Goal: Task Accomplishment & Management: Manage account settings

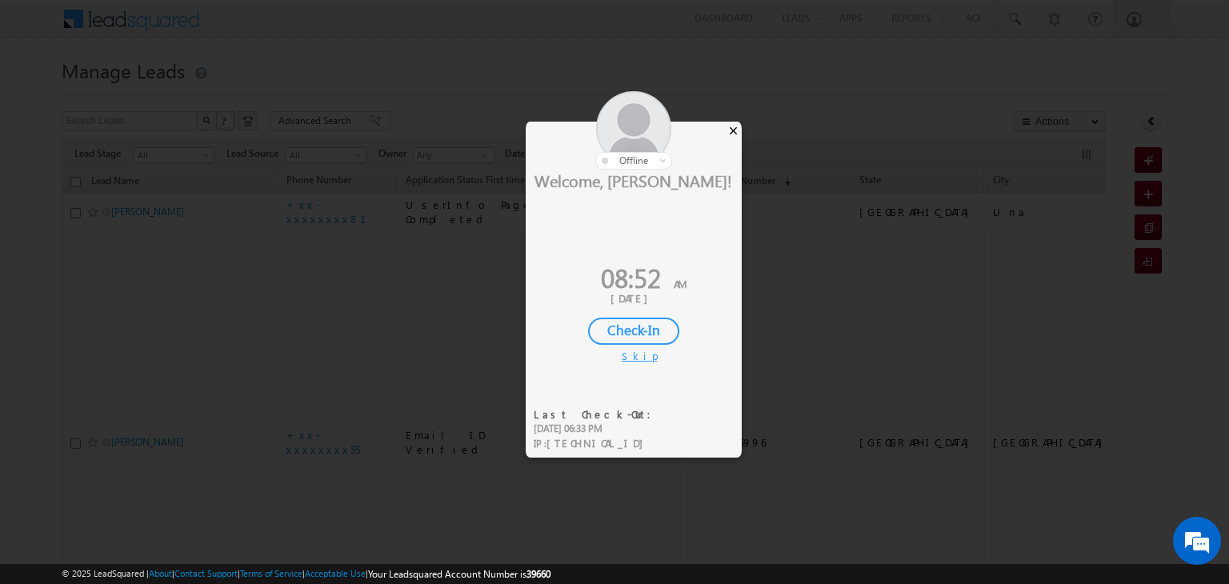
click at [733, 130] on div "×" at bounding box center [733, 131] width 17 height 18
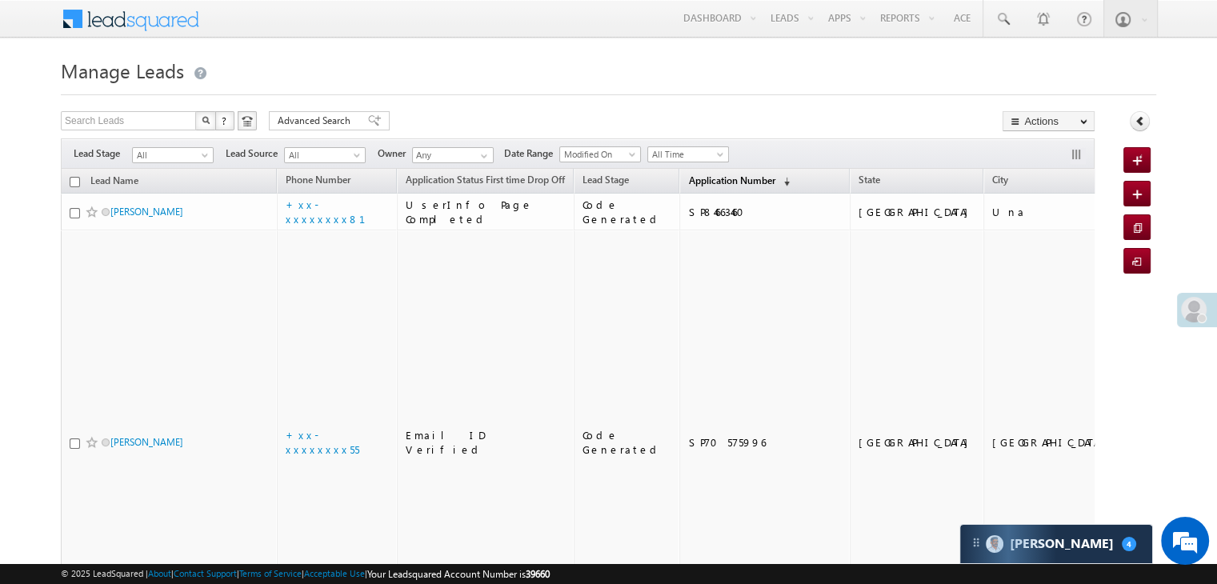
click at [688, 178] on span "Application Number" at bounding box center [731, 180] width 86 height 12
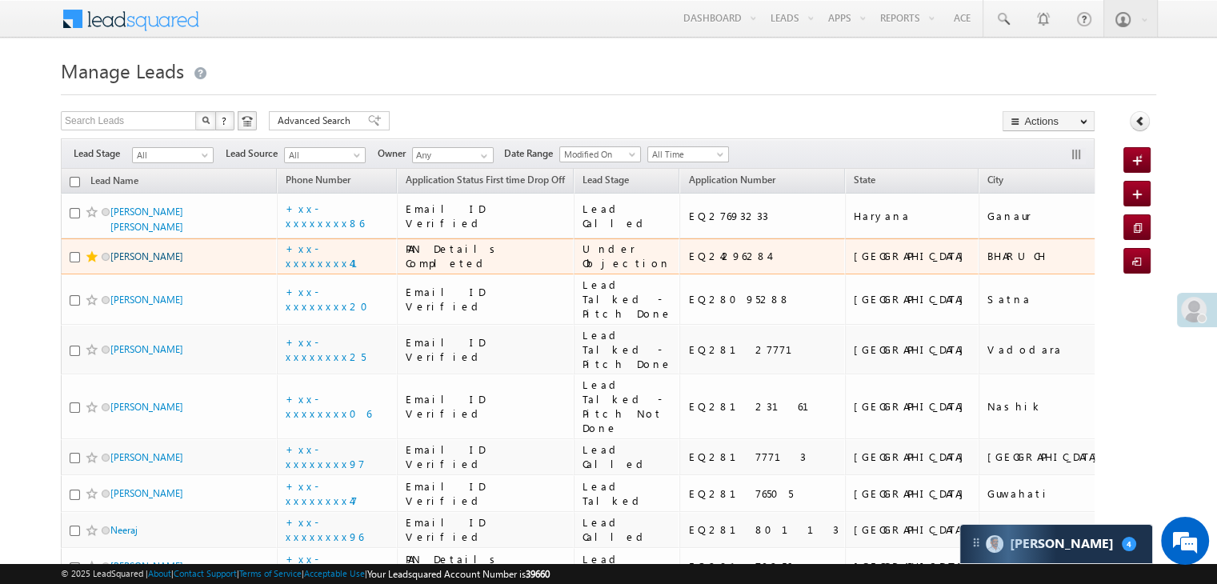
click at [134, 262] on link "[PERSON_NAME]" at bounding box center [146, 256] width 73 height 12
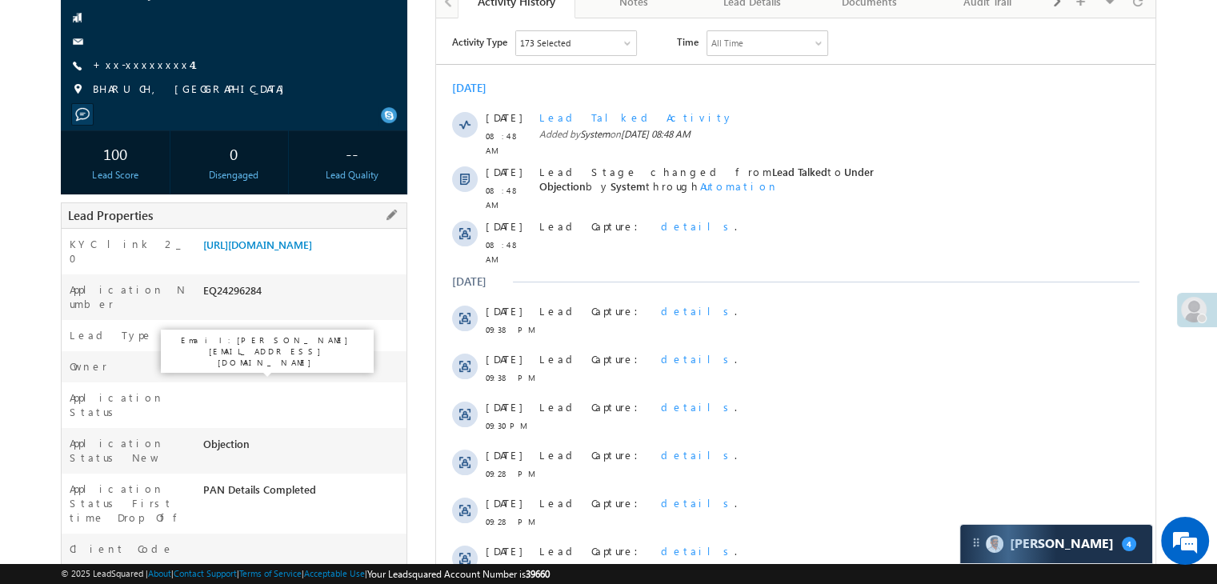
scroll to position [320, 0]
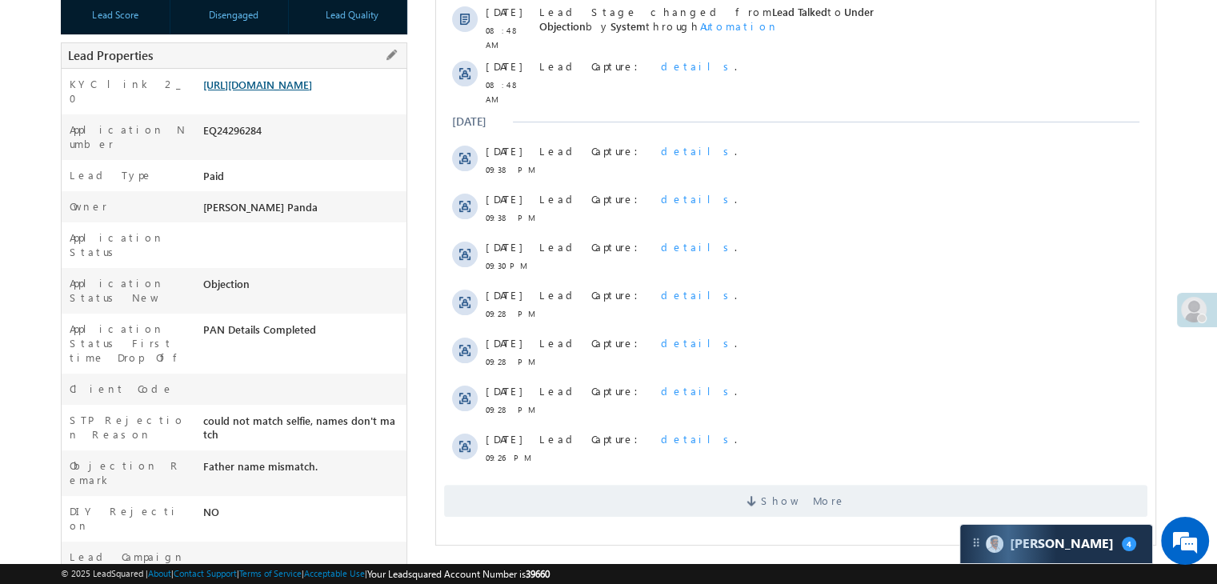
click at [295, 91] on link "[URL][DOMAIN_NAME]" at bounding box center [257, 85] width 109 height 14
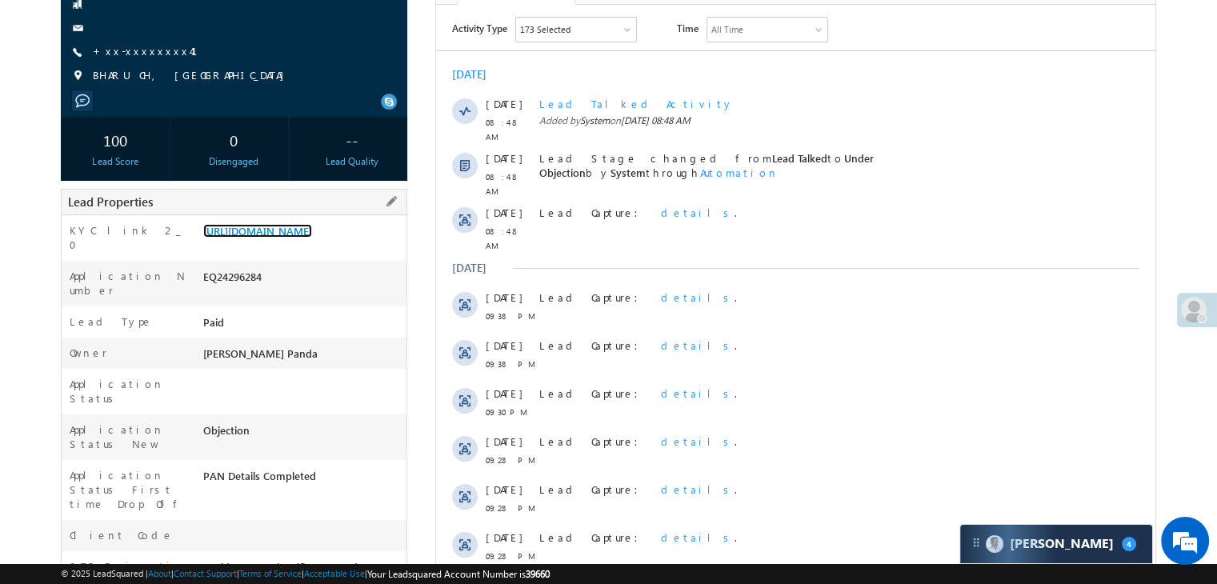
scroll to position [0, 0]
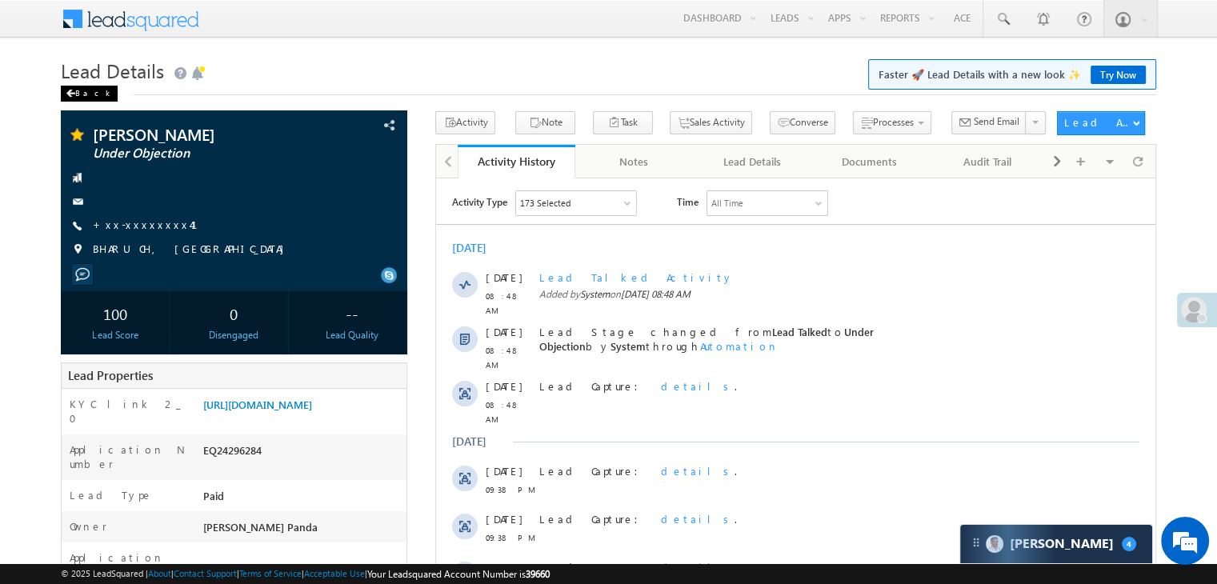
click at [77, 94] on div "Back" at bounding box center [89, 94] width 57 height 16
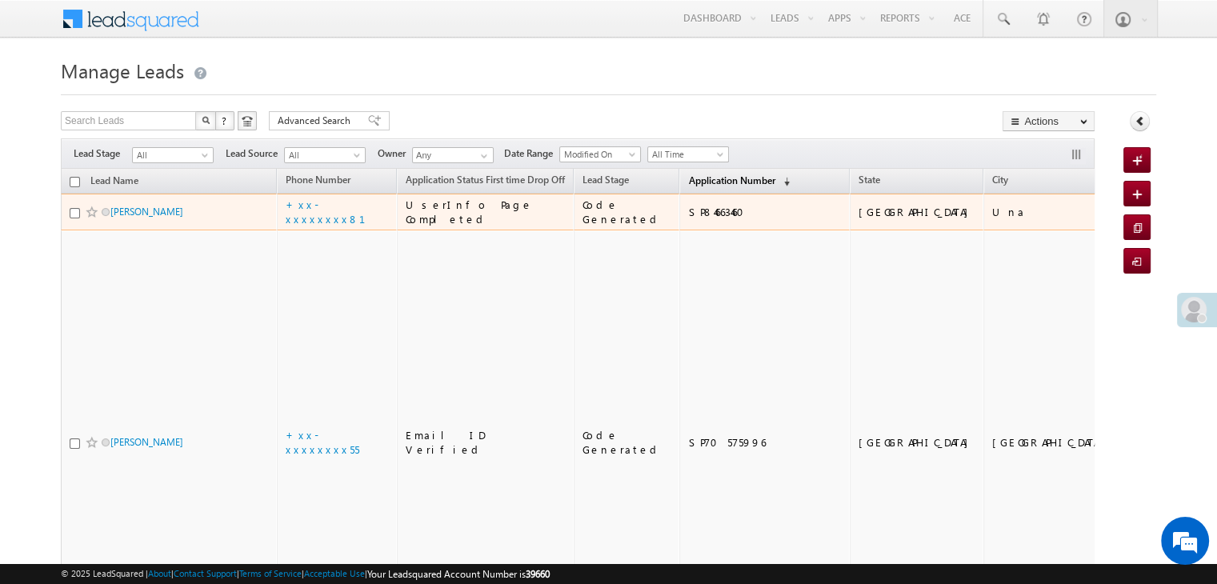
click at [686, 186] on link "Application Number (sorted descending)" at bounding box center [739, 181] width 118 height 21
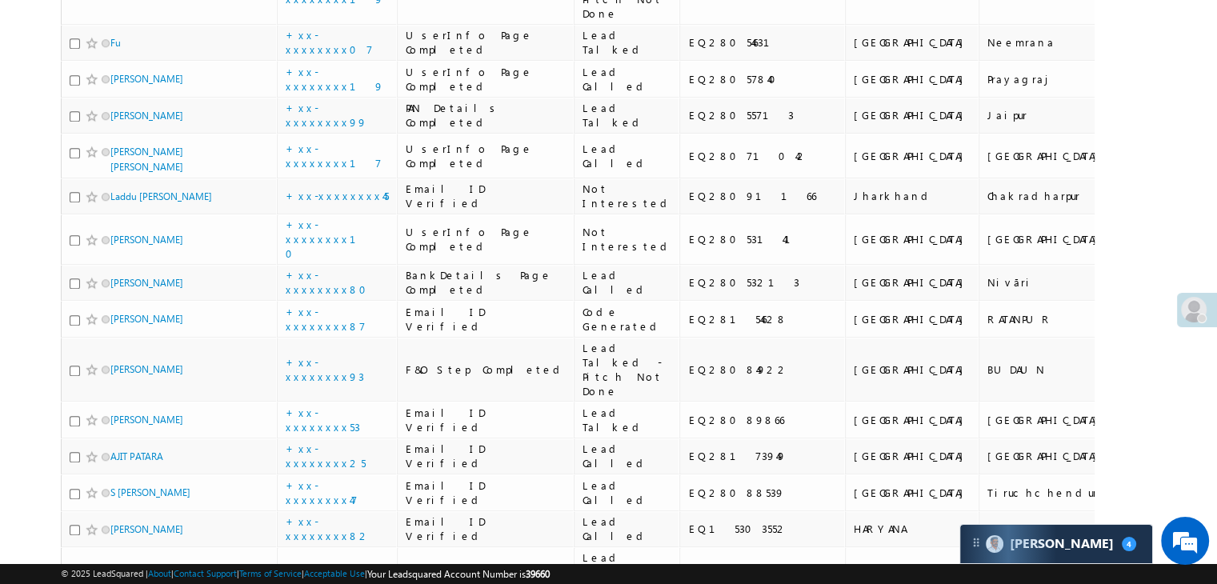
scroll to position [1360, 0]
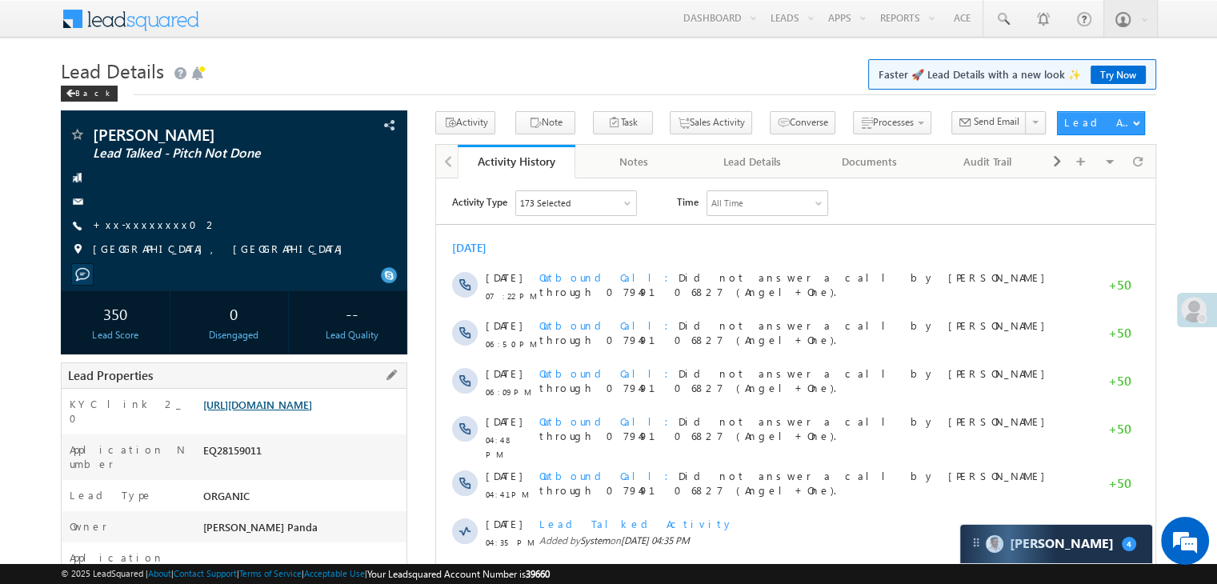
click at [312, 411] on link "https://angelbroking1-pk3em7sa.customui-test.leadsquared.com?leadId=6737d451-86…" at bounding box center [257, 405] width 109 height 14
click at [78, 96] on div "Back" at bounding box center [89, 94] width 57 height 16
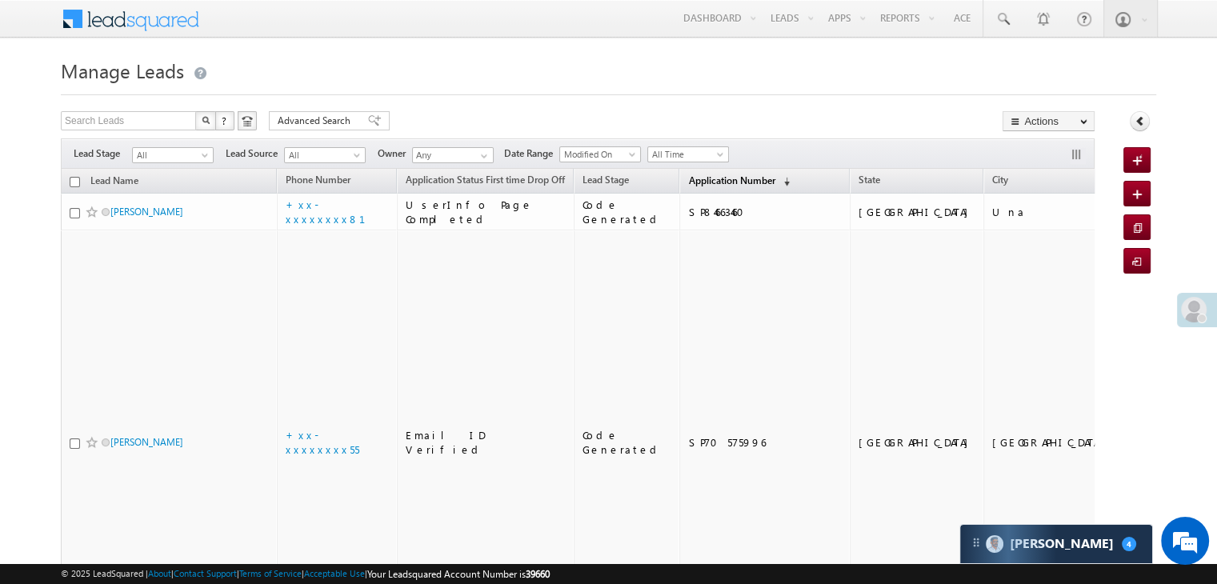
click at [701, 180] on span "Application Number" at bounding box center [731, 180] width 86 height 12
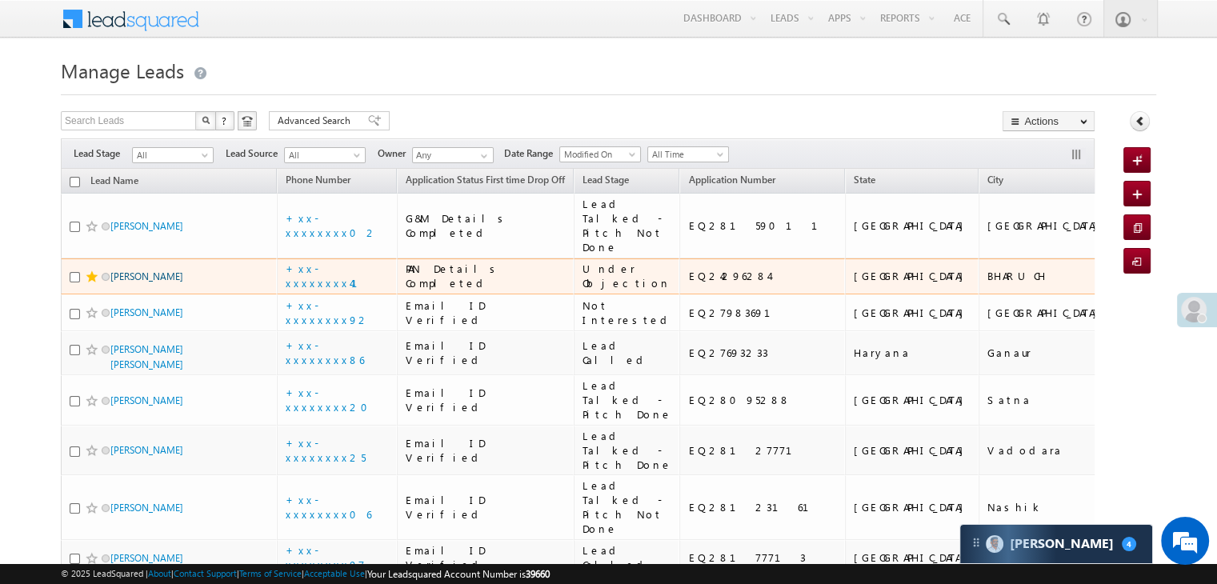
click at [138, 282] on link "[PERSON_NAME]" at bounding box center [146, 276] width 73 height 12
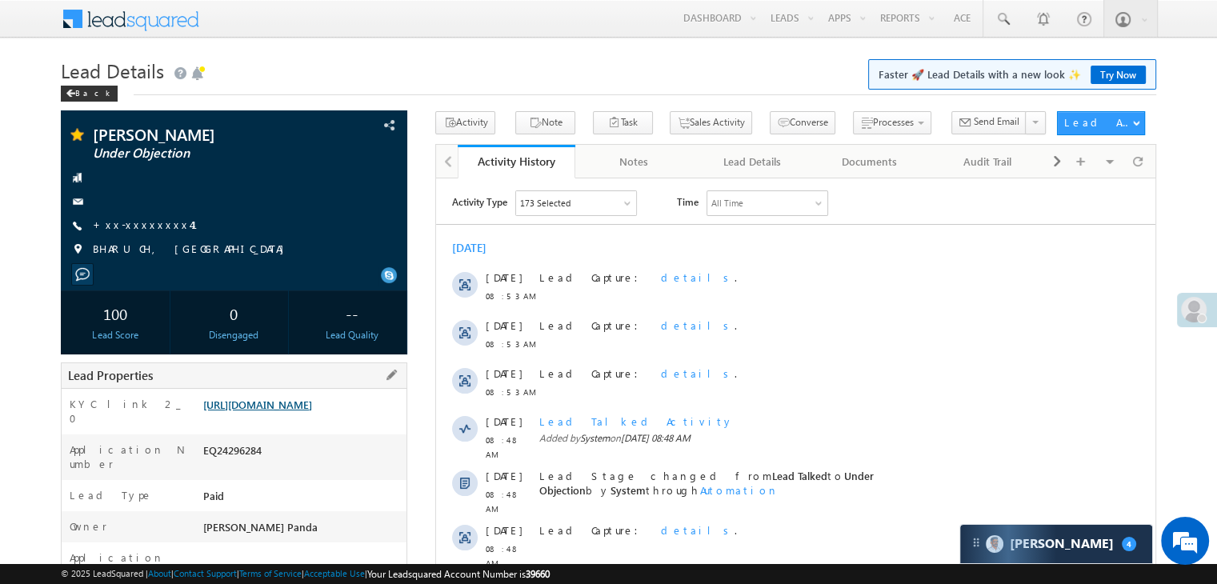
click at [312, 411] on link "[URL][DOMAIN_NAME]" at bounding box center [257, 405] width 109 height 14
click at [70, 98] on div "Back" at bounding box center [89, 94] width 57 height 16
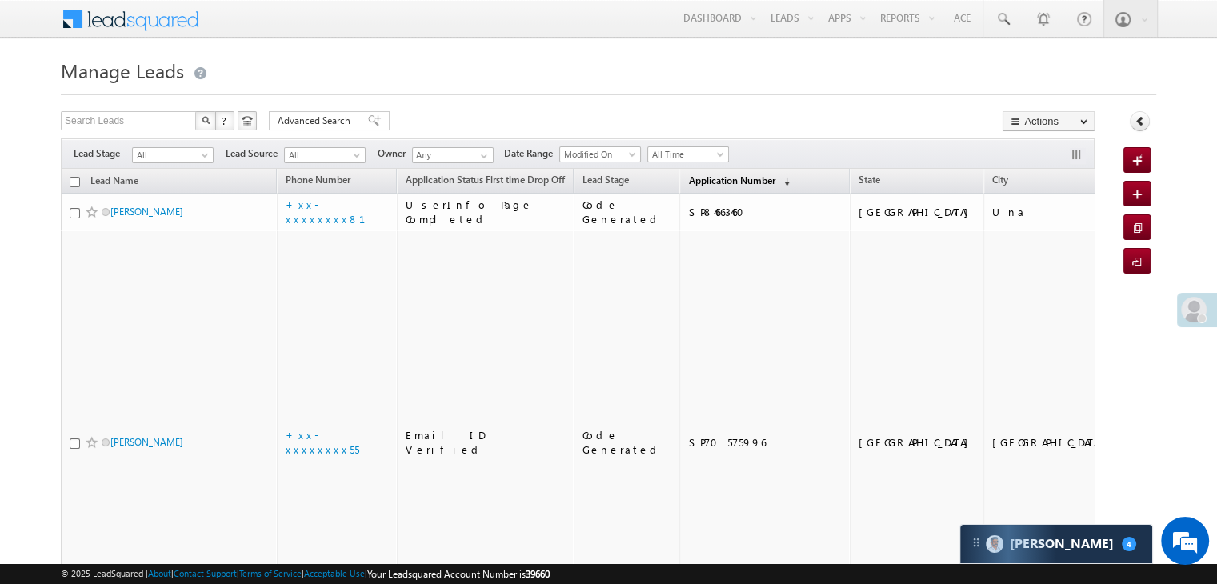
click at [688, 176] on span "Application Number" at bounding box center [731, 180] width 86 height 12
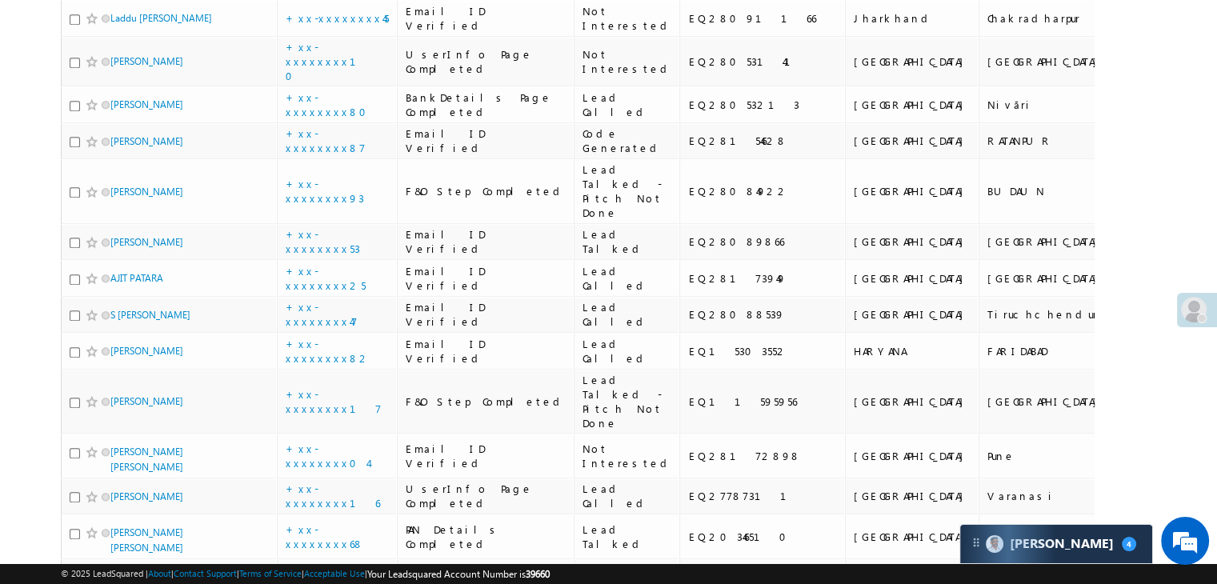
scroll to position [1600, 0]
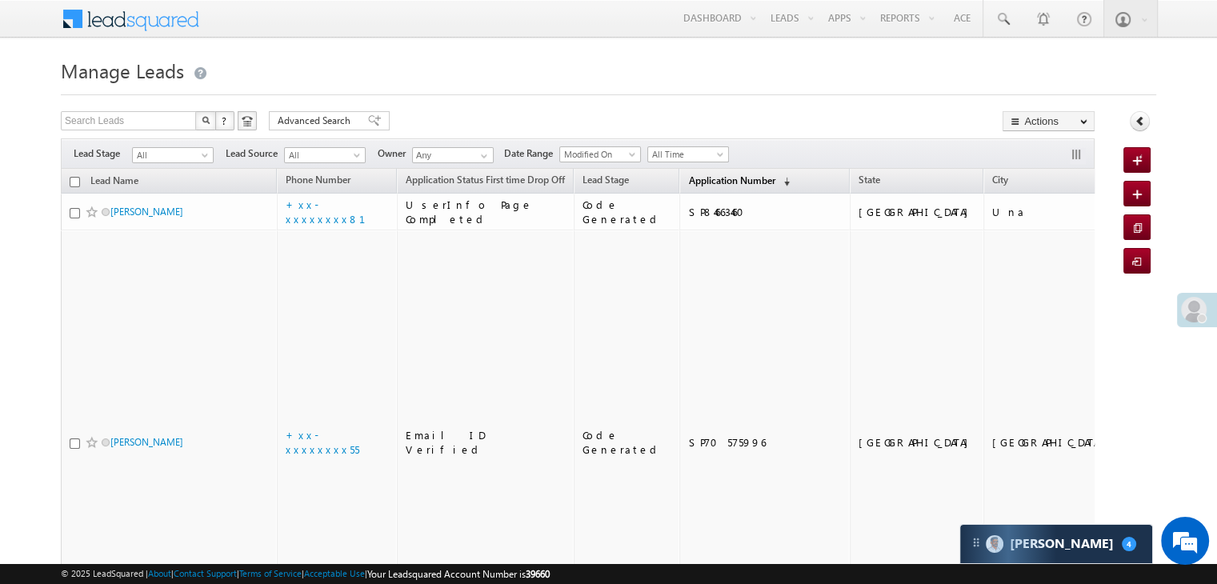
click at [707, 183] on span "Application Number" at bounding box center [731, 180] width 86 height 12
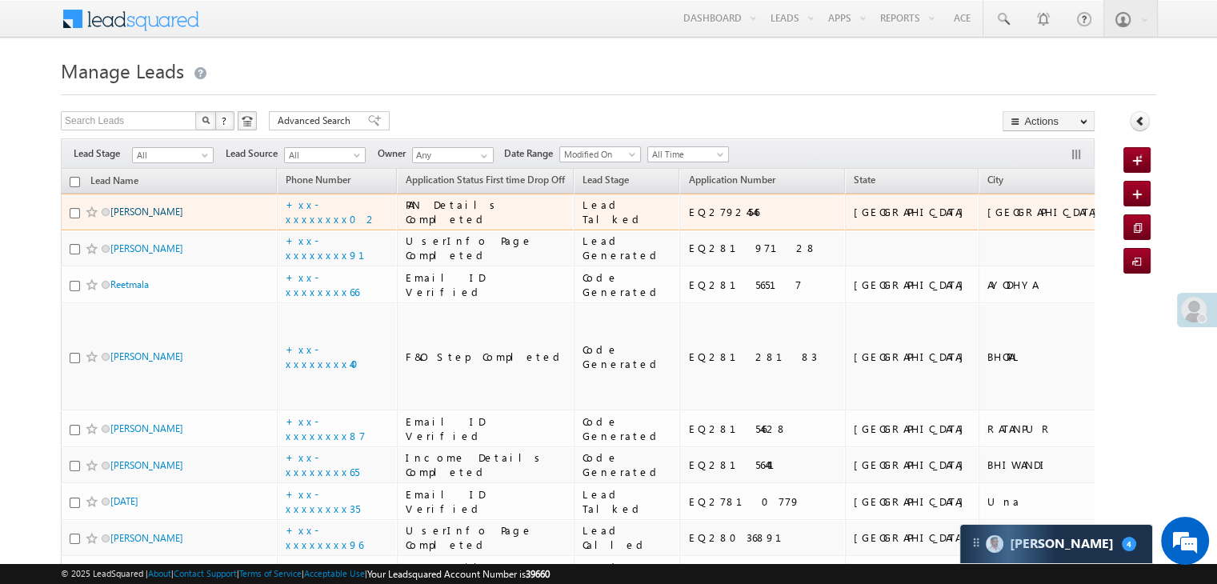
click at [155, 218] on link "Kasam Abdula kumbhar" at bounding box center [146, 212] width 73 height 12
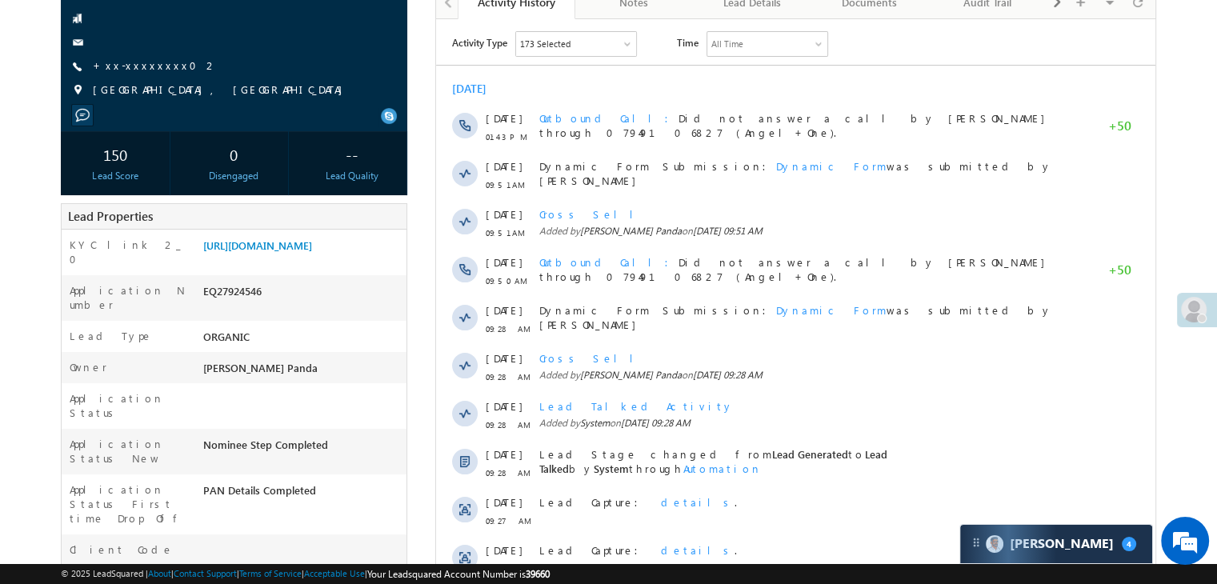
scroll to position [160, 0]
click at [312, 251] on link "[URL][DOMAIN_NAME]" at bounding box center [257, 245] width 109 height 14
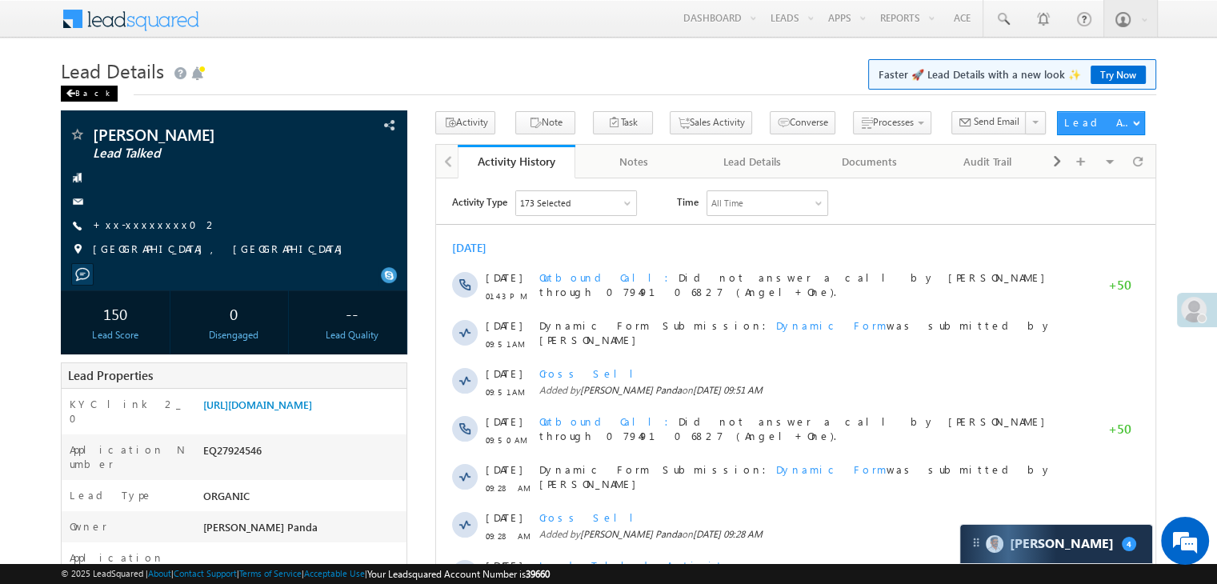
scroll to position [0, 0]
click at [78, 94] on div "Back" at bounding box center [89, 94] width 57 height 16
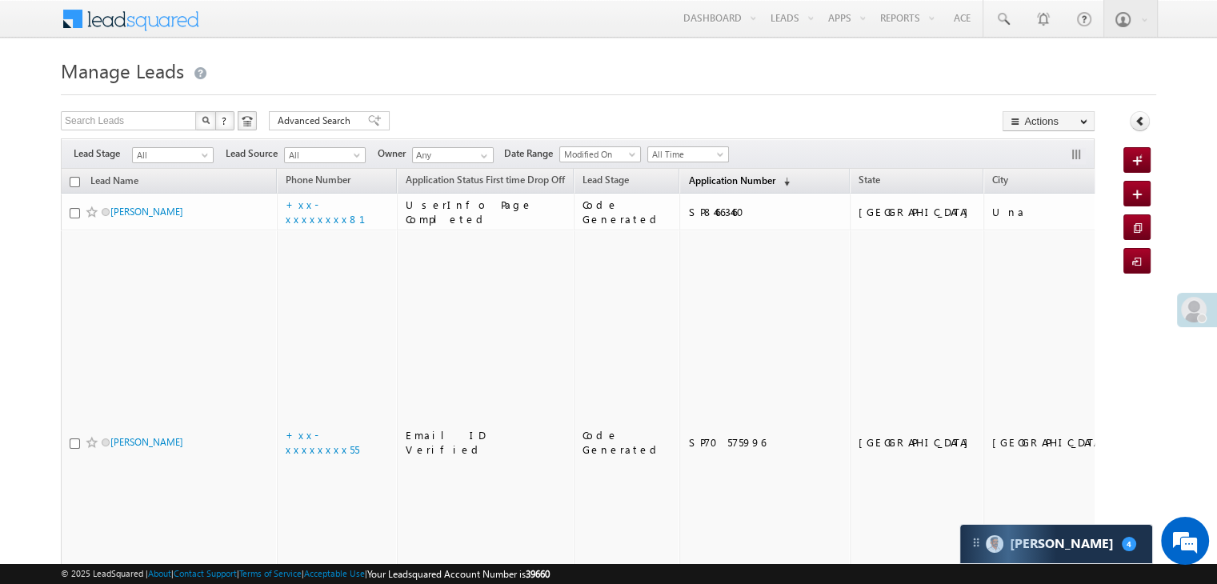
click at [699, 184] on span "Application Number" at bounding box center [731, 180] width 86 height 12
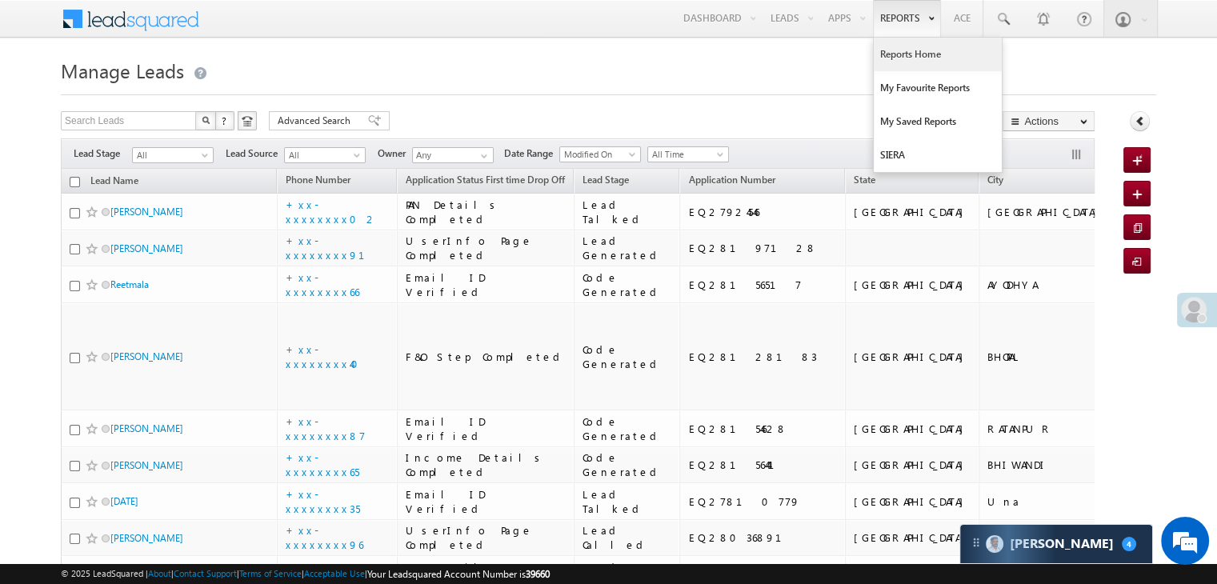
click at [909, 55] on link "Reports Home" at bounding box center [938, 55] width 128 height 34
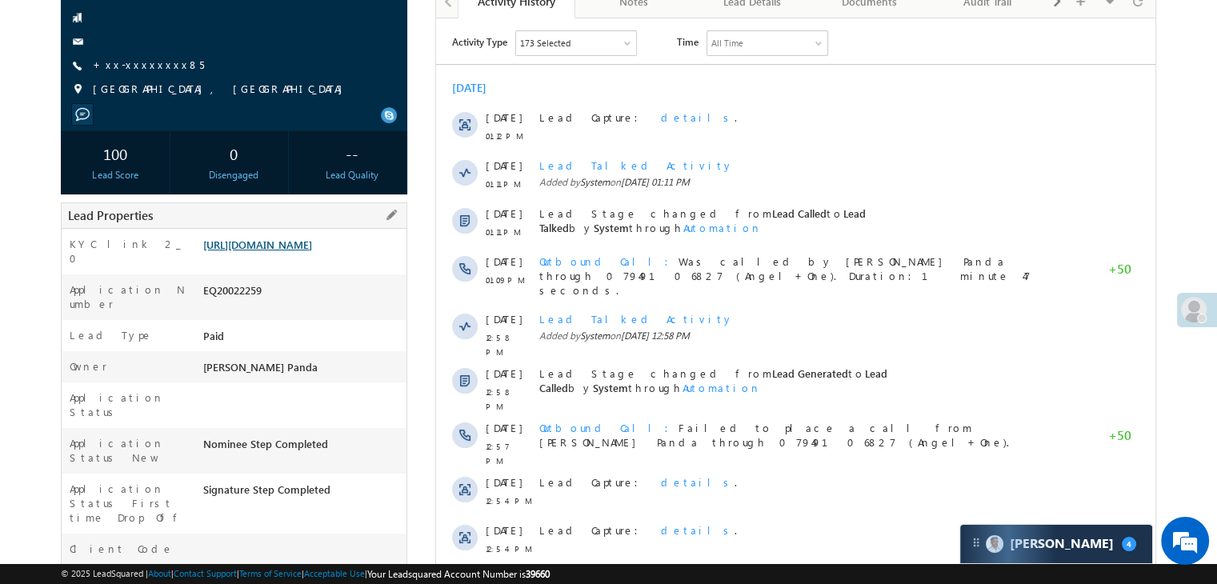
click at [312, 251] on link "[URL][DOMAIN_NAME]" at bounding box center [257, 245] width 109 height 14
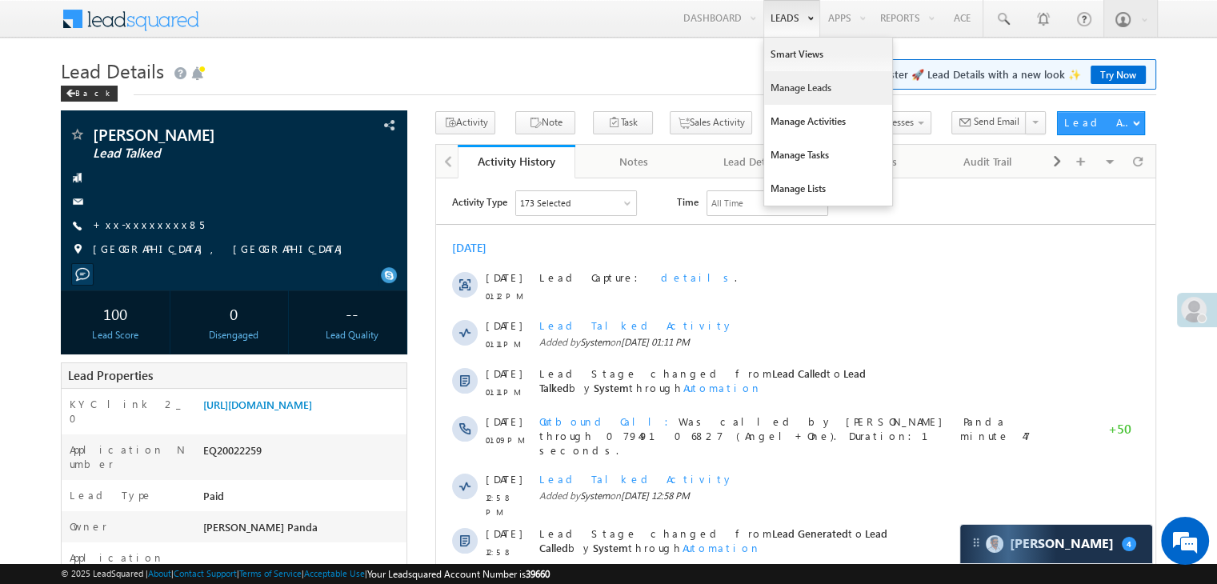
click at [795, 86] on link "Manage Leads" at bounding box center [828, 88] width 128 height 34
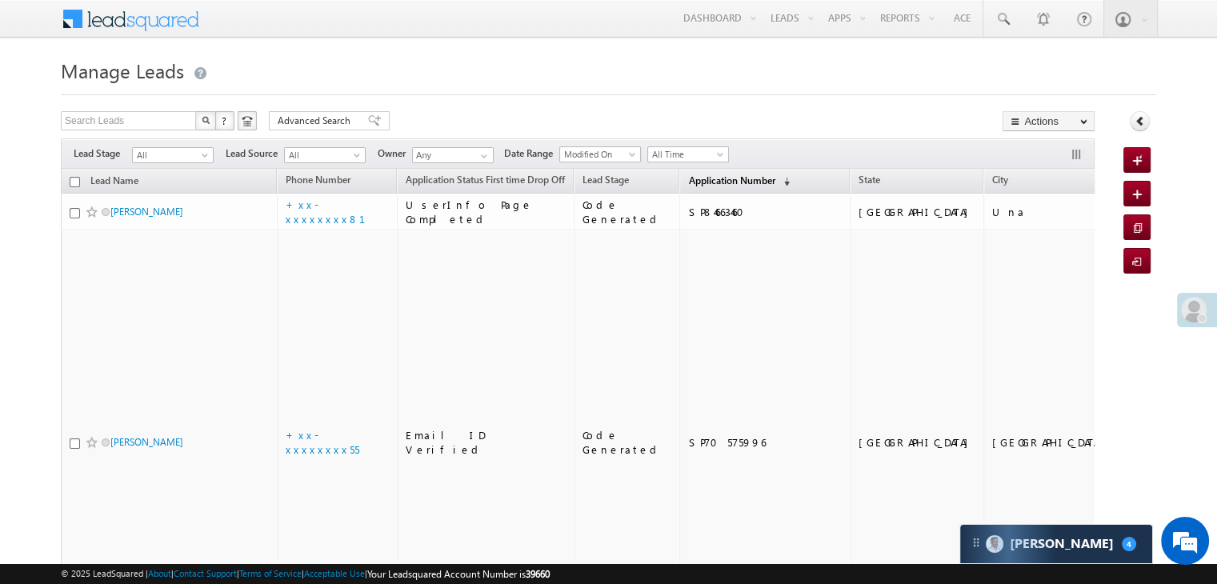
click at [688, 181] on span "Application Number" at bounding box center [731, 180] width 86 height 12
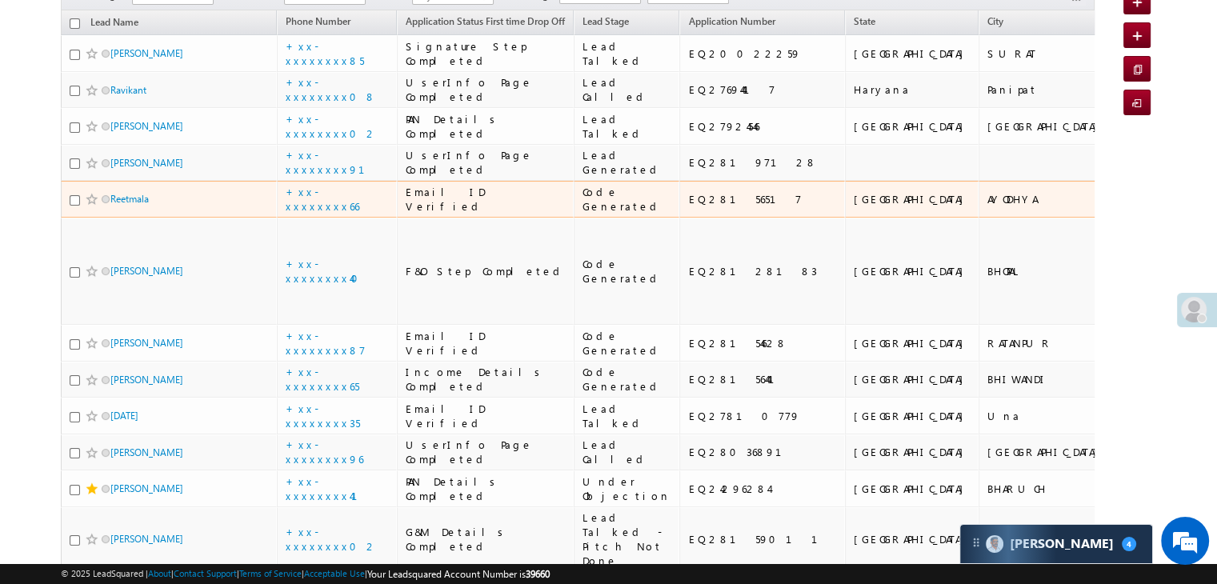
scroll to position [160, 0]
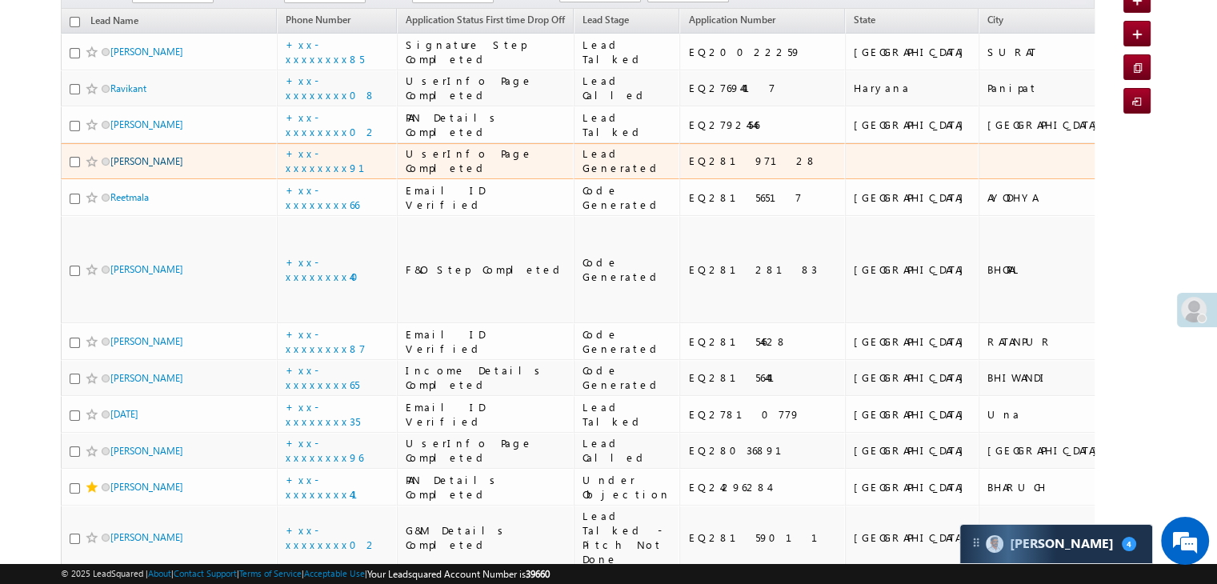
click at [129, 167] on link "[PERSON_NAME]" at bounding box center [146, 161] width 73 height 12
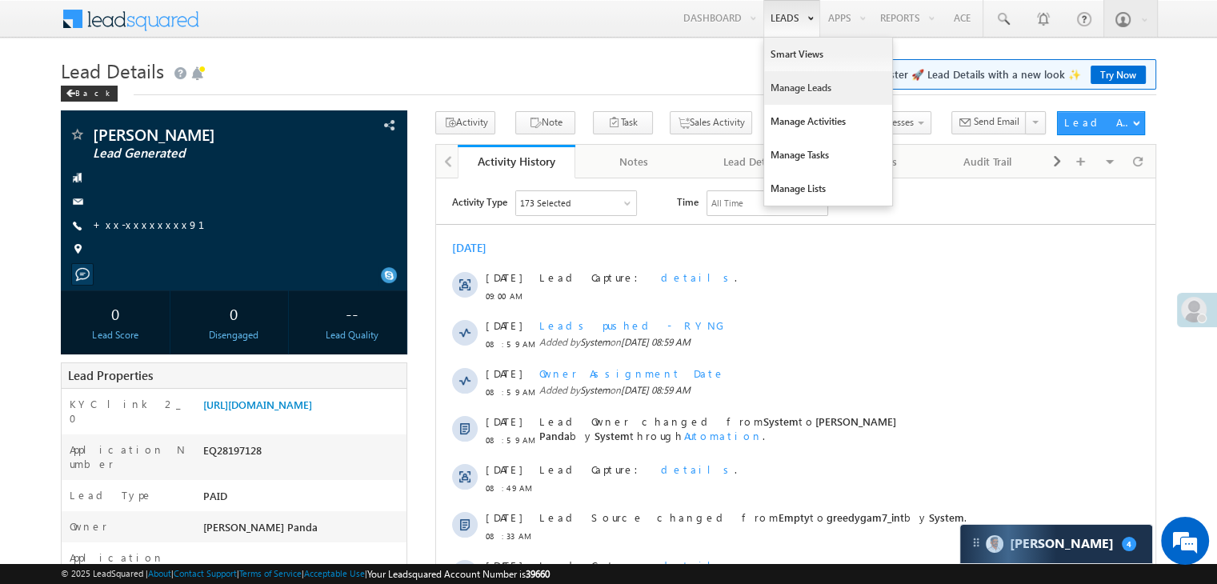
click at [783, 82] on link "Manage Leads" at bounding box center [828, 88] width 128 height 34
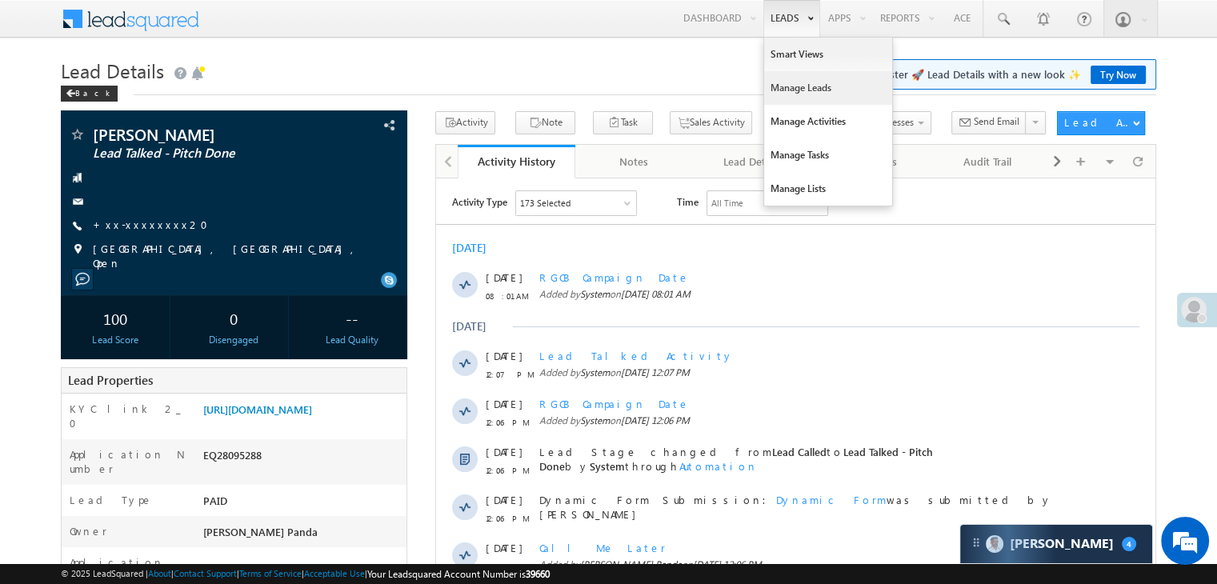
click at [787, 83] on link "Manage Leads" at bounding box center [828, 88] width 128 height 34
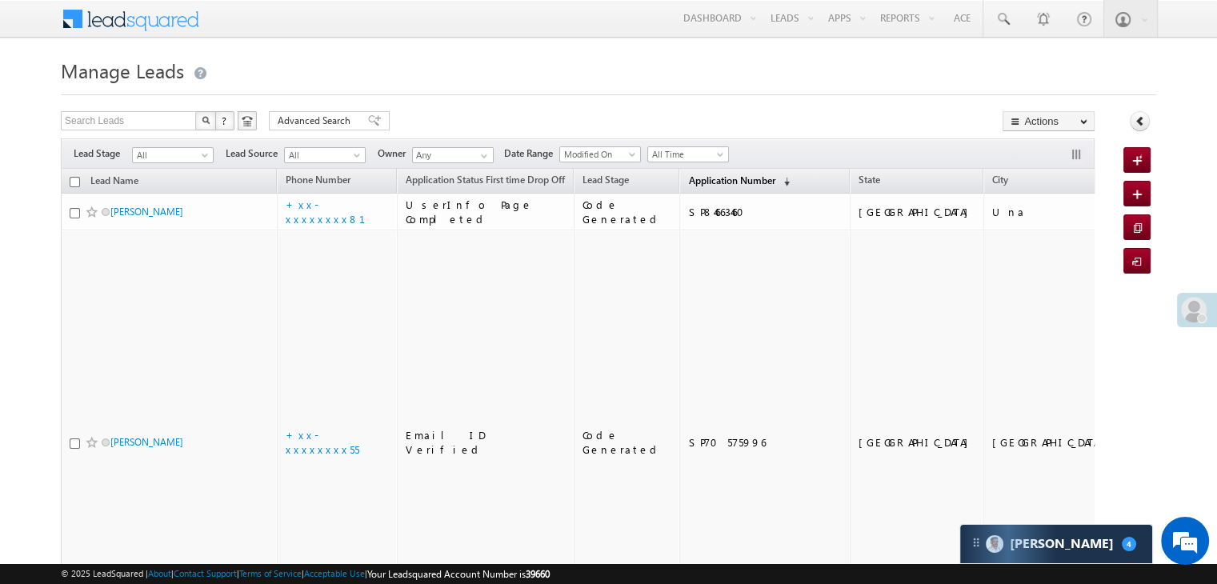
click at [691, 177] on span "Application Number" at bounding box center [731, 180] width 86 height 12
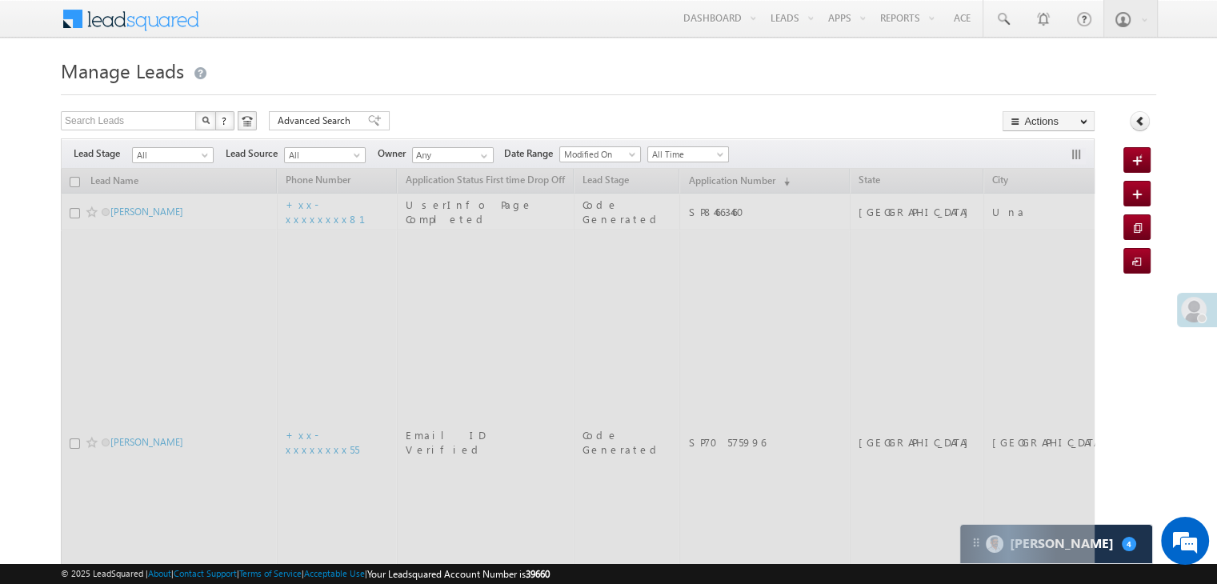
click at [1204, 302] on div at bounding box center [1197, 310] width 40 height 34
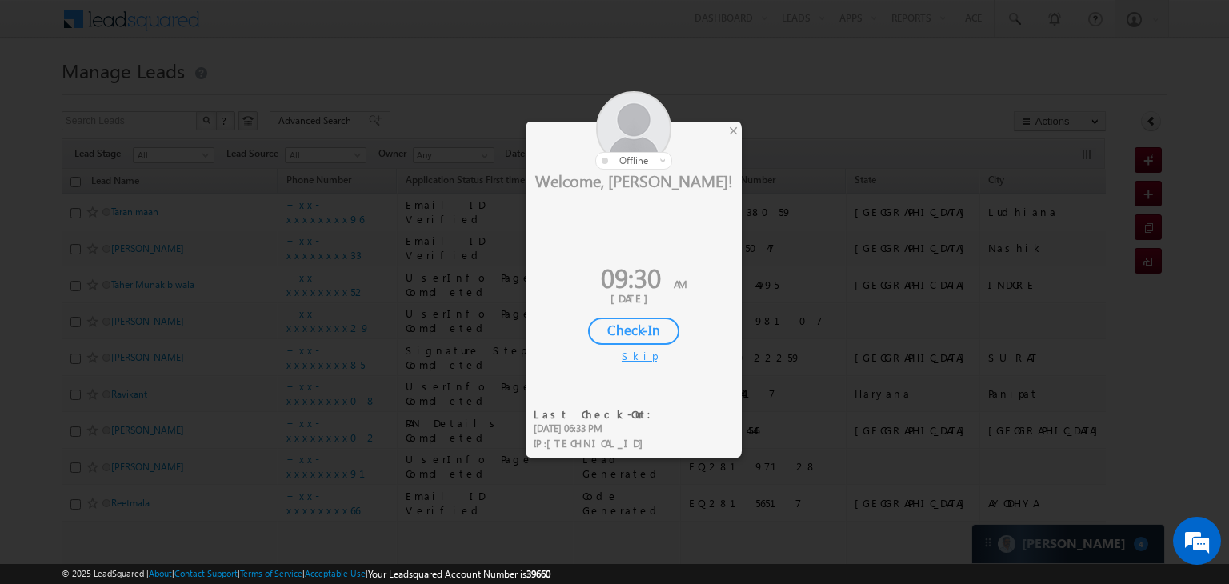
click at [646, 321] on div "Check-In" at bounding box center [633, 331] width 91 height 27
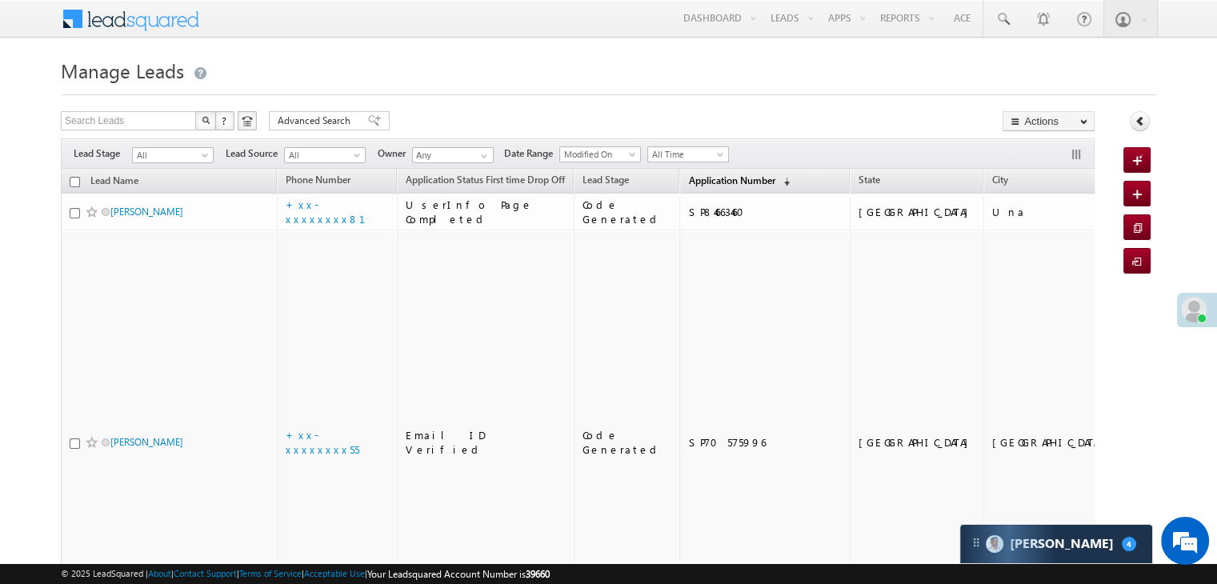
click at [688, 182] on span "Application Number" at bounding box center [731, 180] width 86 height 12
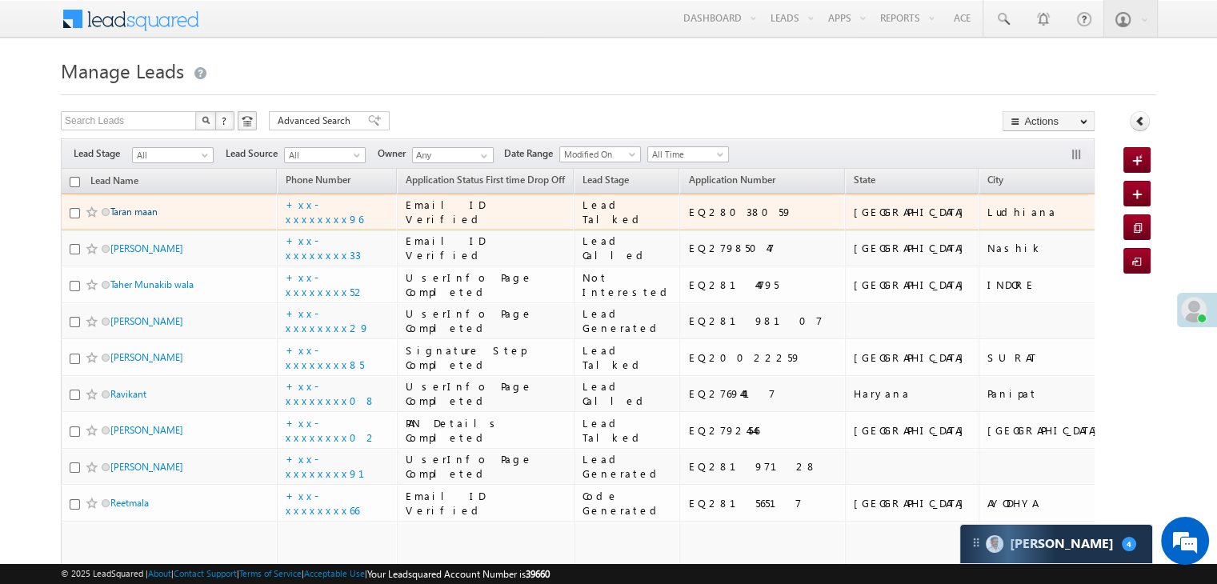
click at [146, 218] on link "Taran maan" at bounding box center [133, 212] width 47 height 12
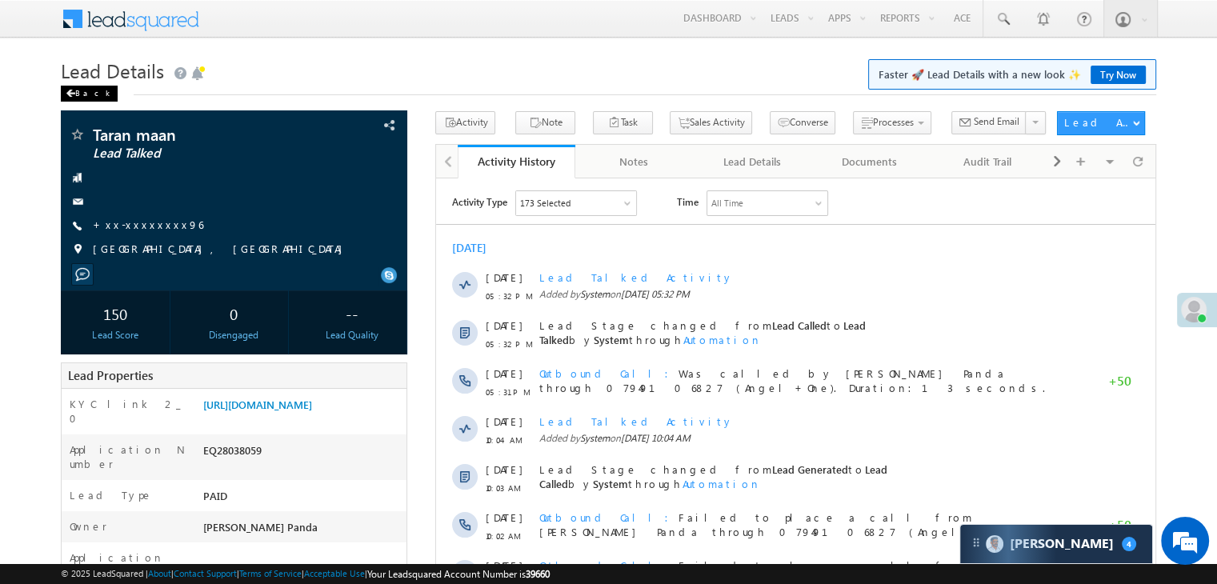
click at [77, 97] on div "Back" at bounding box center [89, 94] width 57 height 16
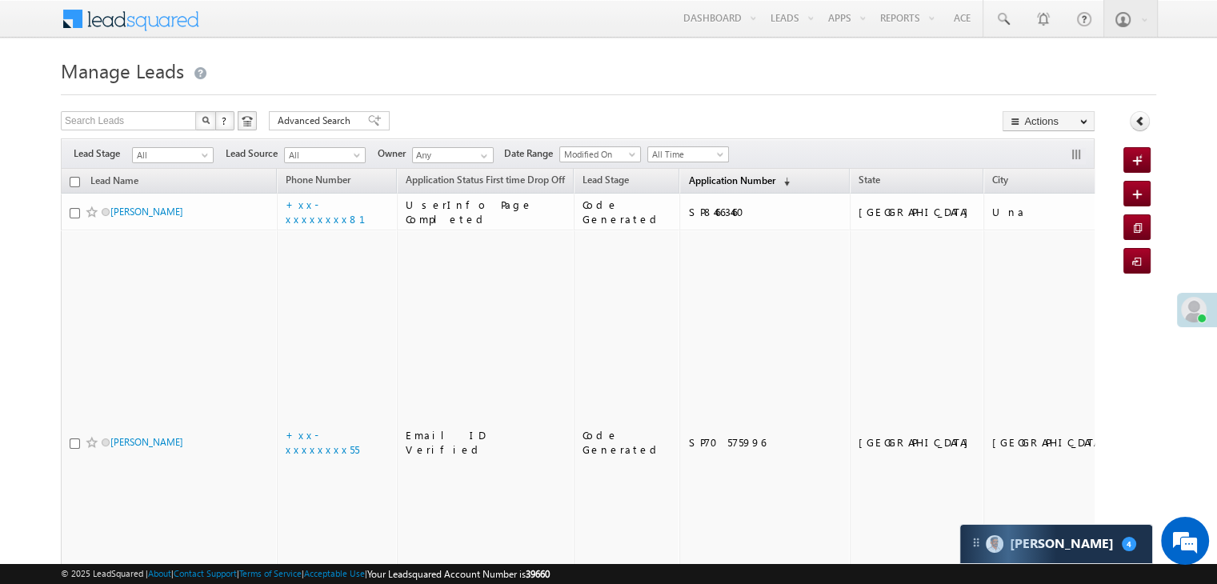
click at [703, 177] on span "Application Number" at bounding box center [731, 180] width 86 height 12
click at [695, 180] on span "Application Number" at bounding box center [731, 180] width 86 height 12
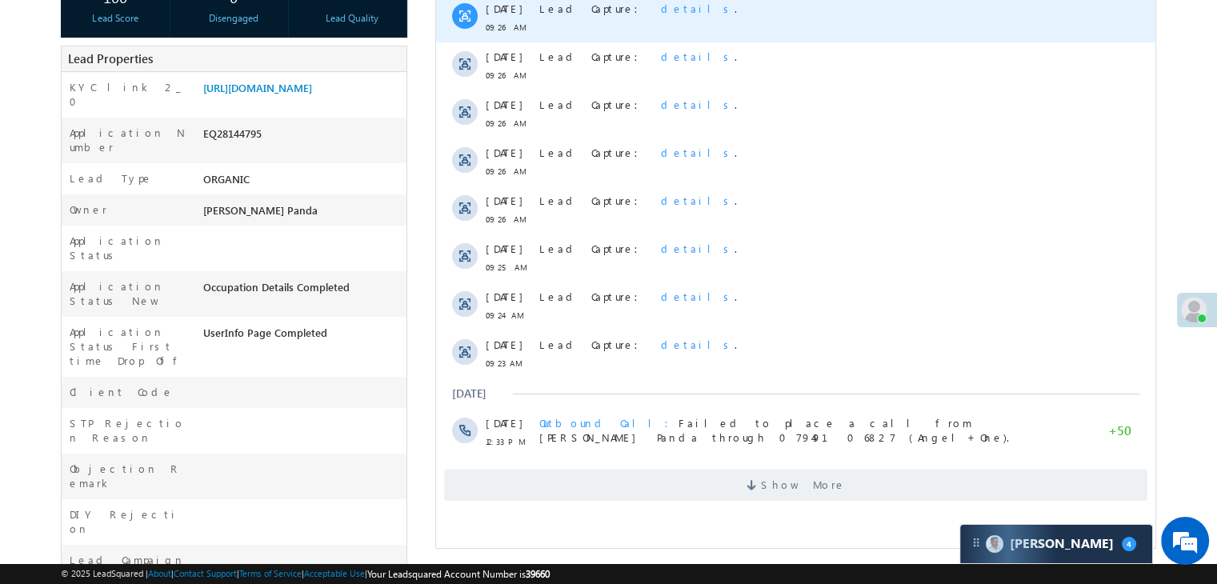
scroll to position [400, 0]
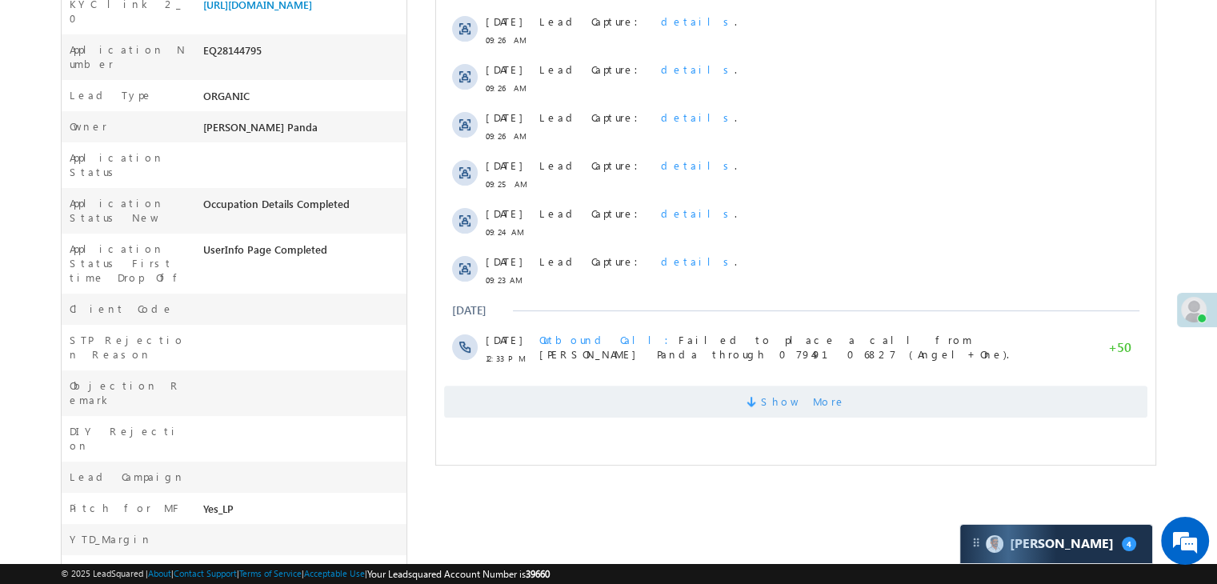
click at [802, 390] on span "Show More" at bounding box center [803, 402] width 85 height 32
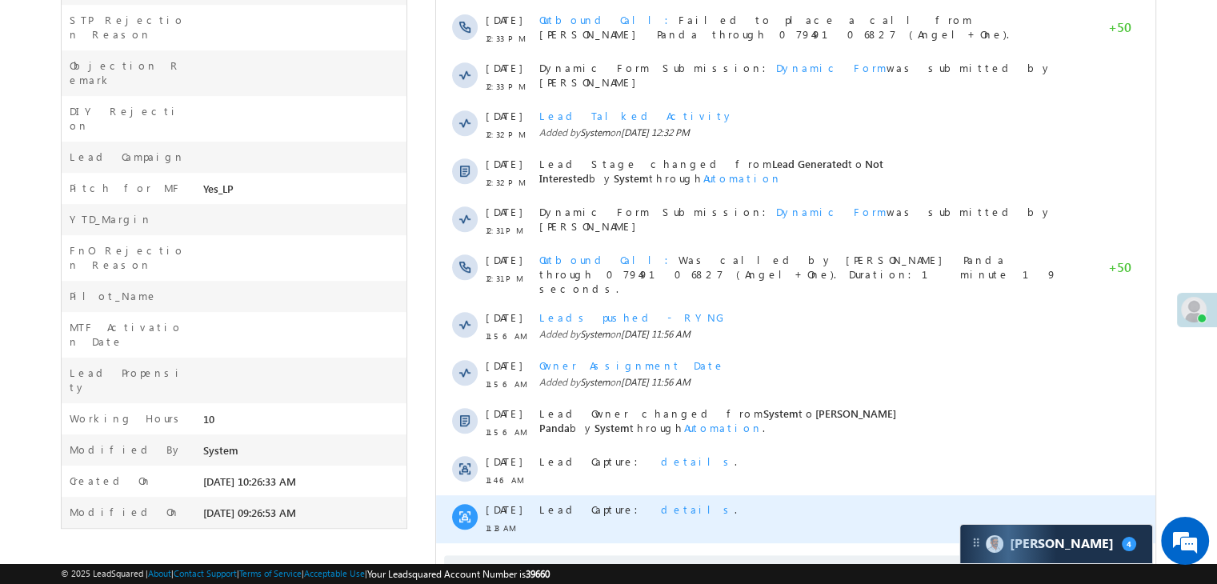
scroll to position [0, 0]
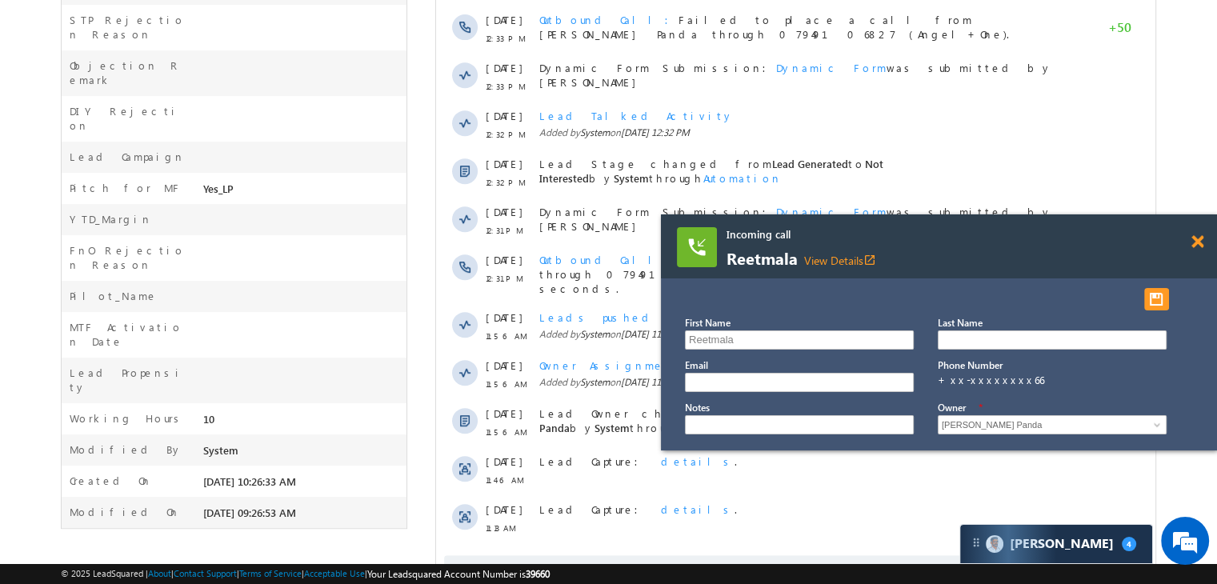
click at [1198, 244] on span at bounding box center [1197, 242] width 12 height 14
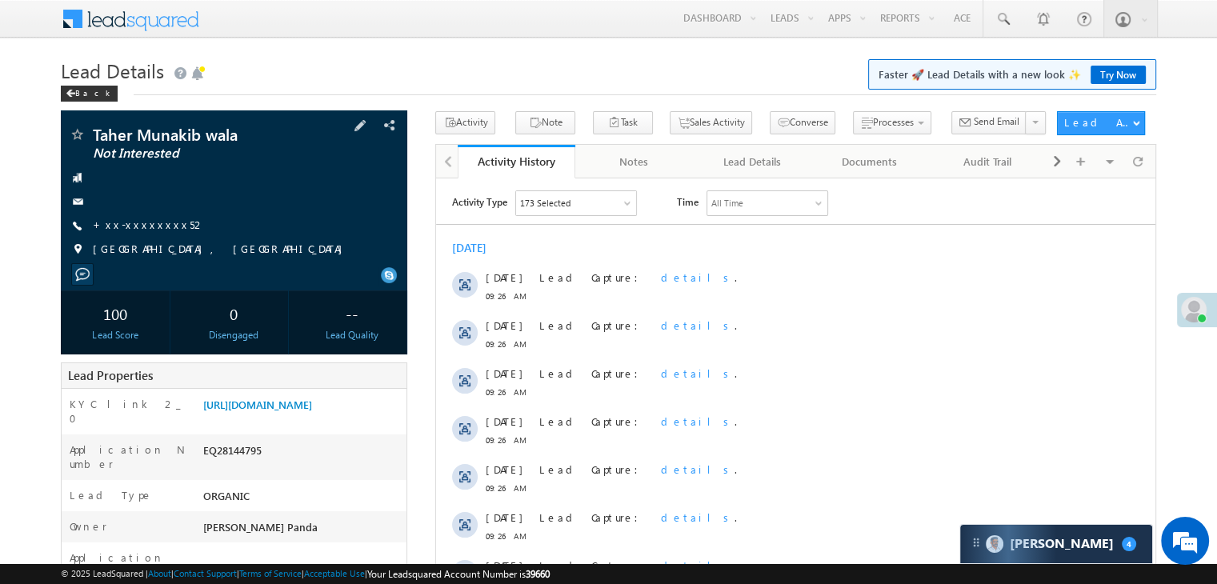
scroll to position [240, 0]
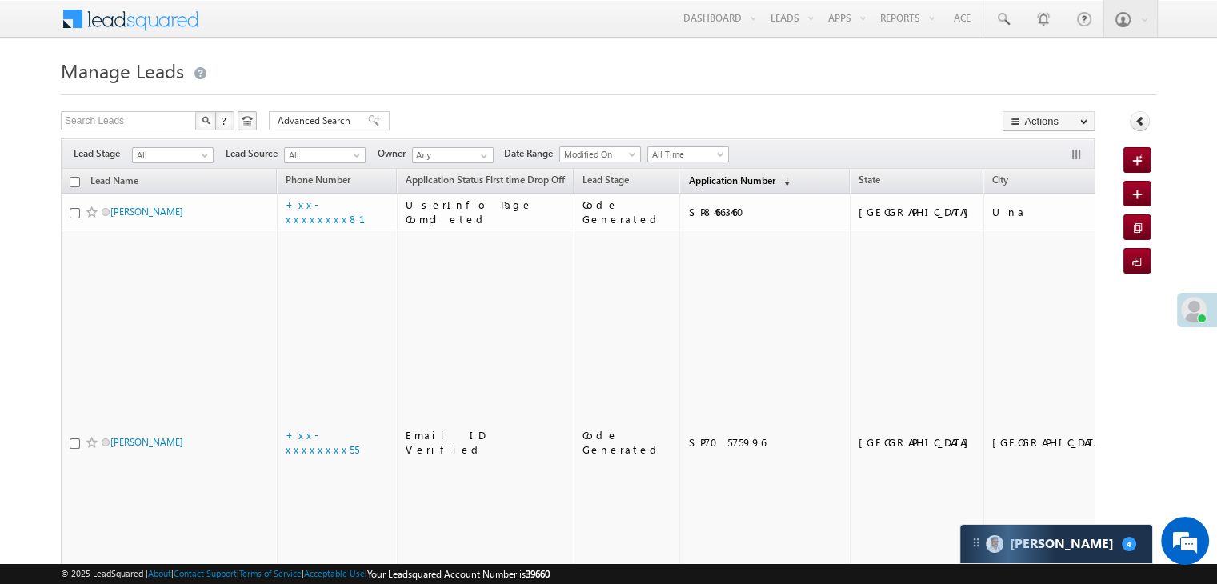
click at [695, 176] on span "Application Number" at bounding box center [731, 180] width 86 height 12
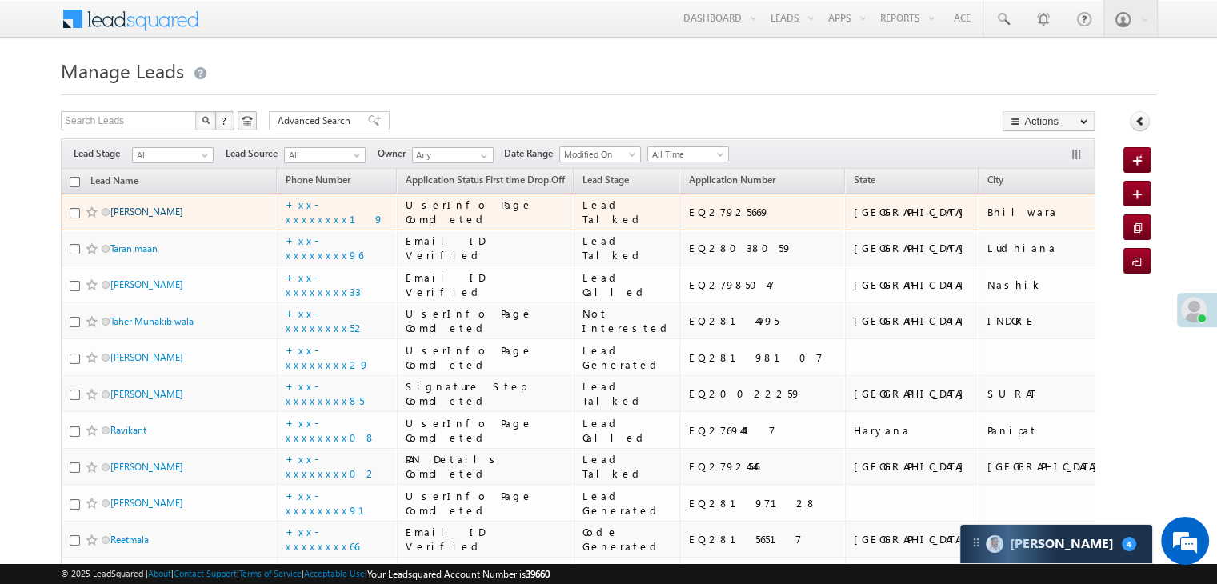
click at [129, 218] on link "Mohsin" at bounding box center [146, 212] width 73 height 12
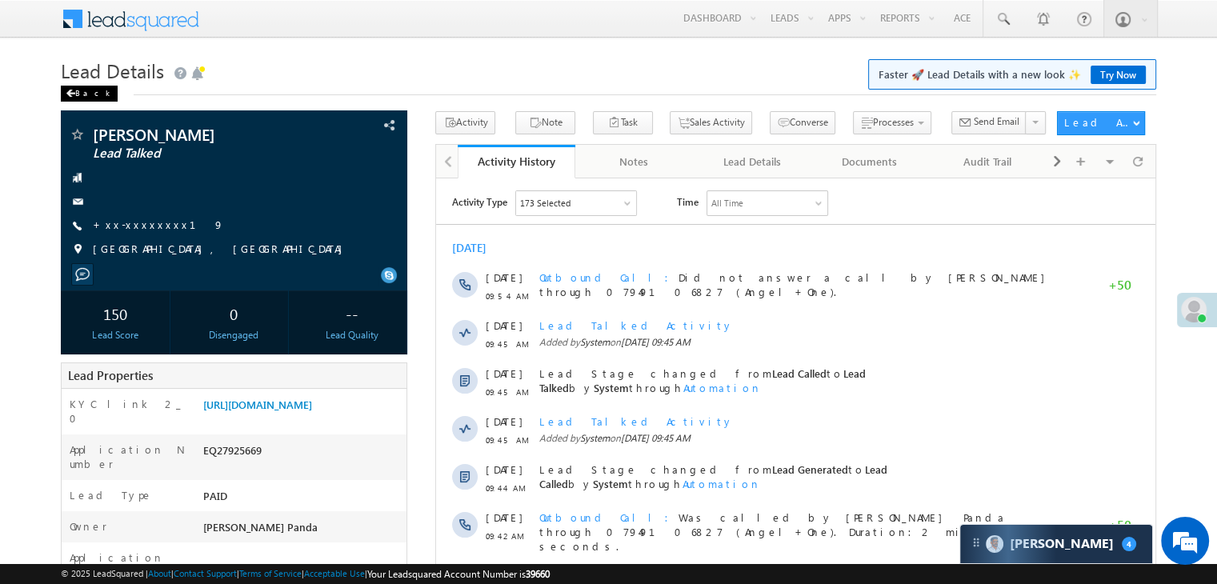
click at [74, 97] on span at bounding box center [71, 94] width 10 height 8
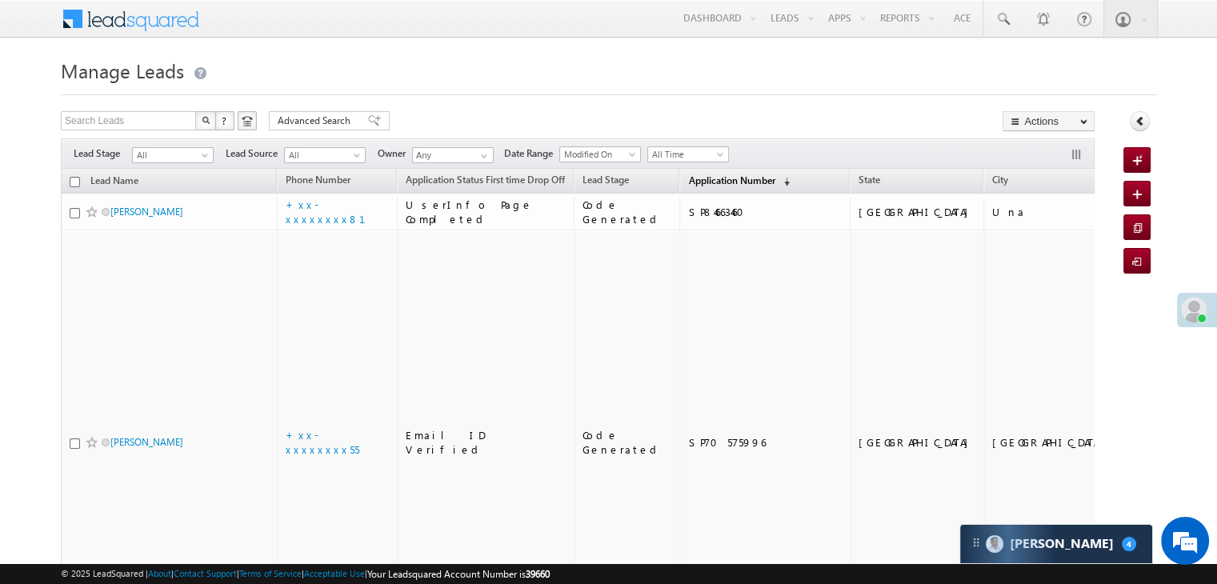
click at [691, 179] on span "Application Number" at bounding box center [731, 180] width 86 height 12
click at [699, 181] on span "Application Number" at bounding box center [731, 180] width 86 height 12
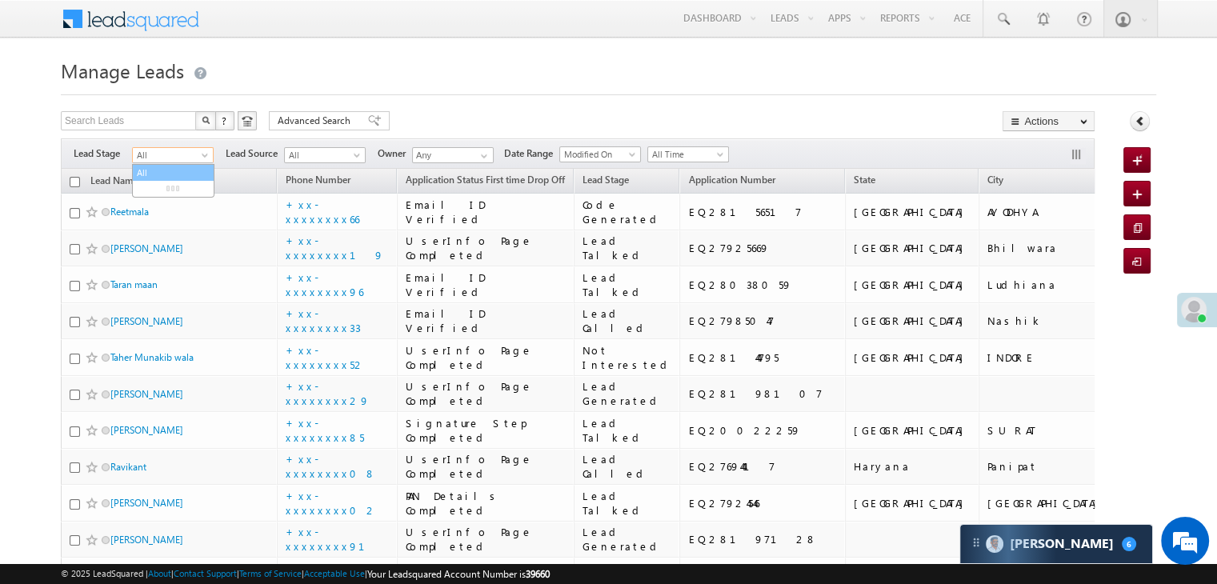
click at [204, 156] on span at bounding box center [206, 158] width 13 height 13
click at [170, 191] on link "Lead Generated" at bounding box center [173, 189] width 81 height 14
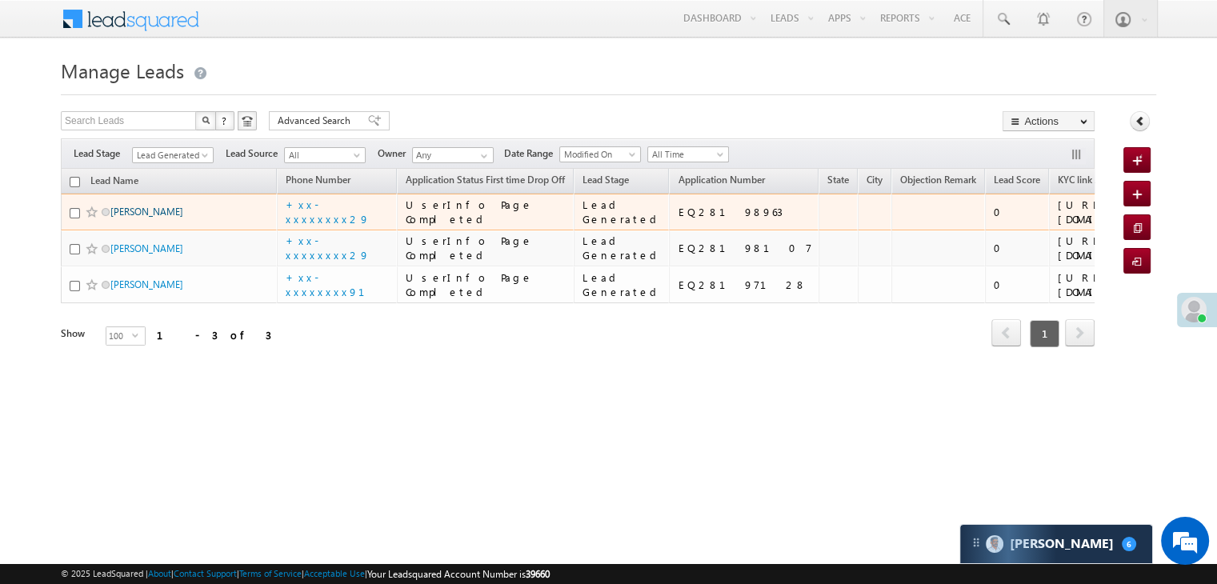
click at [150, 218] on link "Aslam Khan" at bounding box center [146, 212] width 73 height 12
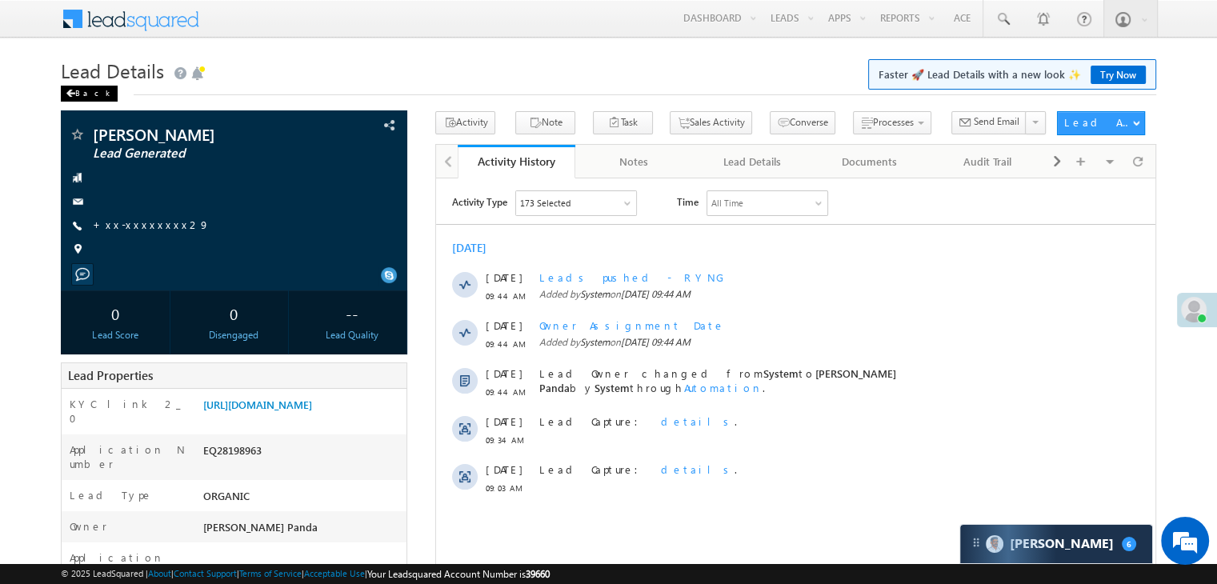
click at [77, 94] on div "Back" at bounding box center [89, 94] width 57 height 16
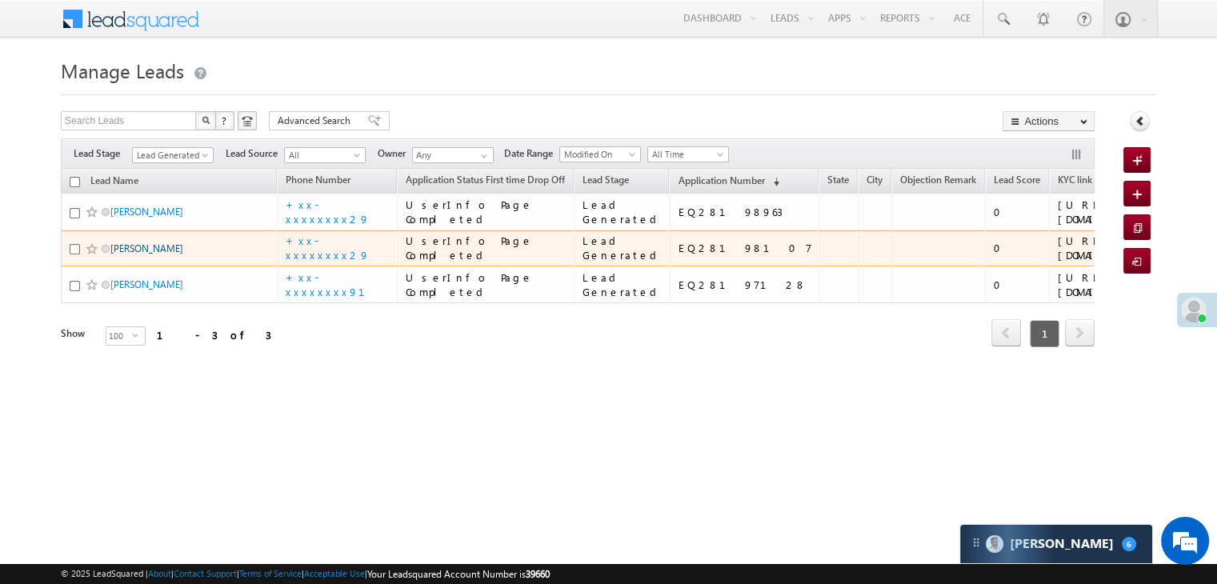
click at [130, 254] on link "[PERSON_NAME]" at bounding box center [146, 248] width 73 height 12
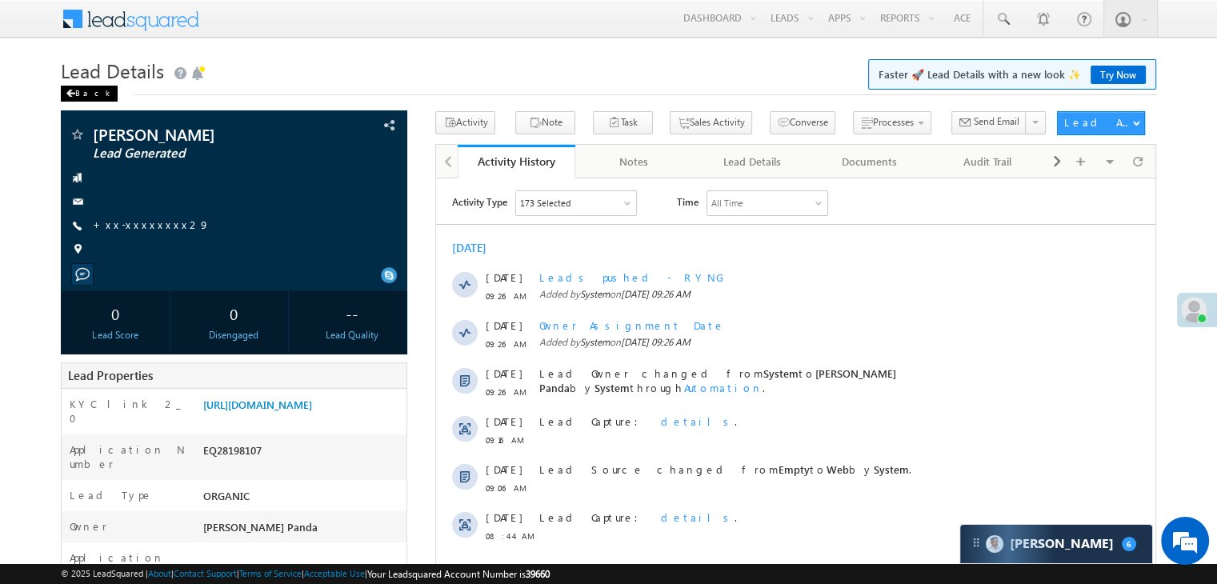
click at [78, 90] on div "Back" at bounding box center [89, 94] width 57 height 16
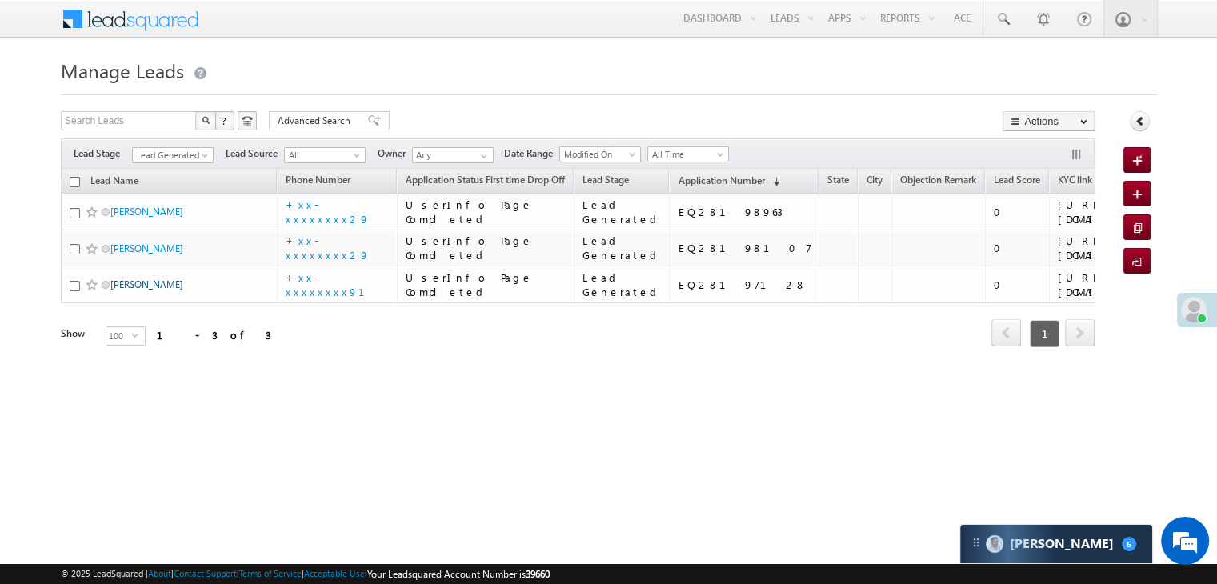
drag, startPoint x: 0, startPoint y: 0, endPoint x: 154, endPoint y: 428, distance: 455.1
click at [154, 290] on link "[PERSON_NAME]" at bounding box center [146, 284] width 73 height 12
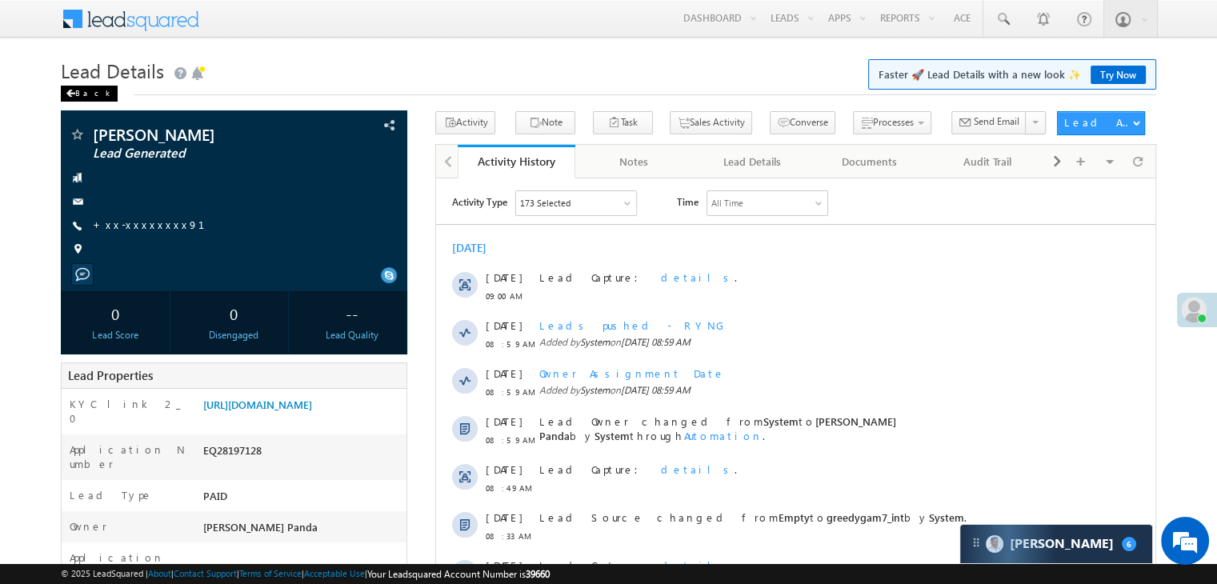
click at [83, 97] on div "Back" at bounding box center [89, 94] width 57 height 16
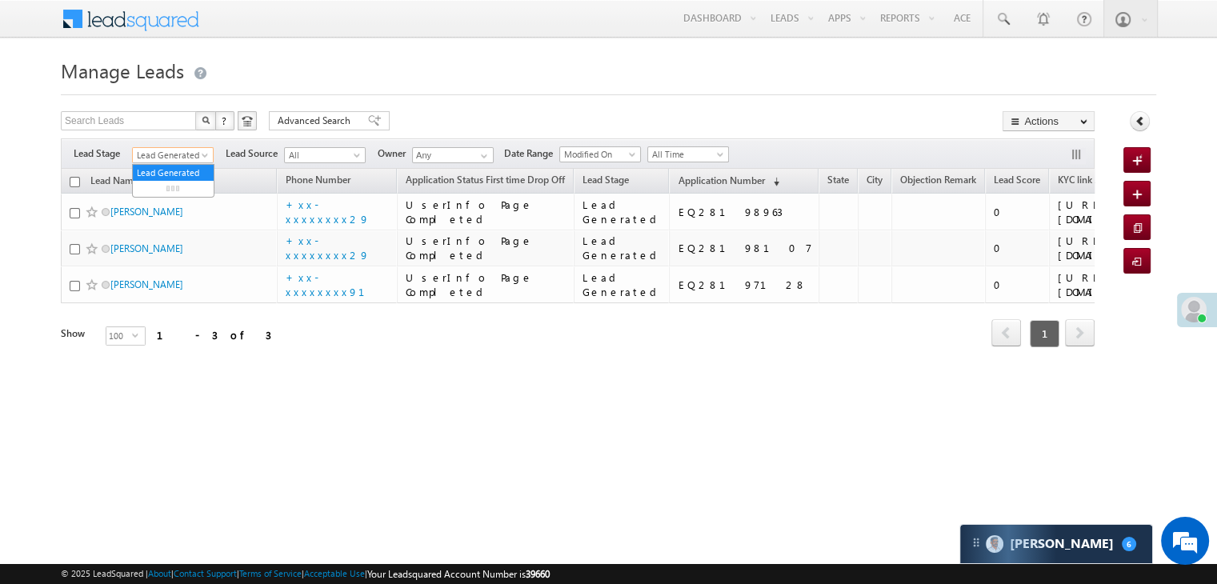
click at [202, 154] on span at bounding box center [206, 158] width 13 height 13
click at [176, 168] on link "All" at bounding box center [173, 173] width 81 height 14
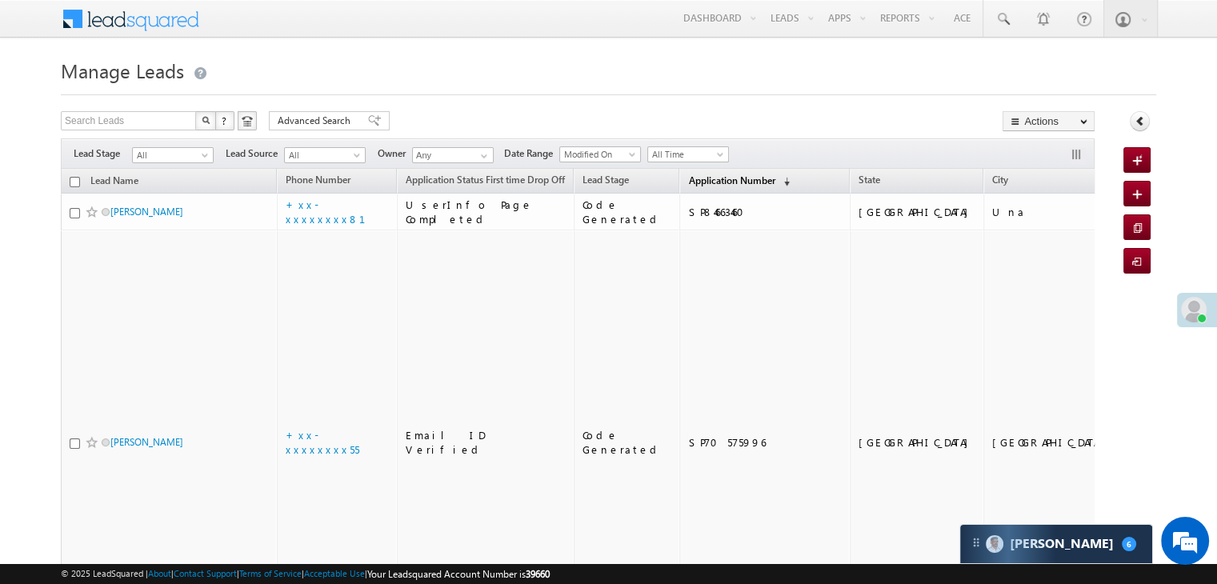
click at [690, 181] on span "Application Number" at bounding box center [731, 180] width 86 height 12
click at [695, 180] on span "Application Number" at bounding box center [731, 180] width 86 height 12
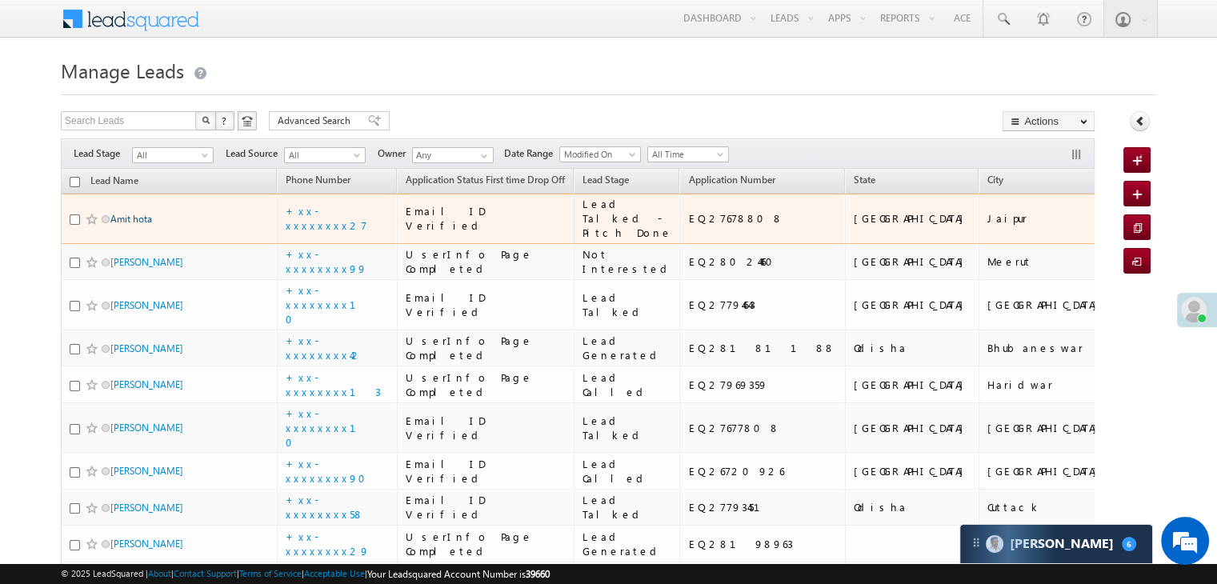
click at [128, 225] on link "Amit hota" at bounding box center [131, 219] width 42 height 12
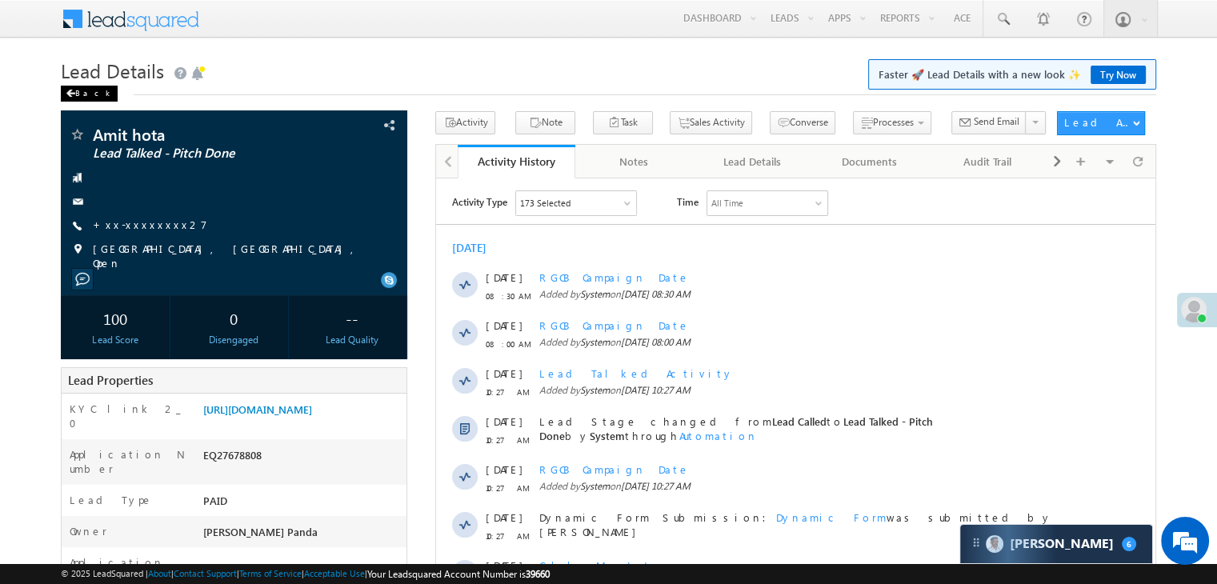
click at [64, 96] on div "Back" at bounding box center [89, 94] width 57 height 16
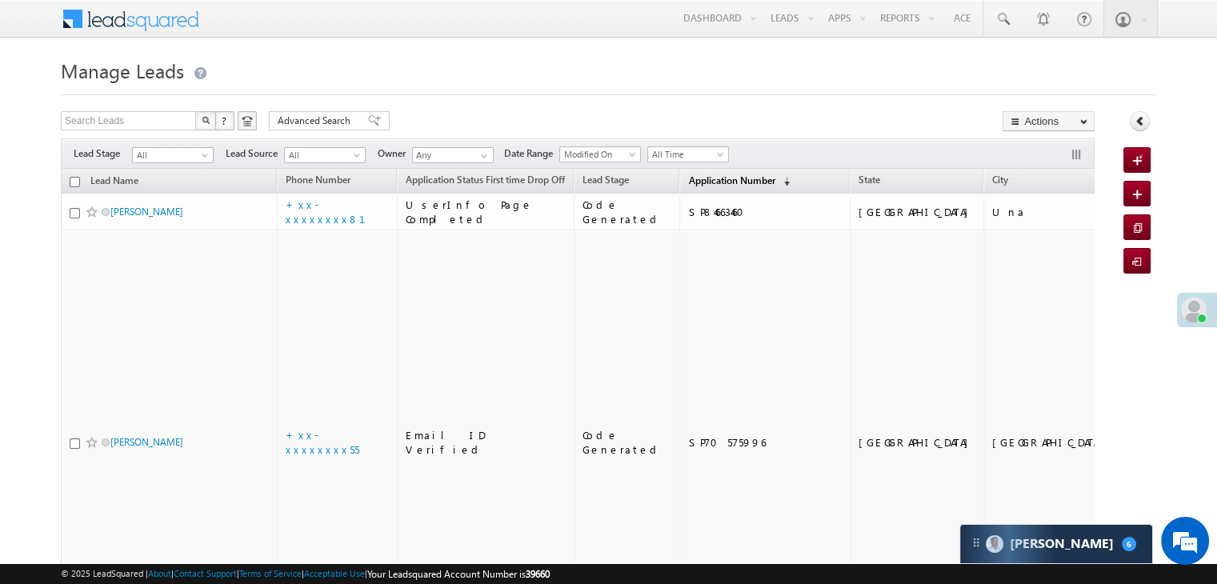
click at [695, 180] on span "Application Number" at bounding box center [731, 180] width 86 height 12
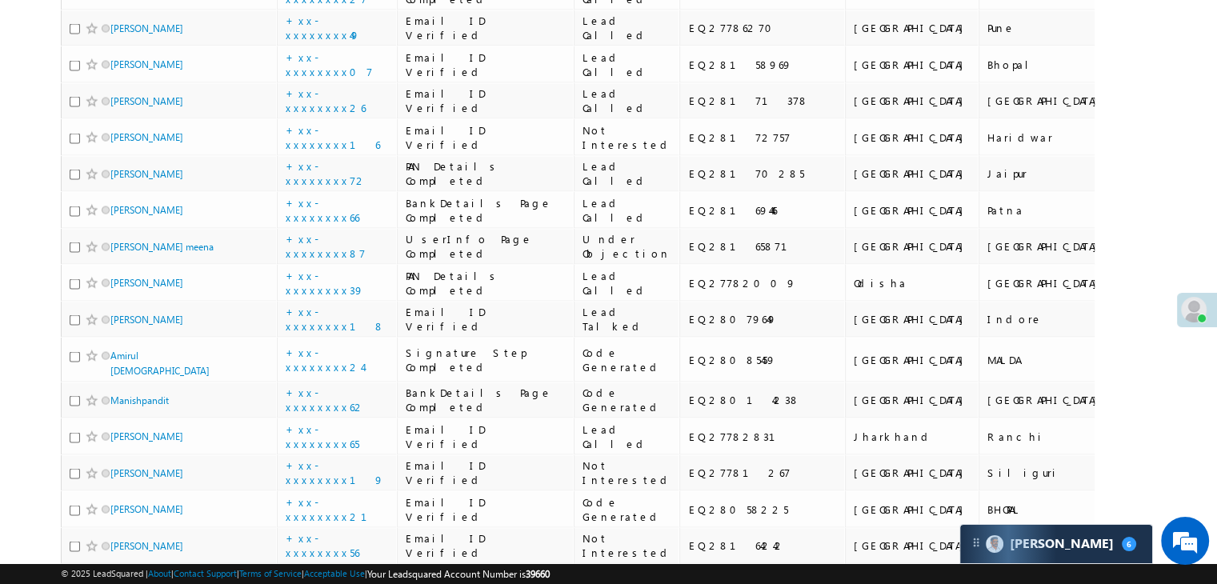
scroll to position [3280, 0]
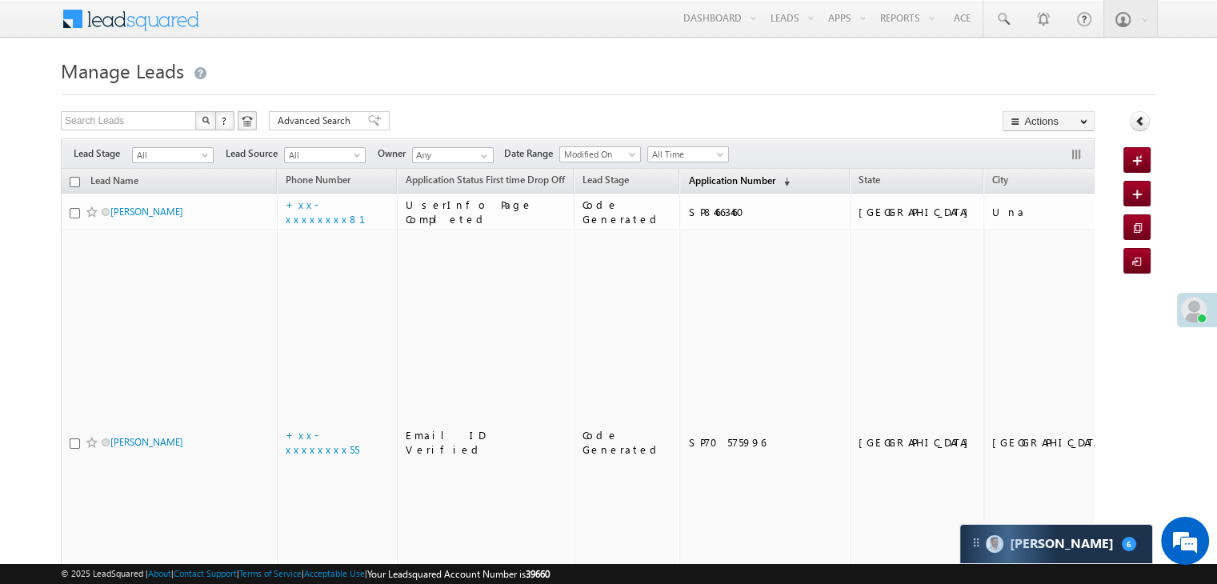
click at [691, 180] on span "Application Number" at bounding box center [731, 180] width 86 height 12
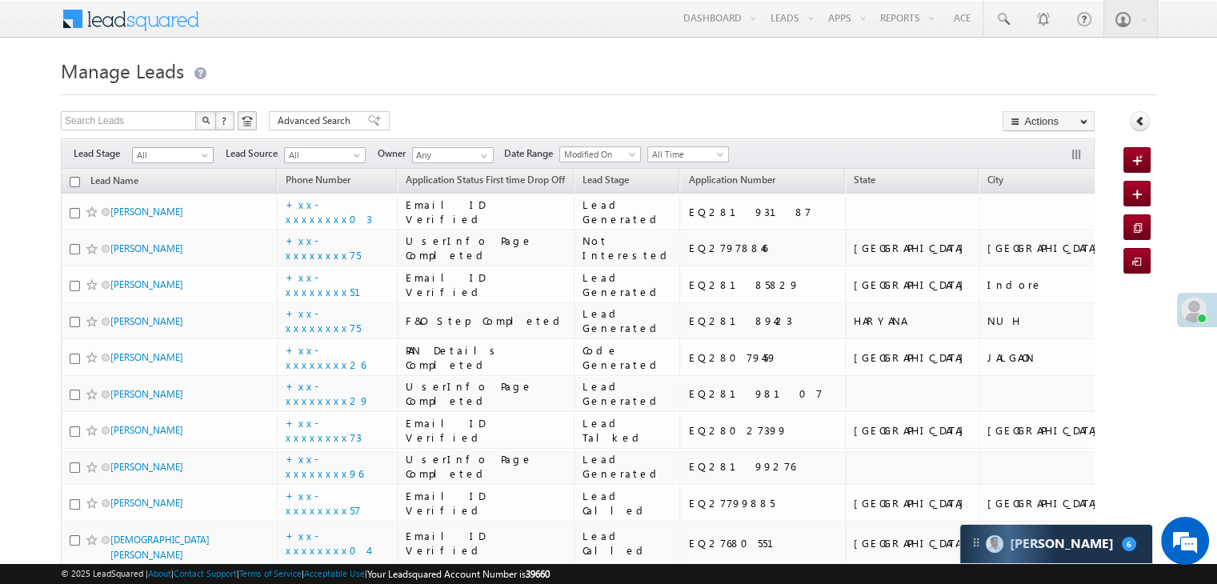
click at [194, 157] on span "All" at bounding box center [171, 155] width 76 height 14
click at [176, 187] on link "Lead Generated" at bounding box center [173, 189] width 81 height 14
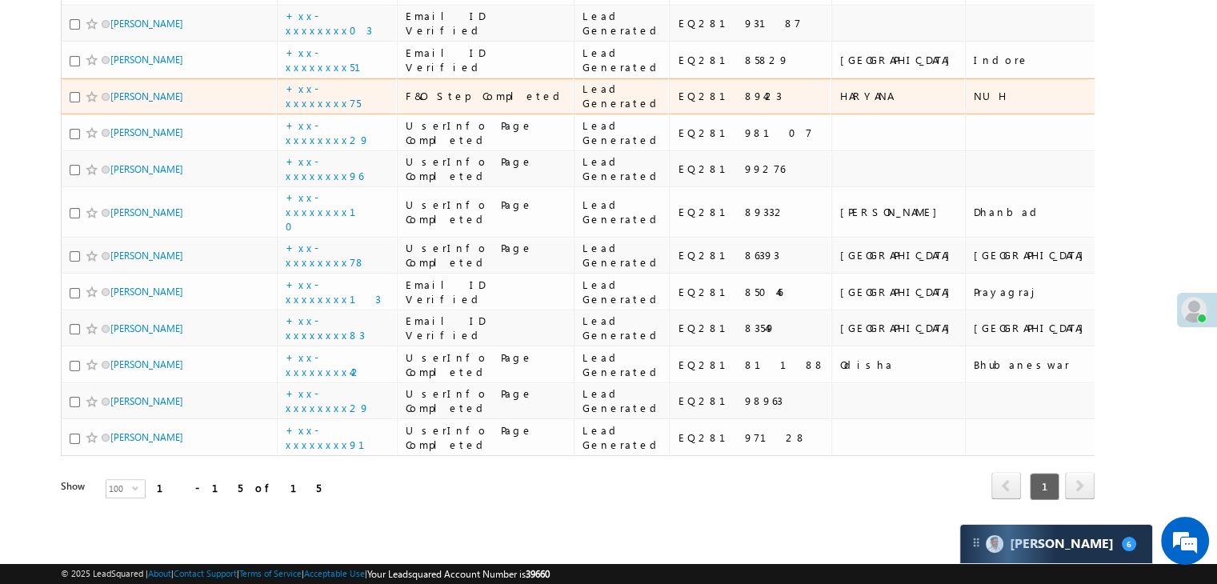
scroll to position [422, 0]
click at [128, 102] on link "Aasif Khan" at bounding box center [146, 96] width 73 height 12
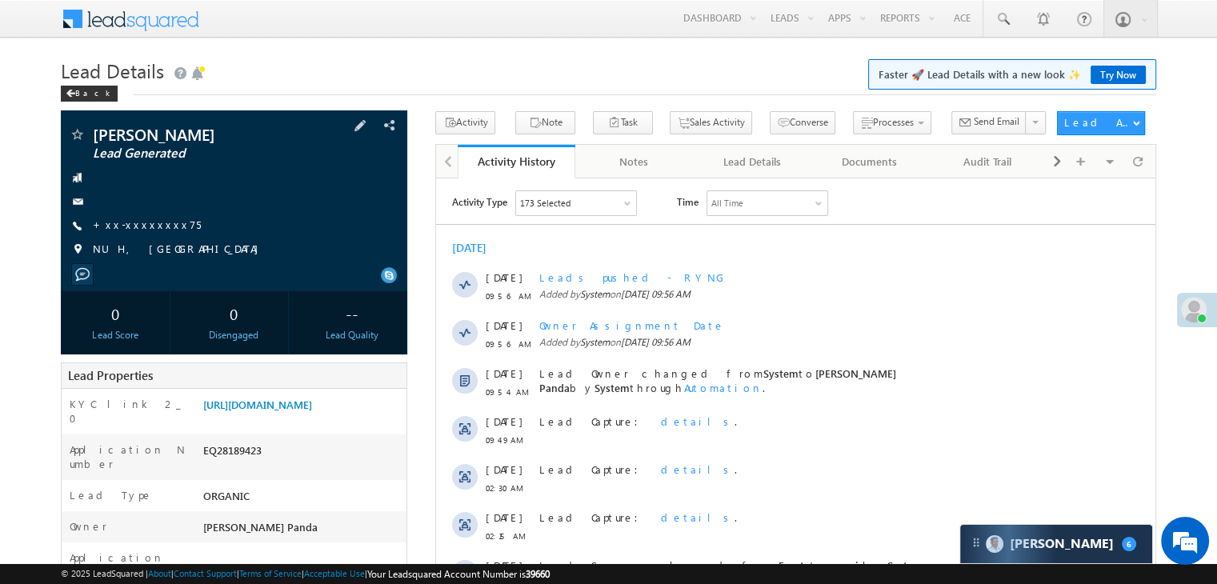
scroll to position [240, 0]
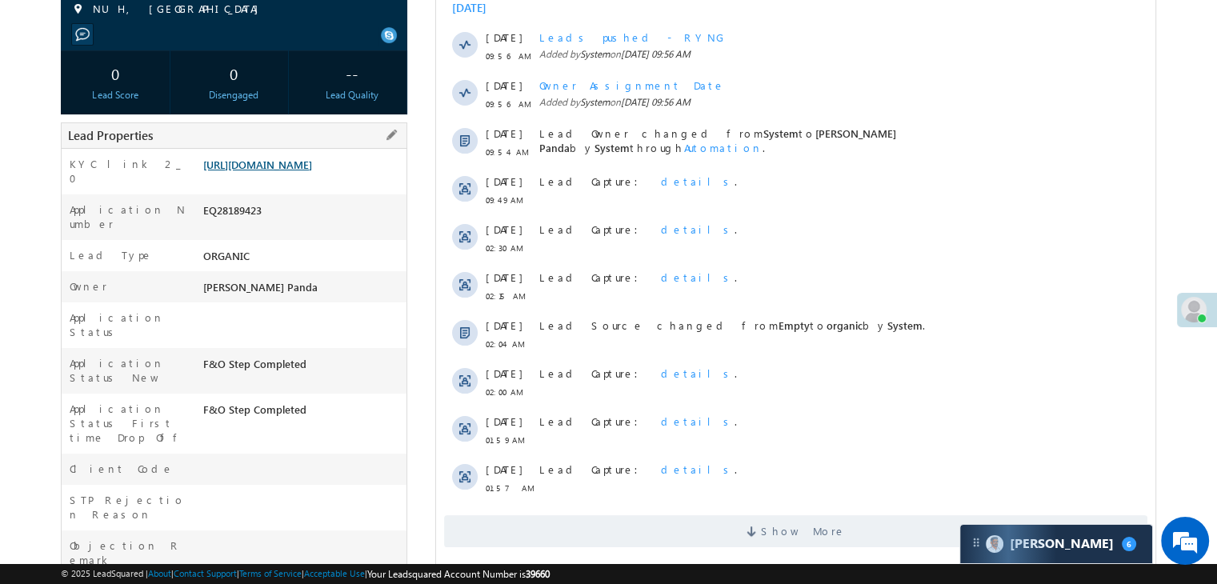
click at [302, 171] on link "[URL][DOMAIN_NAME]" at bounding box center [257, 165] width 109 height 14
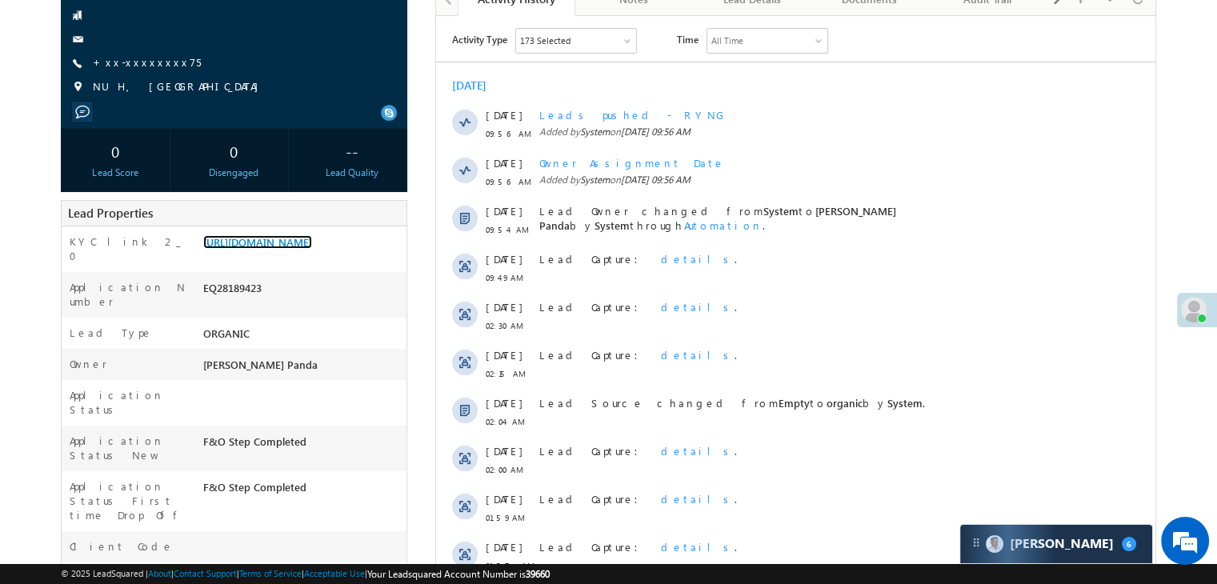
scroll to position [80, 0]
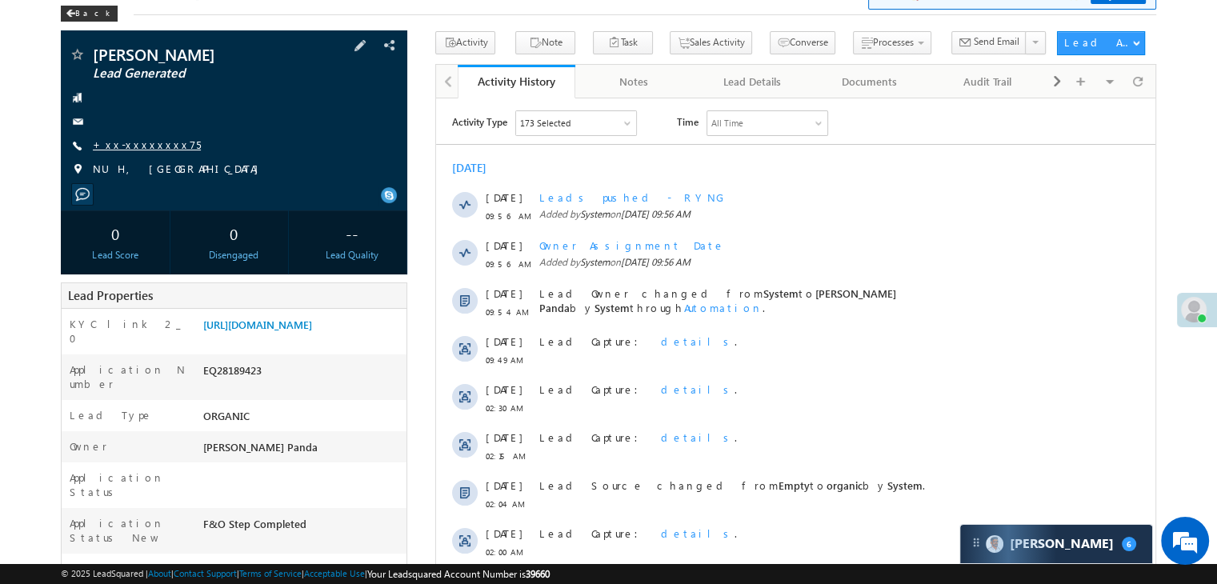
click at [138, 149] on link "+xx-xxxxxxxx75" at bounding box center [147, 145] width 108 height 14
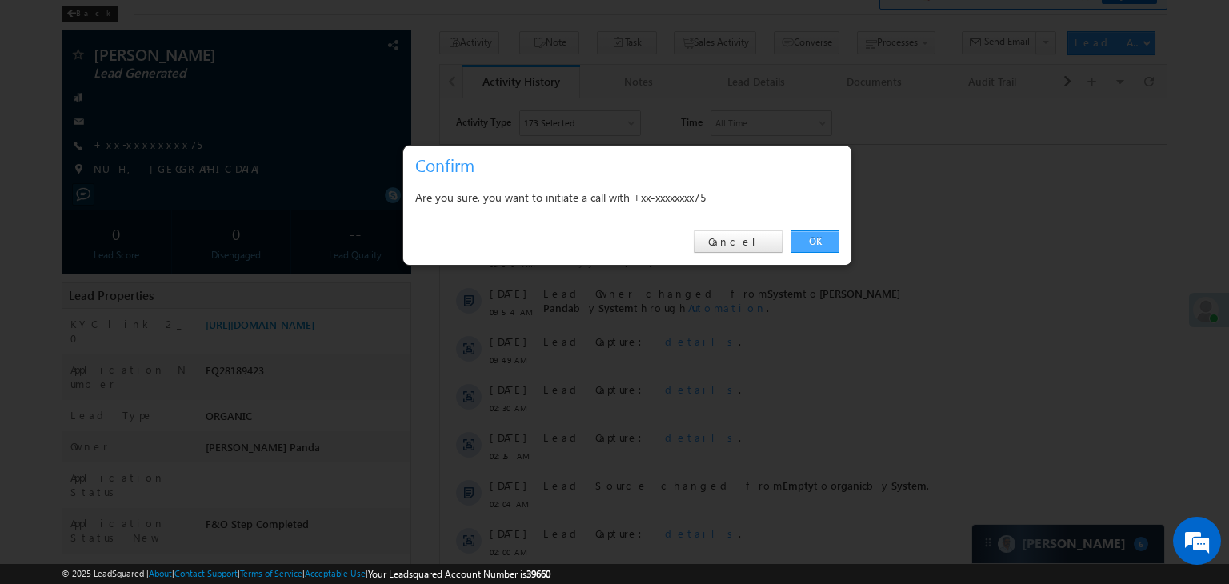
click at [811, 244] on link "OK" at bounding box center [815, 241] width 49 height 22
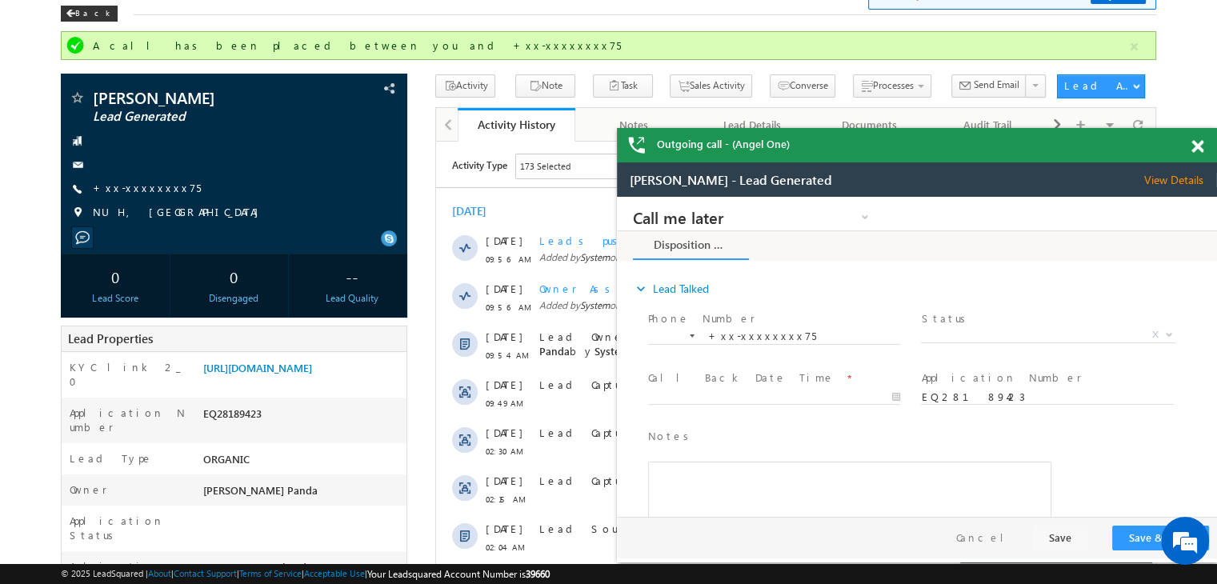
scroll to position [0, 0]
click at [312, 374] on link "[URL][DOMAIN_NAME]" at bounding box center [257, 368] width 109 height 14
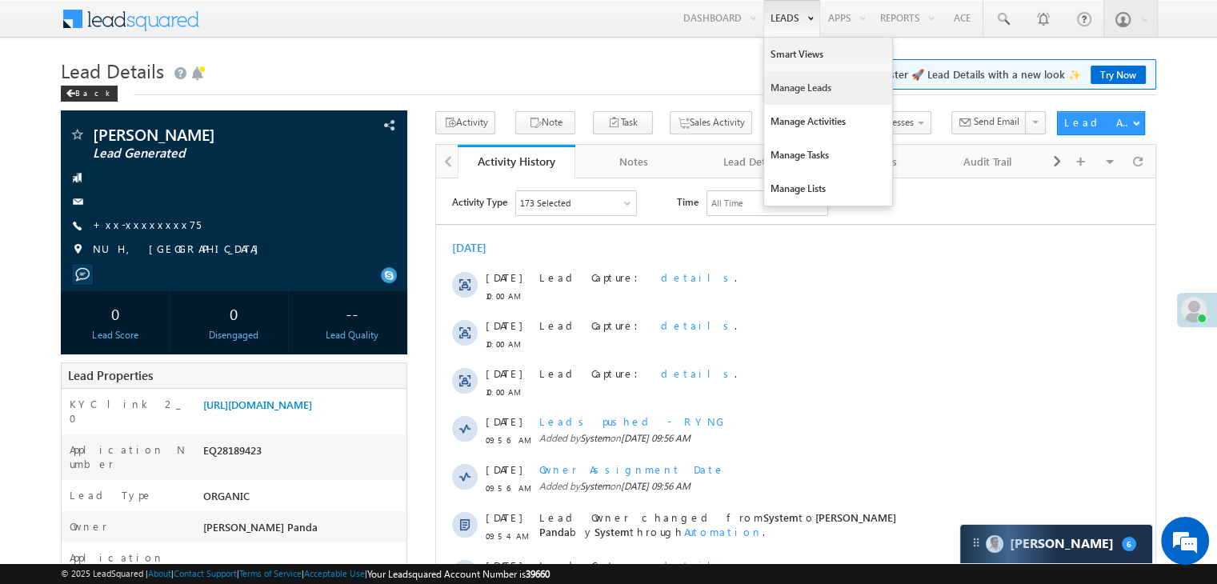
click at [798, 84] on link "Manage Leads" at bounding box center [828, 88] width 128 height 34
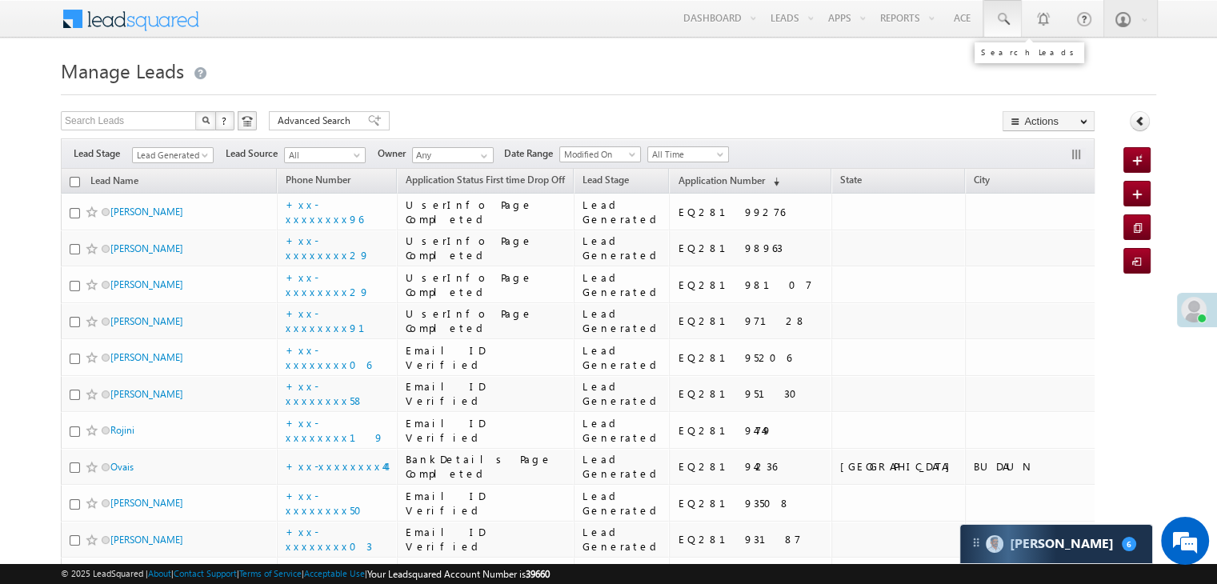
click at [999, 16] on span at bounding box center [1003, 19] width 16 height 16
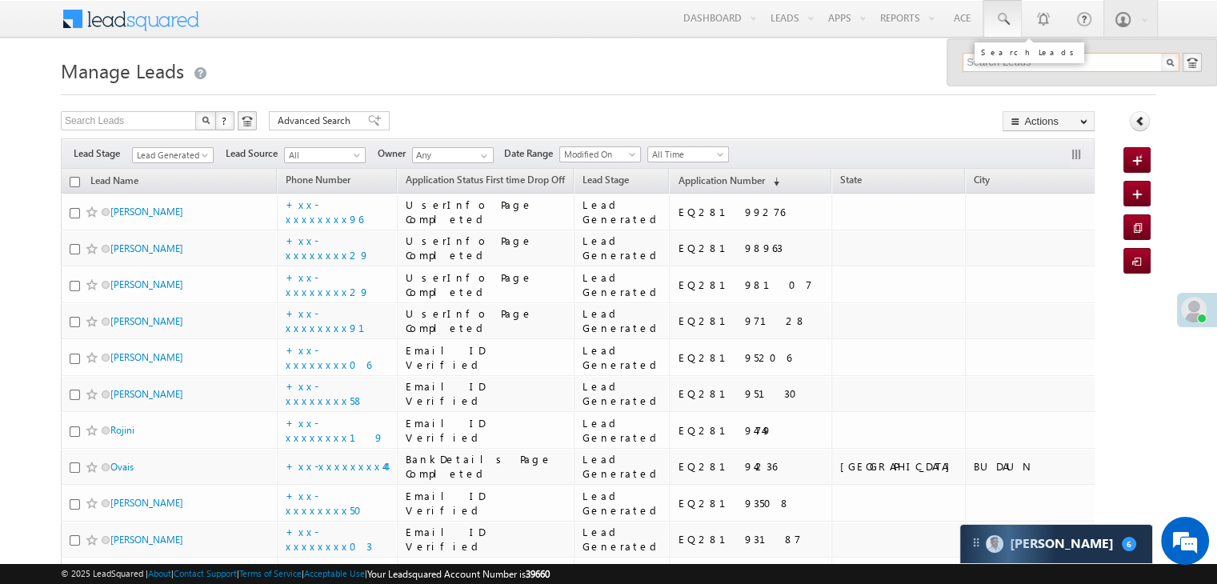
paste input "EQ27712236"
type input "EQ27712236"
click at [989, 85] on div "Parul" at bounding box center [1078, 86] width 214 height 18
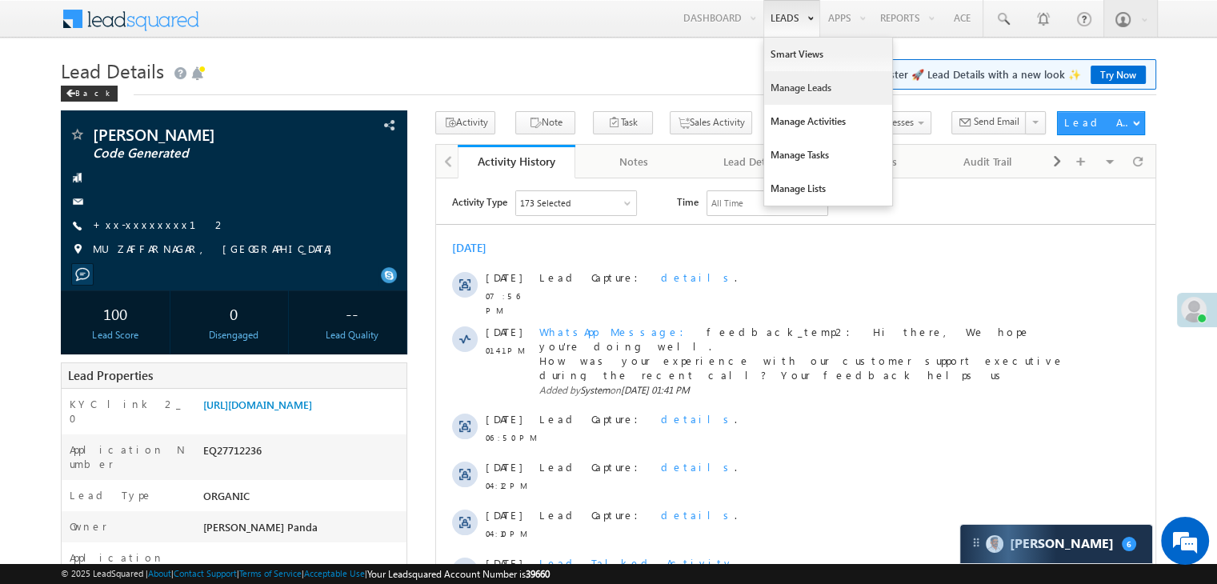
click at [791, 91] on link "Manage Leads" at bounding box center [828, 88] width 128 height 34
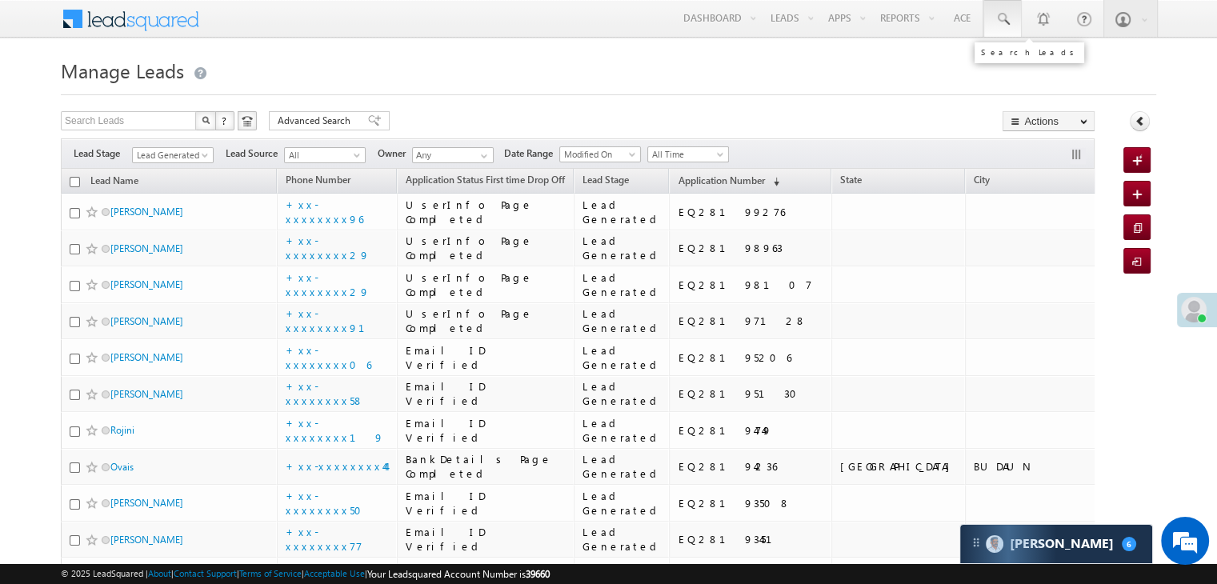
click at [1004, 17] on span at bounding box center [1003, 19] width 16 height 16
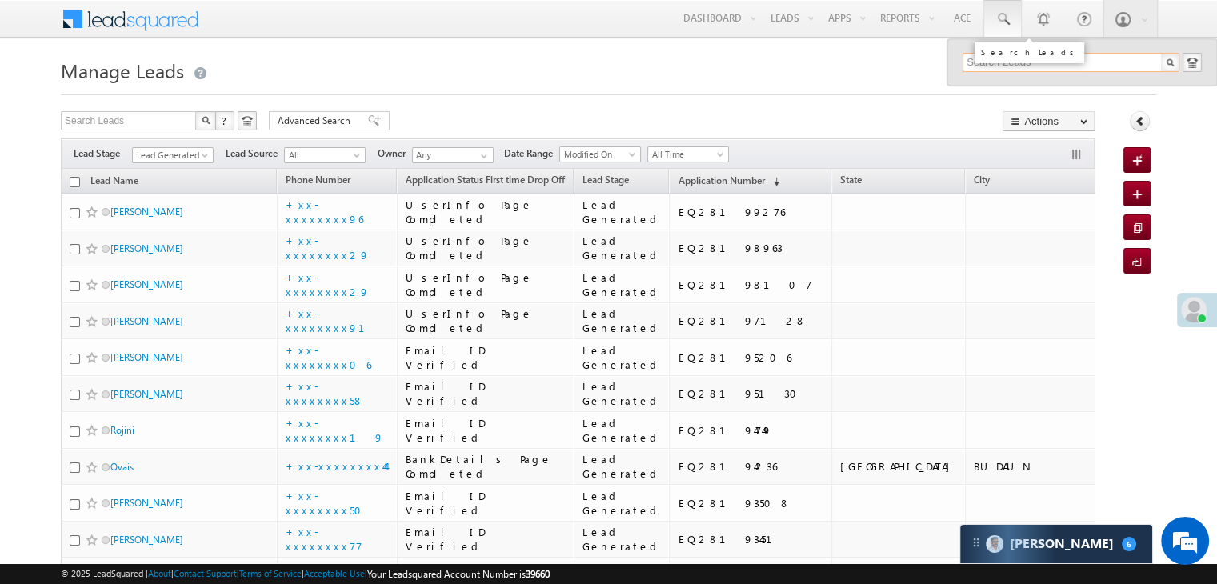
paste input "EQ26561644"
type input "EQ26561644"
click at [987, 66] on input "EQ26561644" at bounding box center [1071, 62] width 217 height 19
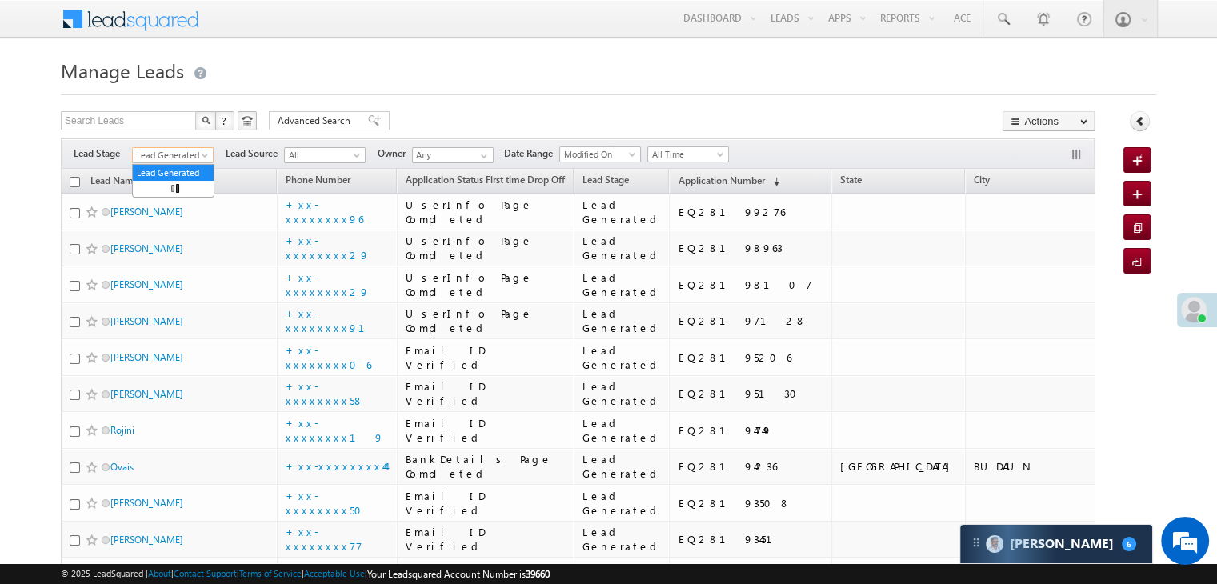
click at [206, 157] on span at bounding box center [206, 158] width 13 height 13
click at [161, 177] on link "All" at bounding box center [173, 173] width 81 height 14
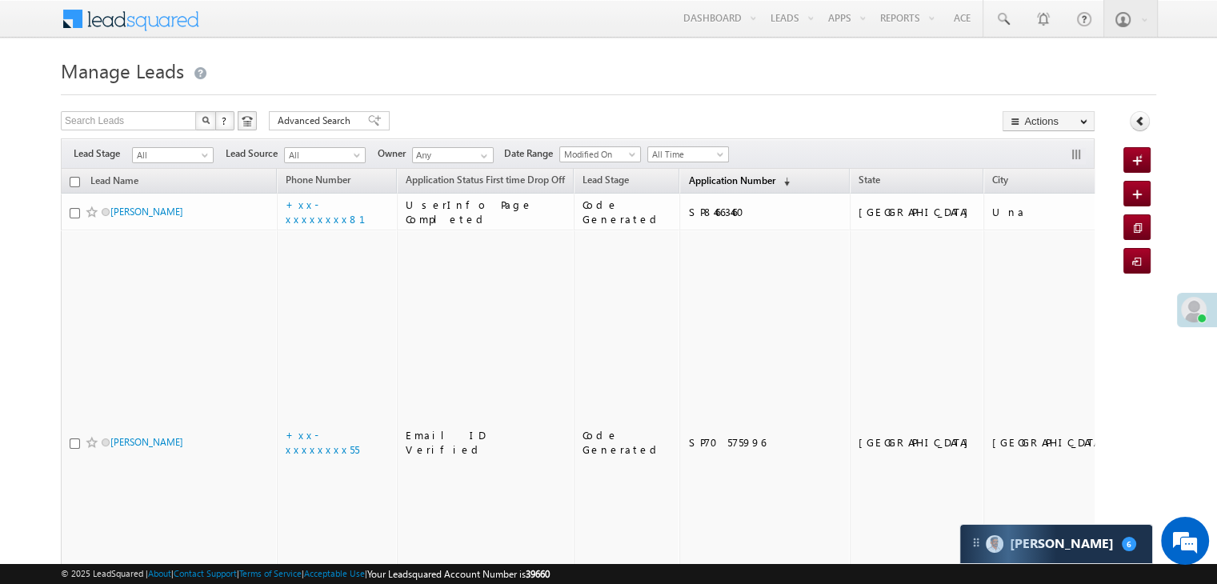
click at [697, 180] on span "Application Number" at bounding box center [731, 180] width 86 height 12
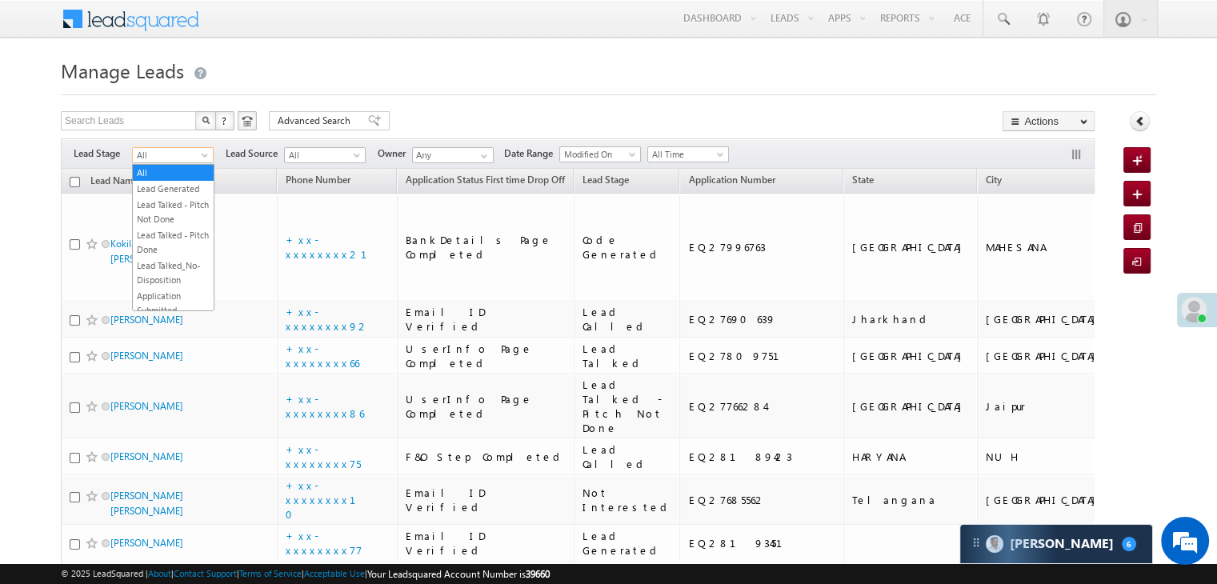
click at [206, 158] on span at bounding box center [206, 158] width 13 height 13
click at [183, 193] on link "Lead Generated" at bounding box center [173, 189] width 81 height 14
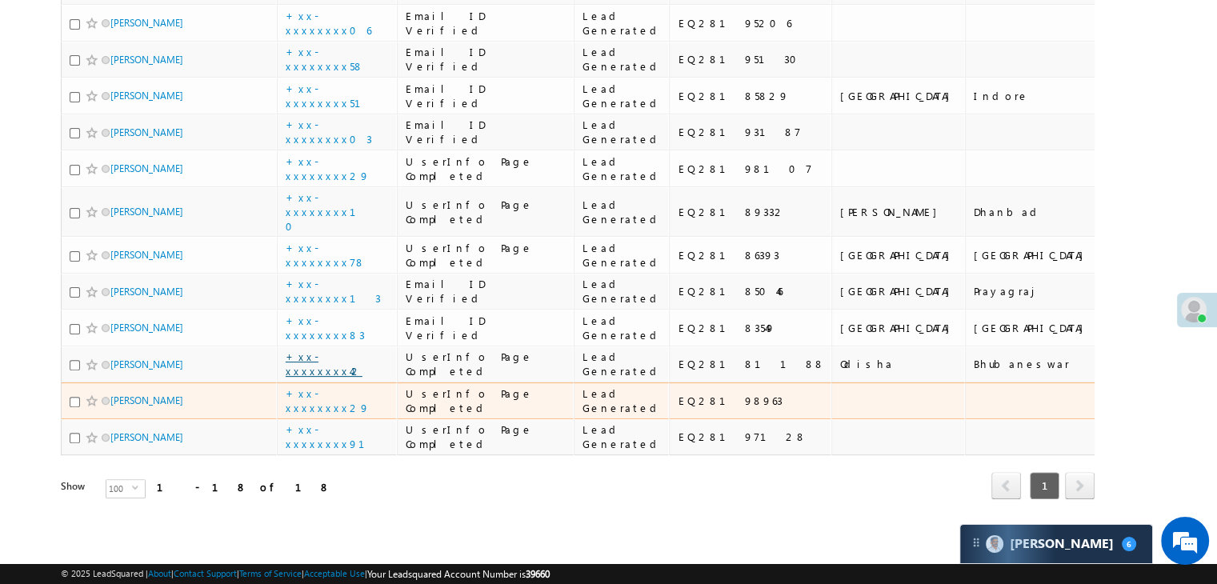
scroll to position [1421, 0]
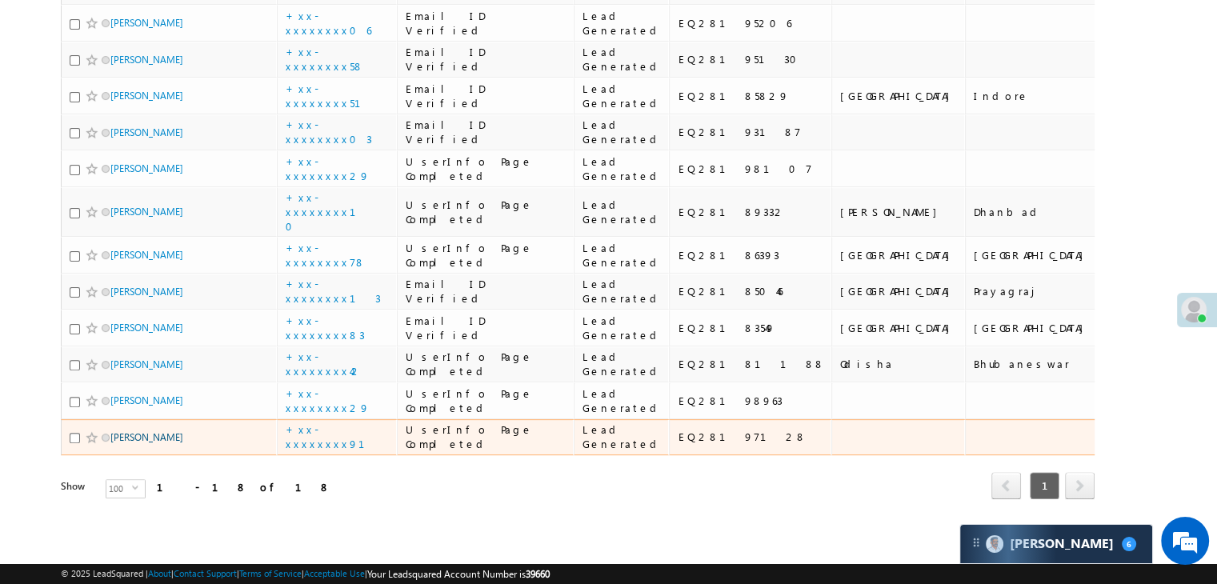
click at [144, 431] on link "ganesh Shegam" at bounding box center [146, 437] width 73 height 12
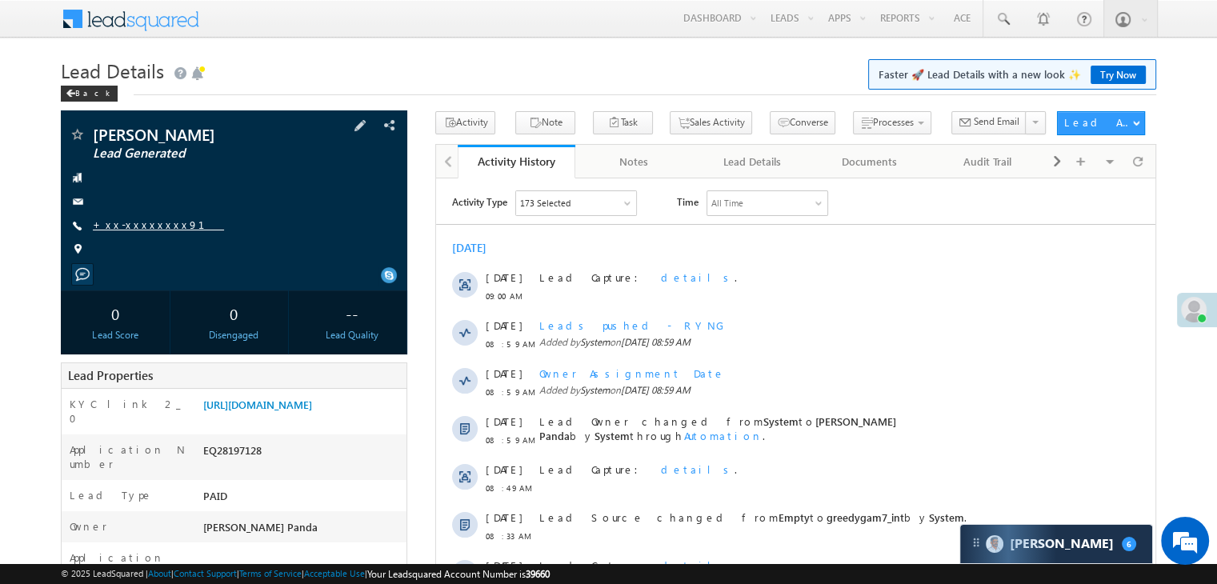
click at [138, 227] on link "+xx-xxxxxxxx91" at bounding box center [158, 225] width 131 height 14
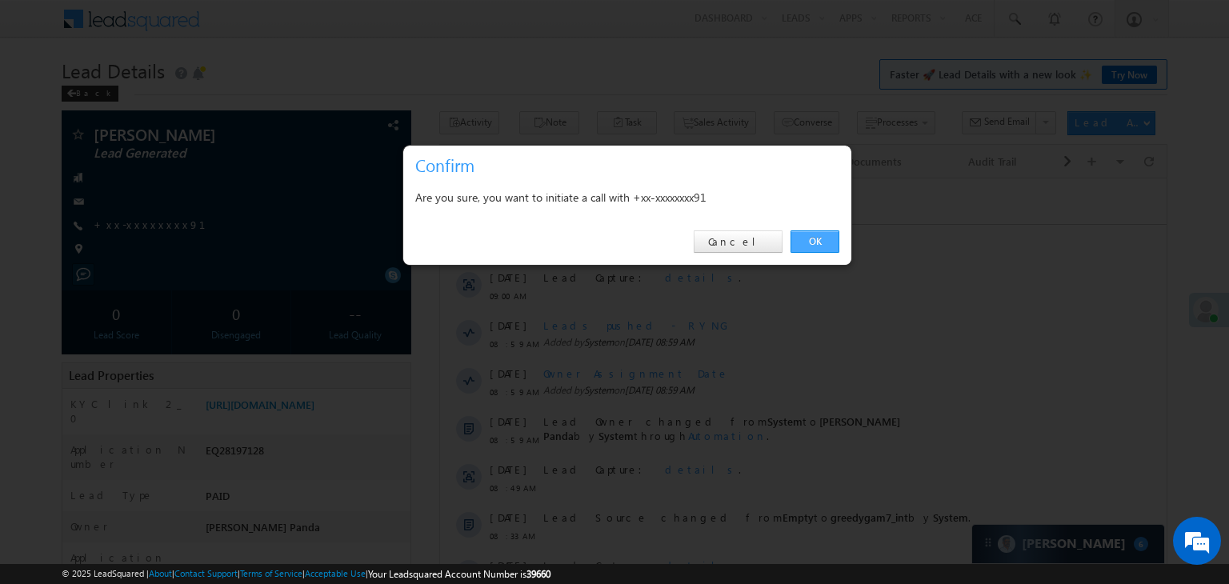
click at [814, 234] on link "OK" at bounding box center [815, 241] width 49 height 22
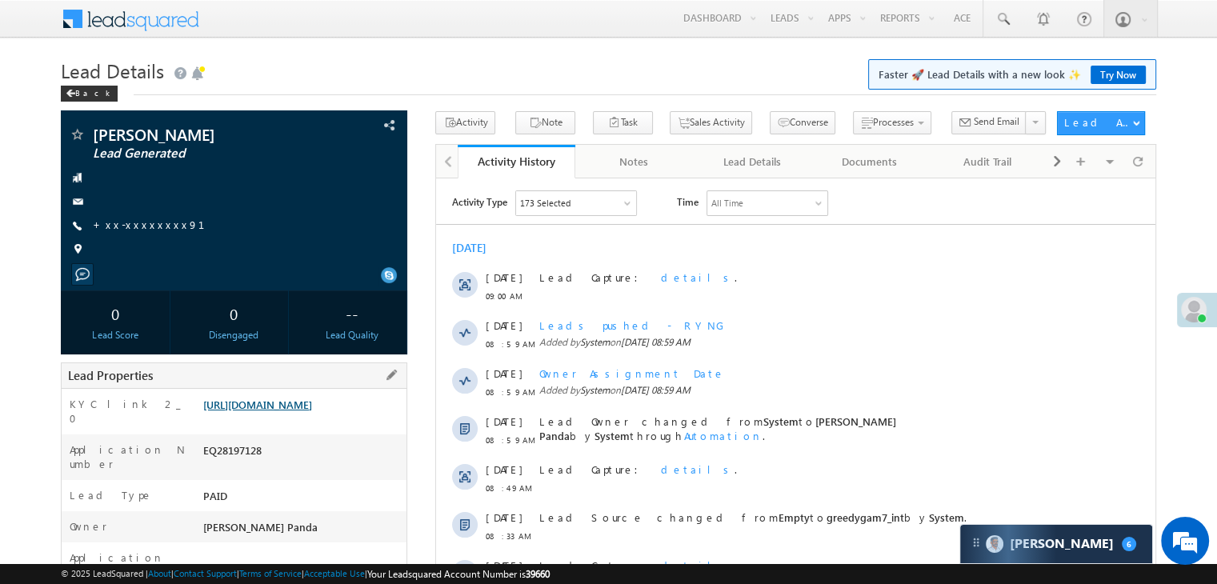
click at [290, 411] on link "https://angelbroking1-pk3em7sa.customui-test.leadsquared.com?leadId=e270650b-c3…" at bounding box center [257, 405] width 109 height 14
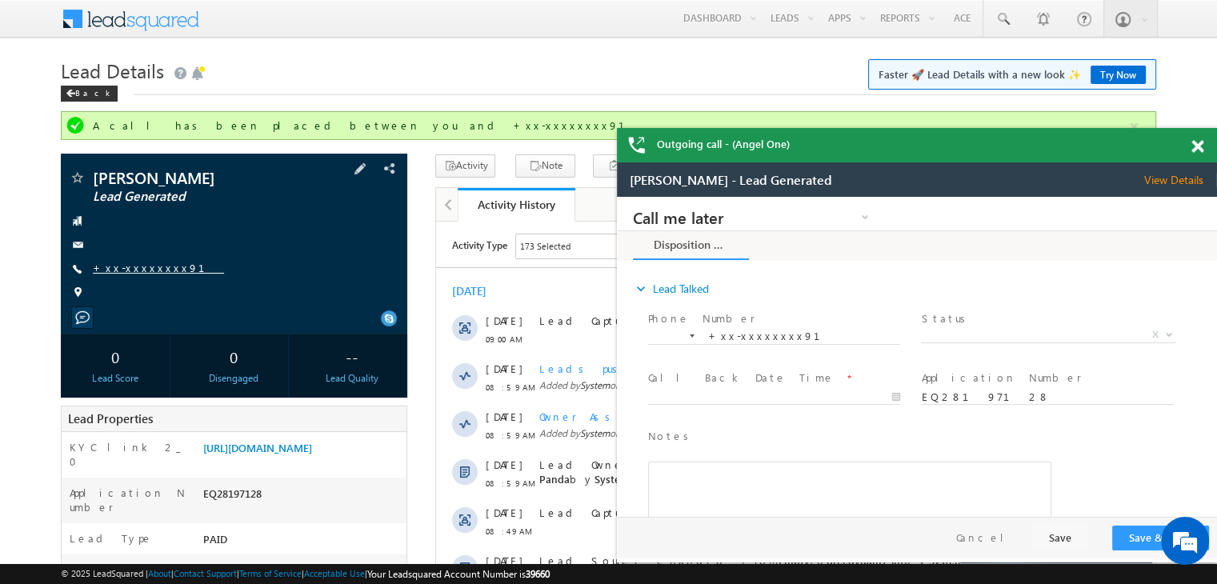
click at [153, 269] on link "+xx-xxxxxxxx91" at bounding box center [158, 268] width 131 height 14
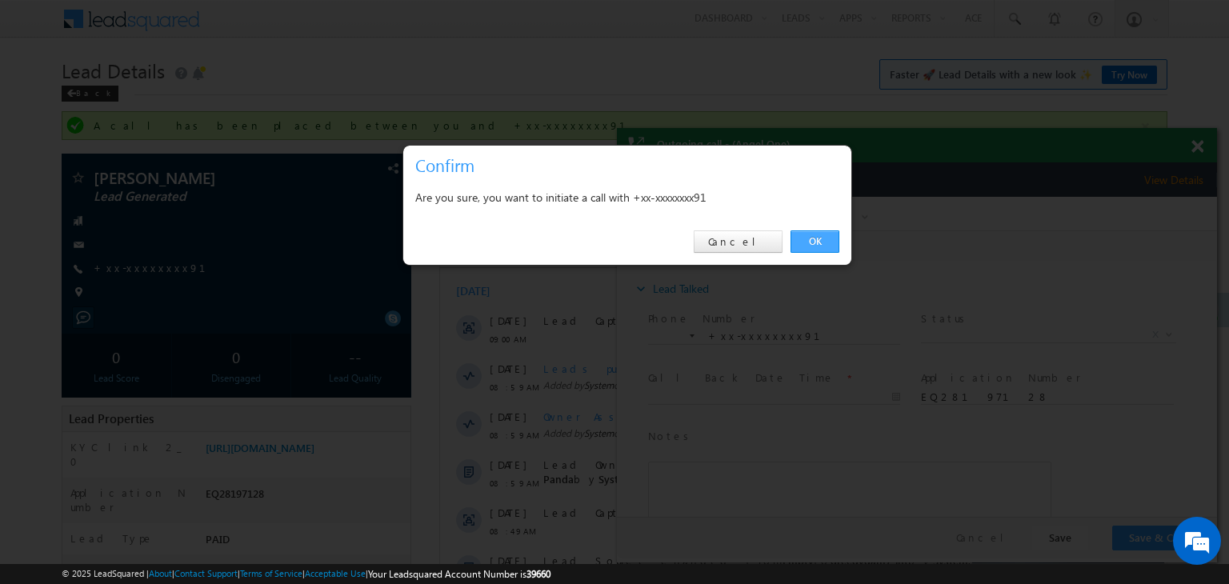
click at [816, 242] on link "OK" at bounding box center [815, 241] width 49 height 22
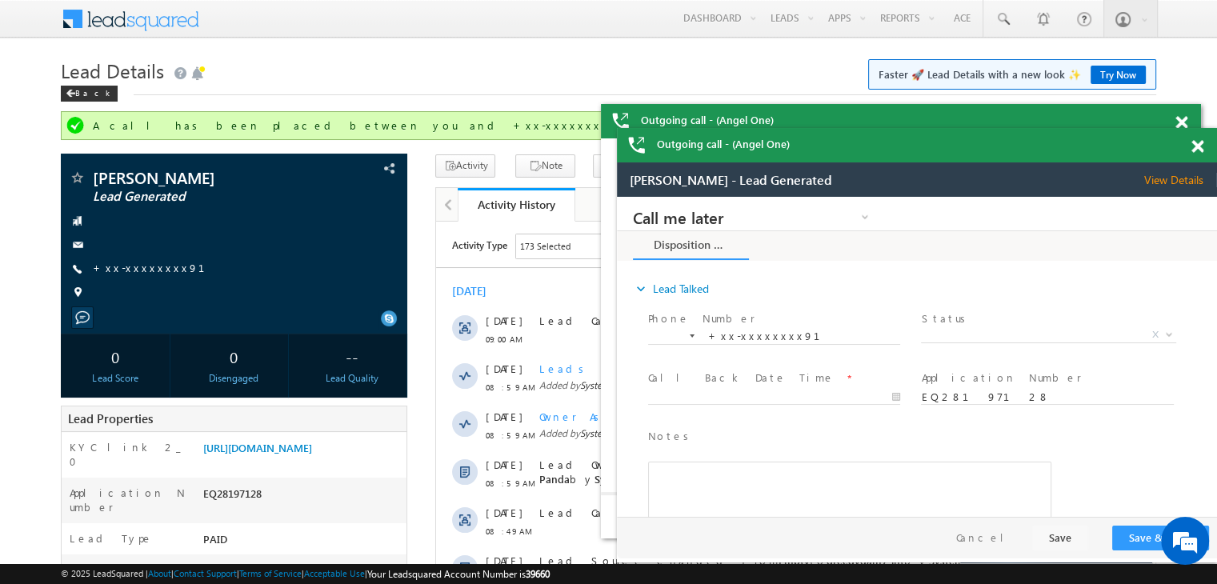
click at [1187, 130] on span at bounding box center [1181, 123] width 12 height 14
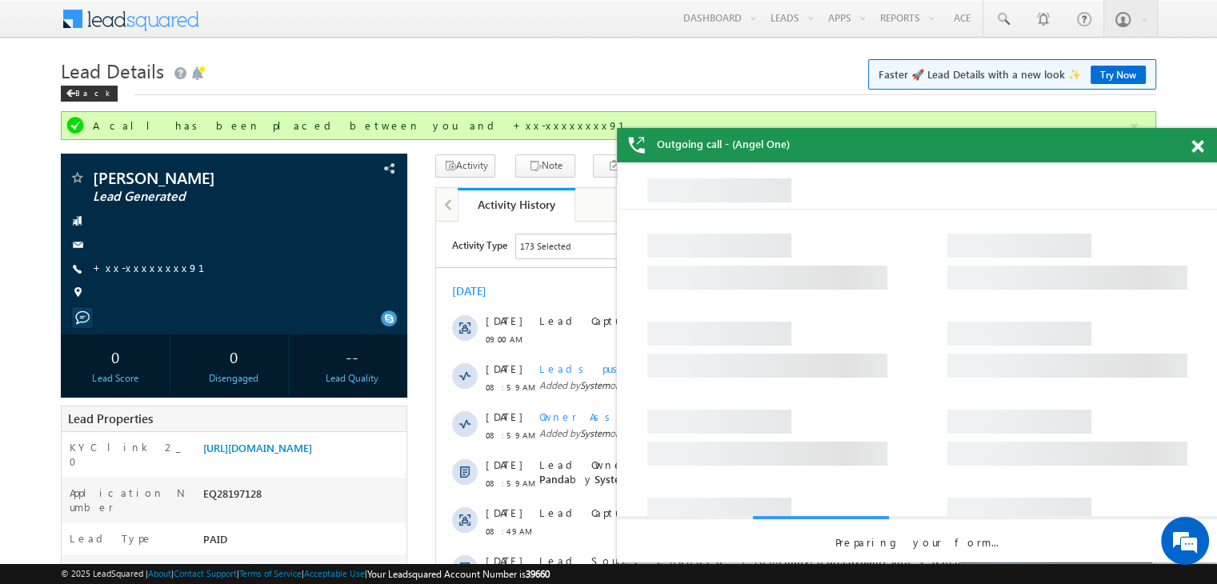
click at [1193, 144] on span at bounding box center [1197, 147] width 12 height 14
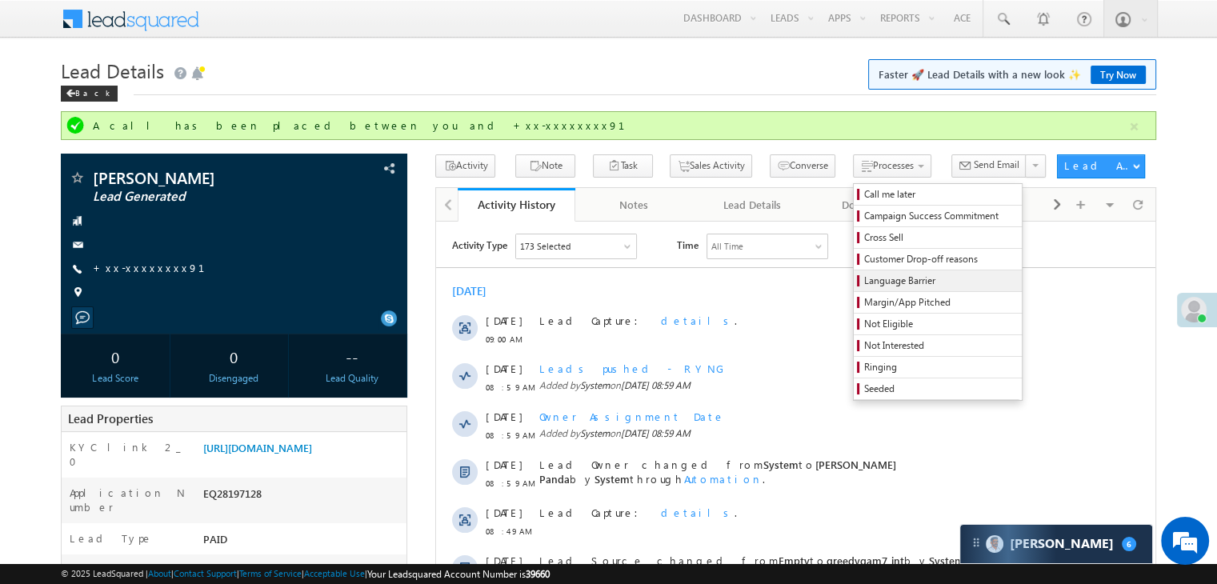
click at [879, 278] on span "Language Barrier" at bounding box center [940, 281] width 152 height 14
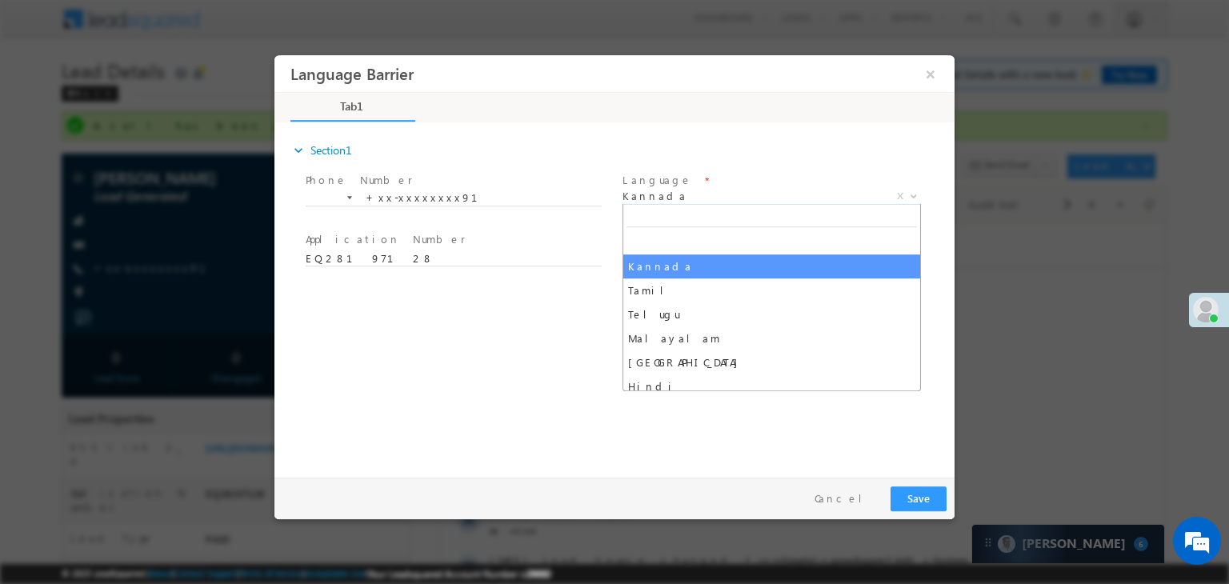
click at [723, 198] on span "Kannada" at bounding box center [752, 196] width 260 height 14
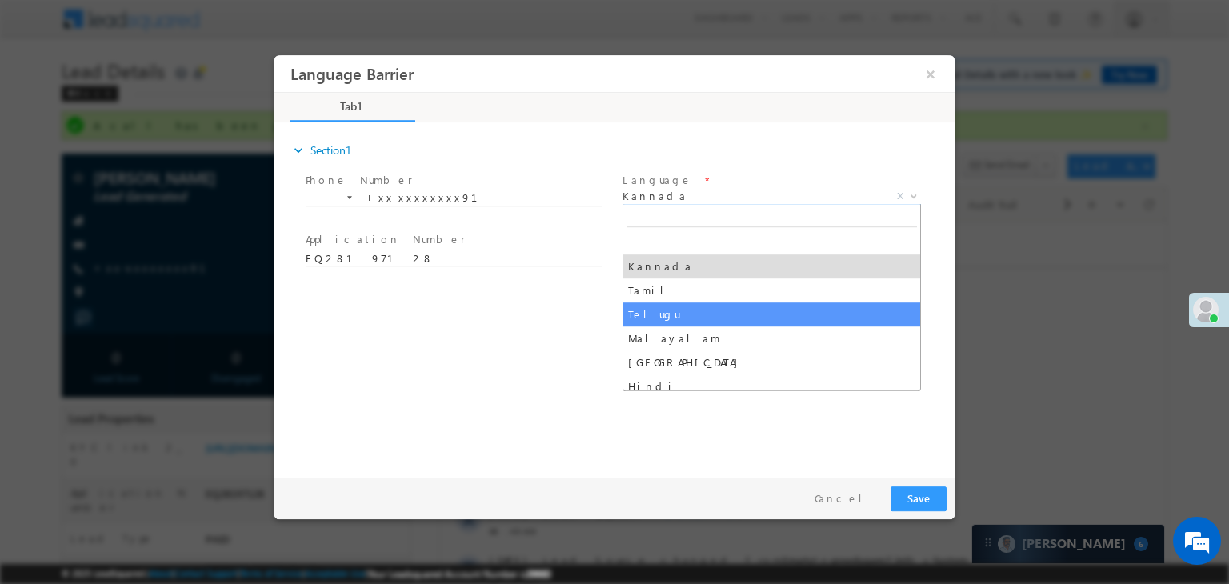
select select "Telugu"
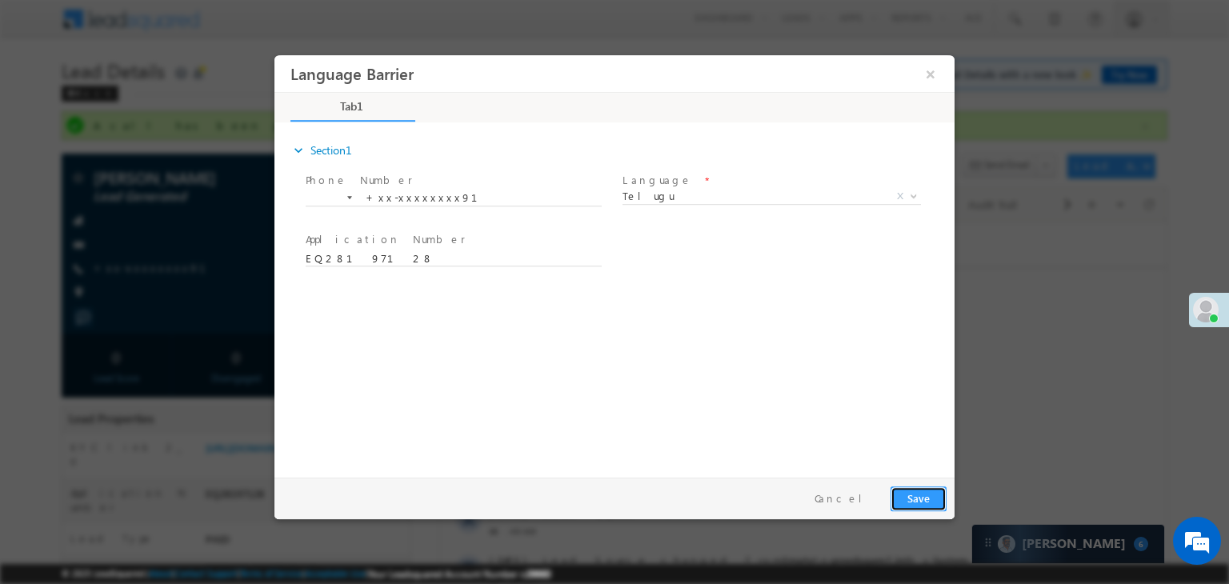
click at [901, 500] on button "Save" at bounding box center [919, 498] width 56 height 25
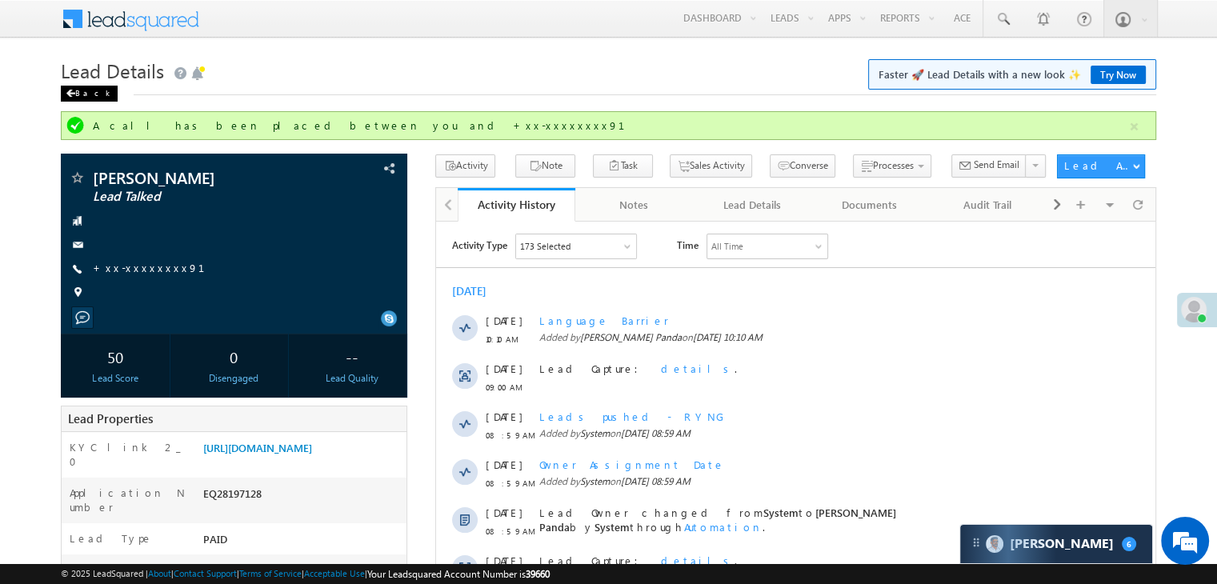
click at [86, 100] on div "Back" at bounding box center [89, 94] width 57 height 16
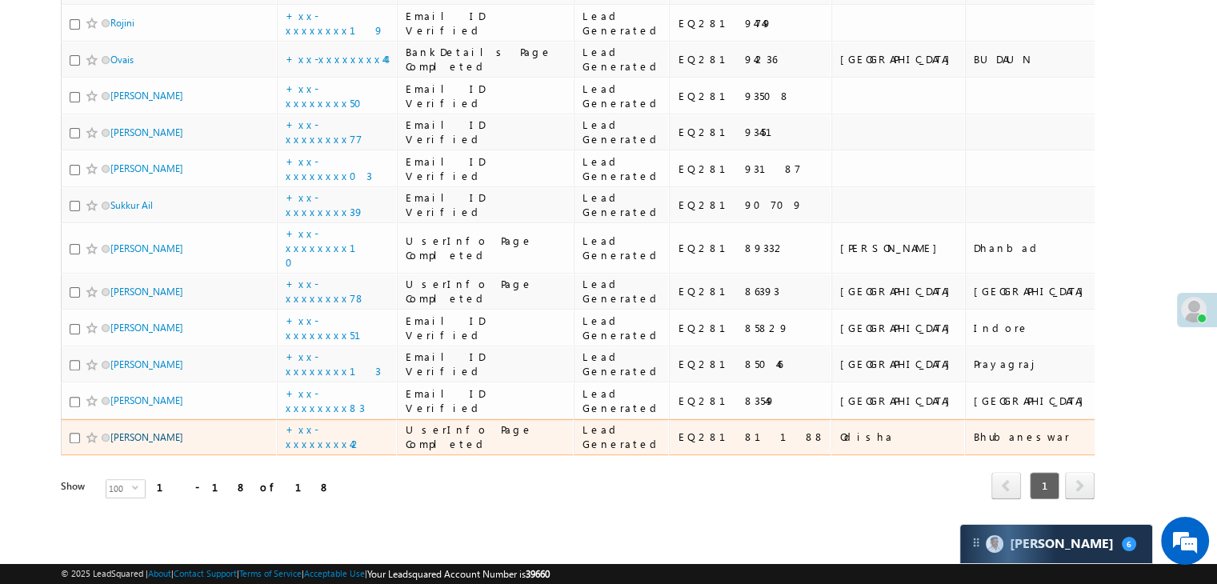
click at [141, 431] on link "[PERSON_NAME]" at bounding box center [146, 437] width 73 height 12
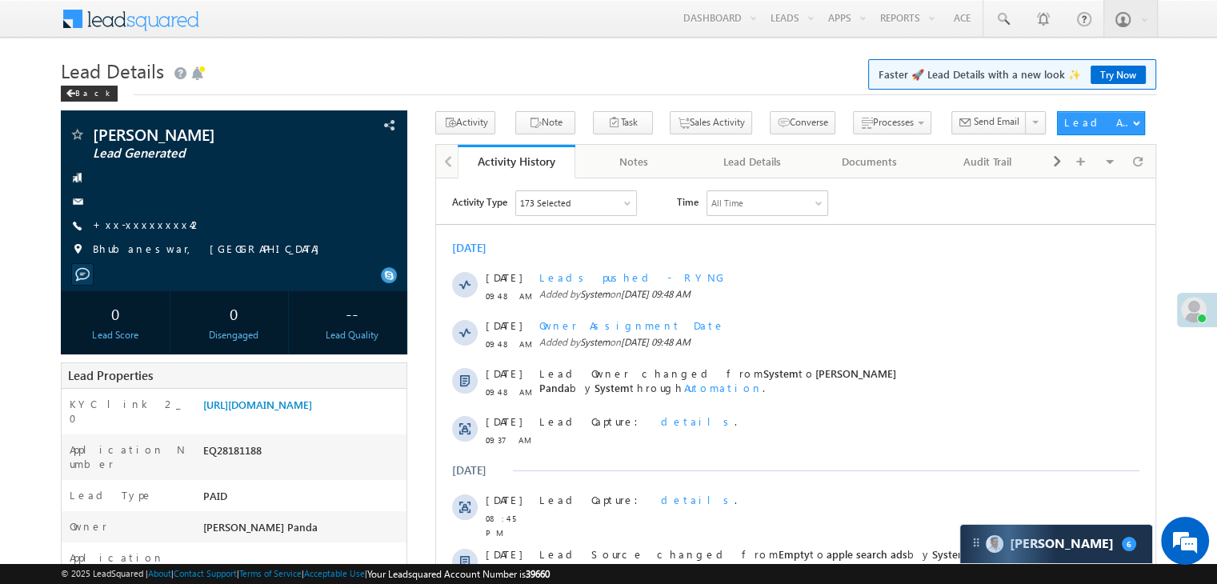
click at [149, 231] on link "+xx-xxxxxxxx42" at bounding box center [148, 225] width 110 height 14
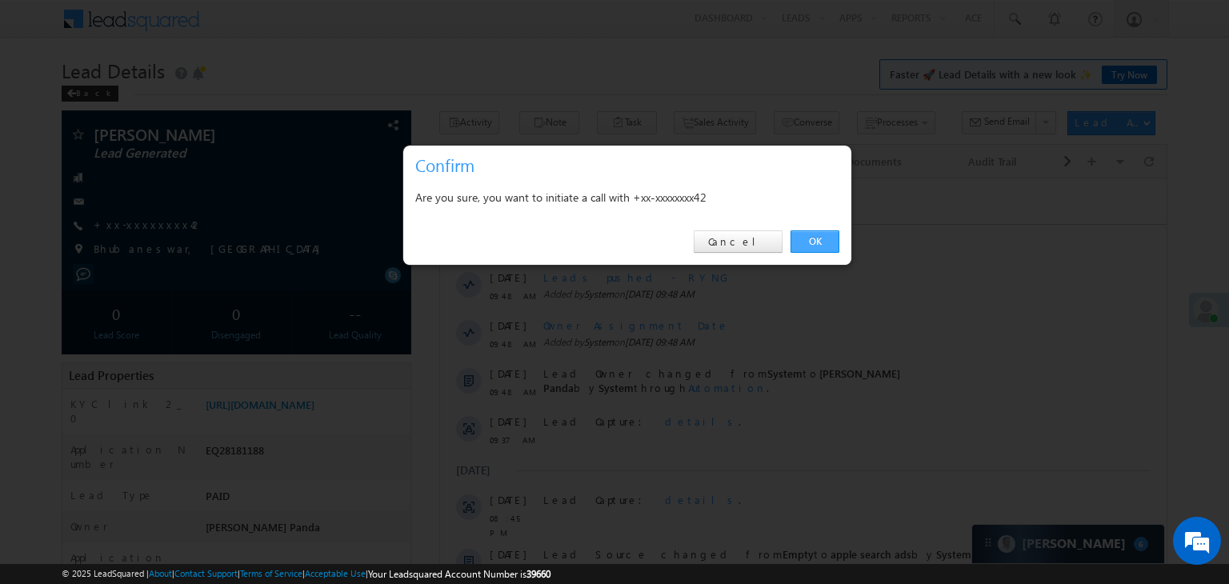
click at [819, 239] on link "OK" at bounding box center [815, 241] width 49 height 22
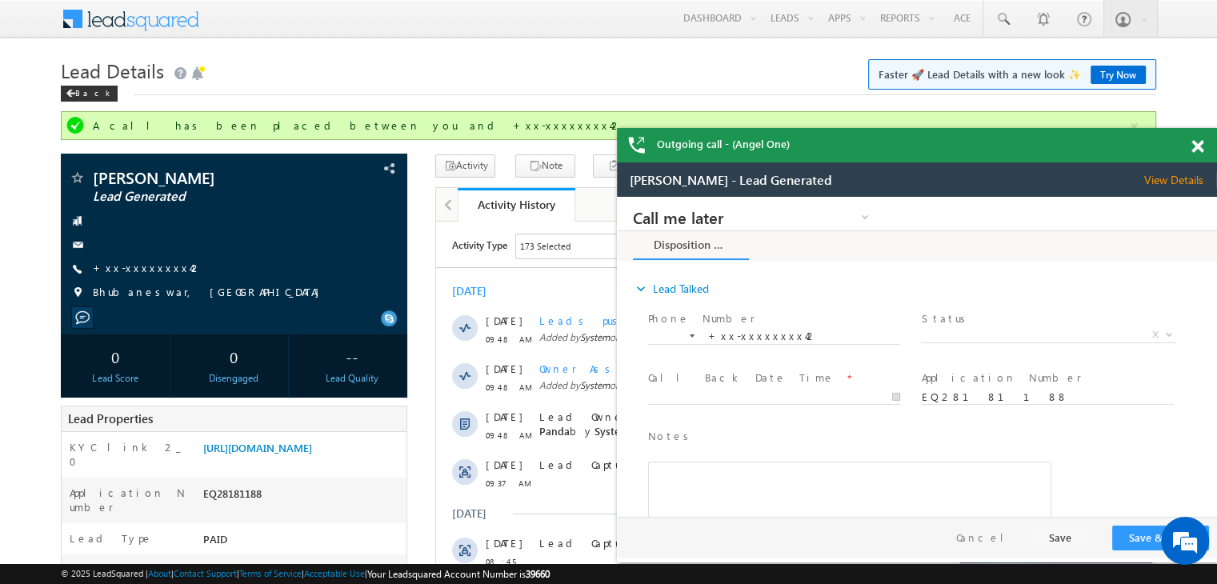
click at [1195, 151] on span at bounding box center [1197, 147] width 12 height 14
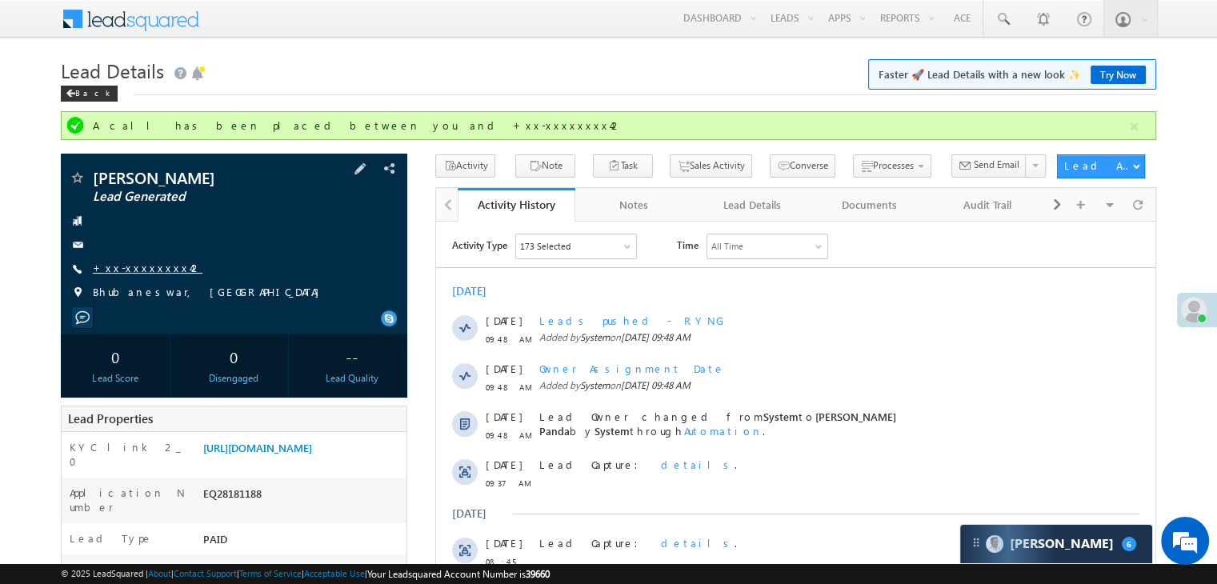
click at [135, 270] on link "+xx-xxxxxxxx42" at bounding box center [148, 268] width 110 height 14
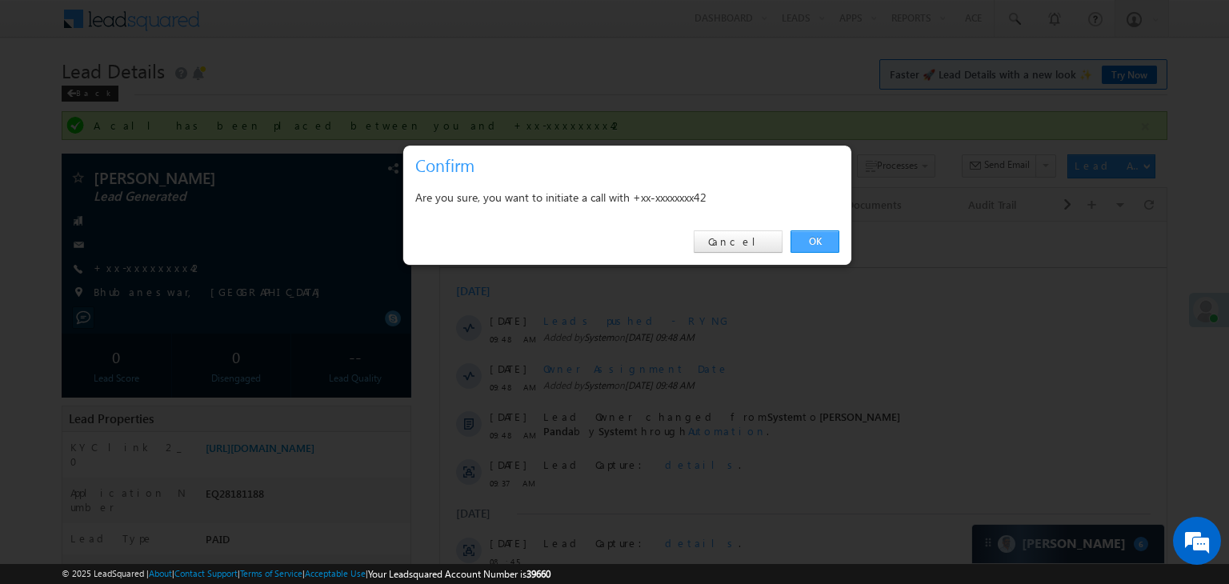
click at [812, 240] on link "OK" at bounding box center [815, 241] width 49 height 22
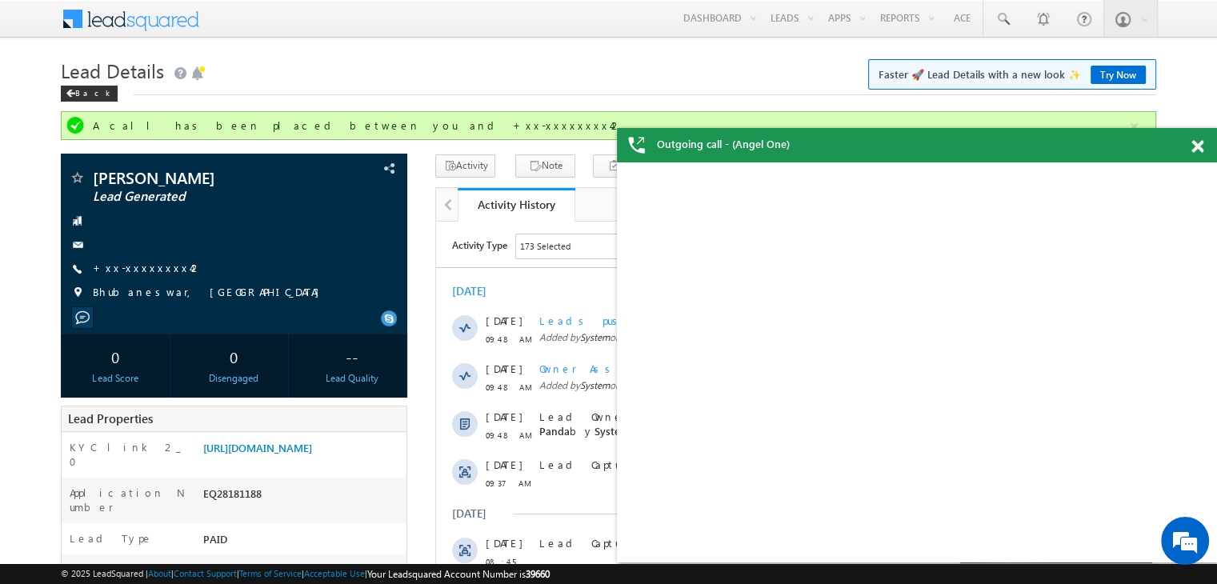
click at [1199, 148] on span at bounding box center [1197, 147] width 12 height 14
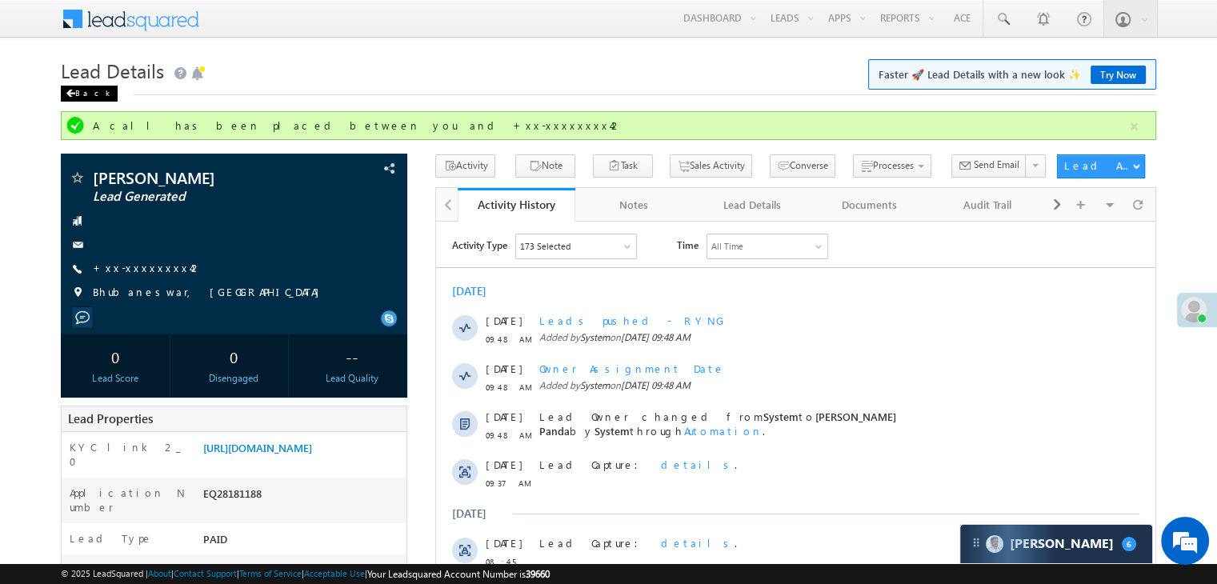
click at [73, 92] on span at bounding box center [71, 94] width 10 height 8
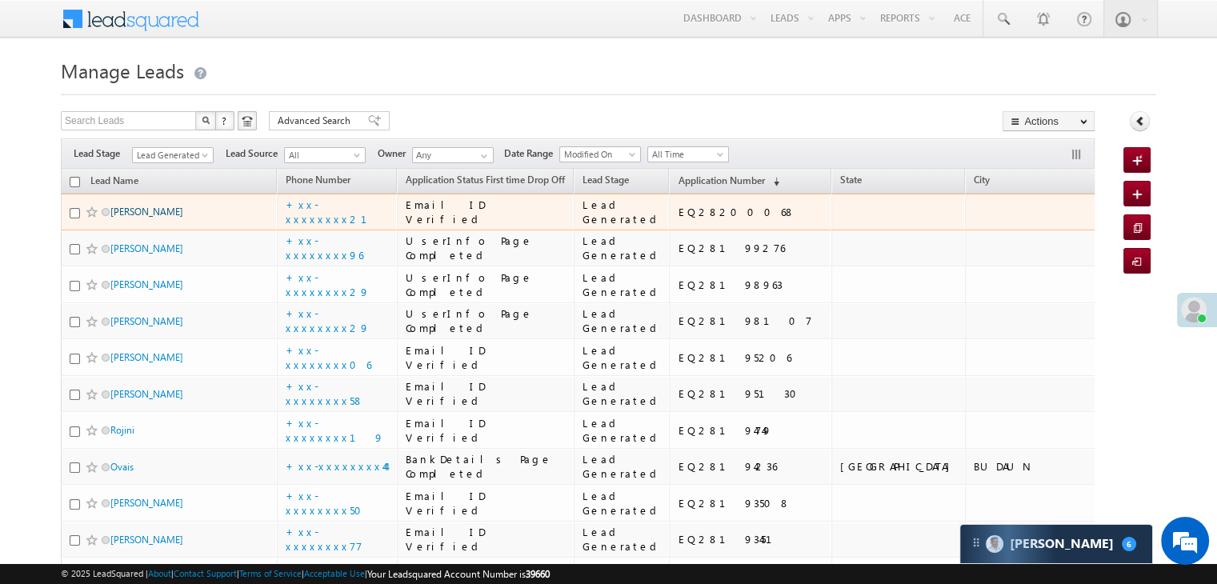
click at [123, 218] on link "[PERSON_NAME]" at bounding box center [146, 212] width 73 height 12
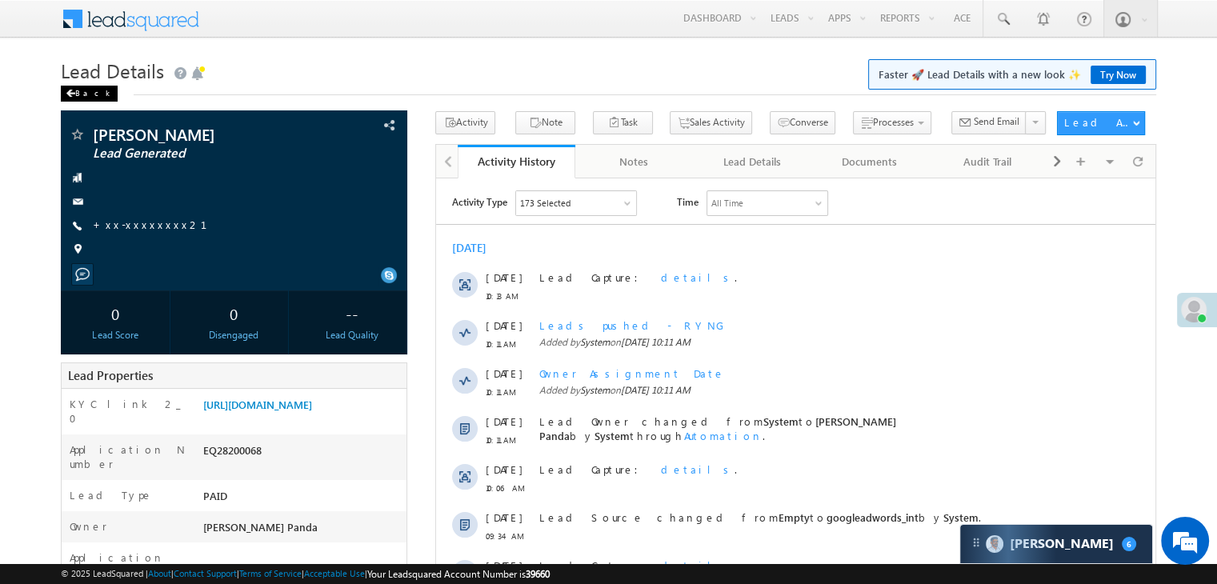
click at [77, 90] on div "Back" at bounding box center [89, 94] width 57 height 16
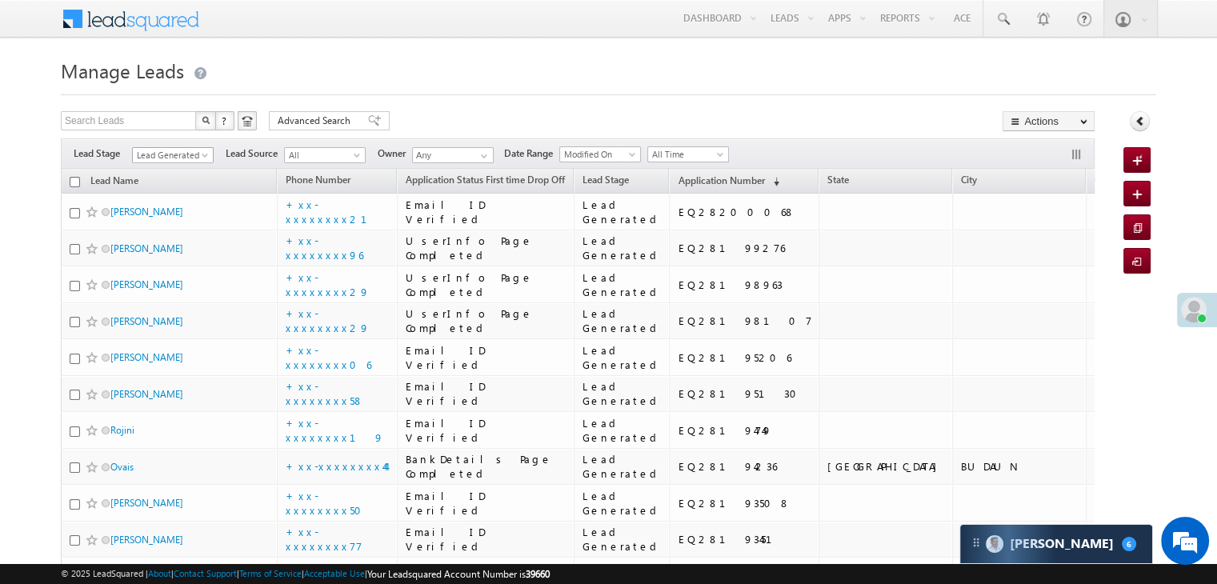
click at [201, 154] on span at bounding box center [206, 158] width 13 height 13
click at [170, 171] on link "All" at bounding box center [173, 173] width 81 height 14
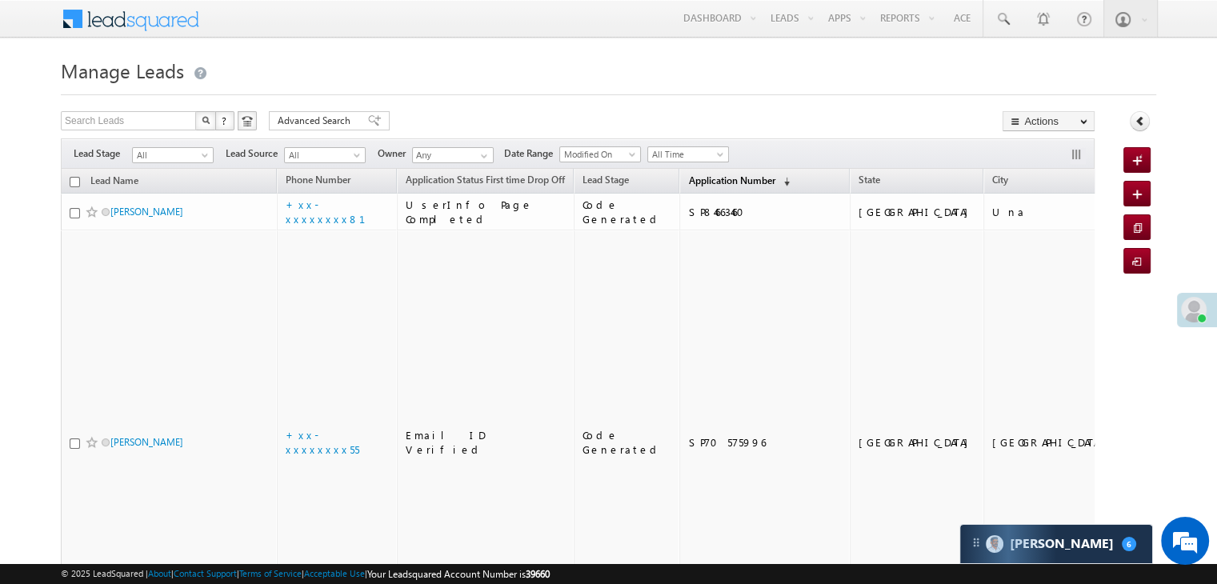
click at [698, 177] on span "Application Number" at bounding box center [731, 180] width 86 height 12
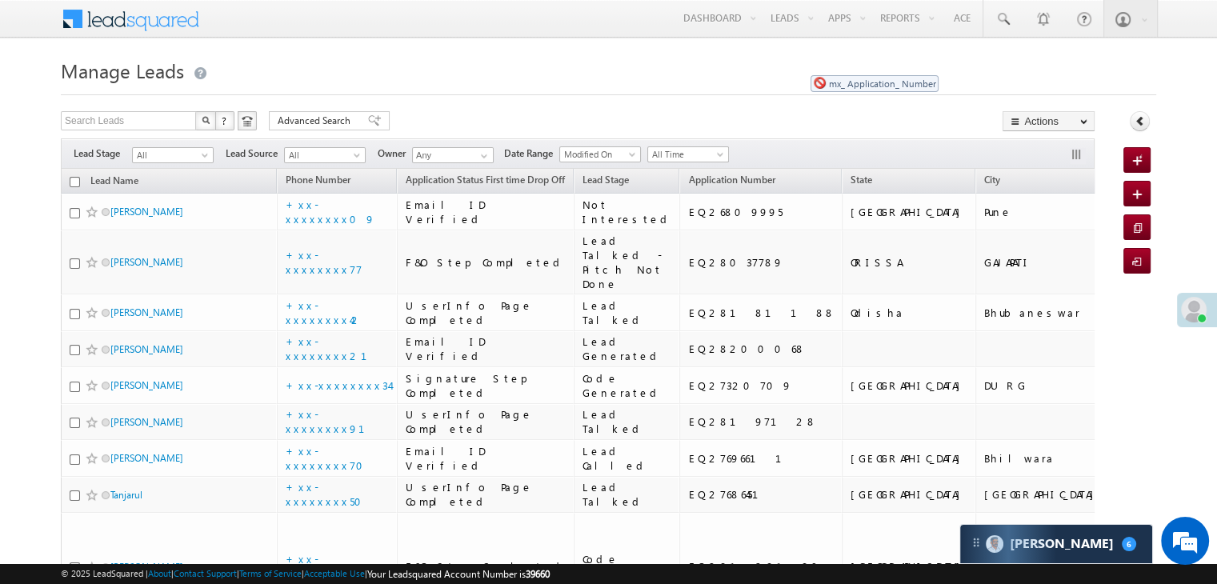
click at [803, 67] on h1 "Manage Leads" at bounding box center [608, 69] width 1095 height 31
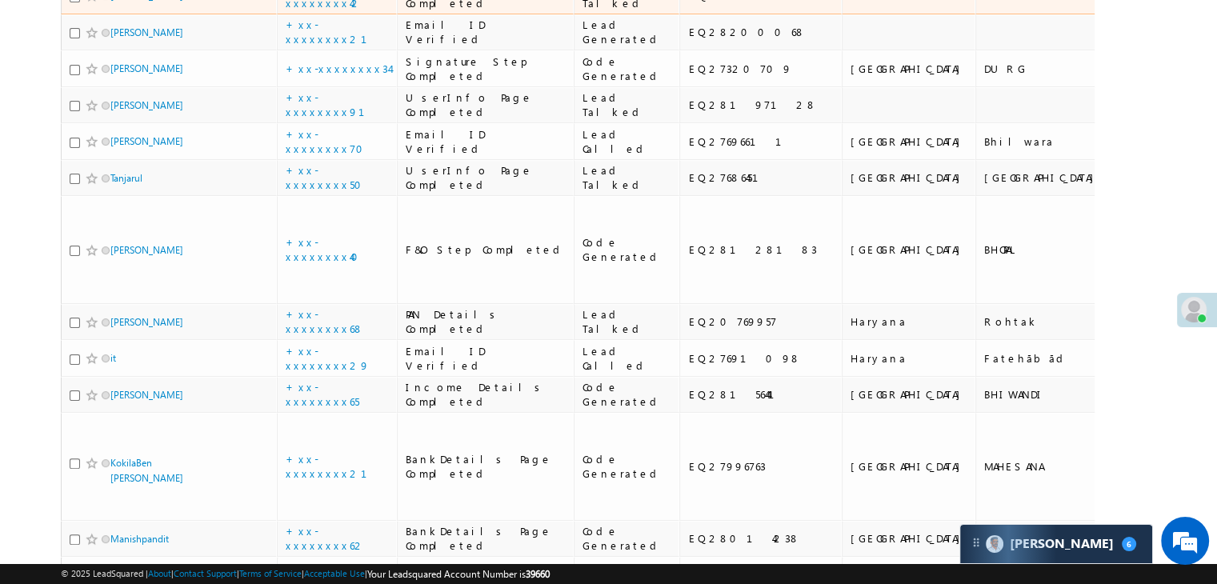
scroll to position [320, 0]
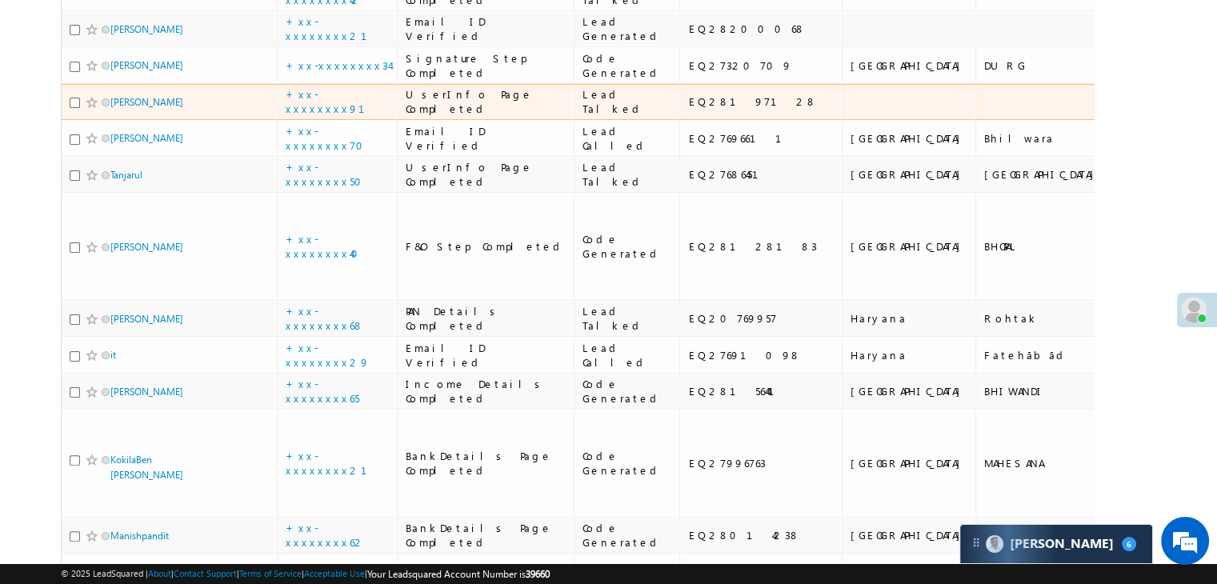
click at [688, 109] on div "EQ28197128" at bounding box center [761, 101] width 146 height 14
copy div "EQ28197128"
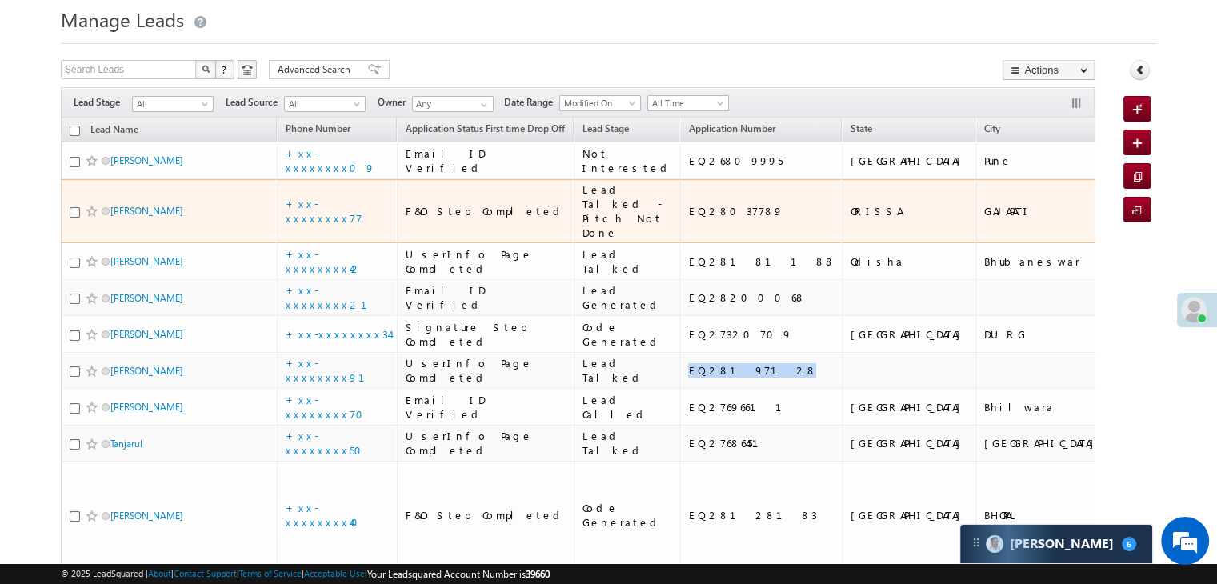
scroll to position [0, 0]
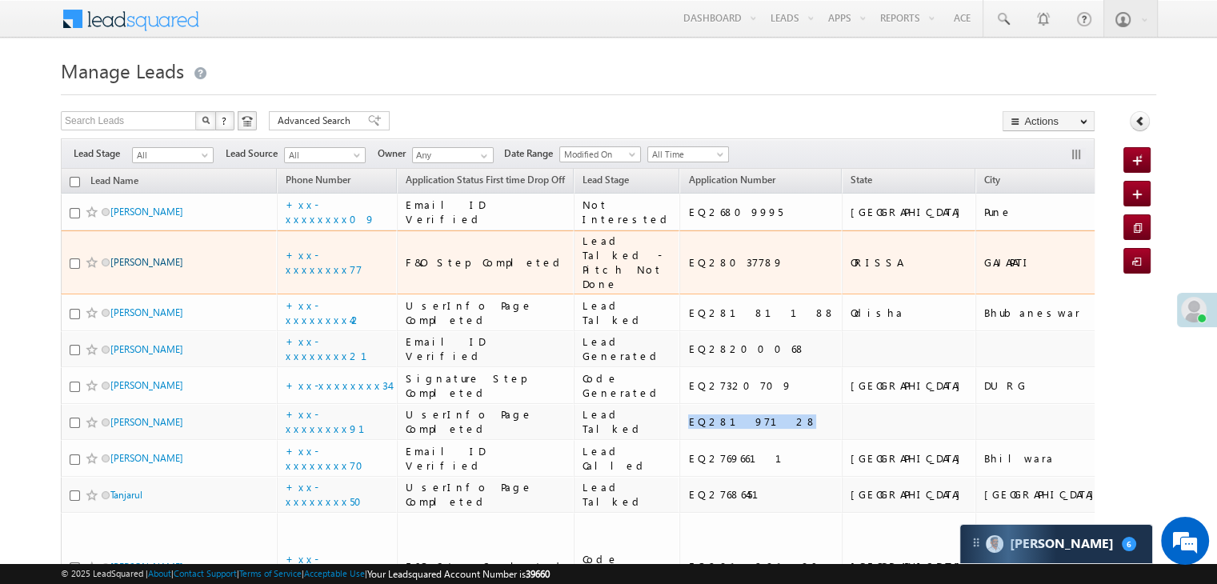
click at [157, 268] on link "SAMIR KUMAR NAYAK" at bounding box center [146, 262] width 73 height 12
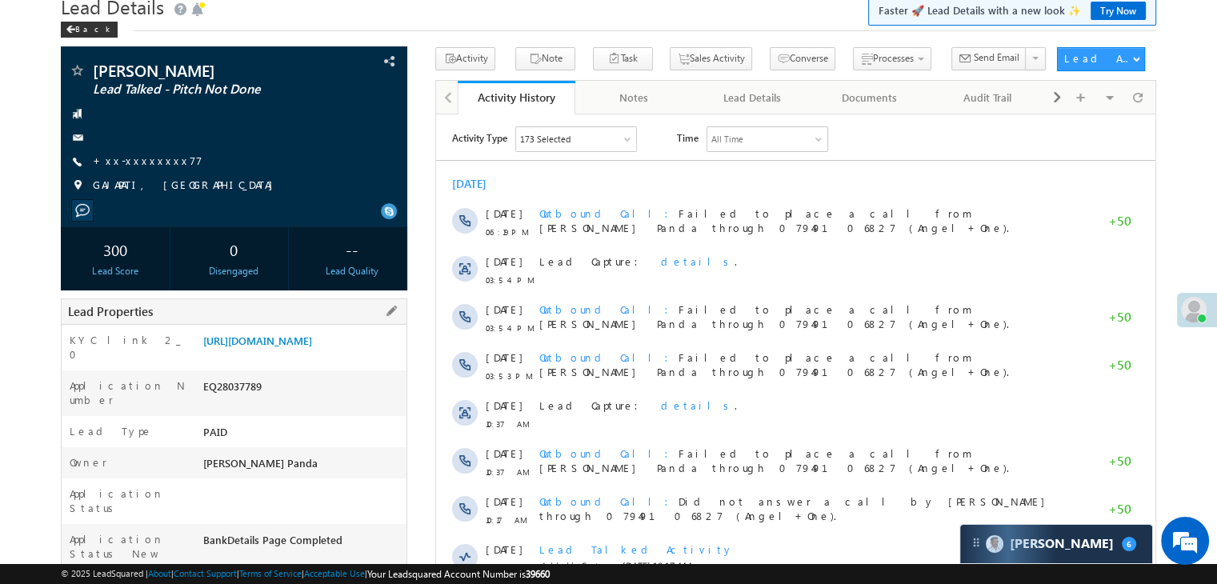
scroll to position [160, 0]
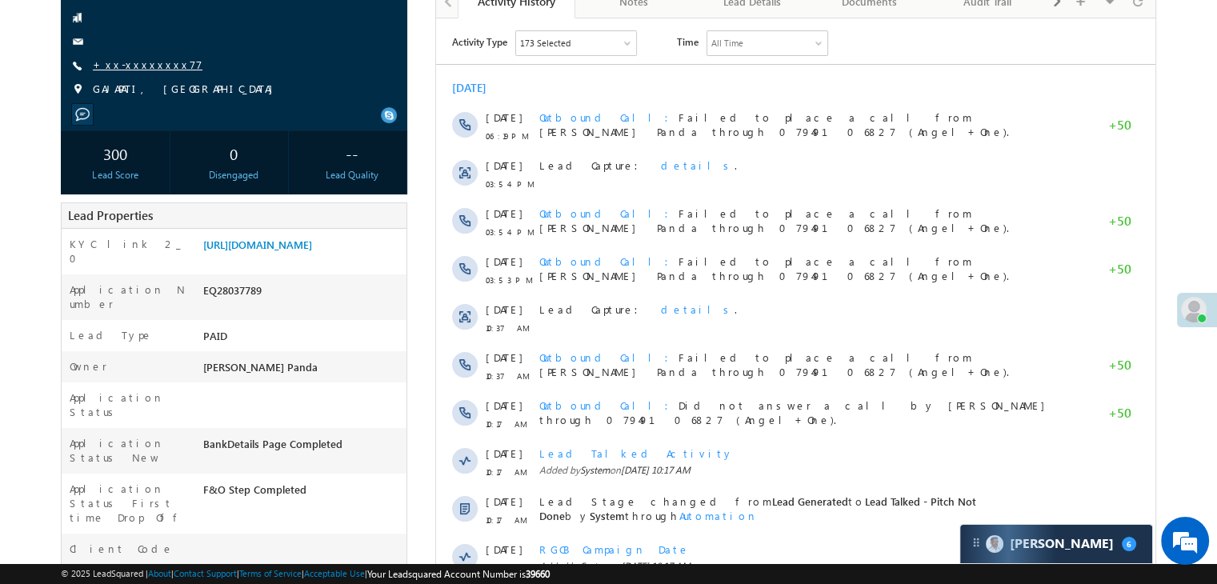
click at [138, 66] on link "+xx-xxxxxxxx77" at bounding box center [148, 65] width 110 height 14
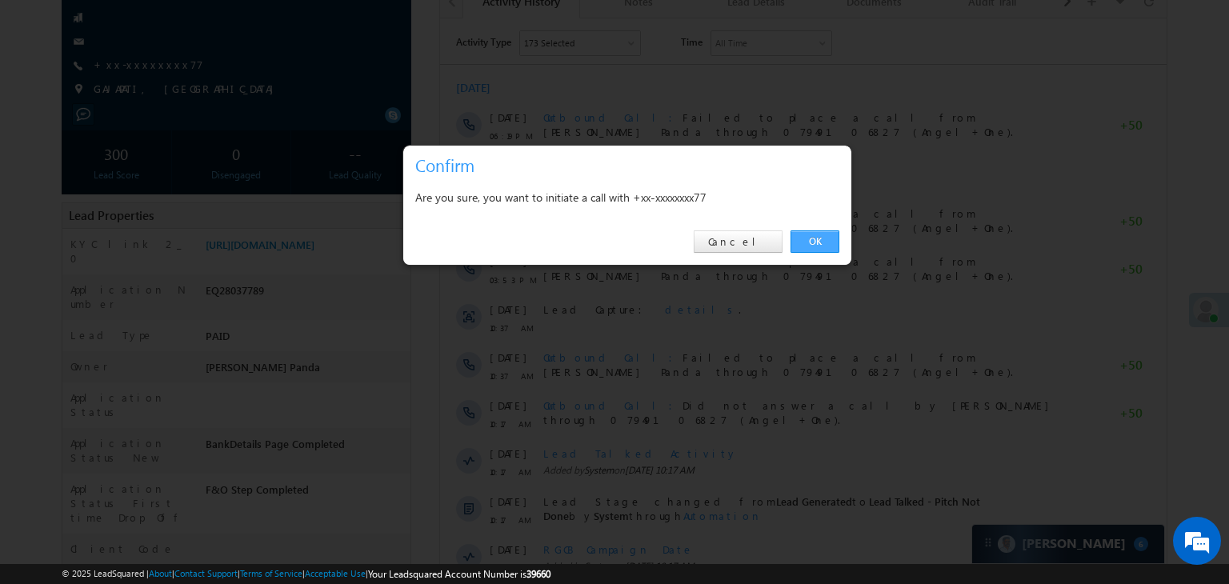
click at [807, 238] on link "OK" at bounding box center [815, 241] width 49 height 22
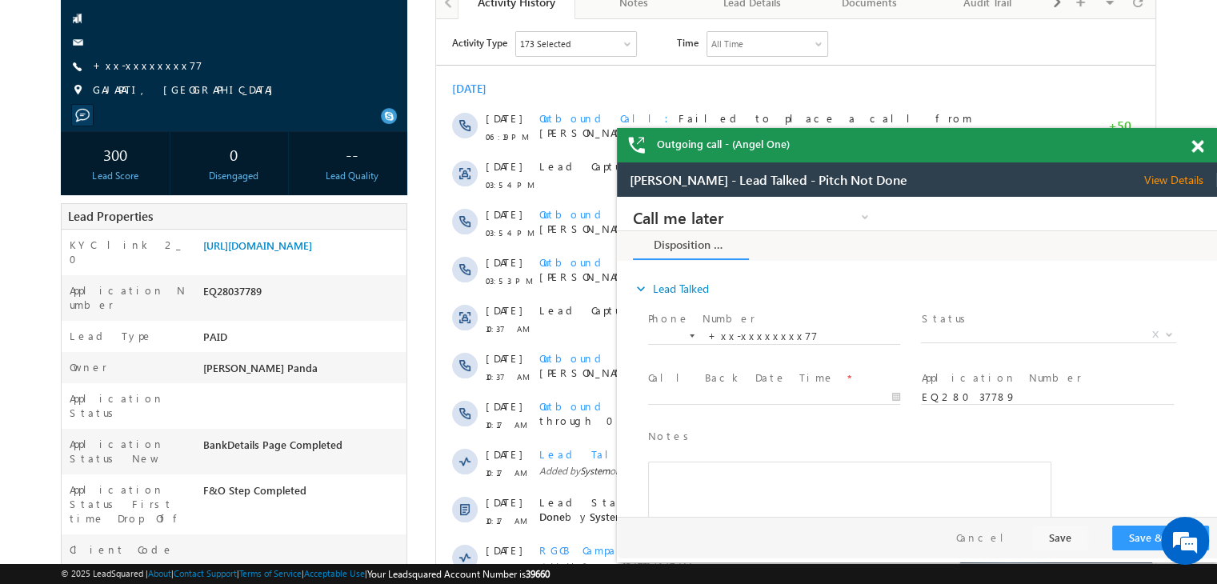
scroll to position [362, 0]
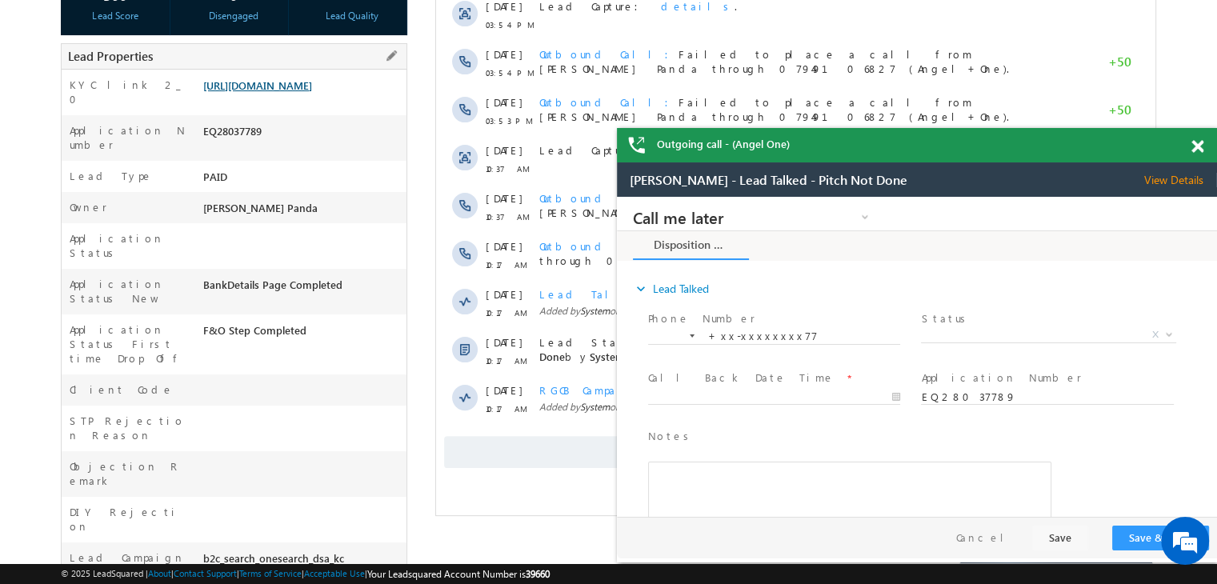
click at [312, 92] on link "[URL][DOMAIN_NAME]" at bounding box center [257, 85] width 109 height 14
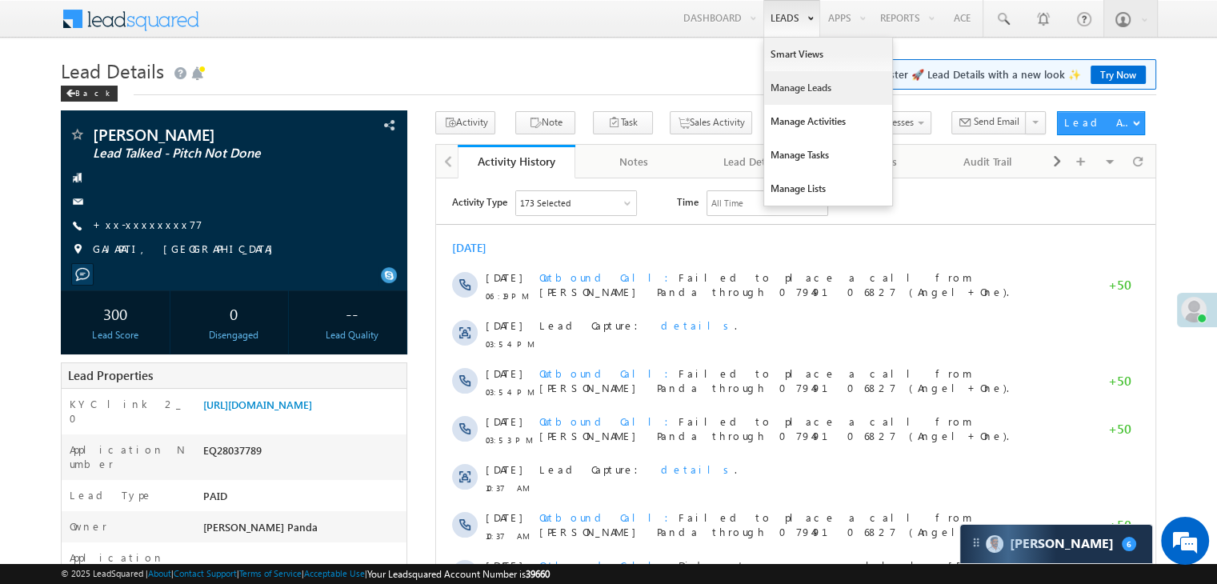
click at [776, 84] on link "Manage Leads" at bounding box center [828, 88] width 128 height 34
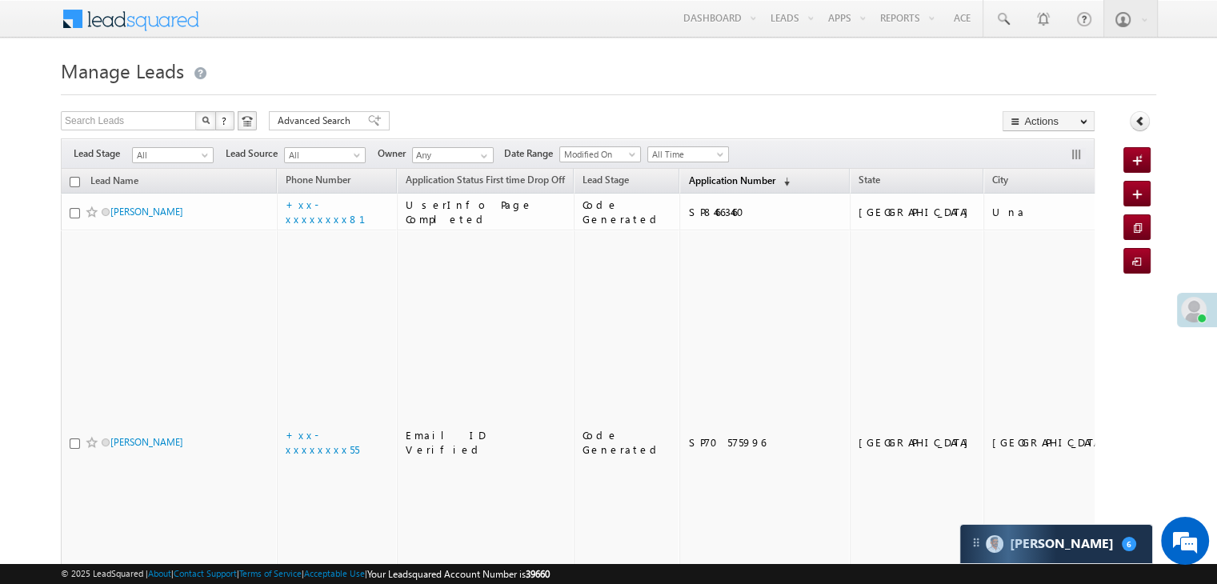
click at [691, 179] on span "Application Number" at bounding box center [731, 180] width 86 height 12
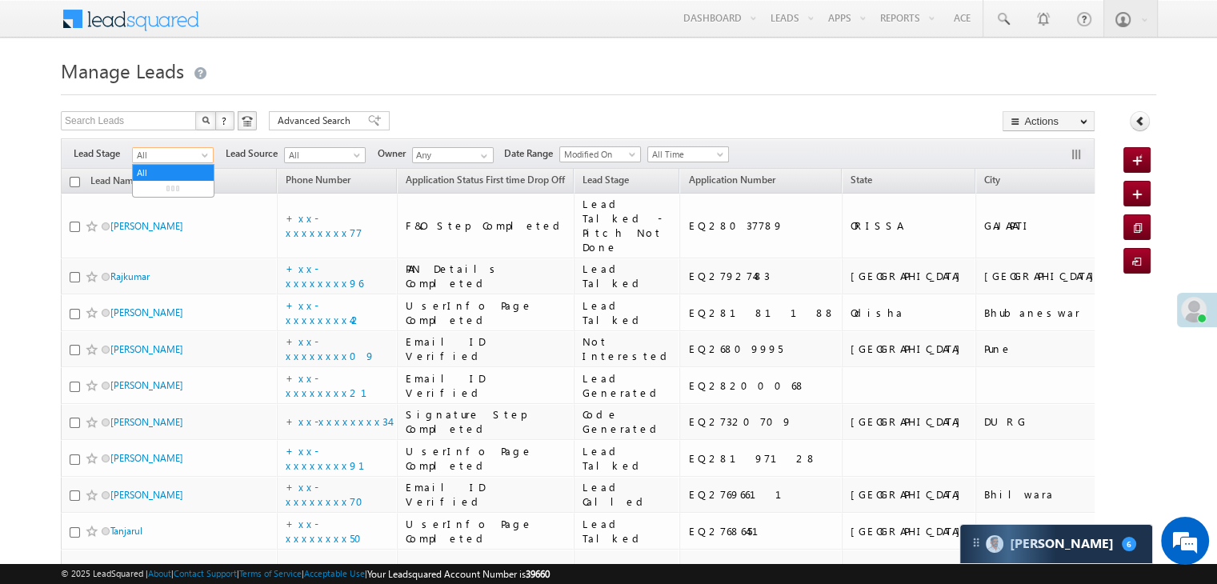
click at [203, 161] on span at bounding box center [206, 158] width 13 height 13
click at [179, 187] on link "Lead Generated" at bounding box center [173, 189] width 81 height 14
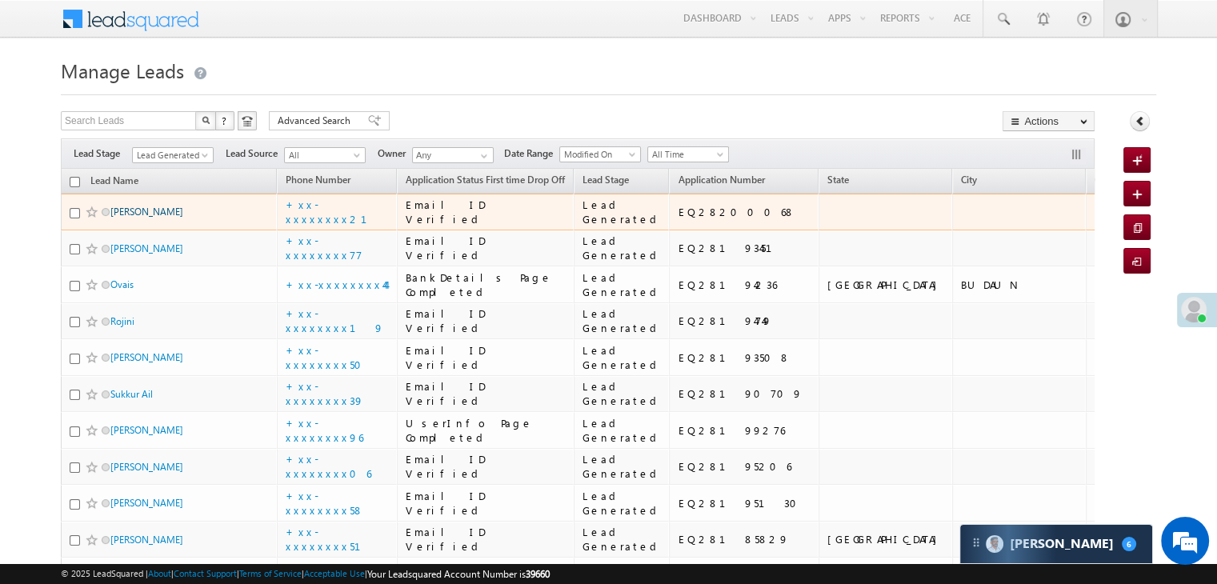
click at [128, 218] on link "Amit Kumar" at bounding box center [146, 212] width 73 height 12
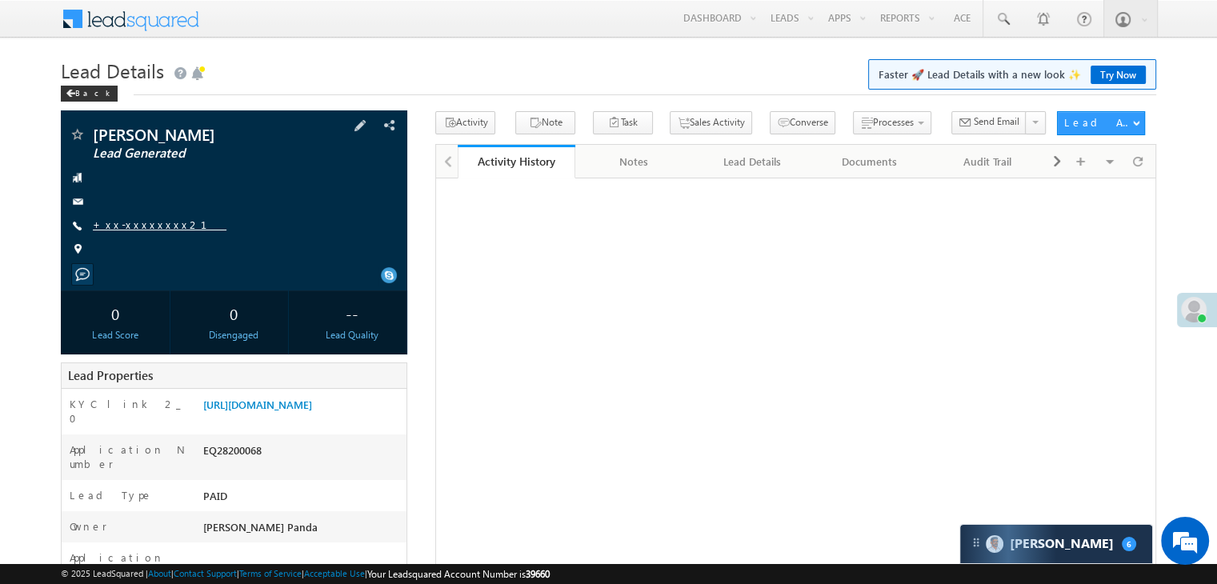
drag, startPoint x: 0, startPoint y: 0, endPoint x: 141, endPoint y: 224, distance: 264.6
click at [141, 224] on link "+xx-xxxxxxxx21" at bounding box center [160, 225] width 134 height 14
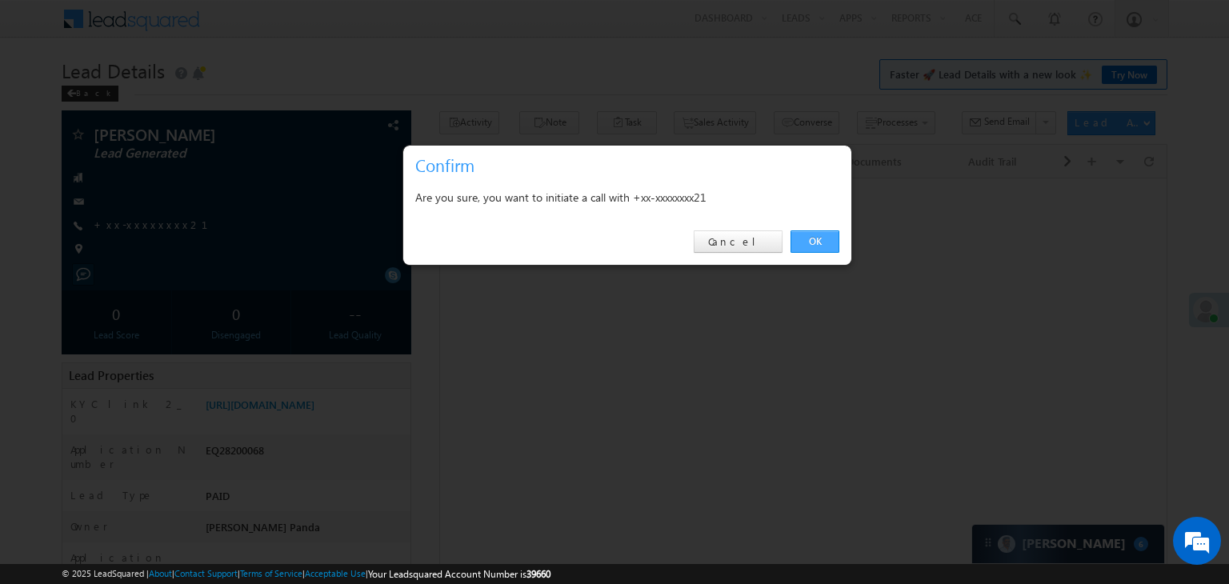
click at [803, 239] on link "OK" at bounding box center [815, 241] width 49 height 22
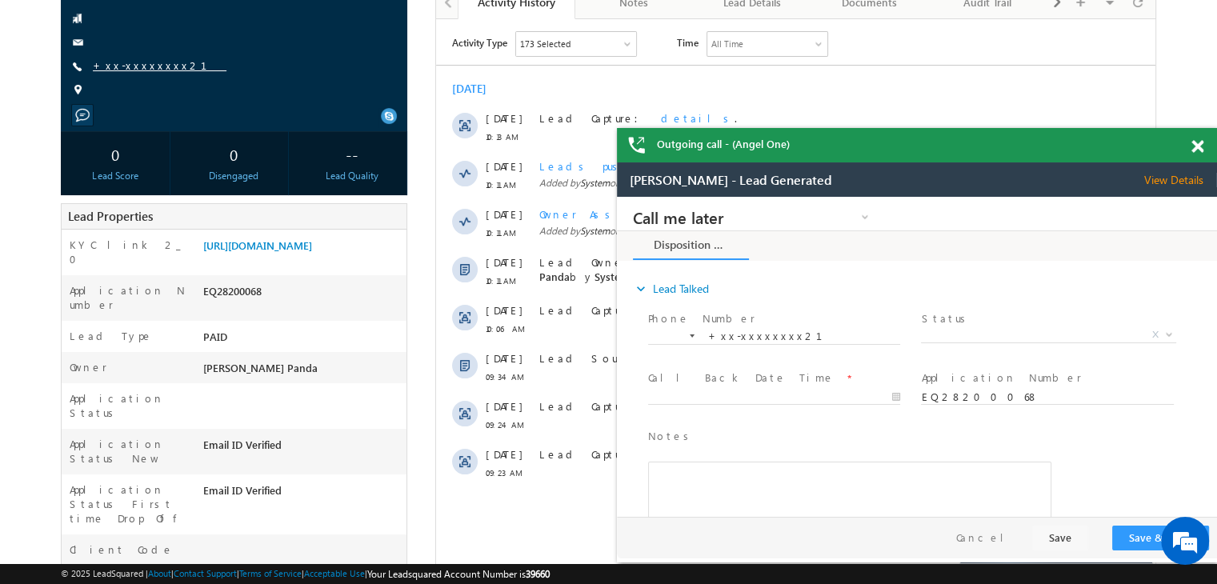
click at [138, 68] on link "+xx-xxxxxxxx21" at bounding box center [160, 65] width 134 height 14
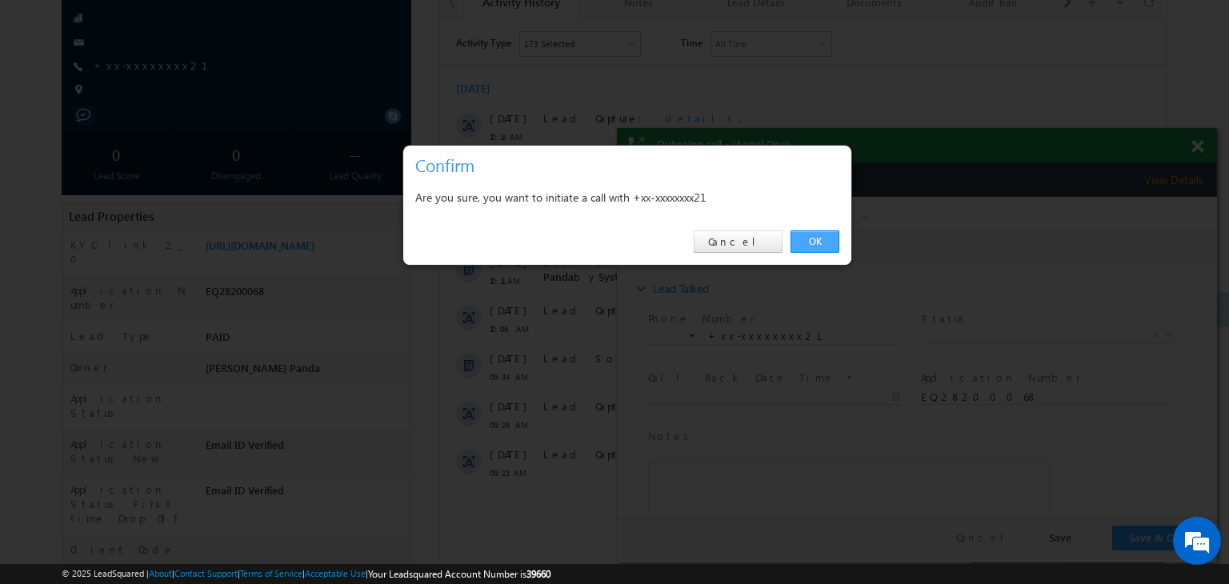
click at [813, 243] on link "OK" at bounding box center [815, 241] width 49 height 22
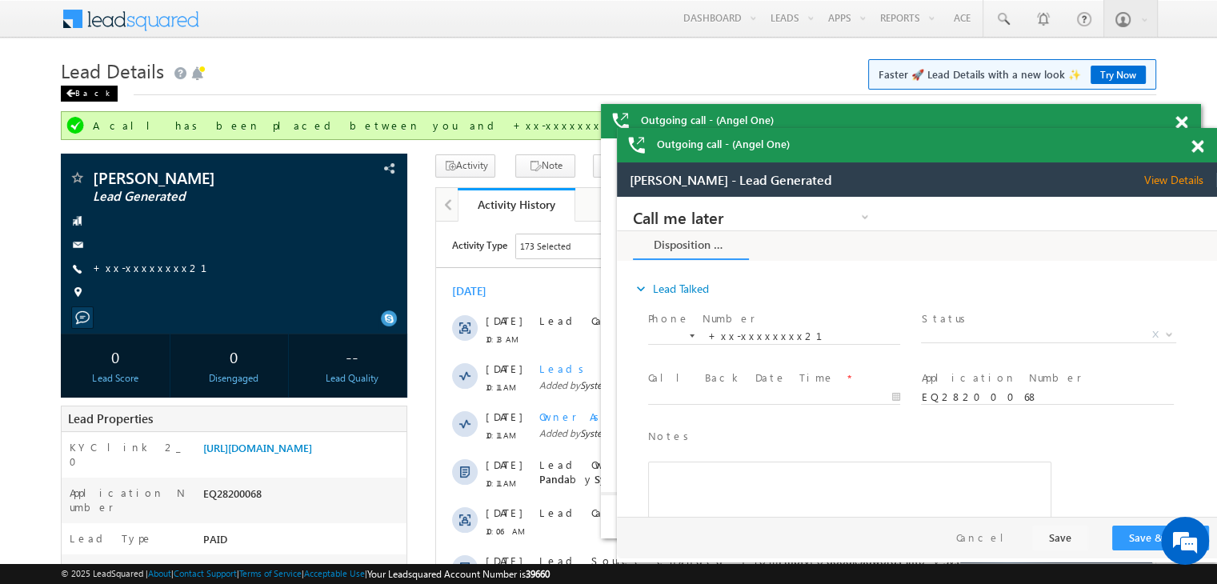
click at [70, 97] on span at bounding box center [71, 94] width 10 height 8
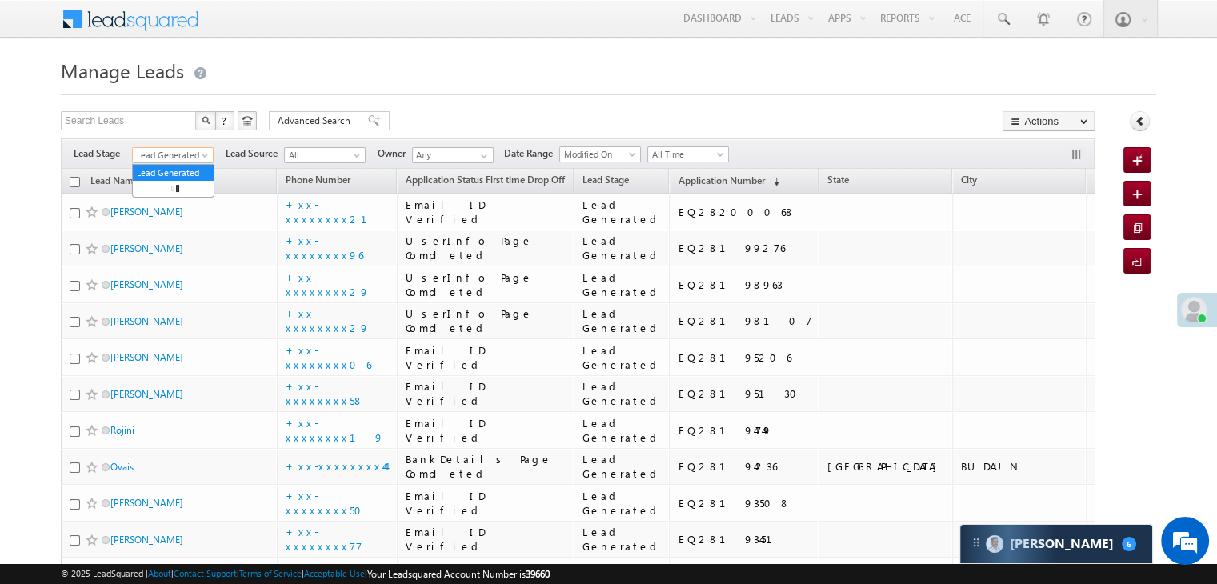
click at [206, 160] on span at bounding box center [206, 158] width 13 height 13
click at [186, 167] on link "All" at bounding box center [173, 173] width 81 height 14
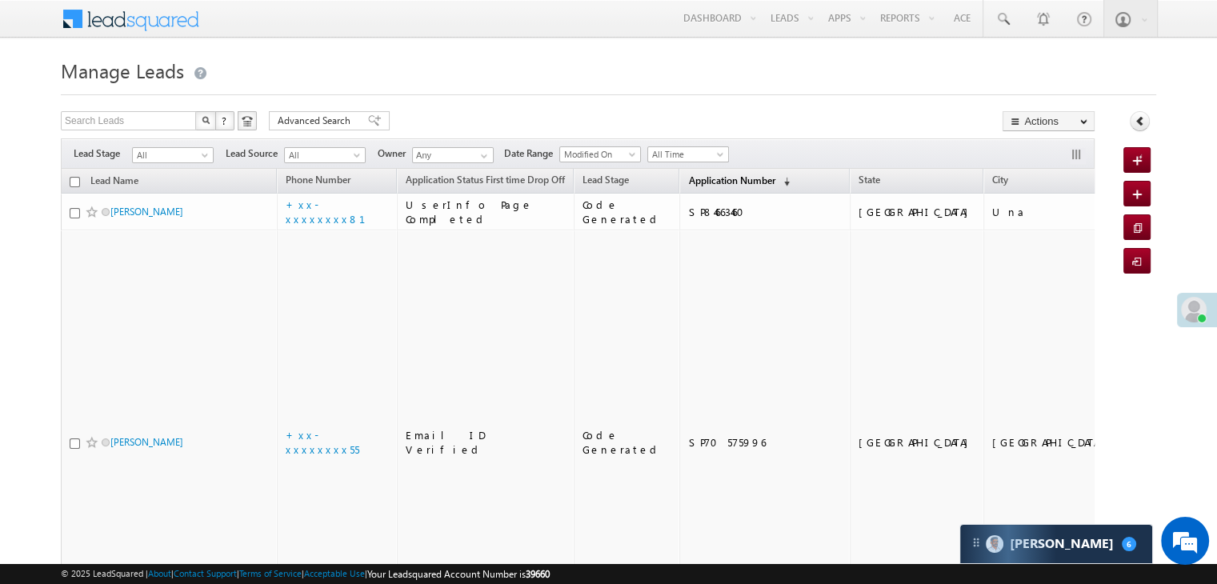
click at [691, 186] on span "Application Number" at bounding box center [731, 180] width 86 height 12
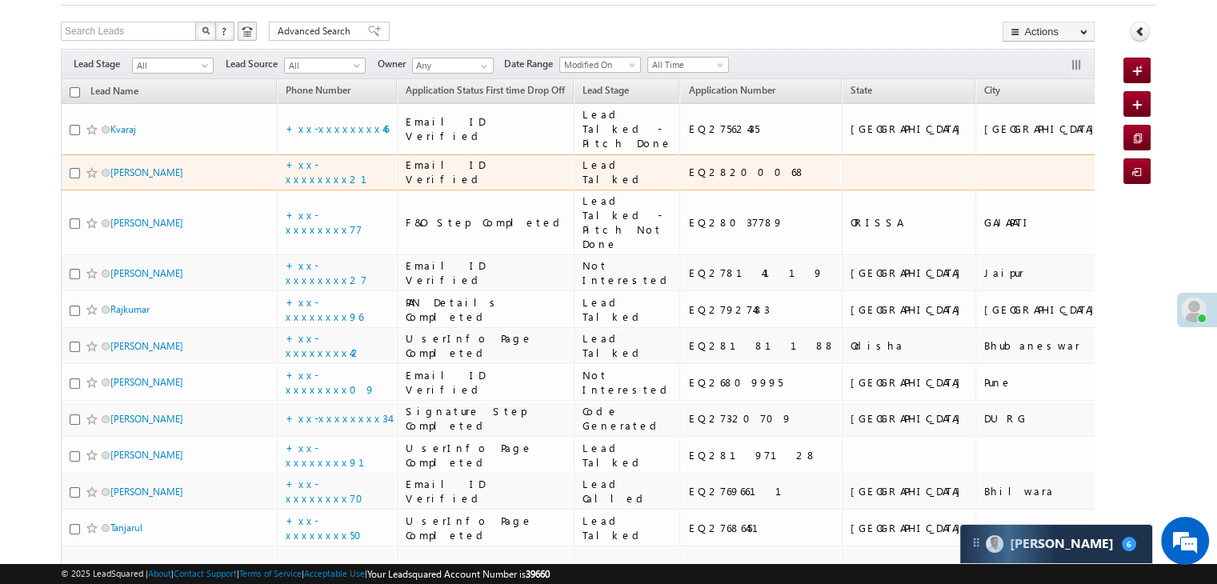
scroll to position [80, 0]
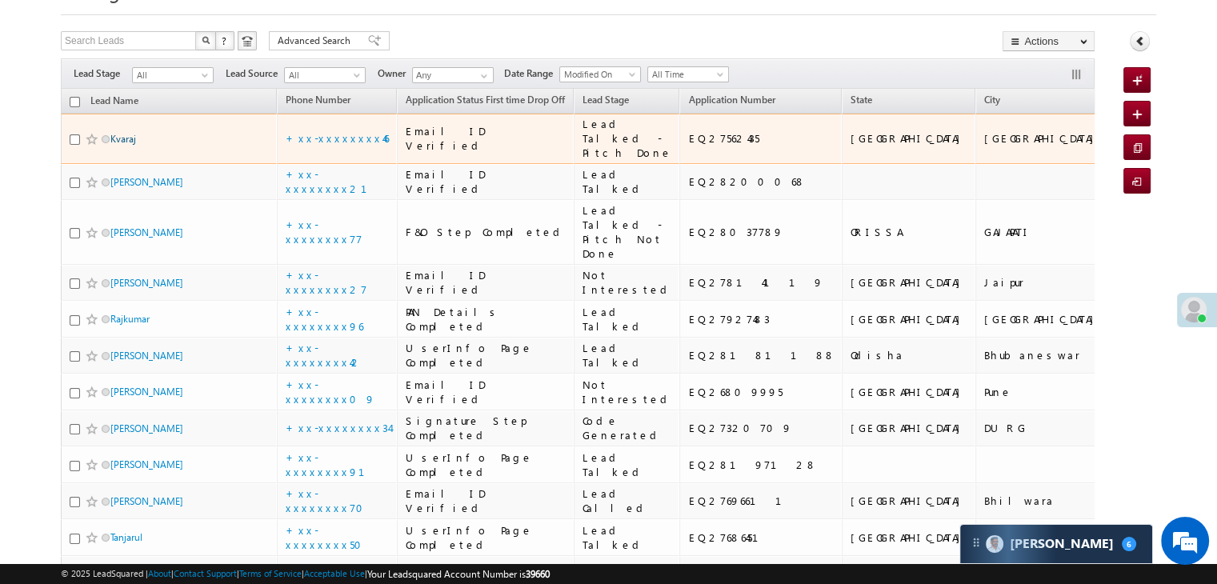
click at [122, 145] on link "Kvaraj" at bounding box center [123, 139] width 26 height 12
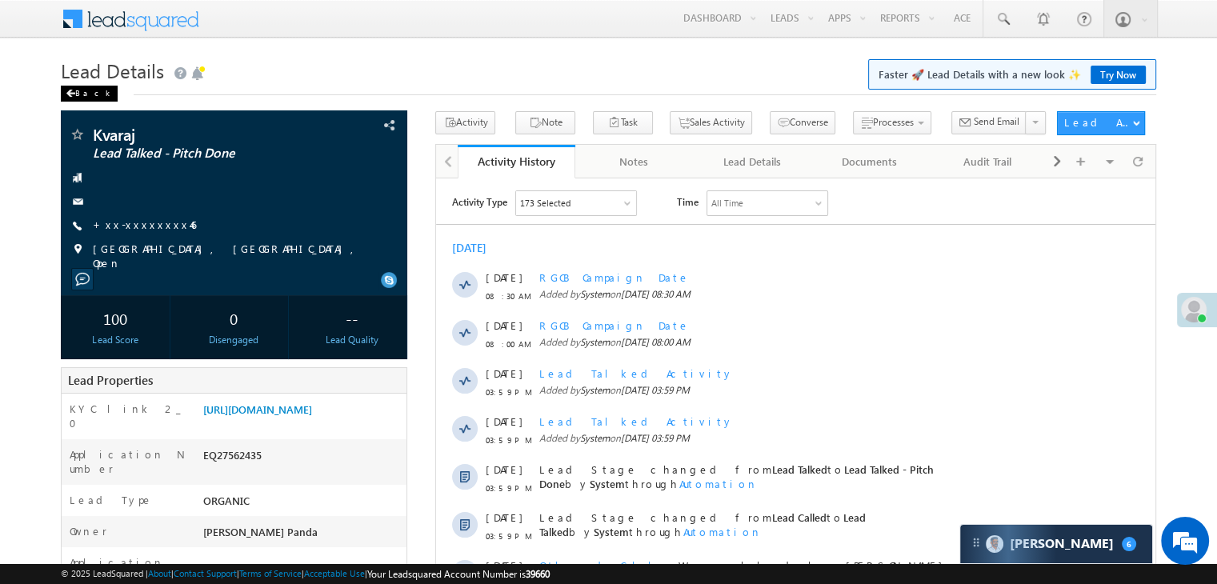
click at [72, 95] on span at bounding box center [71, 94] width 10 height 8
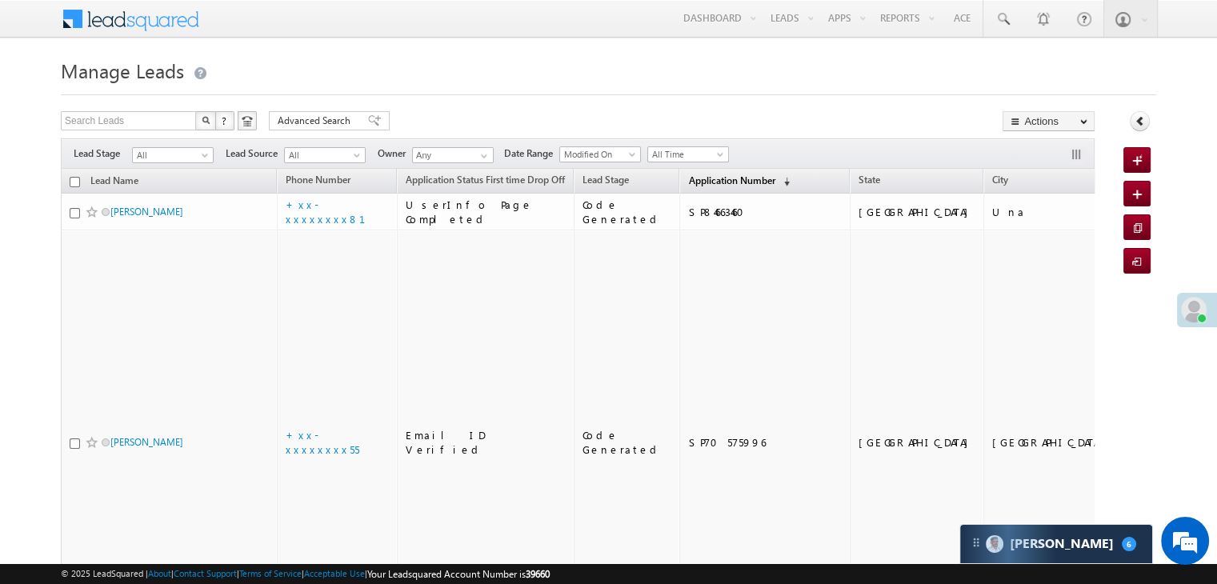
click at [689, 184] on span "Application Number" at bounding box center [731, 180] width 86 height 12
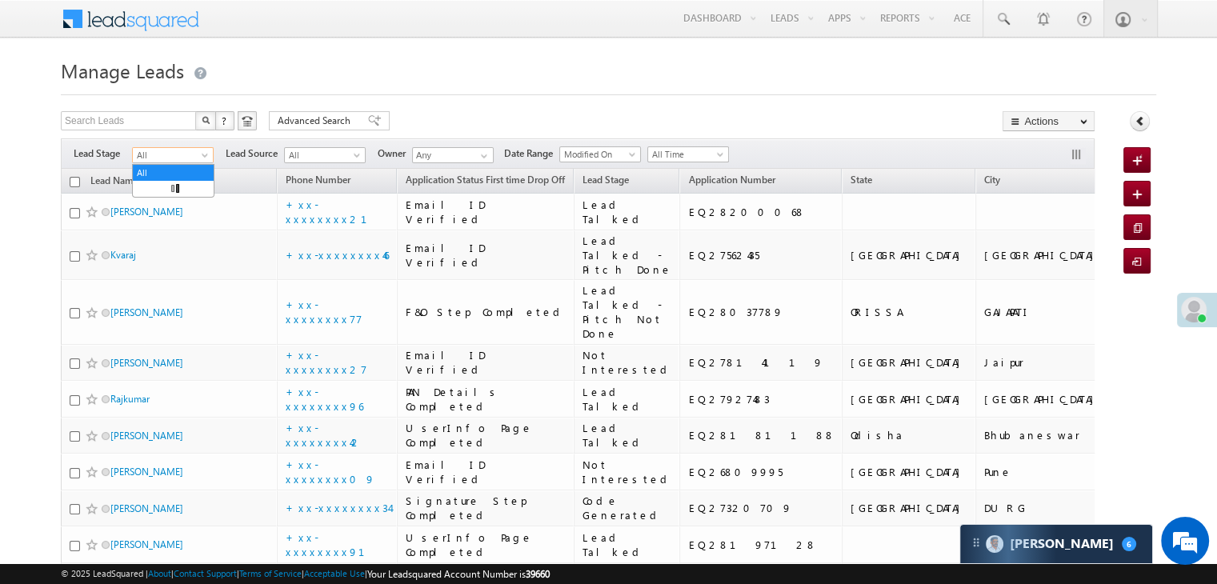
click at [208, 161] on span at bounding box center [206, 158] width 13 height 13
click at [179, 186] on link "Lead Generated" at bounding box center [173, 189] width 81 height 14
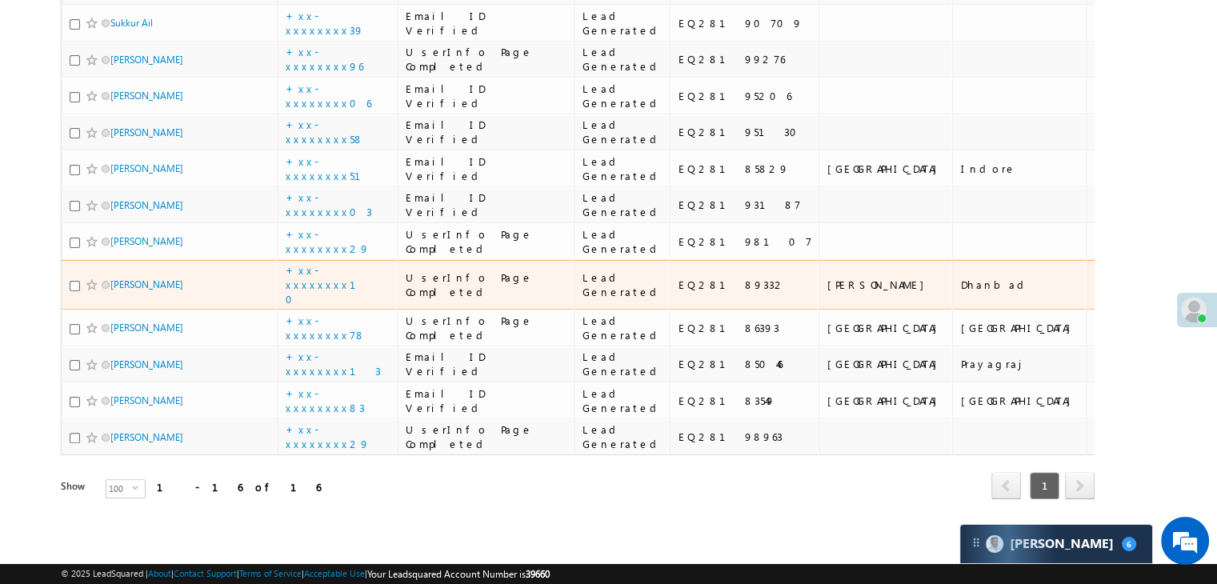
scroll to position [1235, 0]
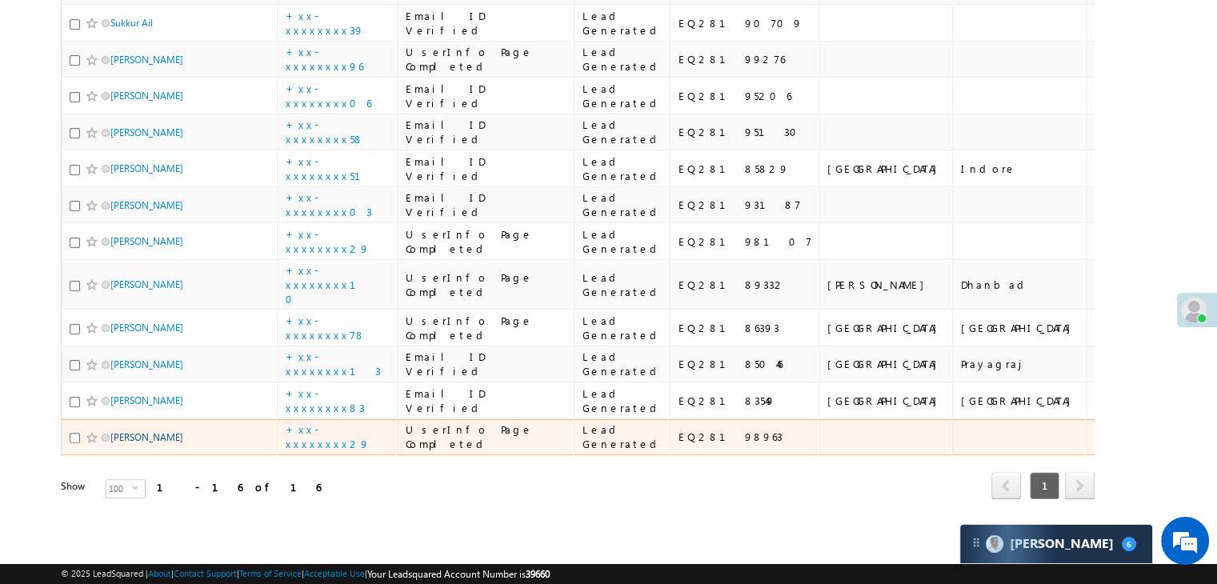
click at [124, 431] on link "Aslam Khan" at bounding box center [146, 437] width 73 height 12
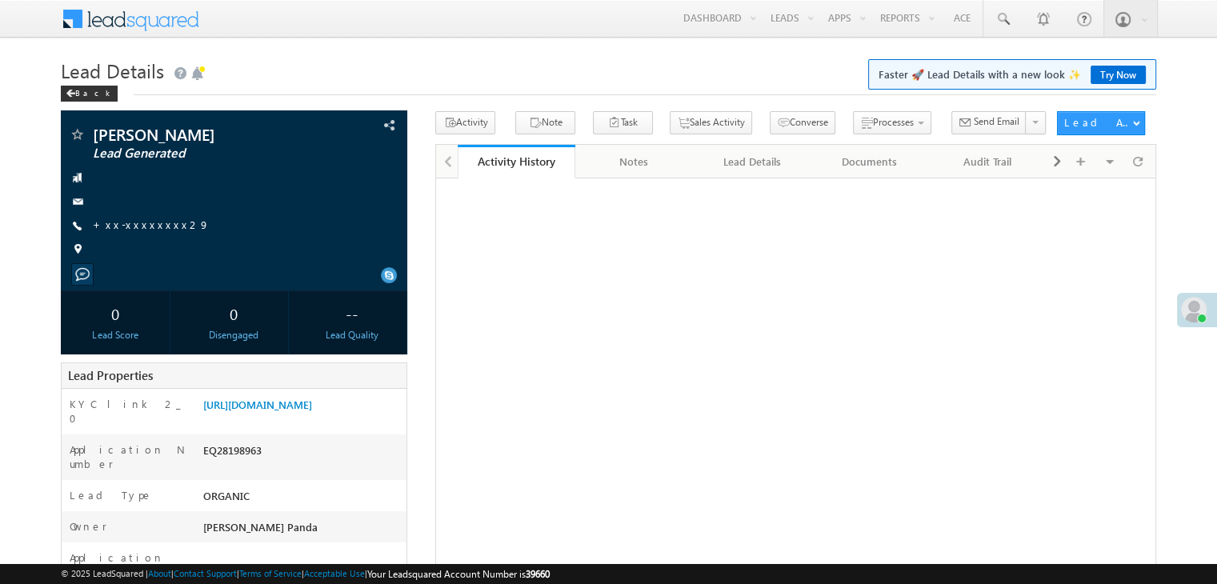
click at [146, 225] on link "+xx-xxxxxxxx29" at bounding box center [151, 225] width 117 height 14
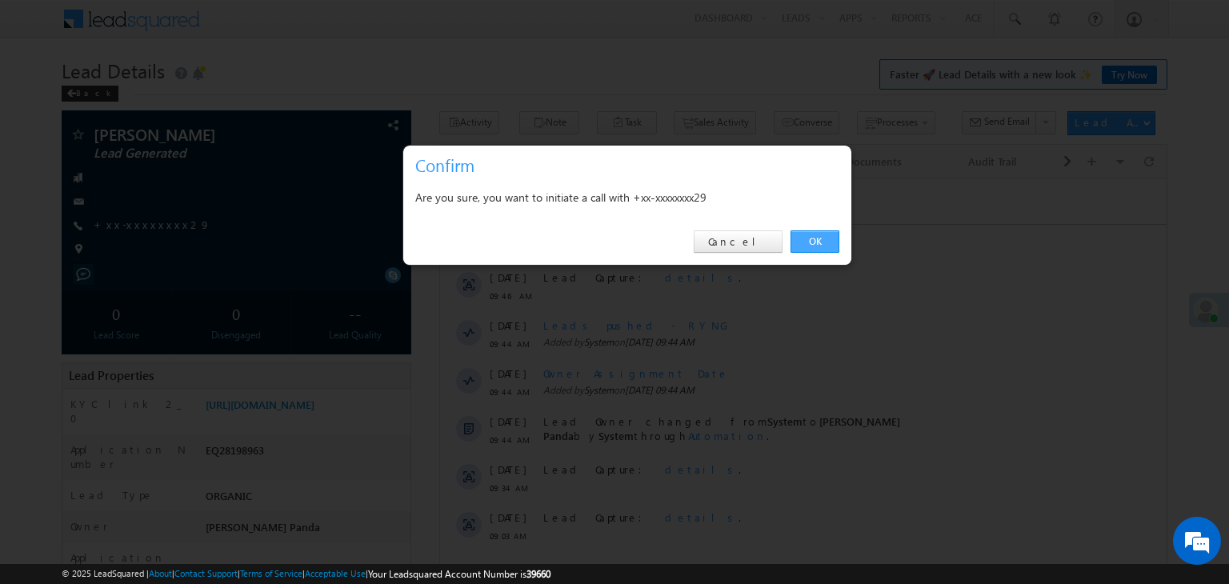
click at [826, 242] on link "OK" at bounding box center [815, 241] width 49 height 22
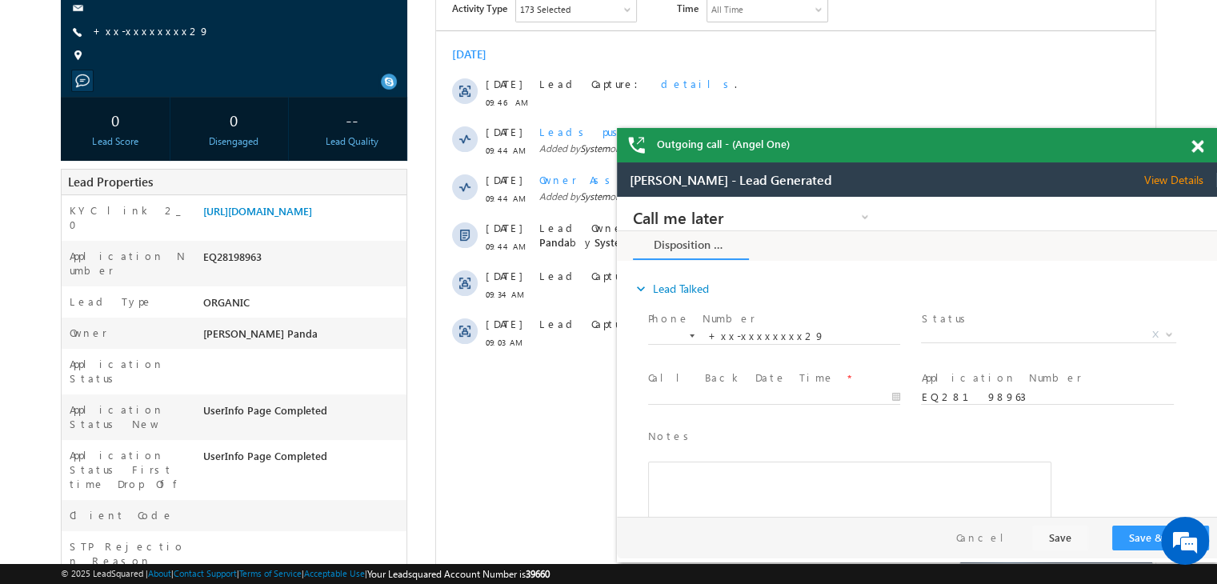
scroll to position [240, 0]
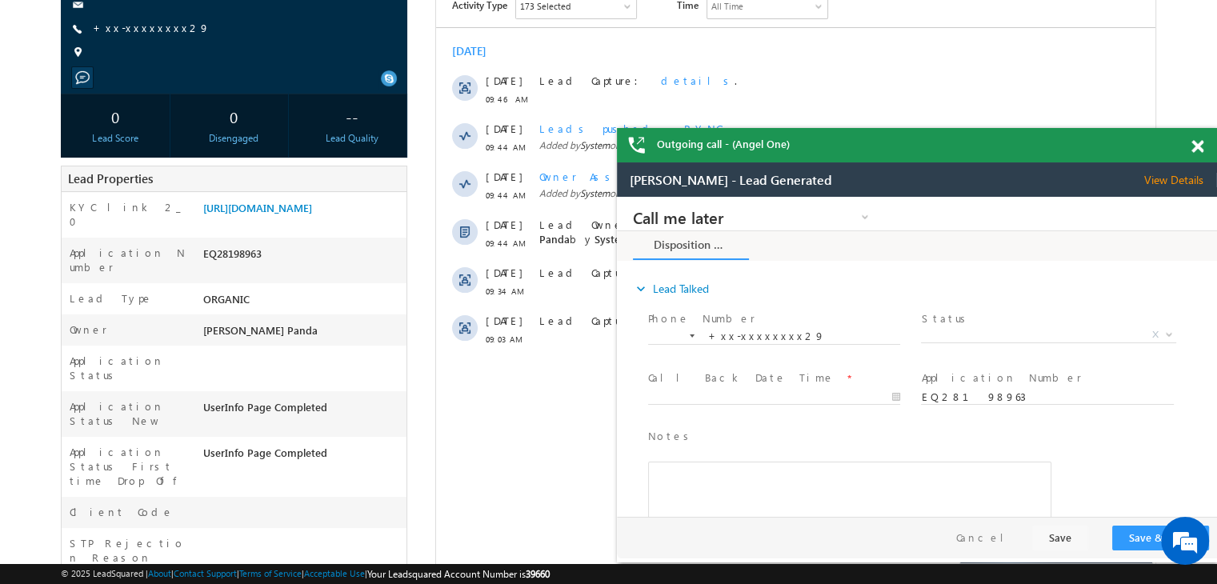
click at [1199, 152] on span at bounding box center [1197, 147] width 12 height 14
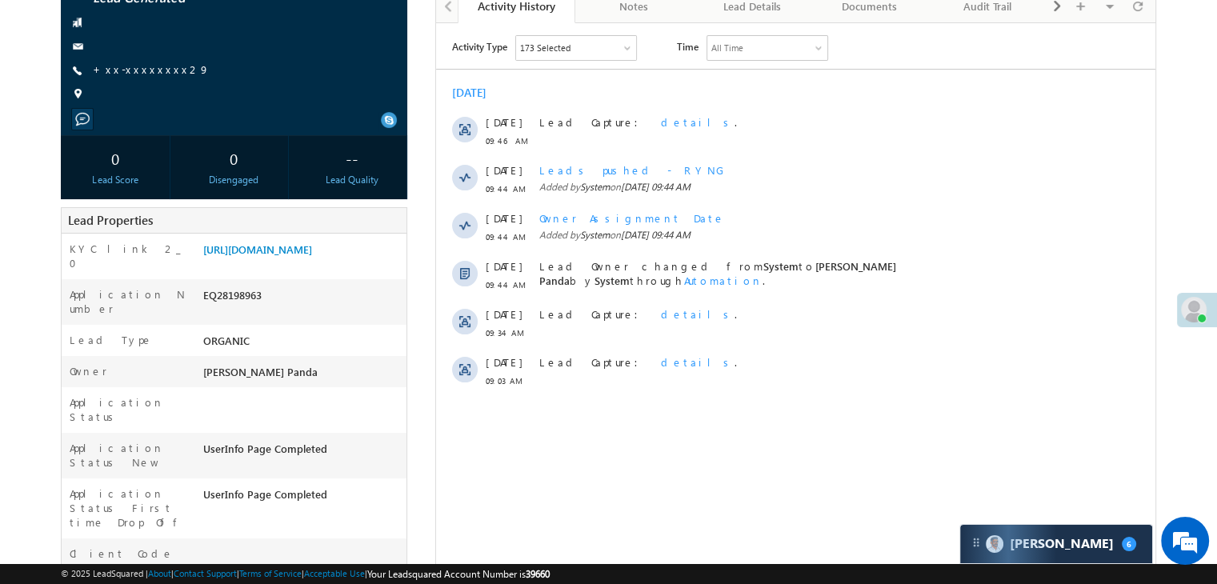
scroll to position [160, 0]
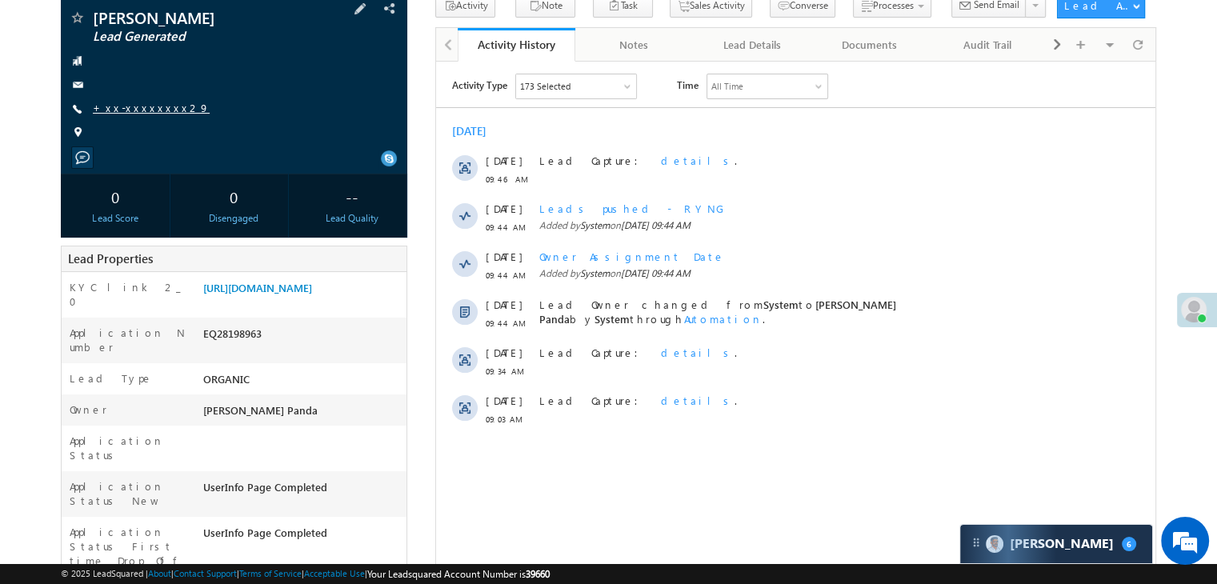
click at [138, 106] on link "+xx-xxxxxxxx29" at bounding box center [151, 108] width 117 height 14
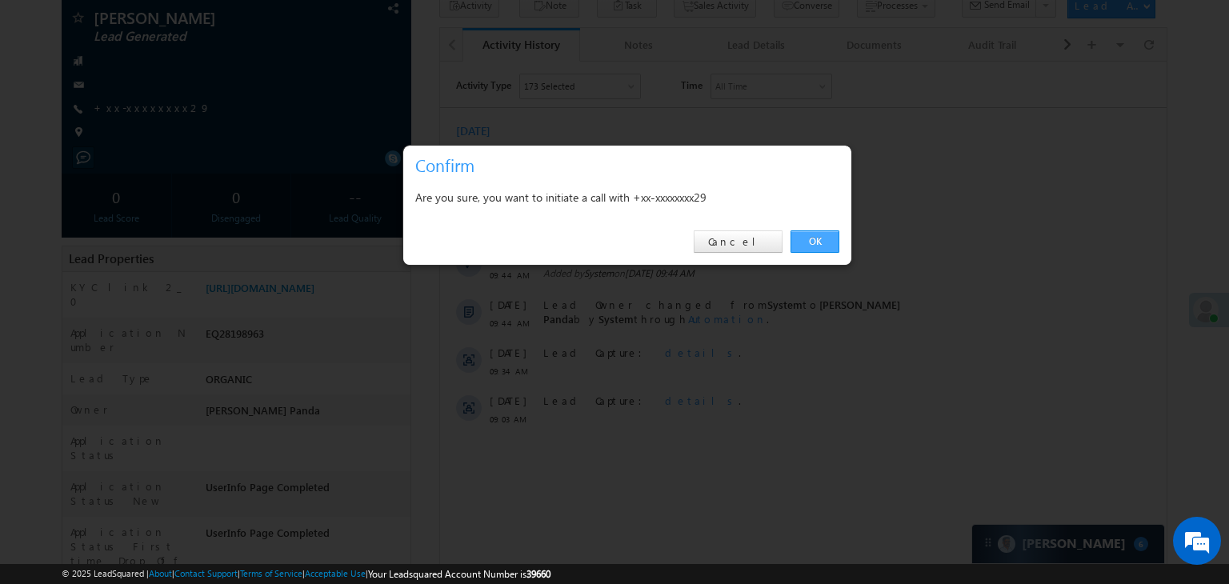
click at [815, 241] on link "OK" at bounding box center [815, 241] width 49 height 22
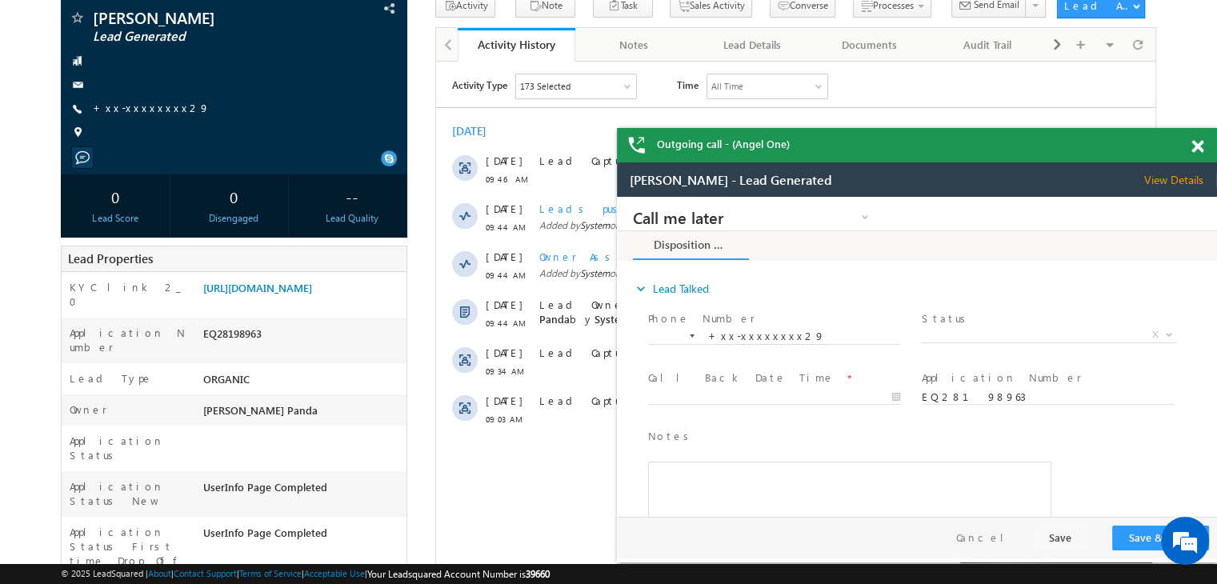
scroll to position [0, 0]
click at [1197, 151] on span at bounding box center [1197, 147] width 12 height 14
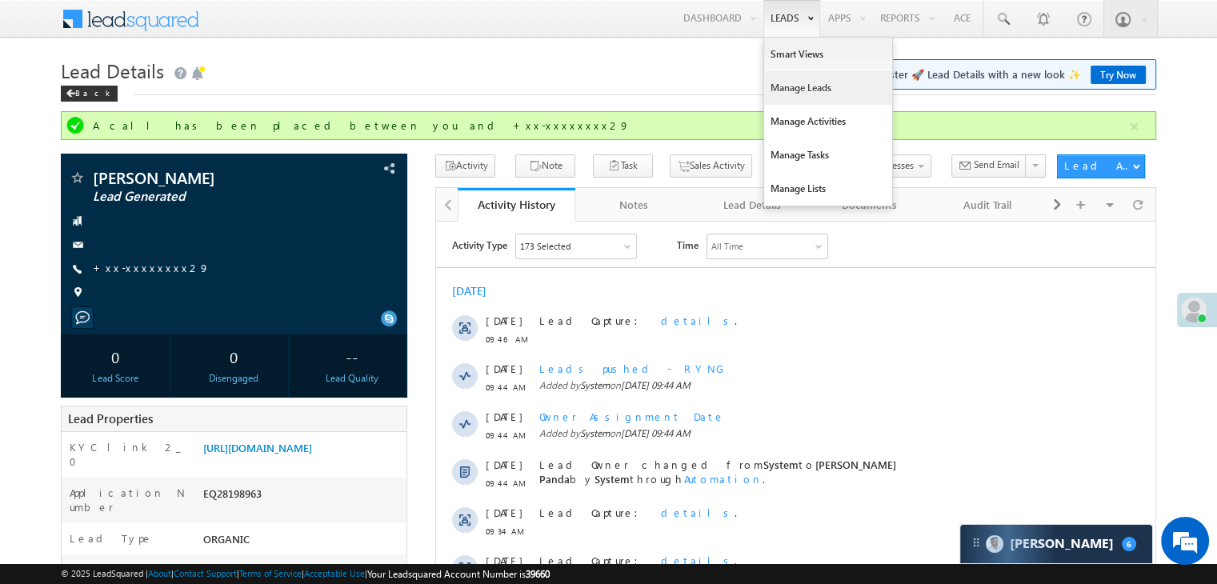
click at [787, 91] on link "Manage Leads" at bounding box center [828, 88] width 128 height 34
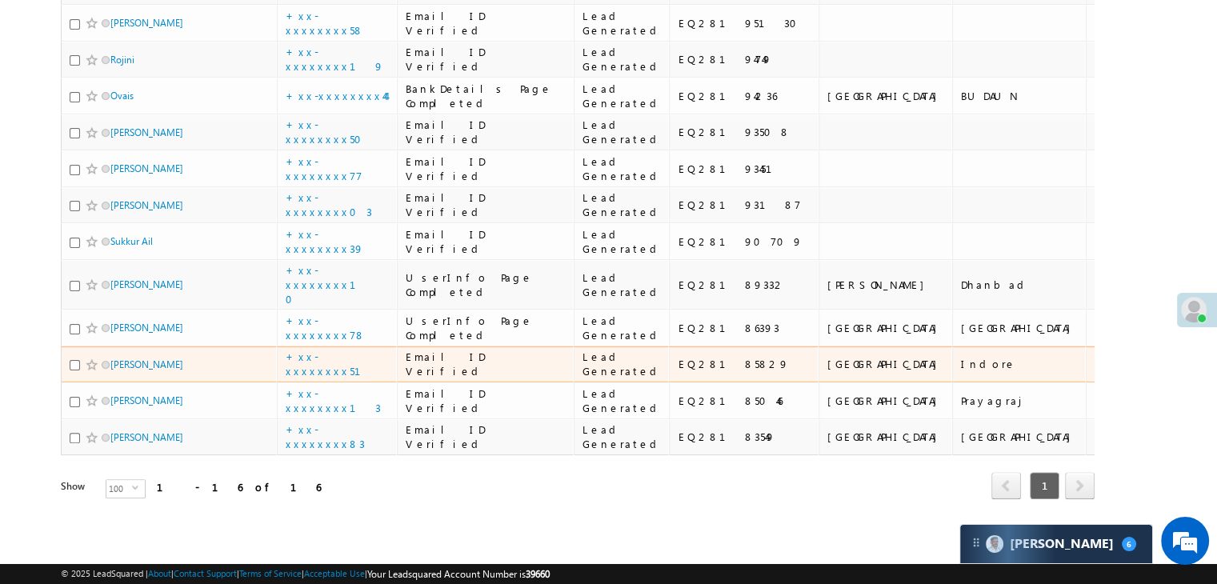
scroll to position [1235, 0]
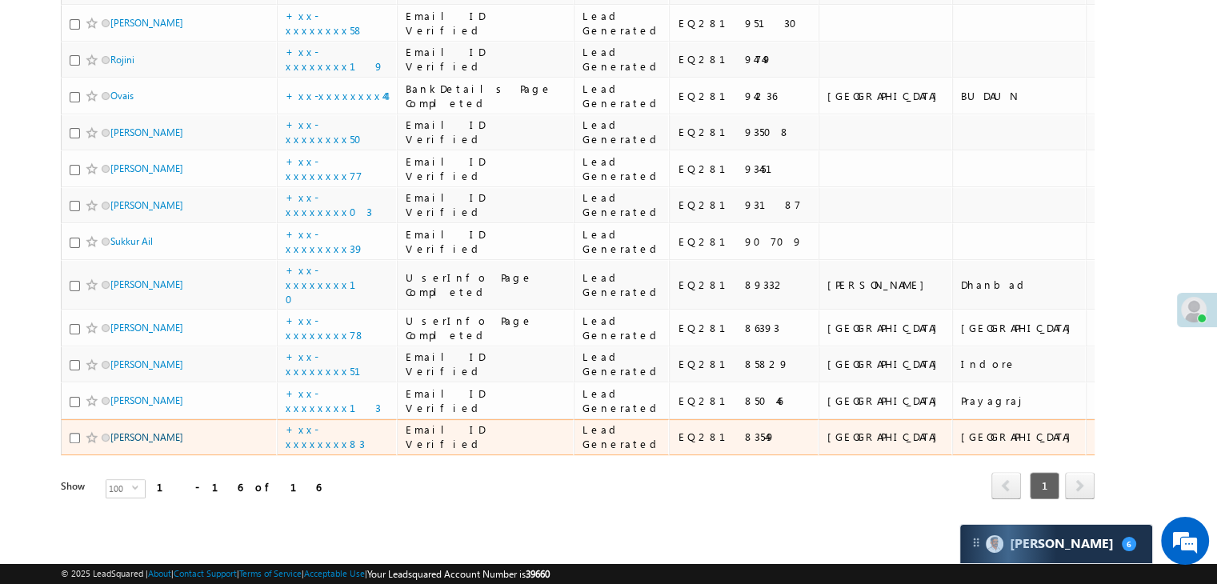
click at [136, 431] on link "Kamalkumar Kanojiya" at bounding box center [146, 437] width 73 height 12
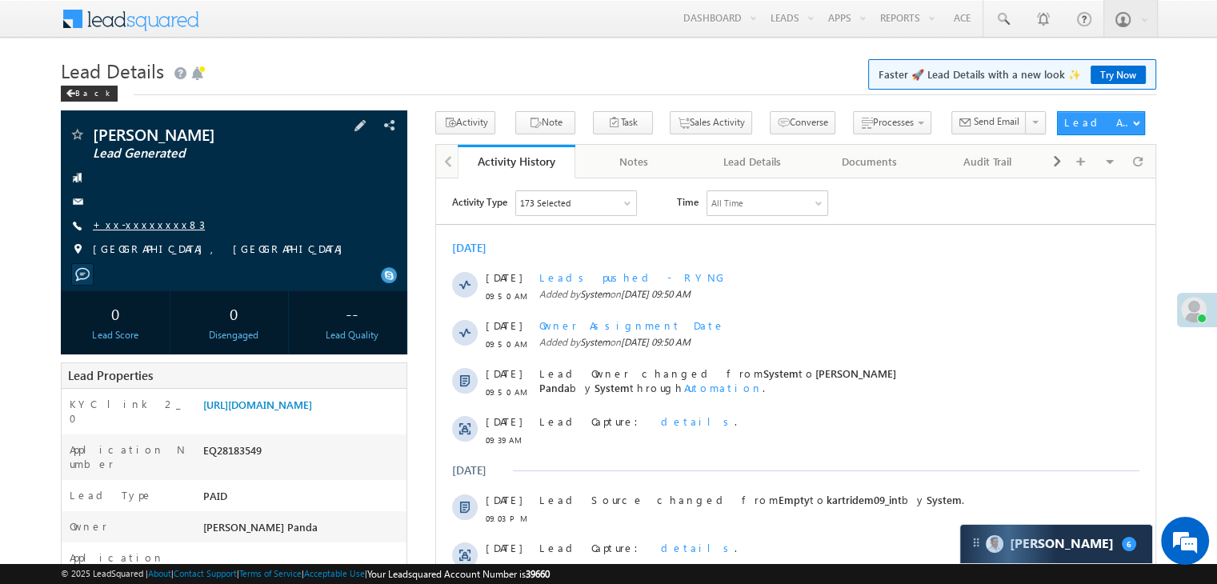
click at [132, 221] on link "+xx-xxxxxxxx83" at bounding box center [149, 225] width 112 height 14
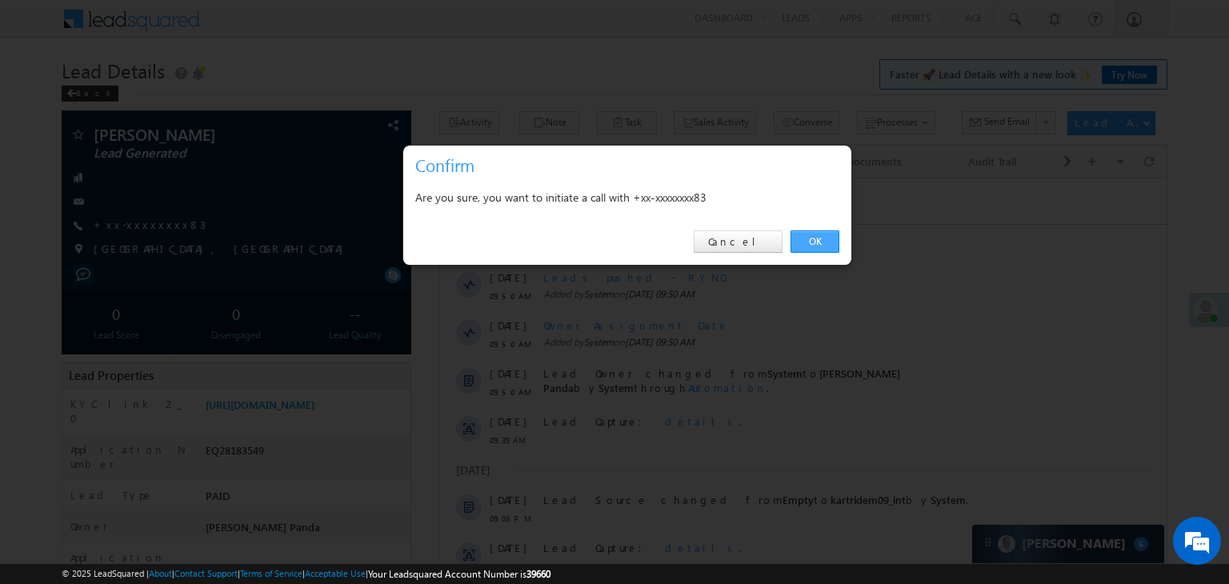
click at [810, 235] on link "OK" at bounding box center [815, 241] width 49 height 22
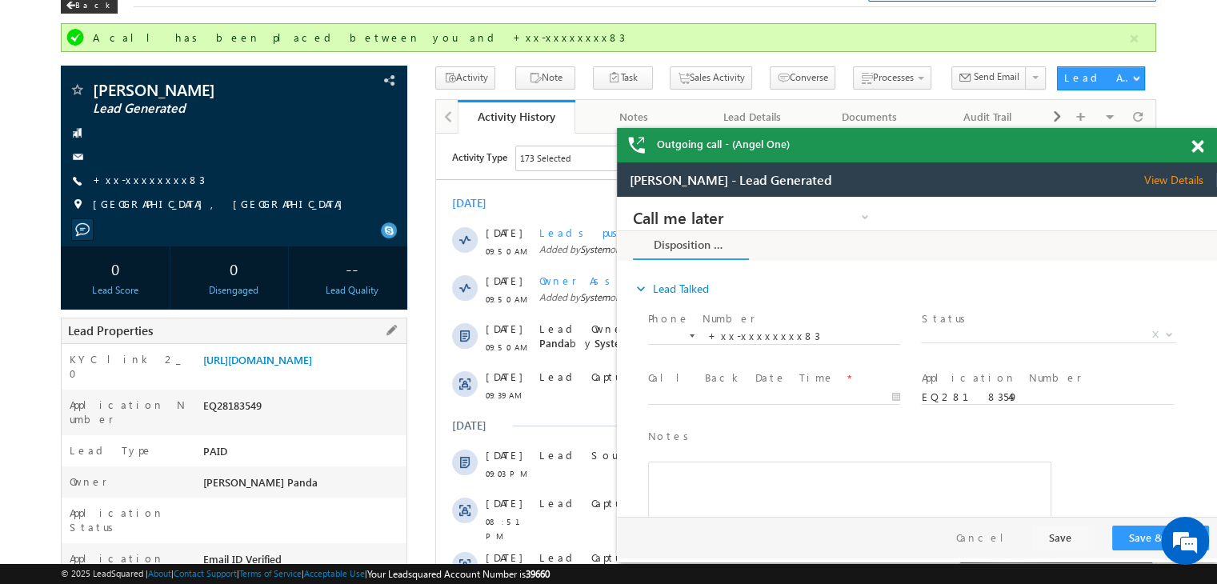
scroll to position [64, 0]
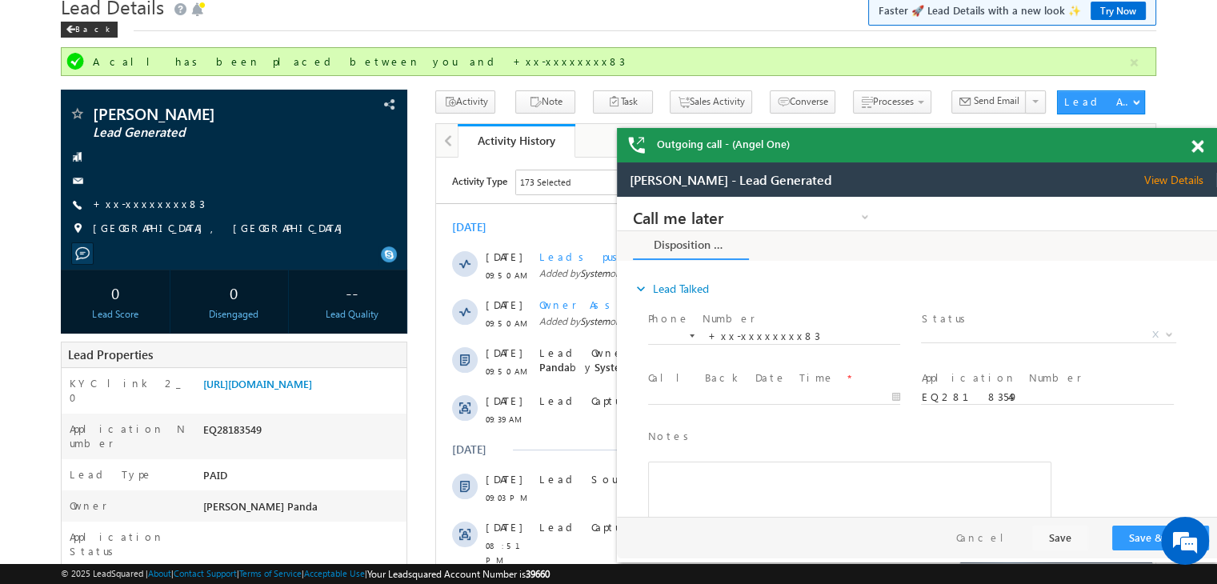
click at [1200, 147] on span at bounding box center [1197, 147] width 12 height 14
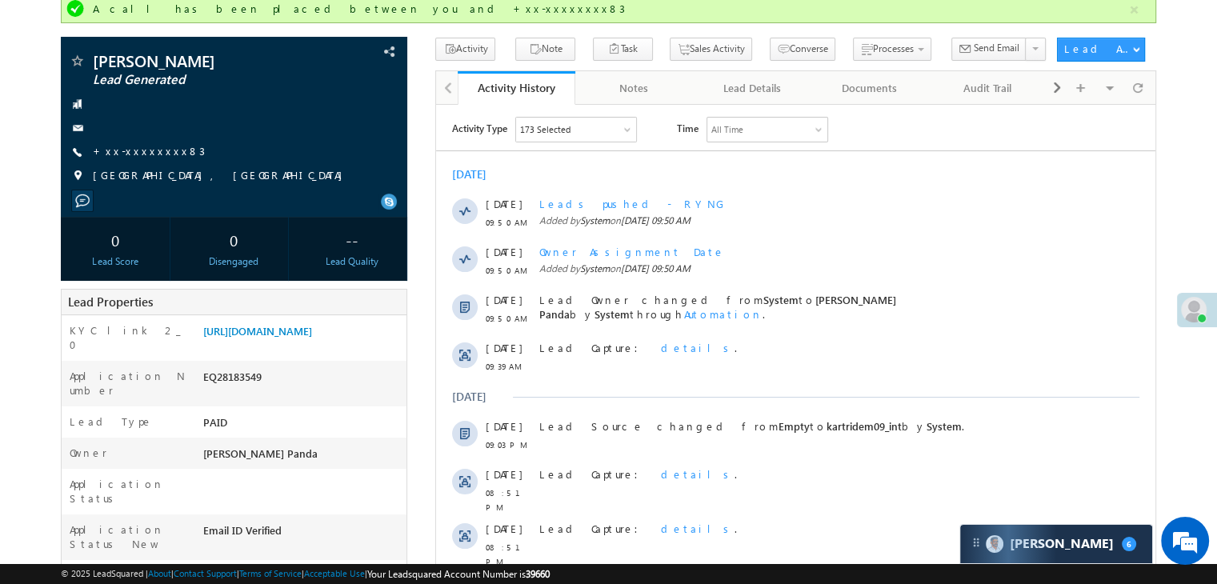
scroll to position [144, 0]
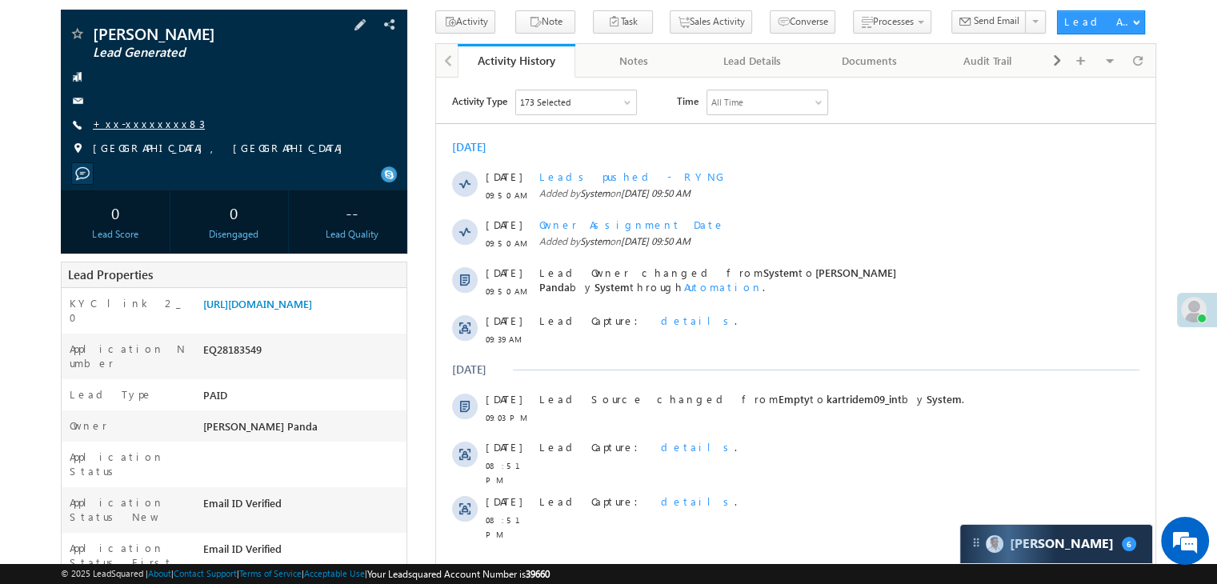
click at [141, 126] on link "+xx-xxxxxxxx83" at bounding box center [149, 124] width 112 height 14
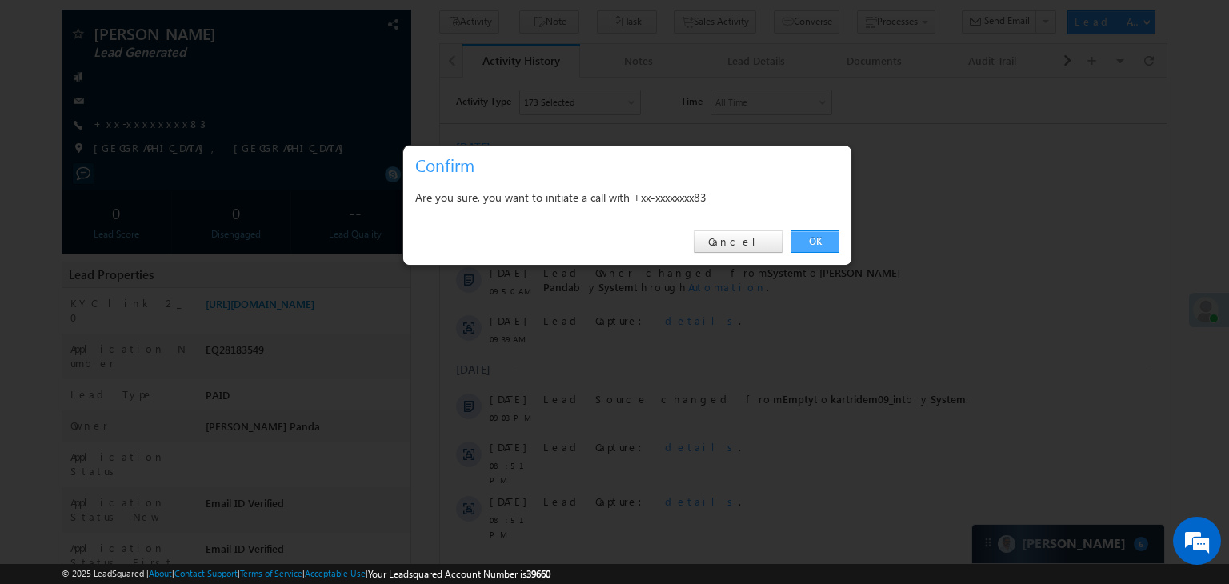
click at [817, 238] on link "OK" at bounding box center [815, 241] width 49 height 22
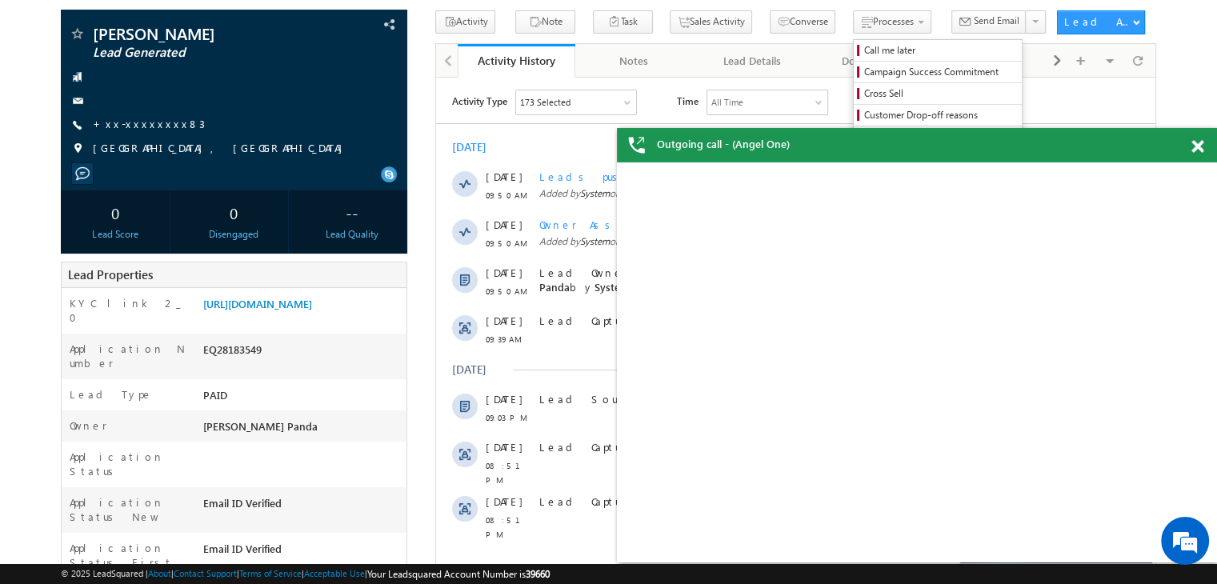
scroll to position [0, 0]
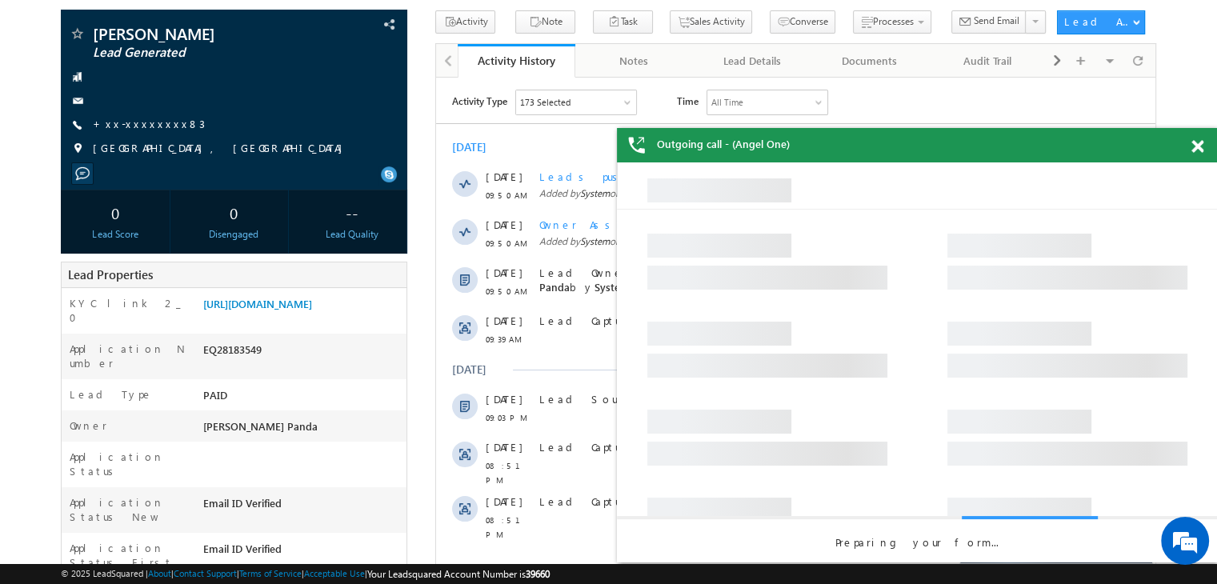
click at [1192, 154] on div "Outgoing call - (Angel One)" at bounding box center [917, 145] width 600 height 34
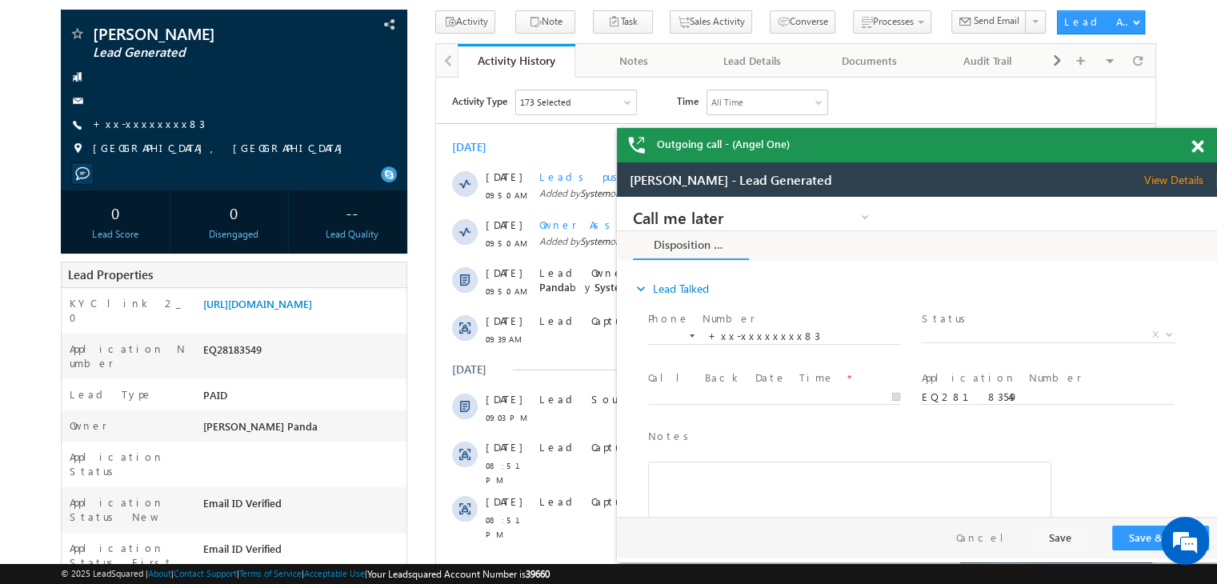
click at [1197, 145] on span at bounding box center [1197, 147] width 12 height 14
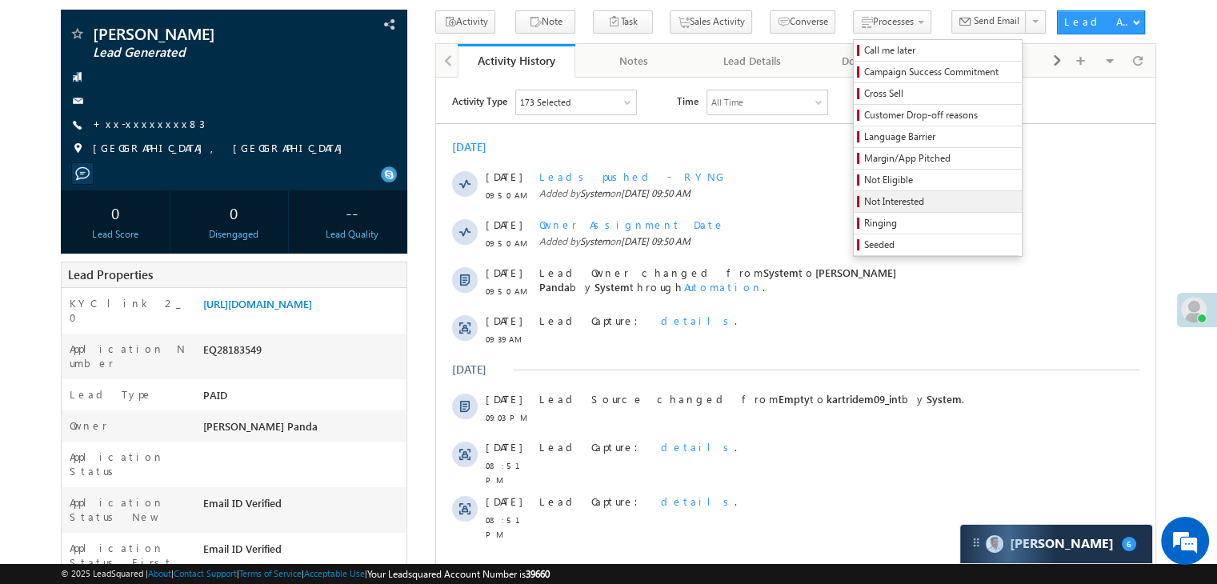
click at [864, 203] on span "Not Interested" at bounding box center [940, 201] width 152 height 14
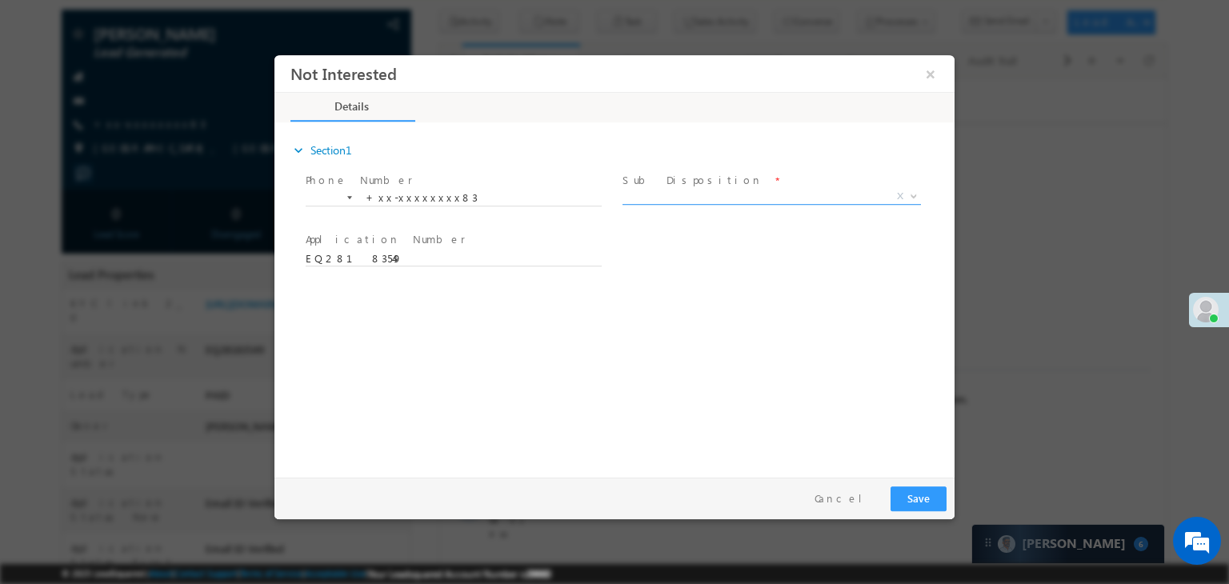
click at [781, 202] on span "X" at bounding box center [771, 197] width 298 height 16
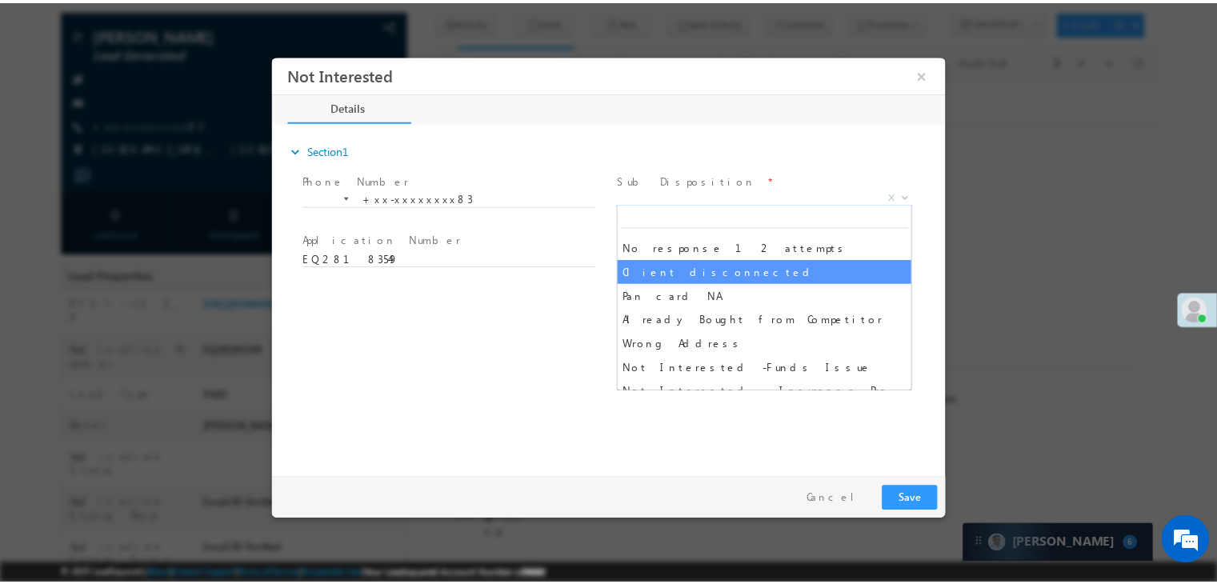
scroll to position [160, 0]
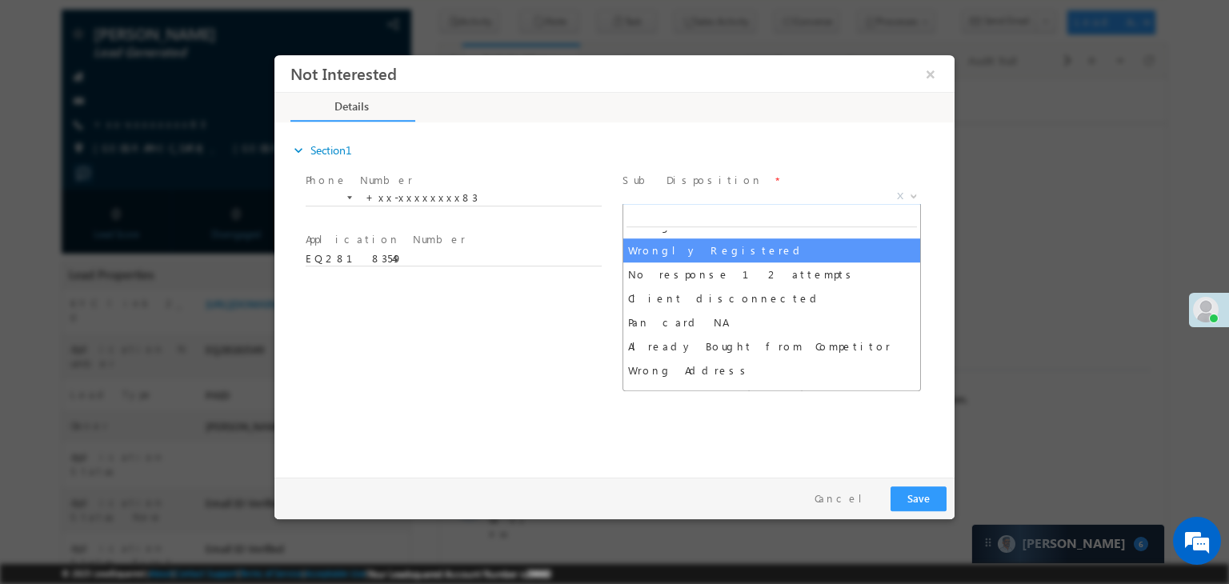
select select "Wrongly Registered"
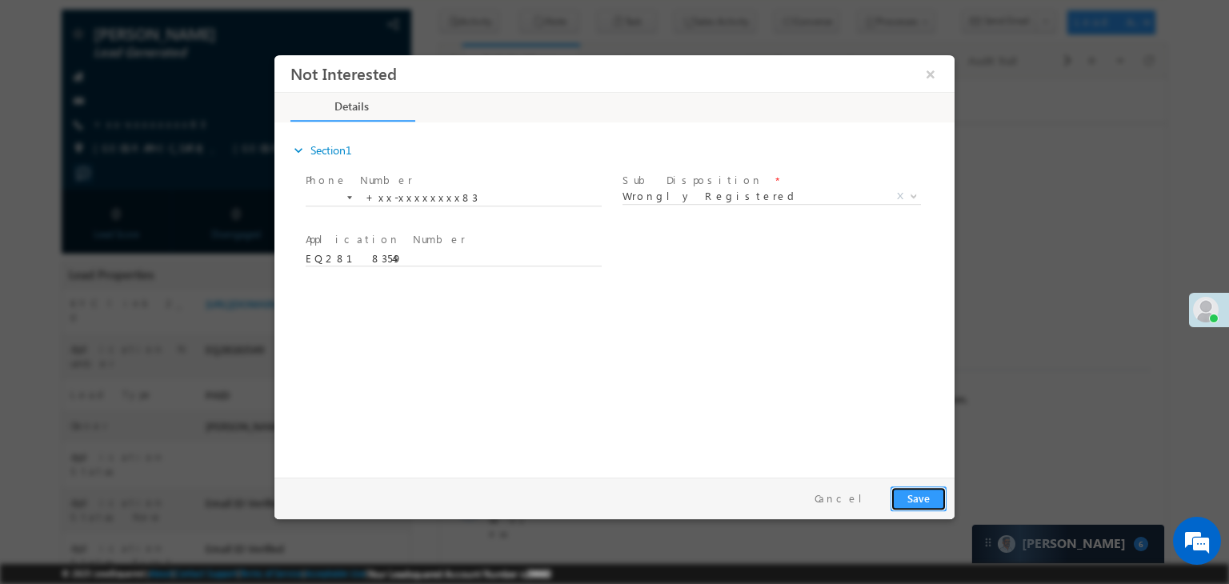
click at [911, 504] on button "Save" at bounding box center [919, 498] width 56 height 25
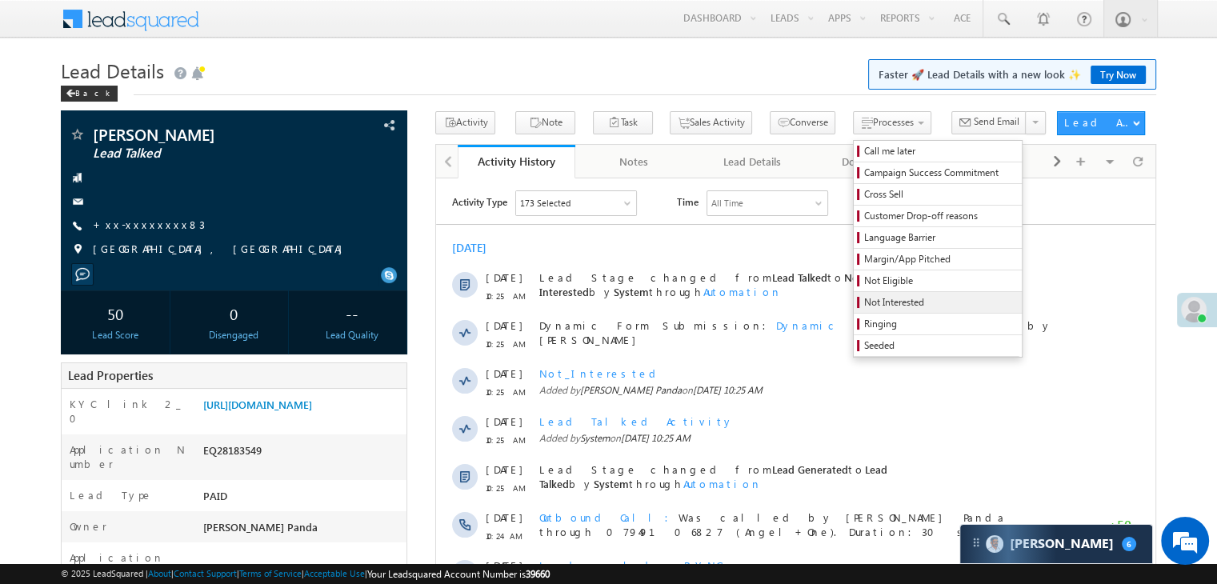
click at [864, 308] on span "Not Interested" at bounding box center [940, 302] width 152 height 14
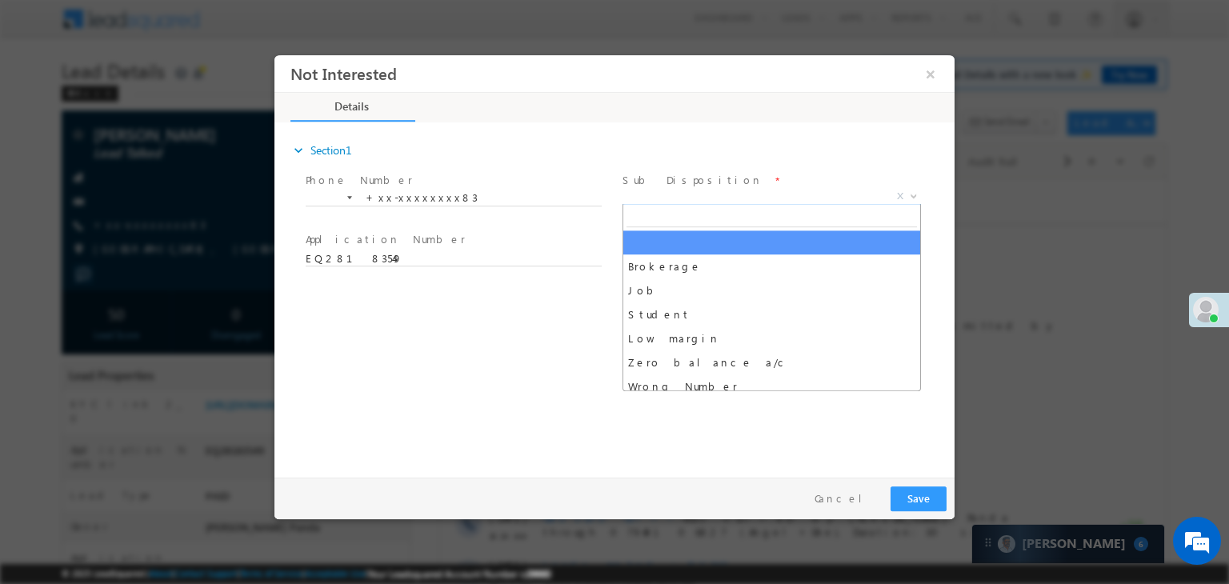
click at [807, 190] on span "X" at bounding box center [771, 197] width 298 height 16
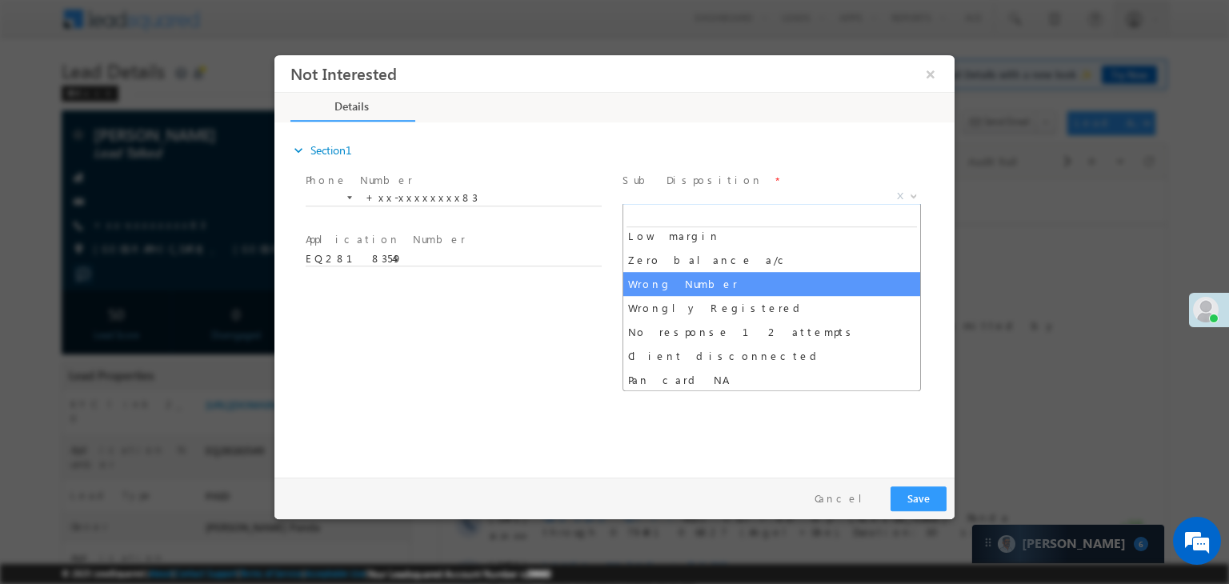
scroll to position [80, 0]
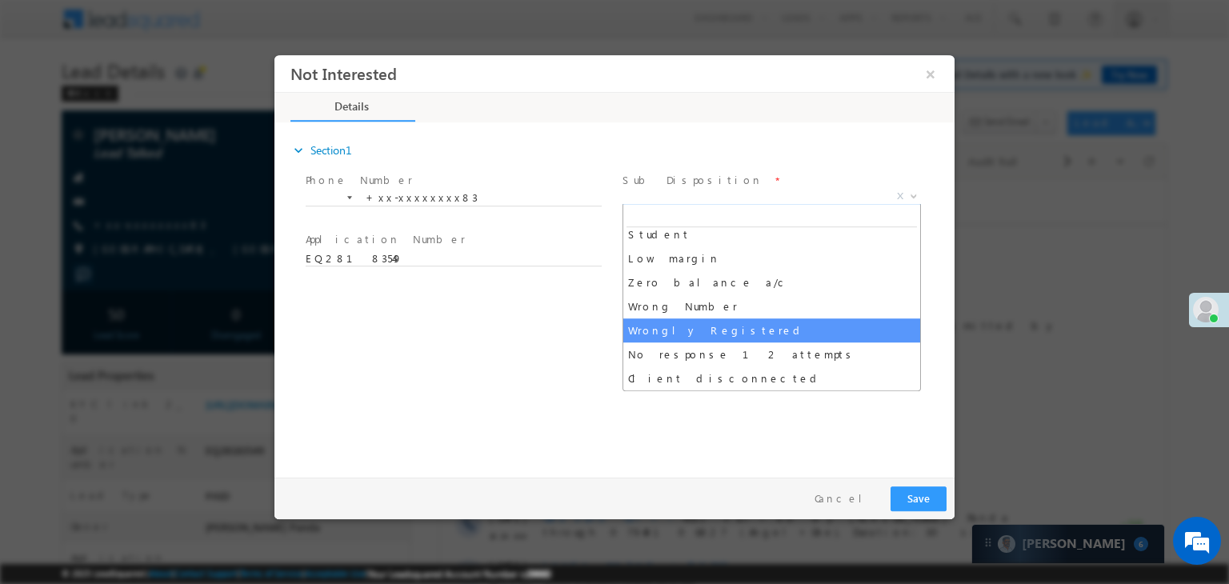
select select "Wrongly Registered"
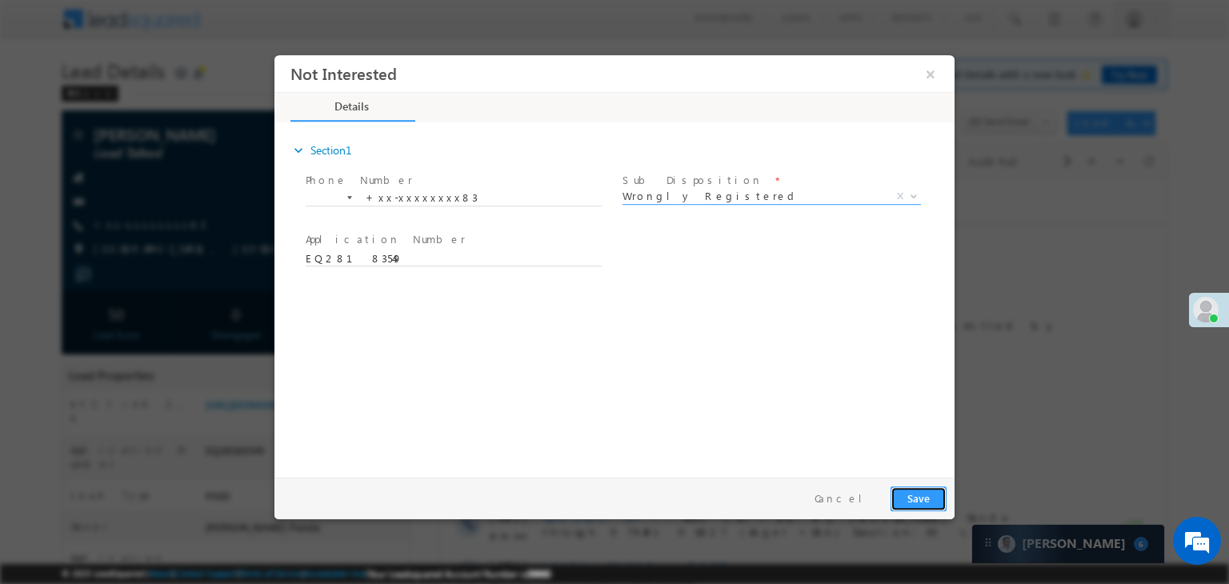
click at [922, 504] on button "Save" at bounding box center [919, 498] width 56 height 25
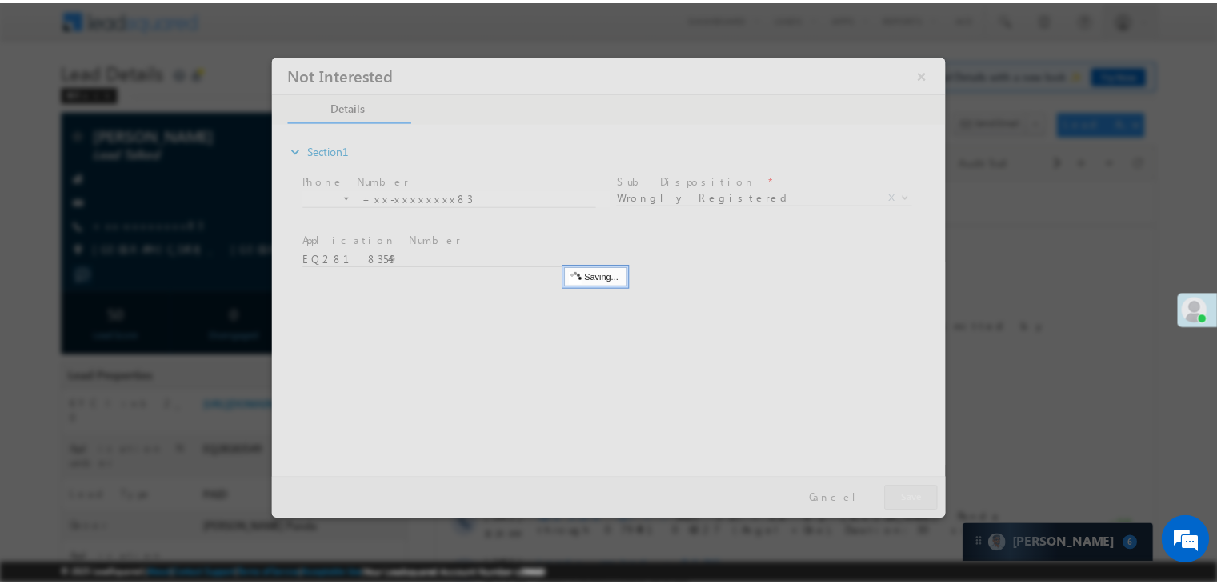
scroll to position [0, 0]
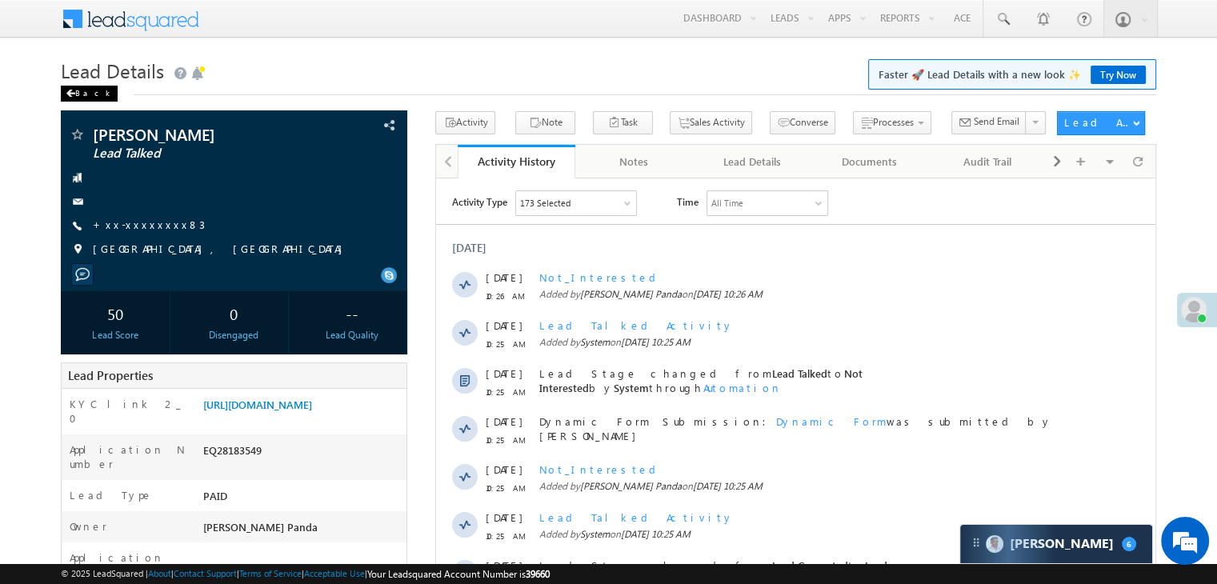
click at [79, 95] on div "Back" at bounding box center [89, 94] width 57 height 16
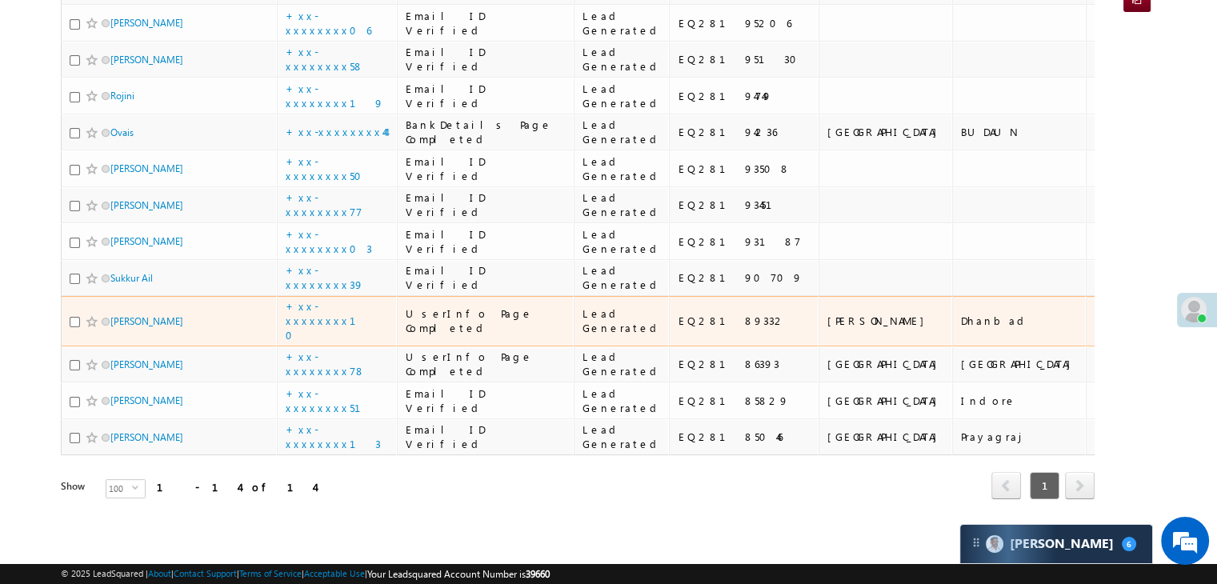
scroll to position [1050, 0]
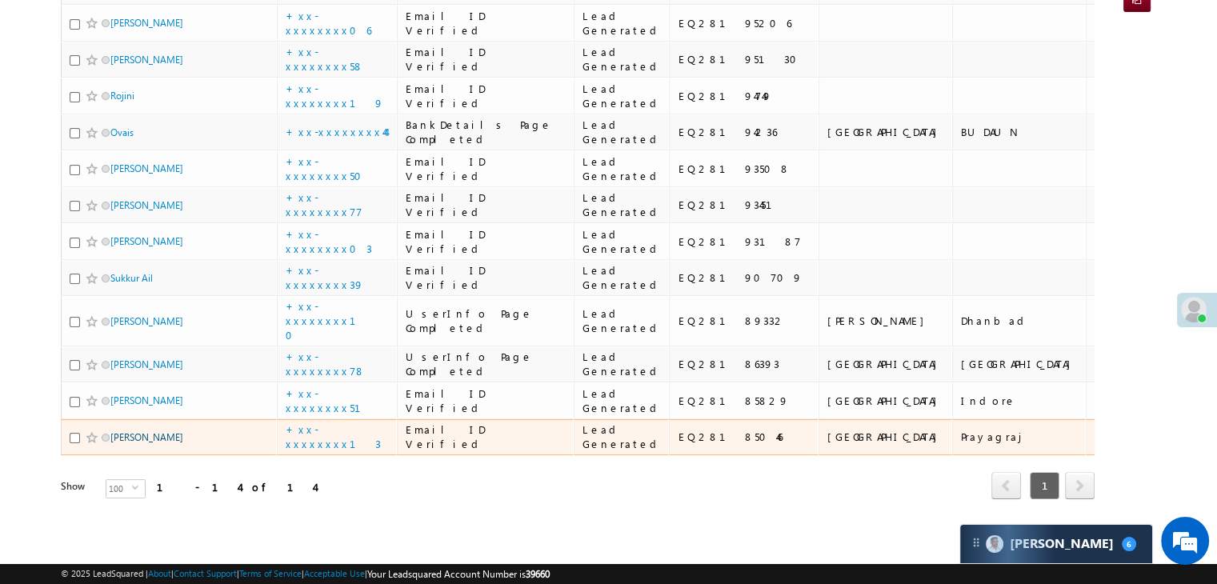
click at [156, 431] on link "[PERSON_NAME]" at bounding box center [146, 437] width 73 height 12
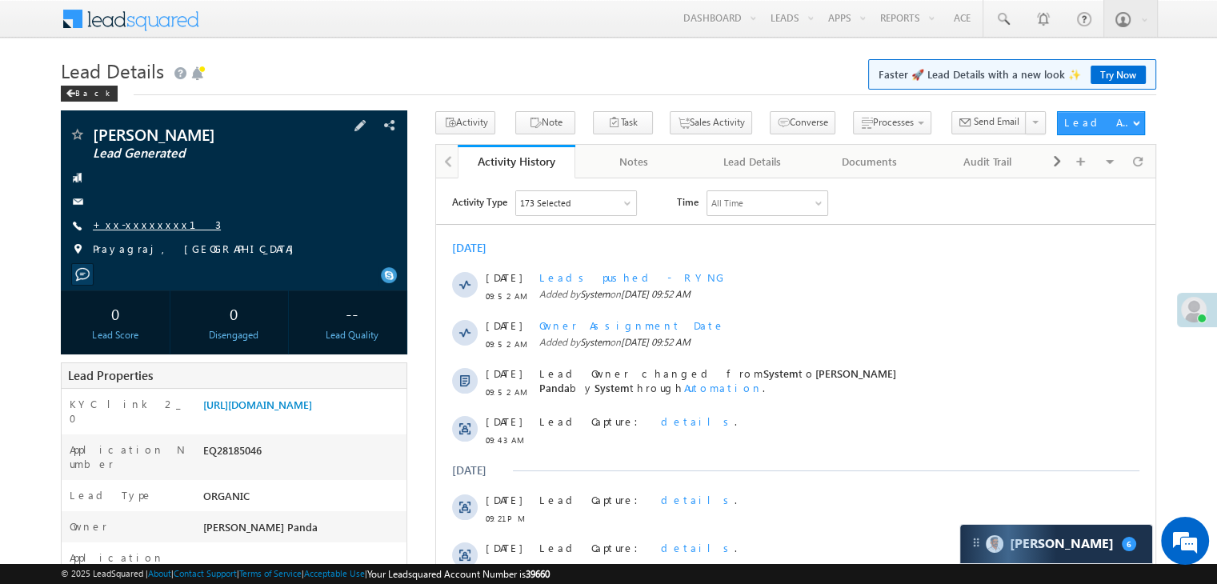
click at [132, 224] on link "+xx-xxxxxxxx13" at bounding box center [157, 225] width 128 height 14
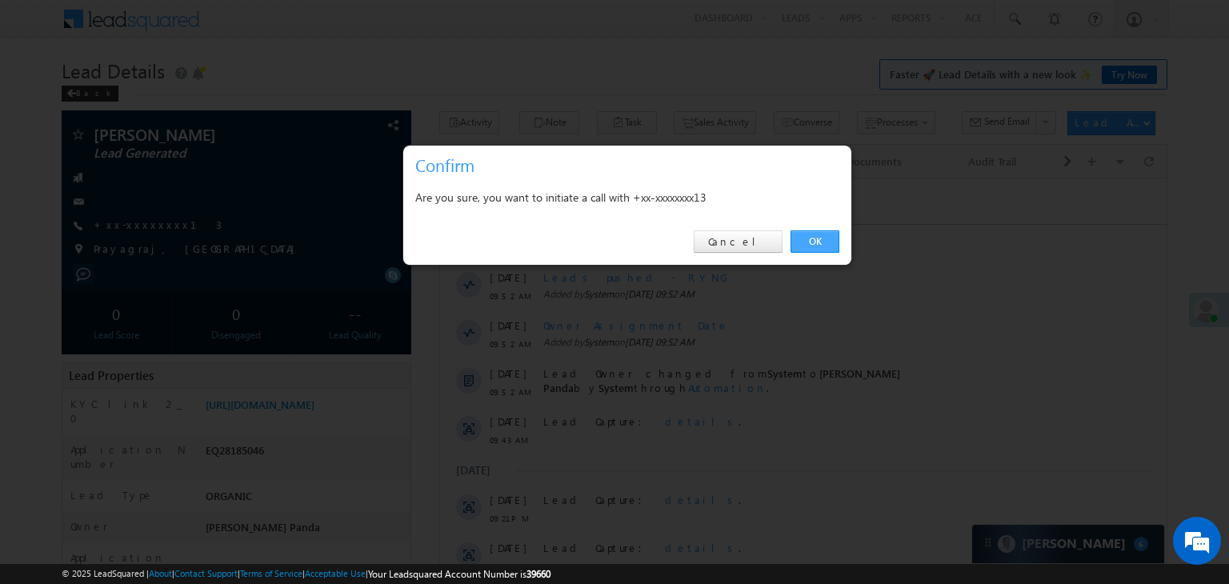
click at [823, 241] on link "OK" at bounding box center [815, 241] width 49 height 22
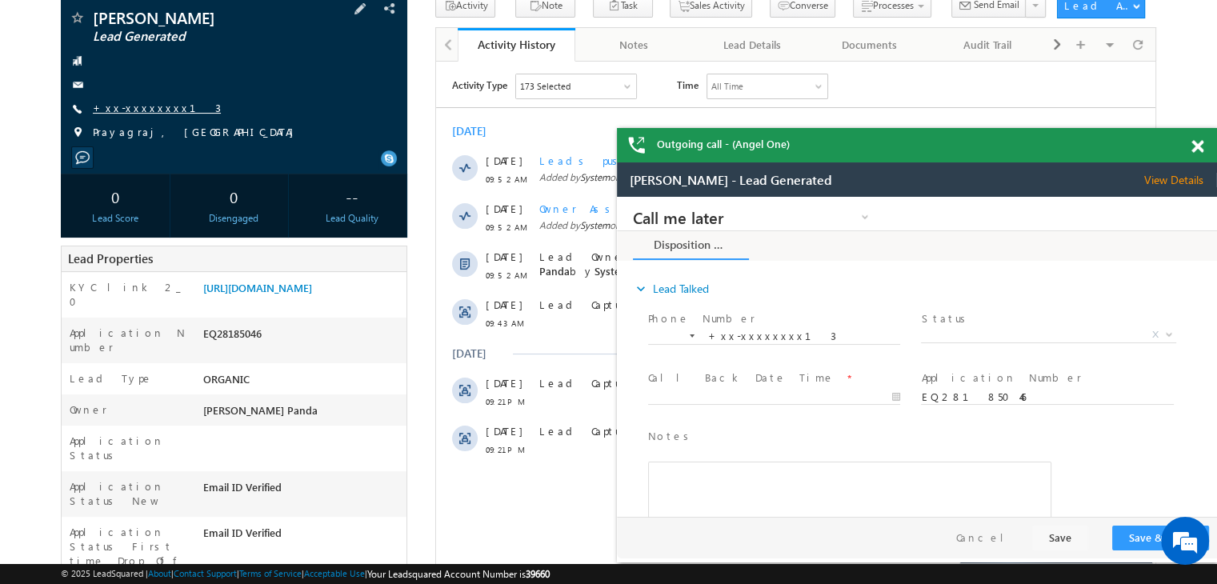
click at [150, 113] on link "+xx-xxxxxxxx13" at bounding box center [157, 108] width 128 height 14
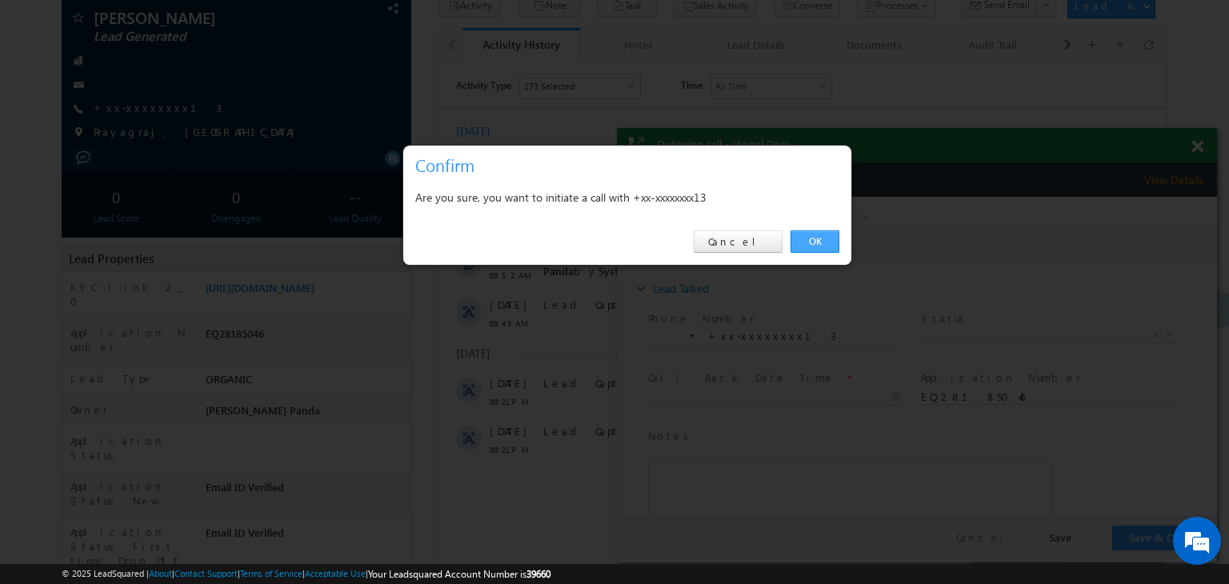
click at [817, 238] on link "OK" at bounding box center [815, 241] width 49 height 22
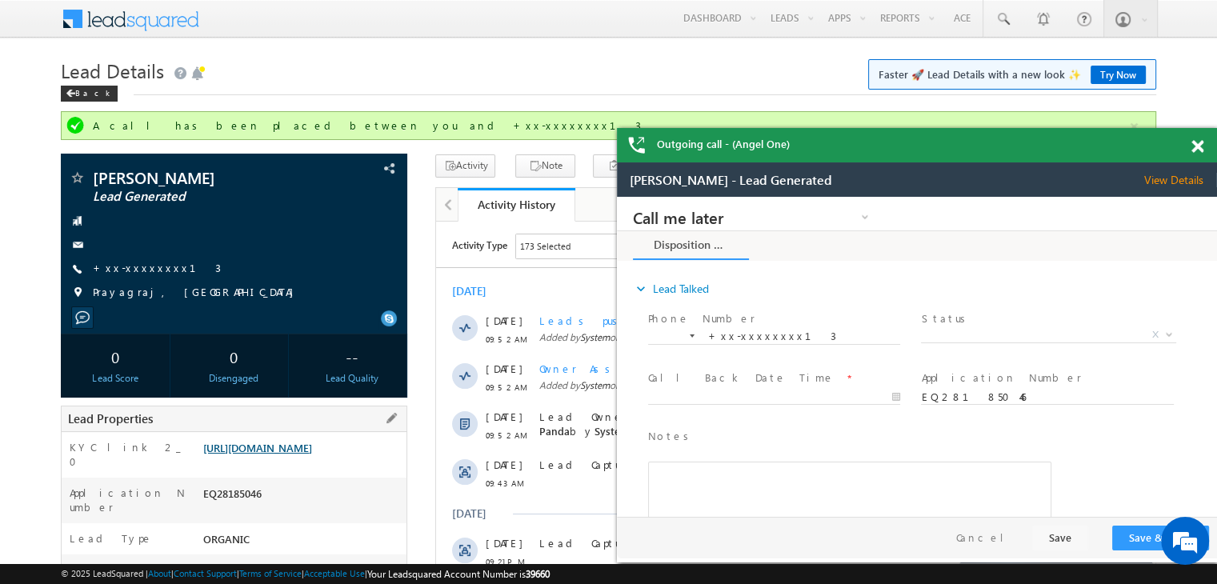
click at [312, 454] on link "https://angelbroking1-pk3em7sa.customui-test.leadsquared.com?leadId=c0dd3979-8f…" at bounding box center [257, 448] width 109 height 14
click at [78, 94] on div "Back" at bounding box center [89, 94] width 57 height 16
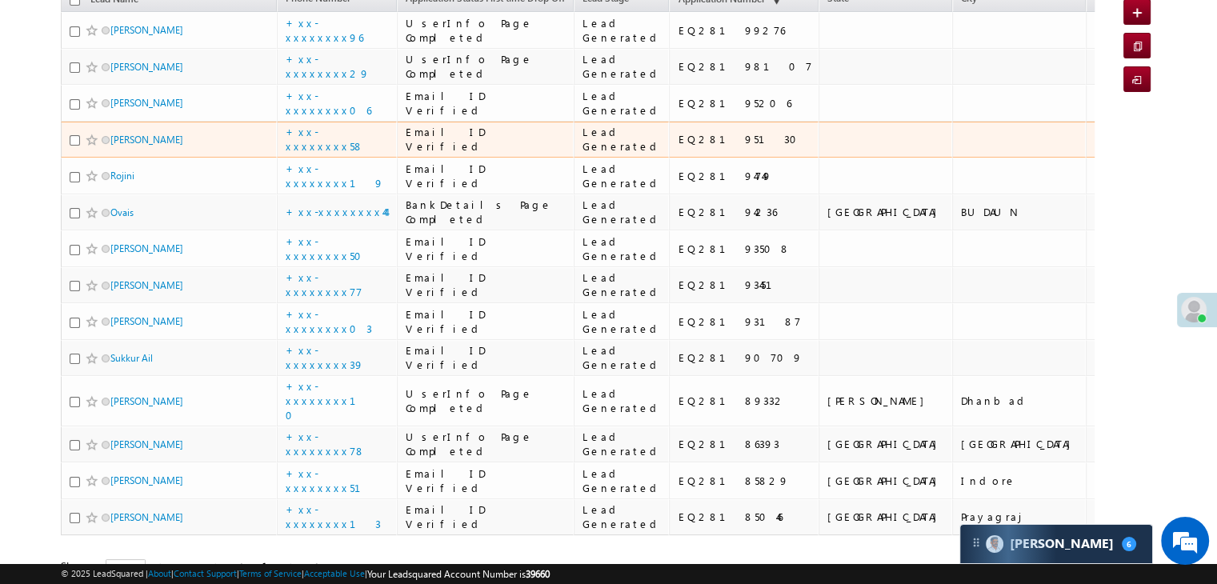
scroll to position [170, 0]
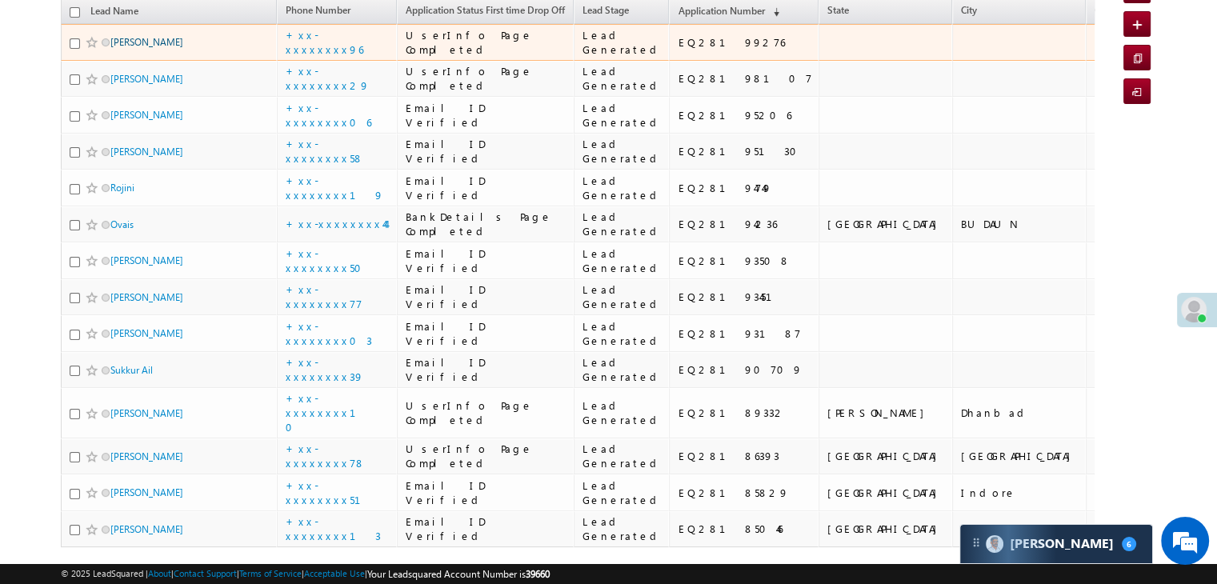
click at [122, 48] on link "Faizaan" at bounding box center [146, 42] width 73 height 12
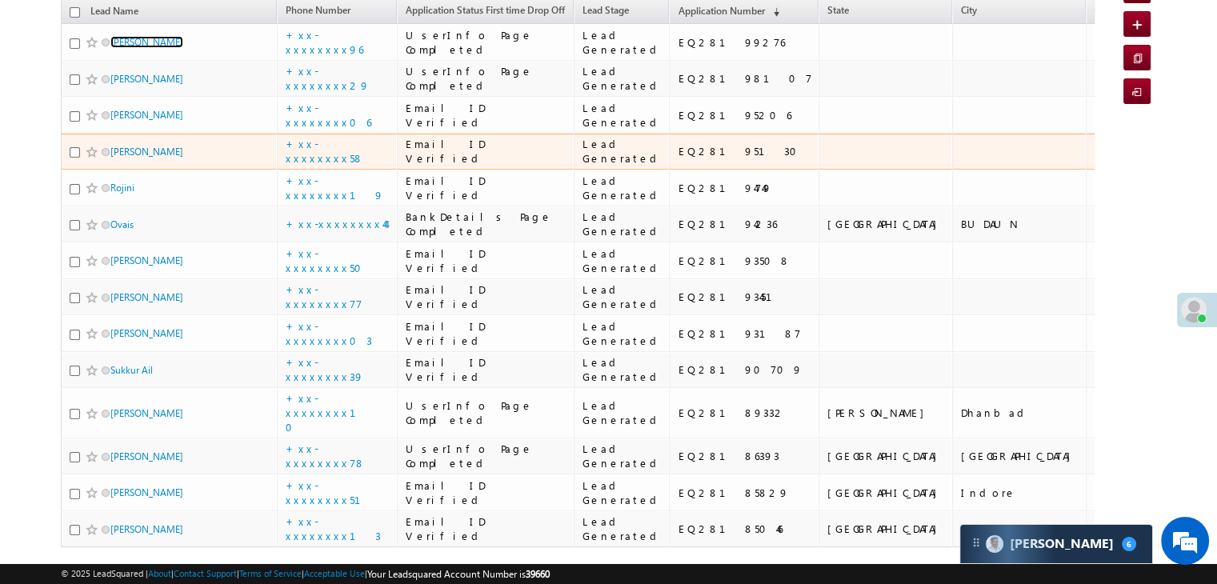
scroll to position [0, 0]
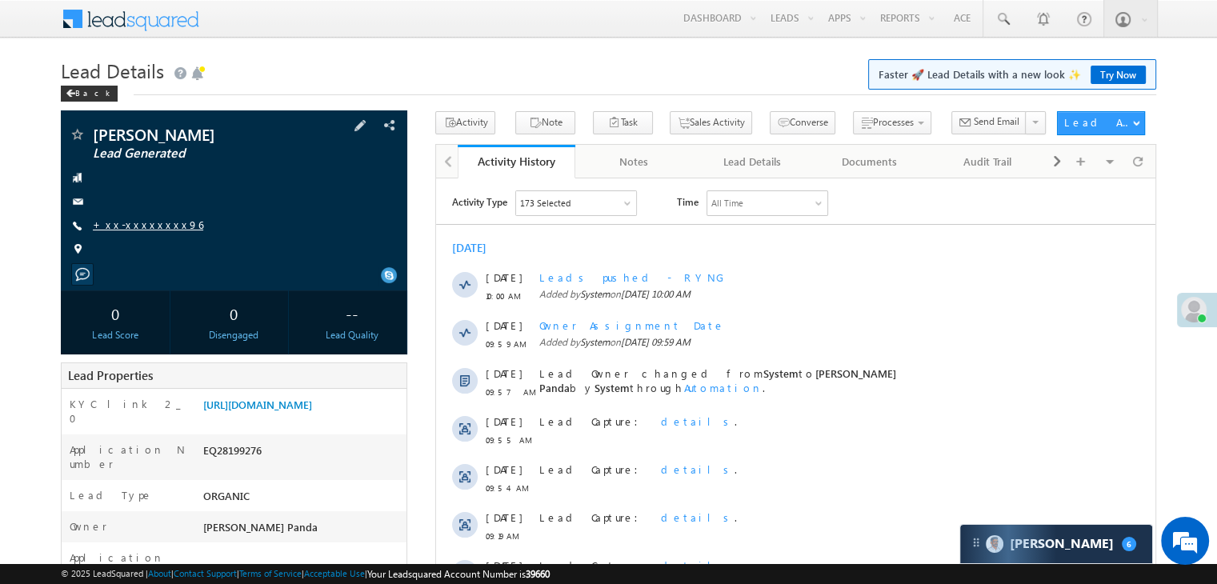
click at [138, 225] on link "+xx-xxxxxxxx96" at bounding box center [148, 225] width 110 height 14
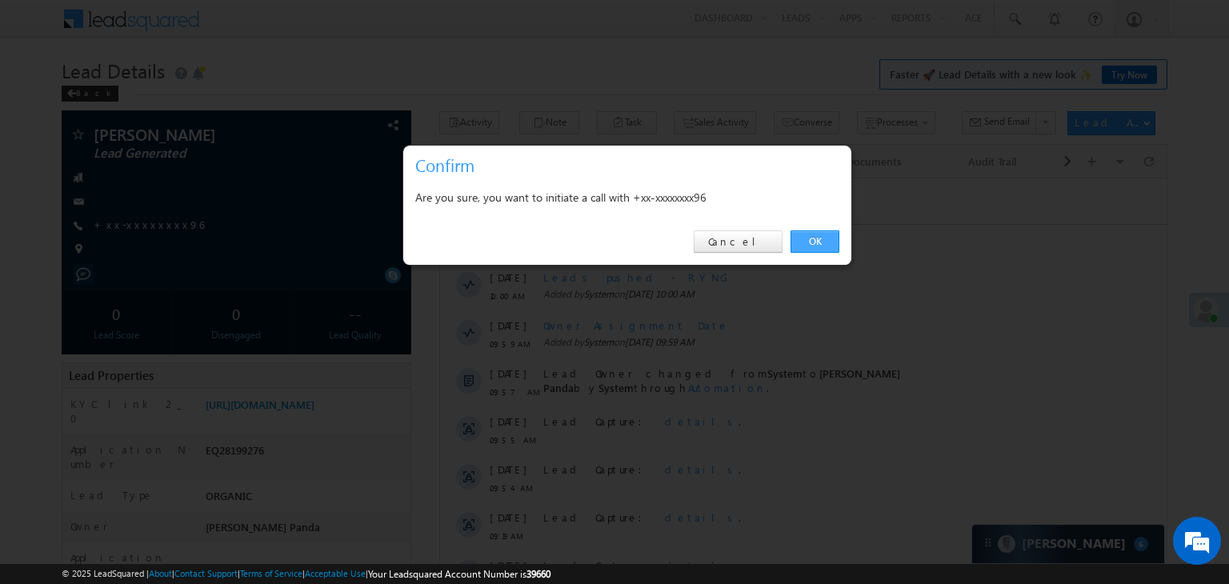
drag, startPoint x: 814, startPoint y: 234, endPoint x: 327, endPoint y: 4, distance: 538.3
click at [814, 234] on link "OK" at bounding box center [815, 241] width 49 height 22
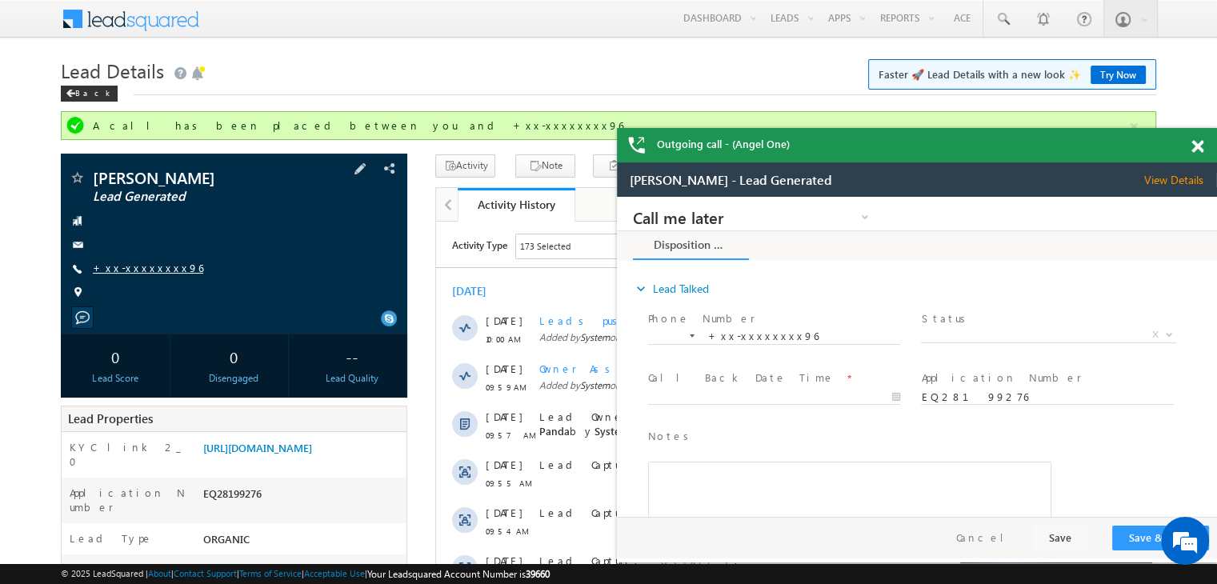
click at [138, 269] on link "+xx-xxxxxxxx96" at bounding box center [148, 268] width 110 height 14
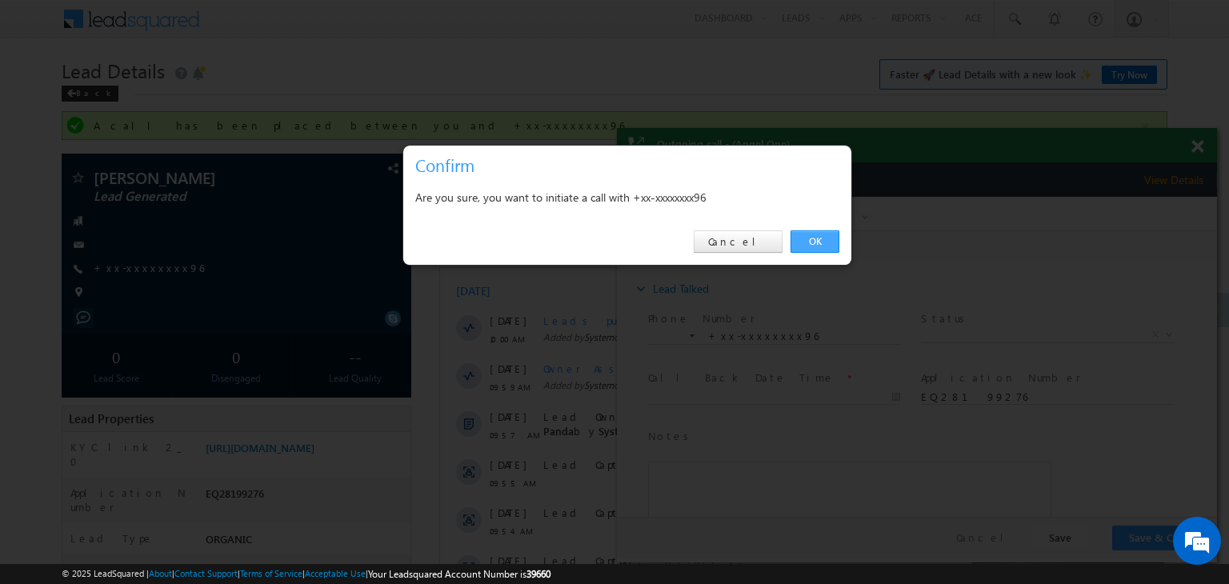
click at [816, 244] on link "OK" at bounding box center [815, 241] width 49 height 22
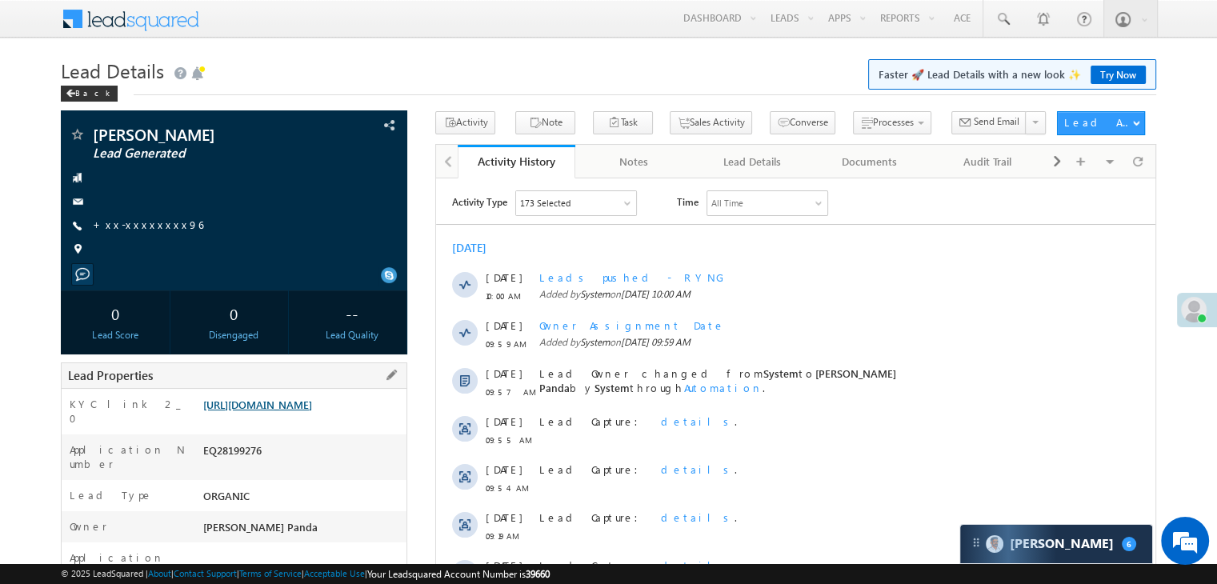
click at [310, 411] on link "https://angelbroking1-pk3em7sa.customui-test.leadsquared.com?leadId=e74911b2-f5…" at bounding box center [257, 405] width 109 height 14
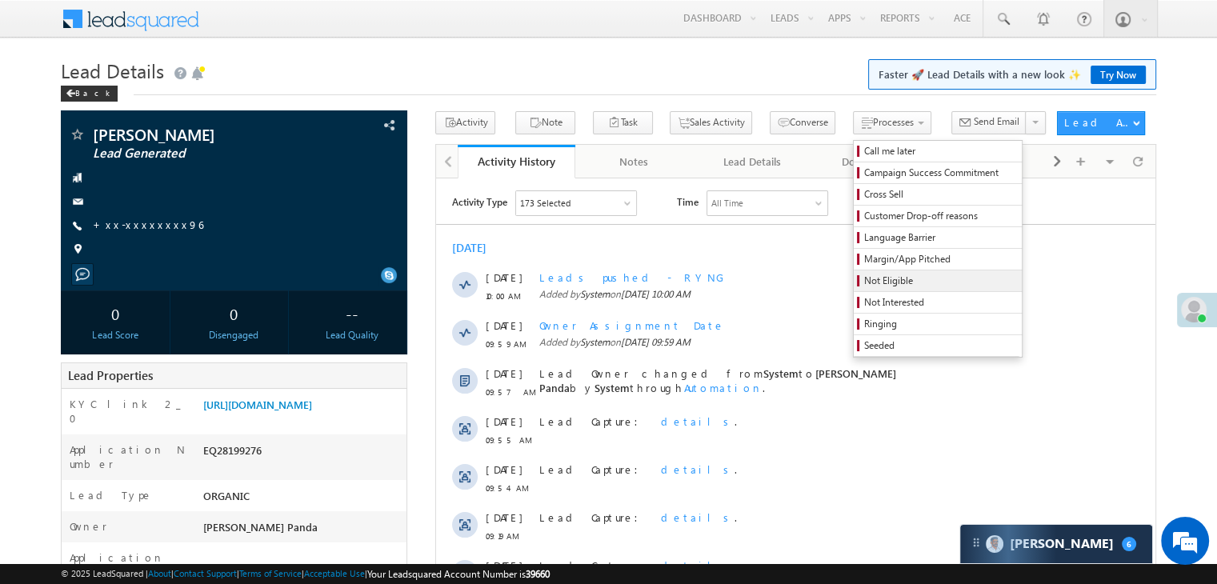
click at [864, 279] on span "Not Eligible" at bounding box center [940, 281] width 152 height 14
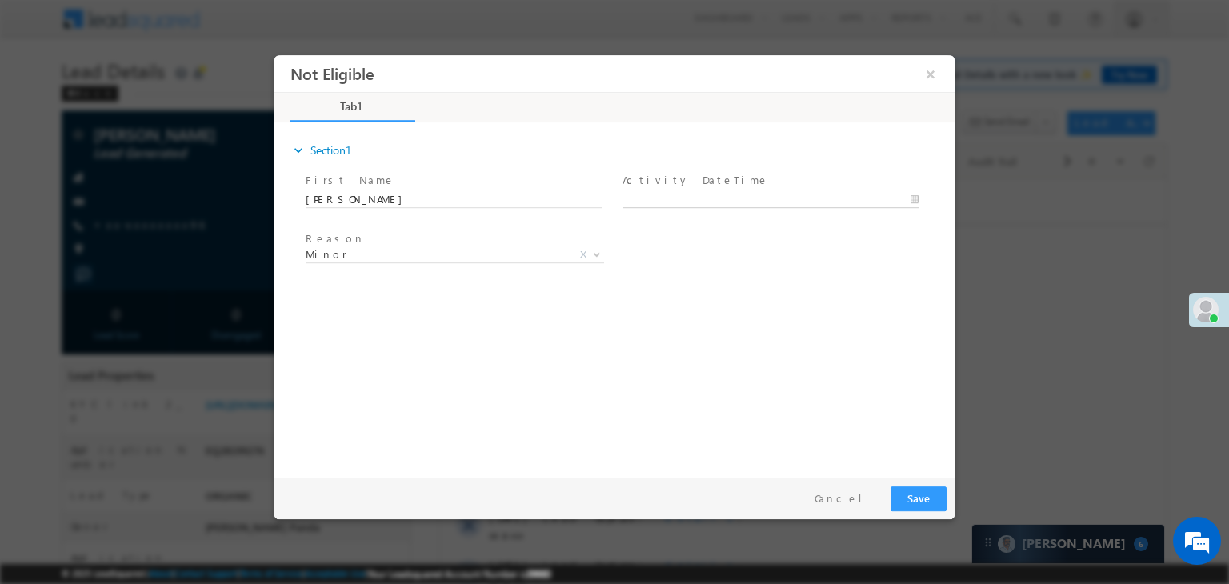
type input "09/02/25 10:30 AM"
click at [771, 199] on input "09/02/25 10:30 AM" at bounding box center [770, 200] width 296 height 16
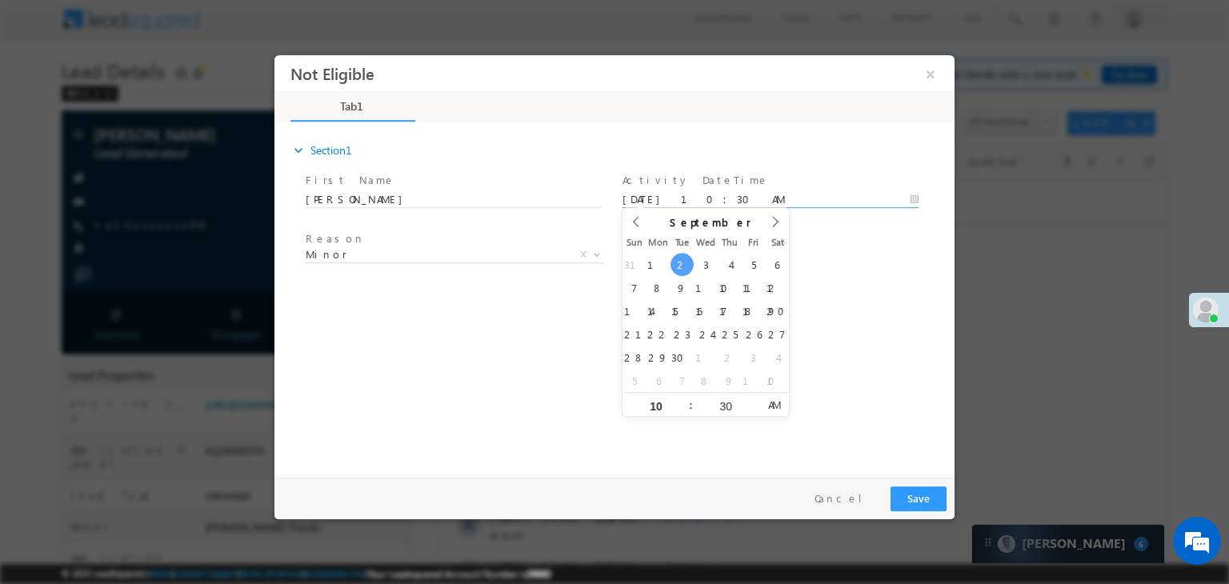
click at [858, 281] on div "Reason * Minor Existing Client Out of India DRA - FDS Termination DRA - Already…" at bounding box center [628, 257] width 652 height 59
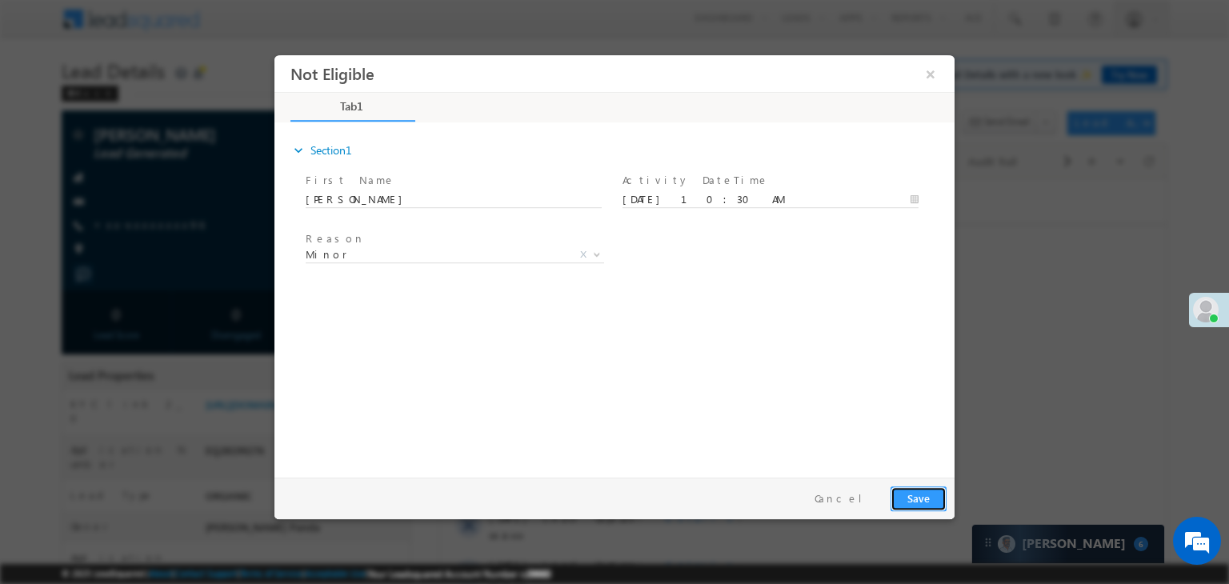
click at [925, 496] on button "Save" at bounding box center [919, 498] width 56 height 25
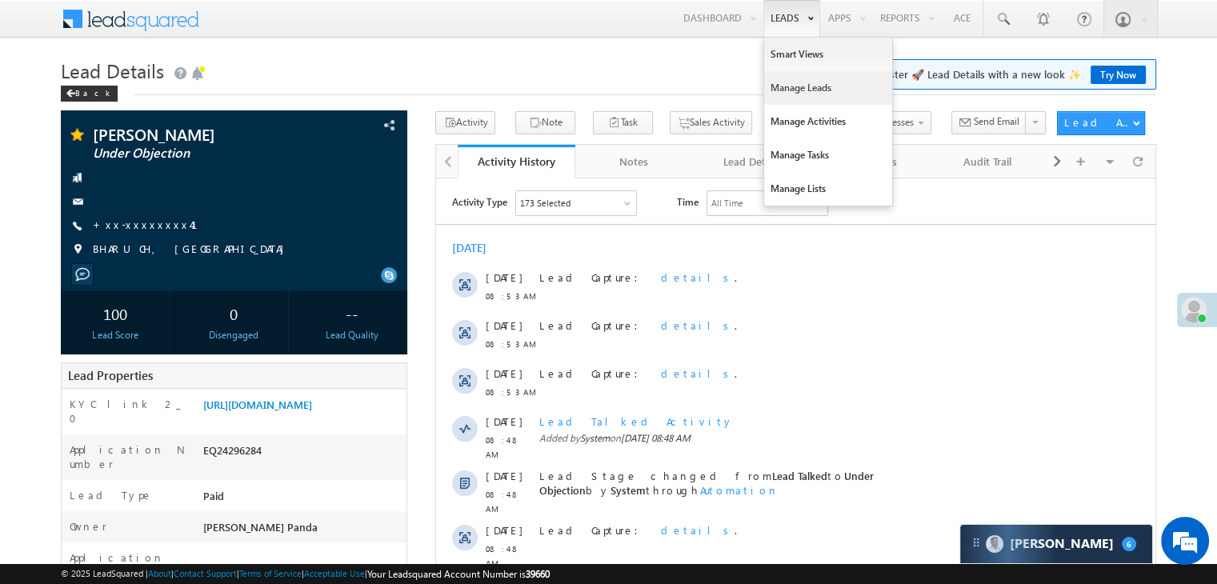
click at [788, 90] on link "Manage Leads" at bounding box center [828, 88] width 128 height 34
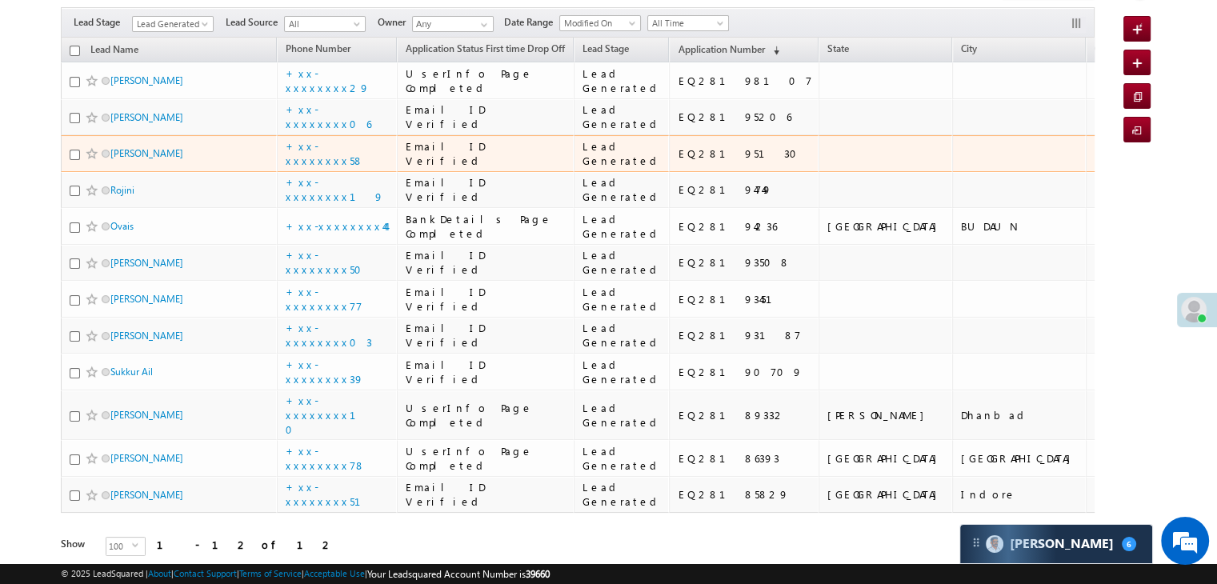
scroll to position [320, 0]
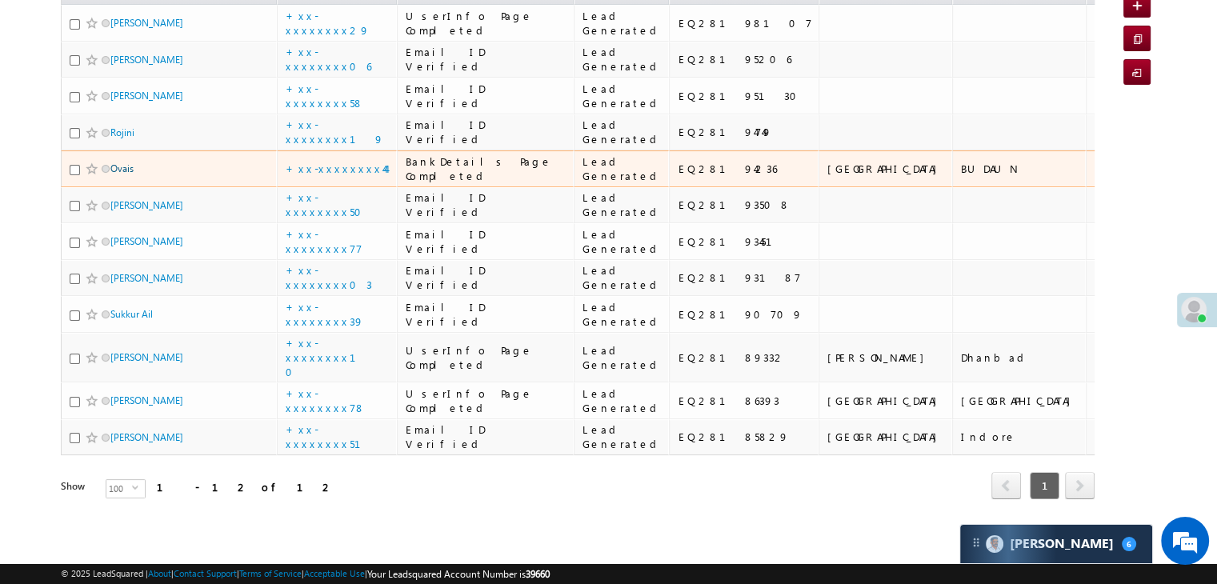
click at [121, 174] on link "Ovais" at bounding box center [121, 168] width 23 height 12
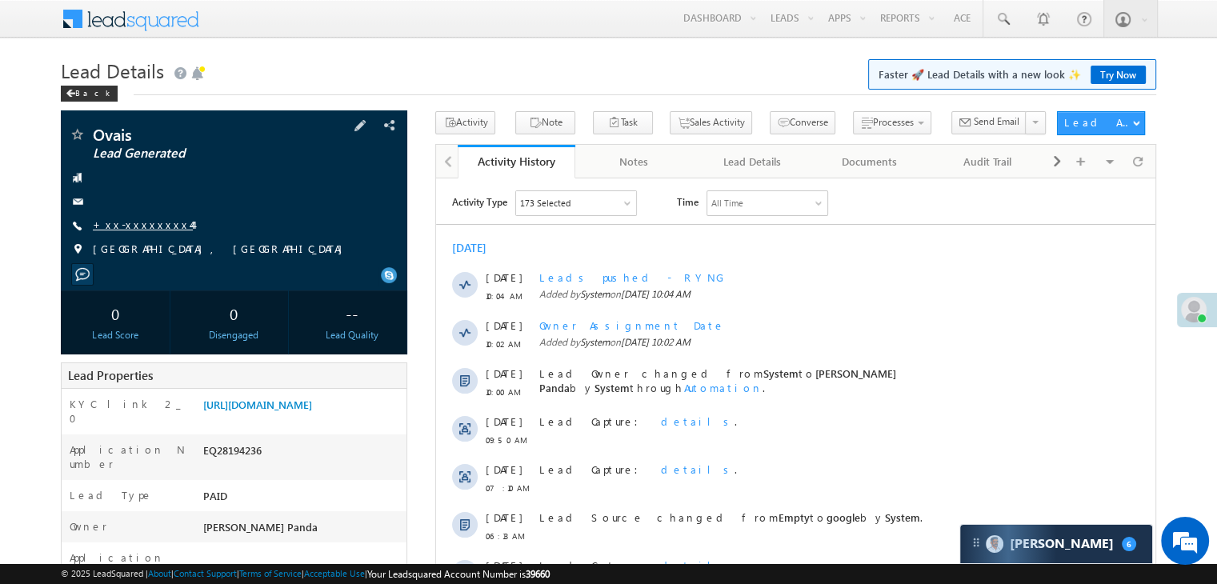
click at [131, 230] on link "+xx-xxxxxxxx44" at bounding box center [143, 225] width 100 height 14
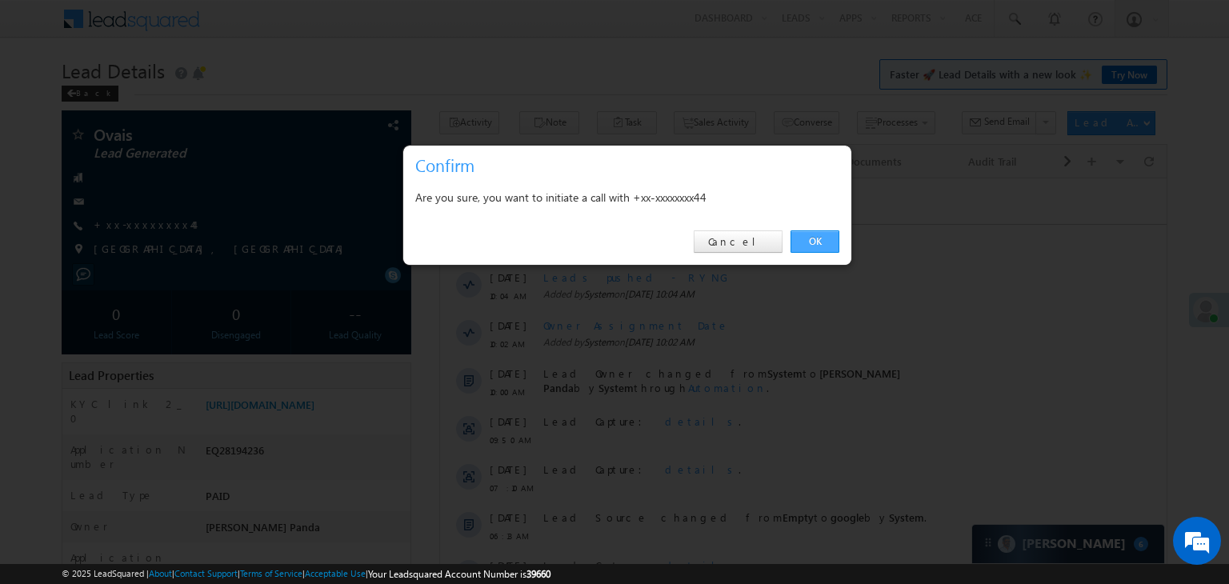
click at [819, 242] on link "OK" at bounding box center [815, 241] width 49 height 22
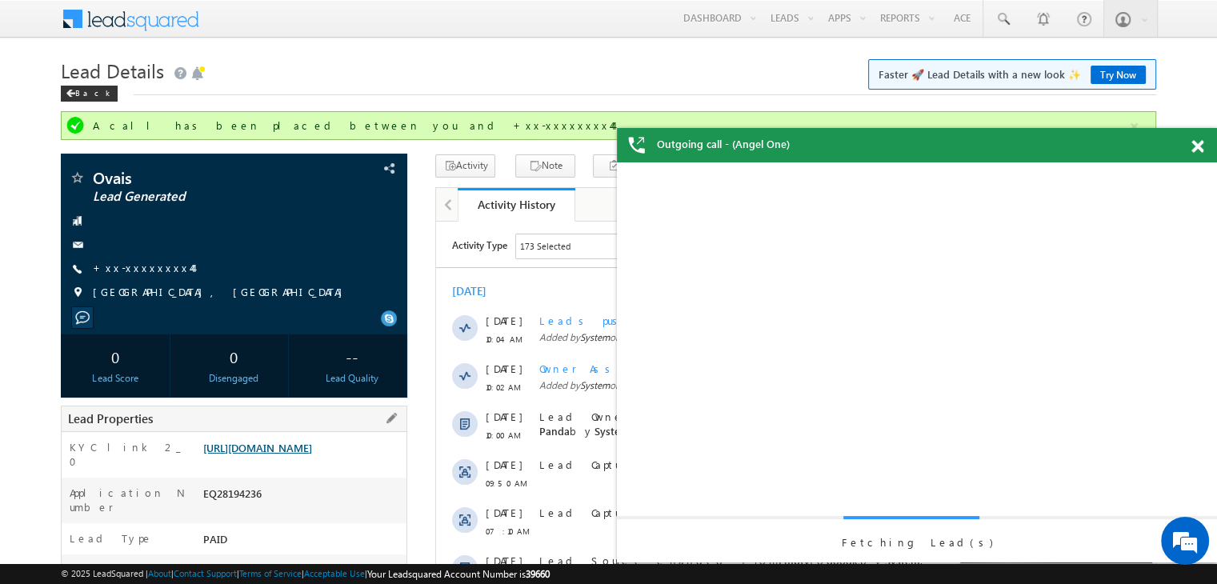
click at [309, 454] on link "https://angelbroking1-pk3em7sa.customui-test.leadsquared.com?leadId=77d33056-e1…" at bounding box center [257, 448] width 109 height 14
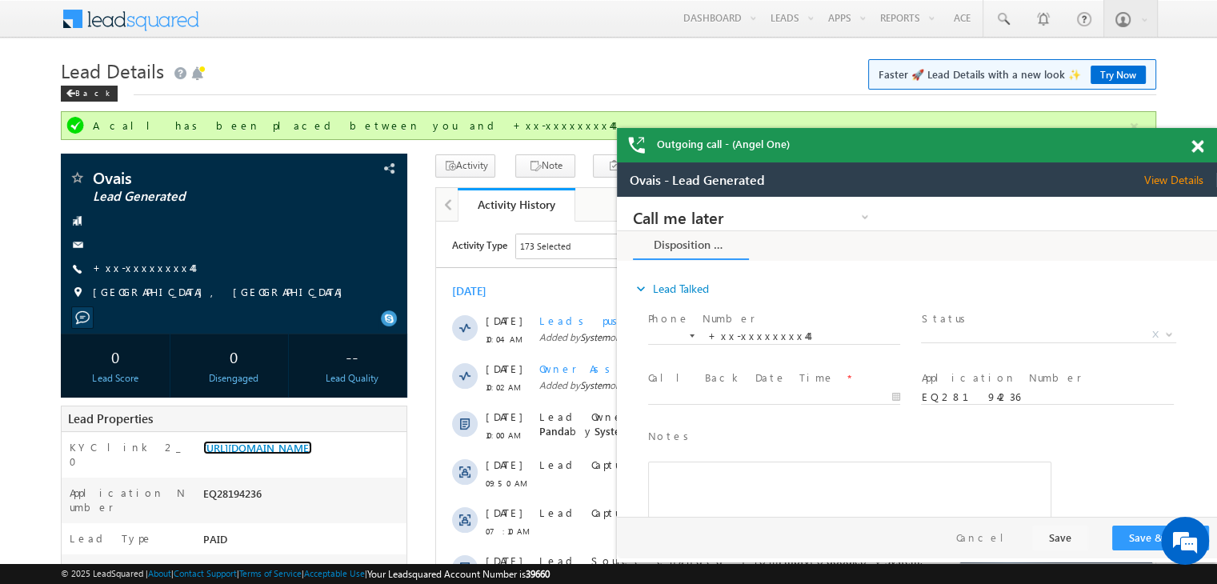
click at [1194, 142] on span at bounding box center [1197, 147] width 12 height 14
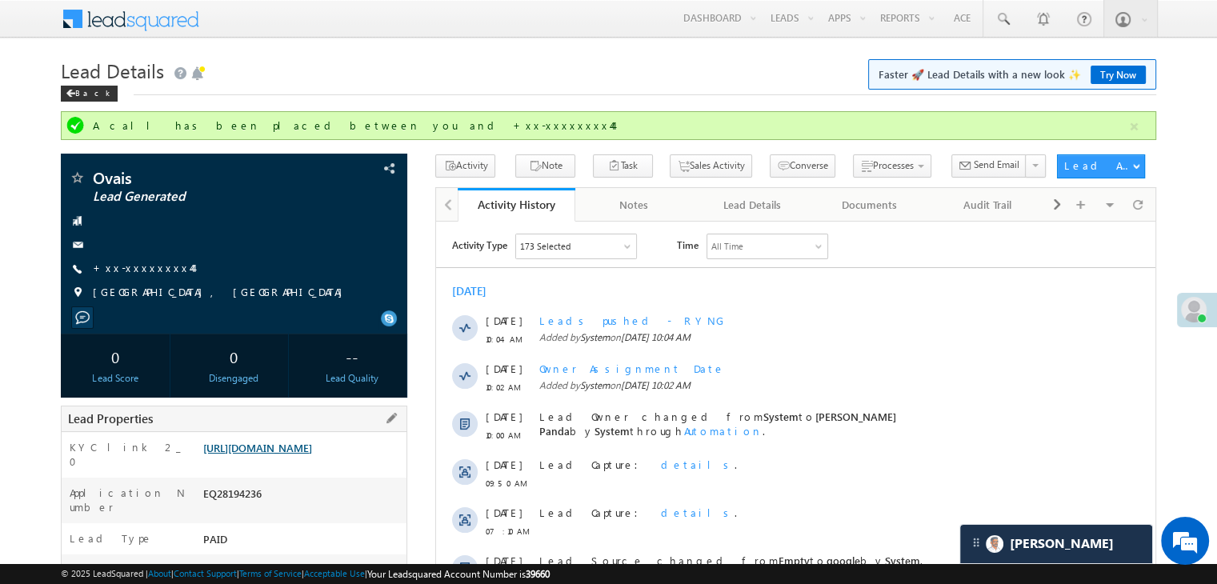
click at [312, 454] on link "https://angelbroking1-pk3em7sa.customui-test.leadsquared.com?leadId=77d33056-e1…" at bounding box center [257, 448] width 109 height 14
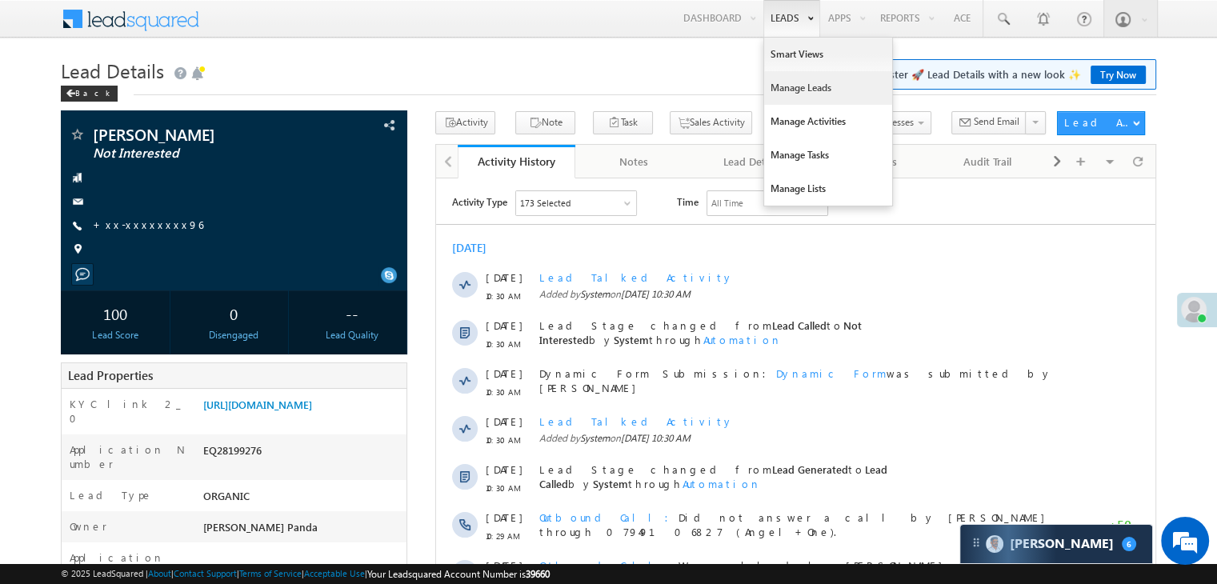
click at [787, 82] on link "Manage Leads" at bounding box center [828, 88] width 128 height 34
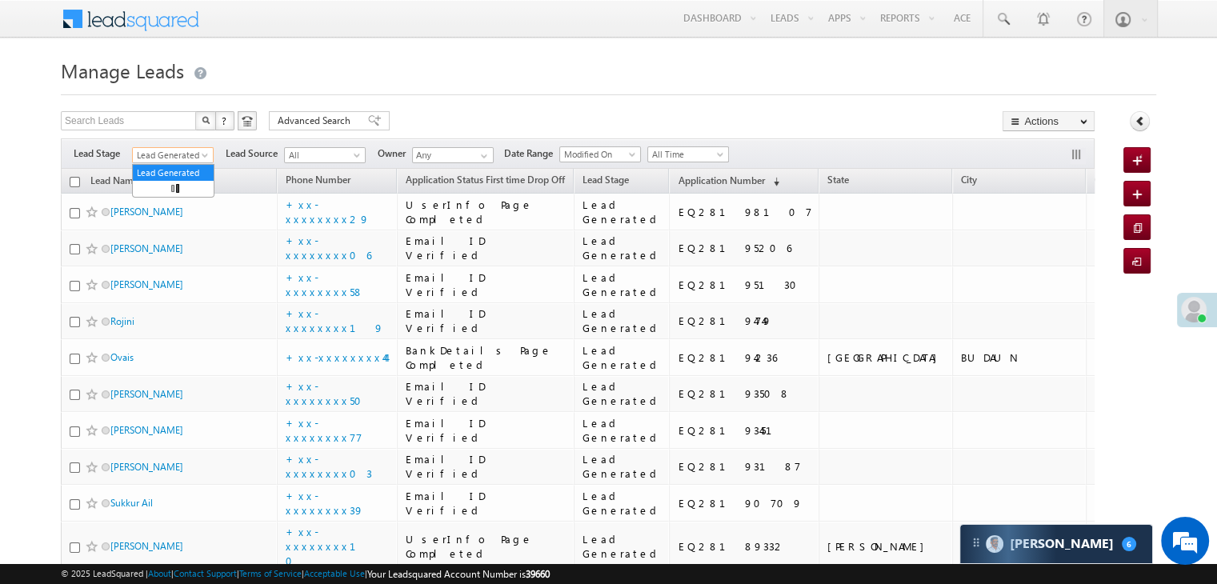
click at [202, 155] on span at bounding box center [206, 158] width 13 height 13
click at [178, 168] on link "All" at bounding box center [173, 173] width 81 height 14
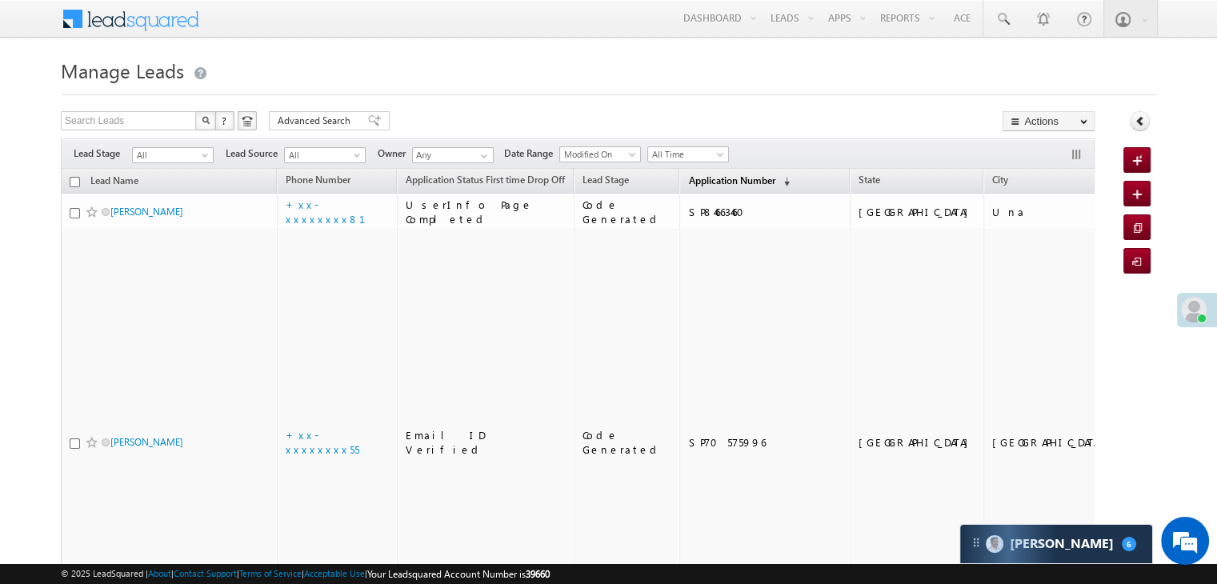
click at [695, 180] on span "Application Number" at bounding box center [731, 180] width 86 height 12
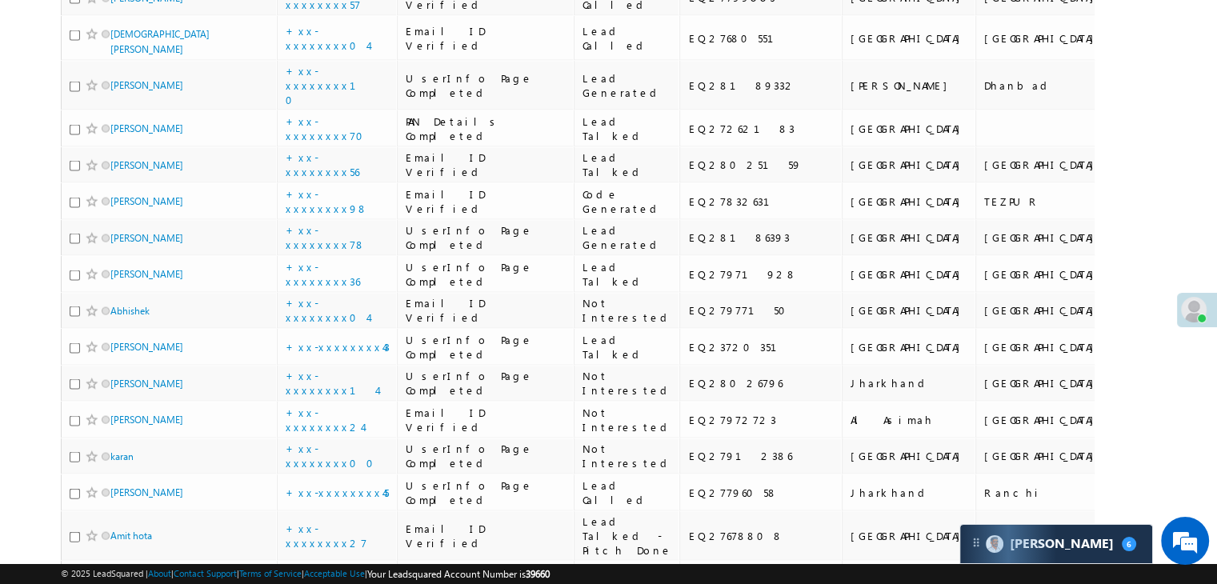
scroll to position [3441, 0]
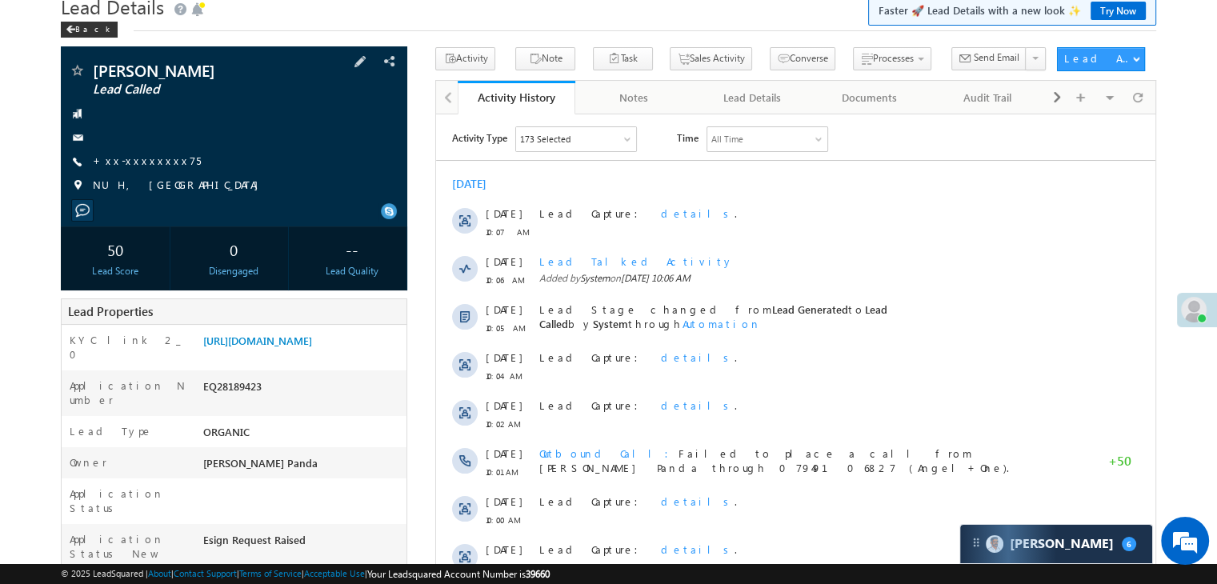
scroll to position [160, 0]
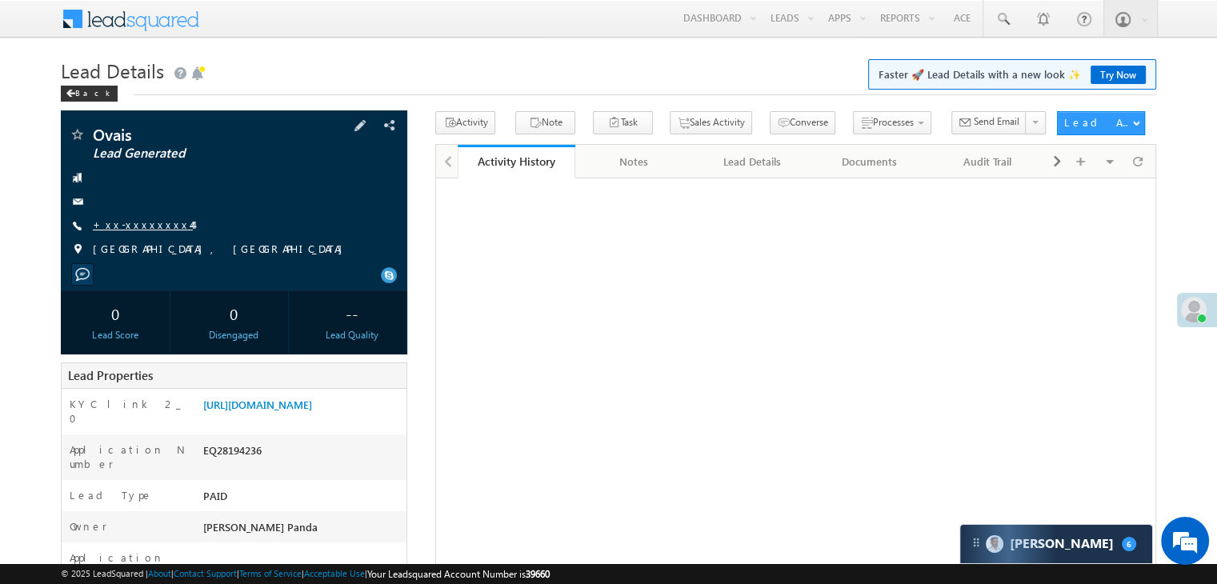
click at [128, 225] on link "+xx-xxxxxxxx44" at bounding box center [143, 225] width 100 height 14
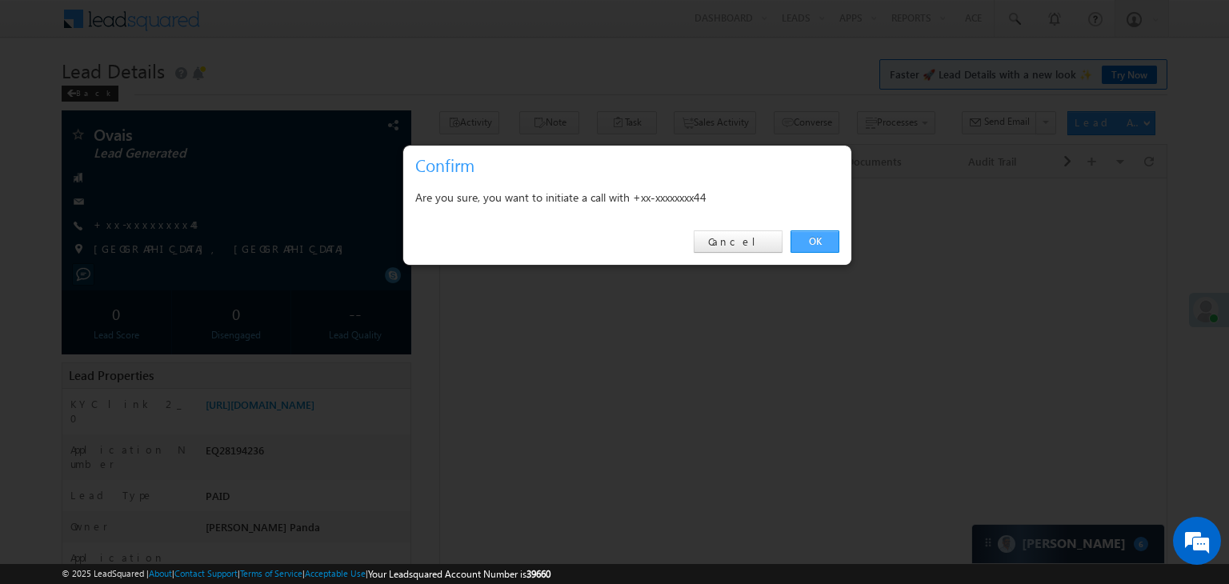
click at [807, 242] on link "OK" at bounding box center [815, 241] width 49 height 22
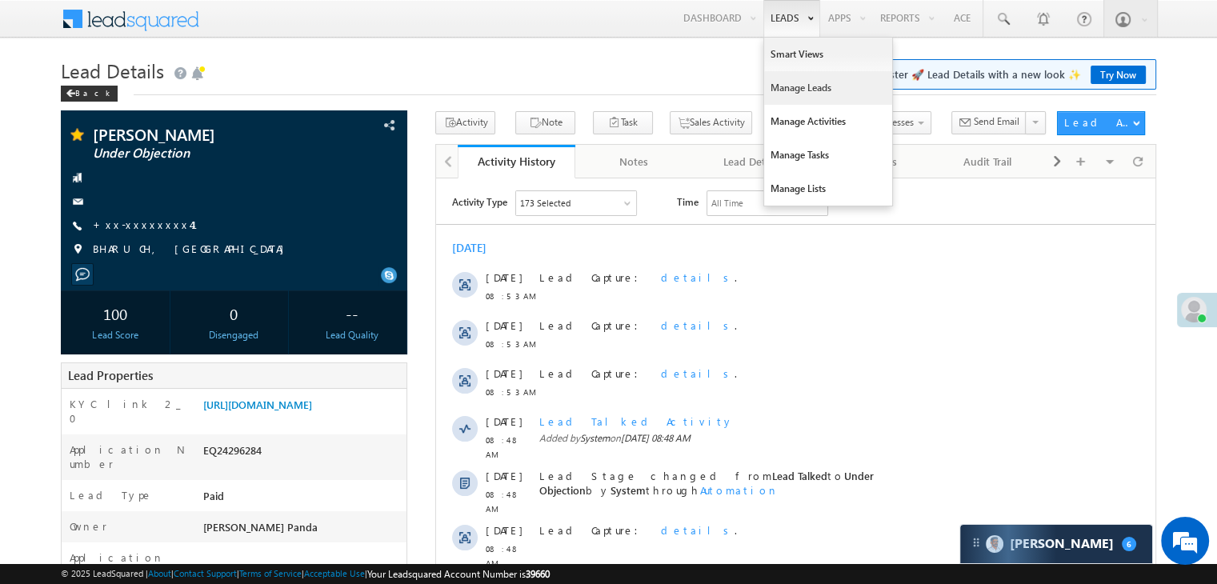
click at [781, 84] on link "Manage Leads" at bounding box center [828, 88] width 128 height 34
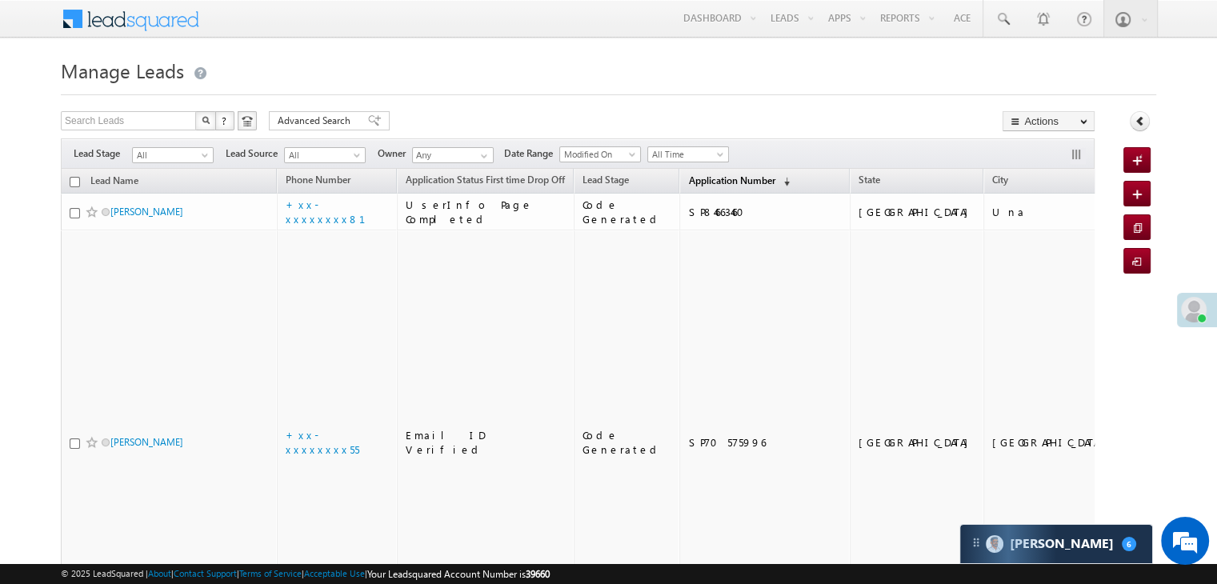
click at [717, 178] on span "Application Number" at bounding box center [731, 180] width 86 height 12
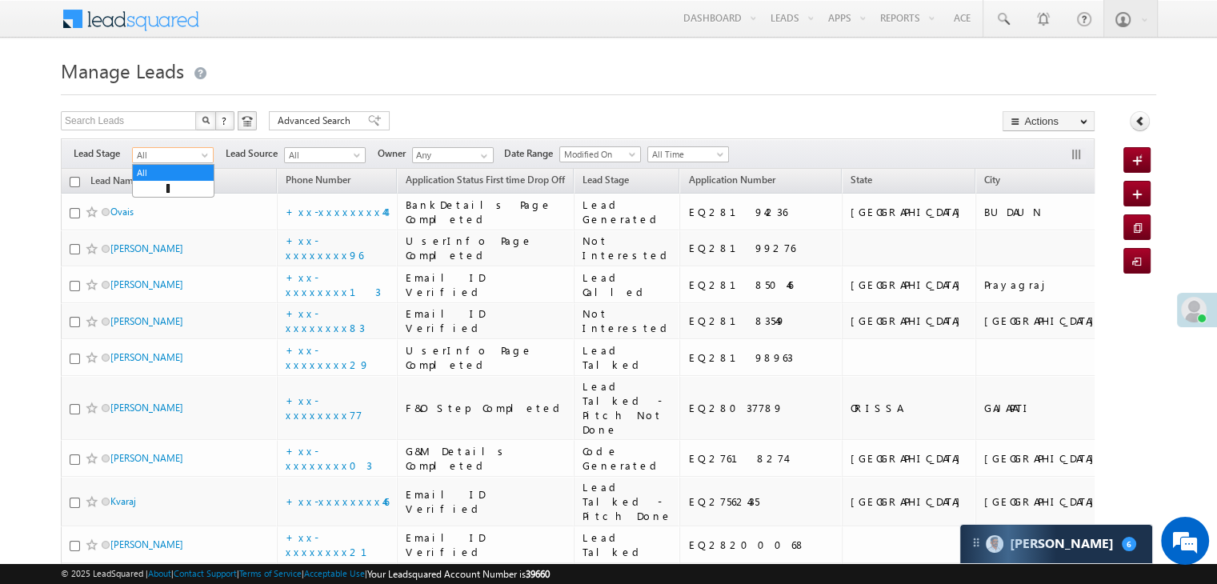
click at [202, 157] on span at bounding box center [206, 158] width 13 height 13
click at [170, 194] on link "Lead Generated" at bounding box center [173, 189] width 81 height 14
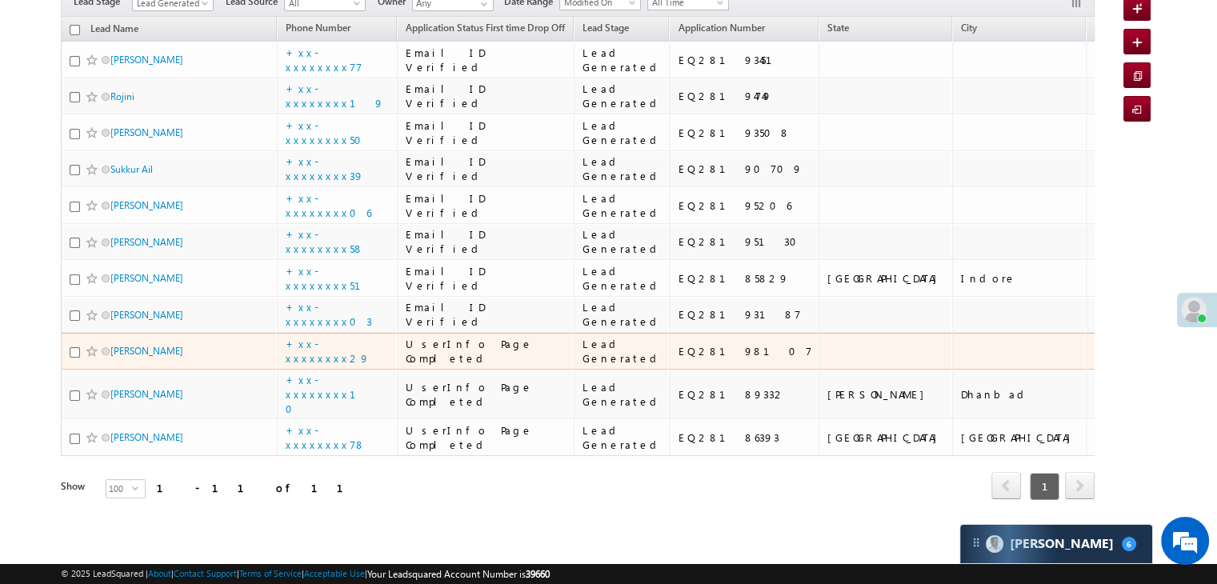
scroll to position [771, 0]
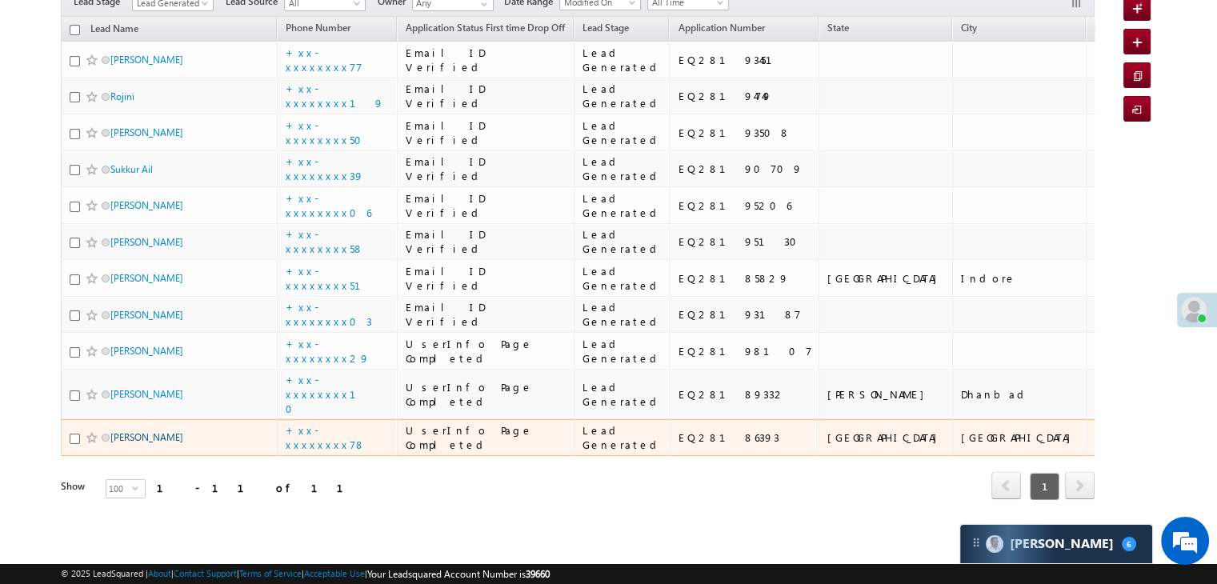
click at [138, 431] on link "aadi sharma" at bounding box center [146, 437] width 73 height 12
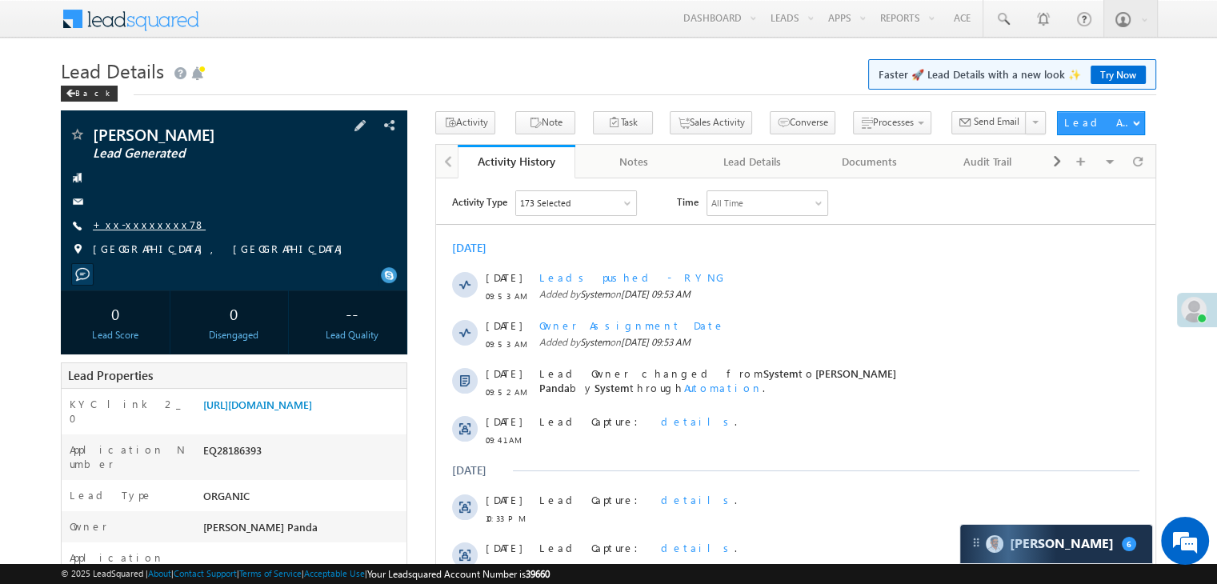
click at [135, 222] on link "+xx-xxxxxxxx78" at bounding box center [149, 225] width 113 height 14
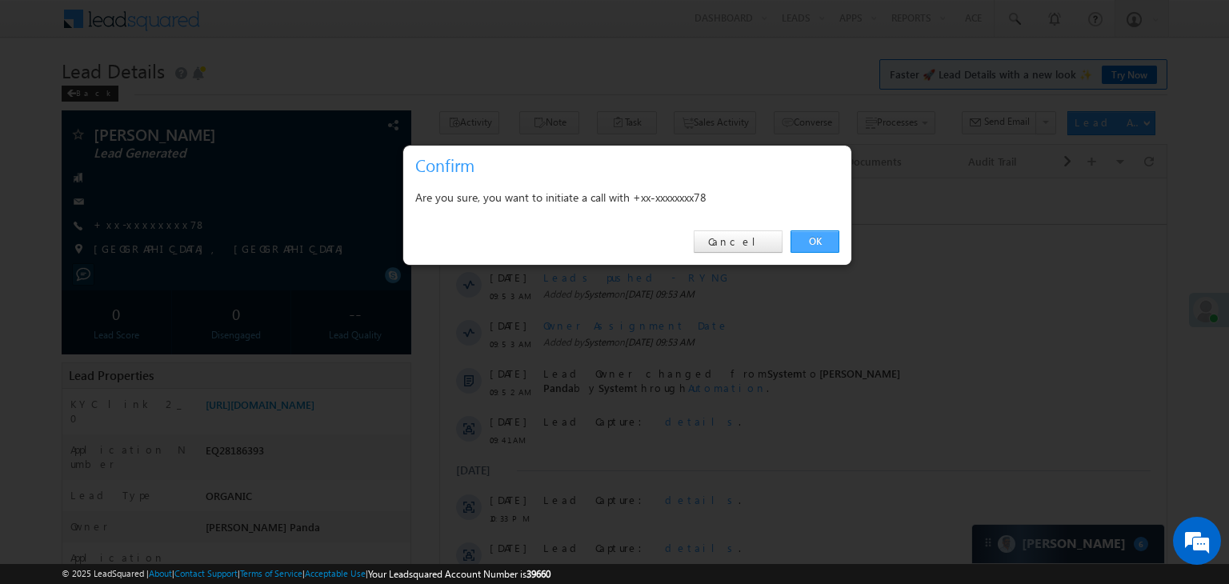
click at [813, 242] on link "OK" at bounding box center [815, 241] width 49 height 22
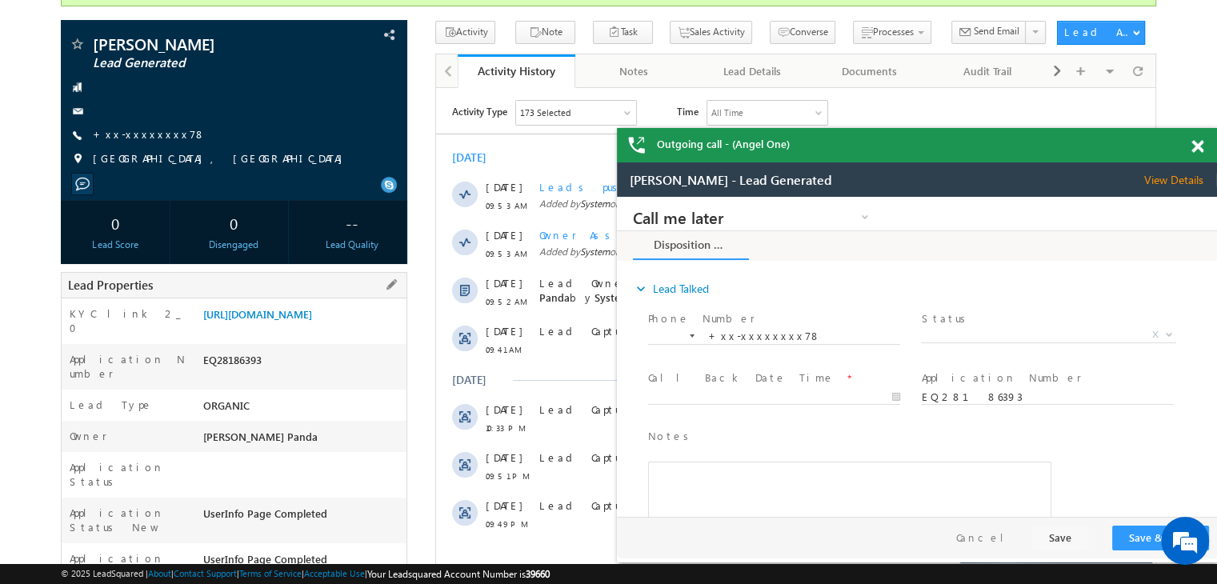
scroll to position [122, 0]
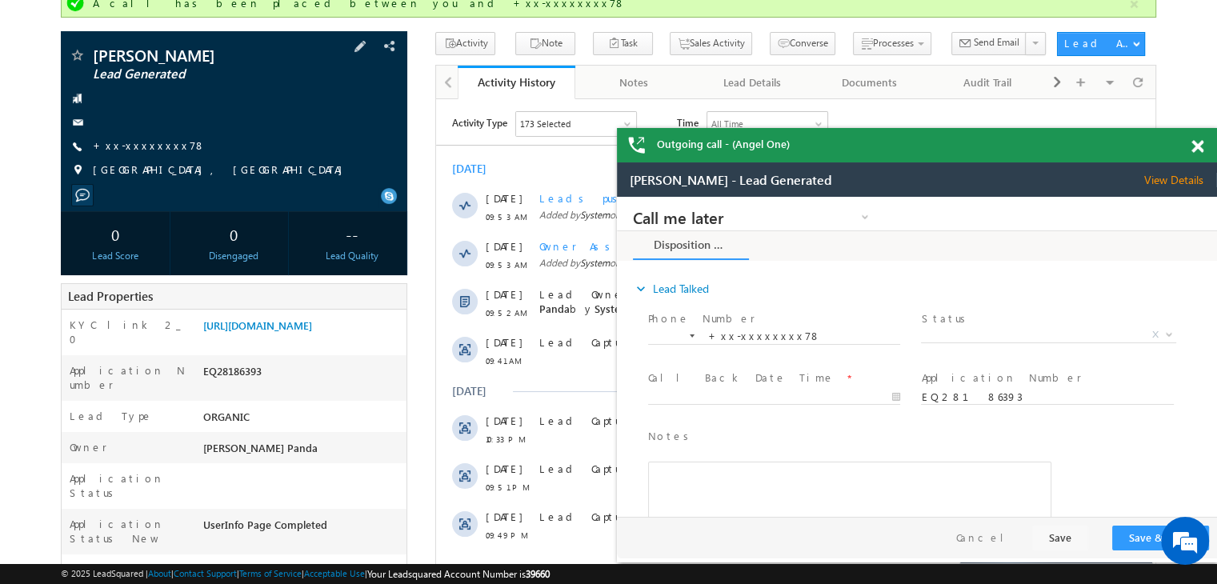
click at [165, 140] on div "+xx-xxxxxxxx78" at bounding box center [234, 146] width 330 height 16
click at [144, 145] on link "+xx-xxxxxxxx78" at bounding box center [149, 145] width 113 height 14
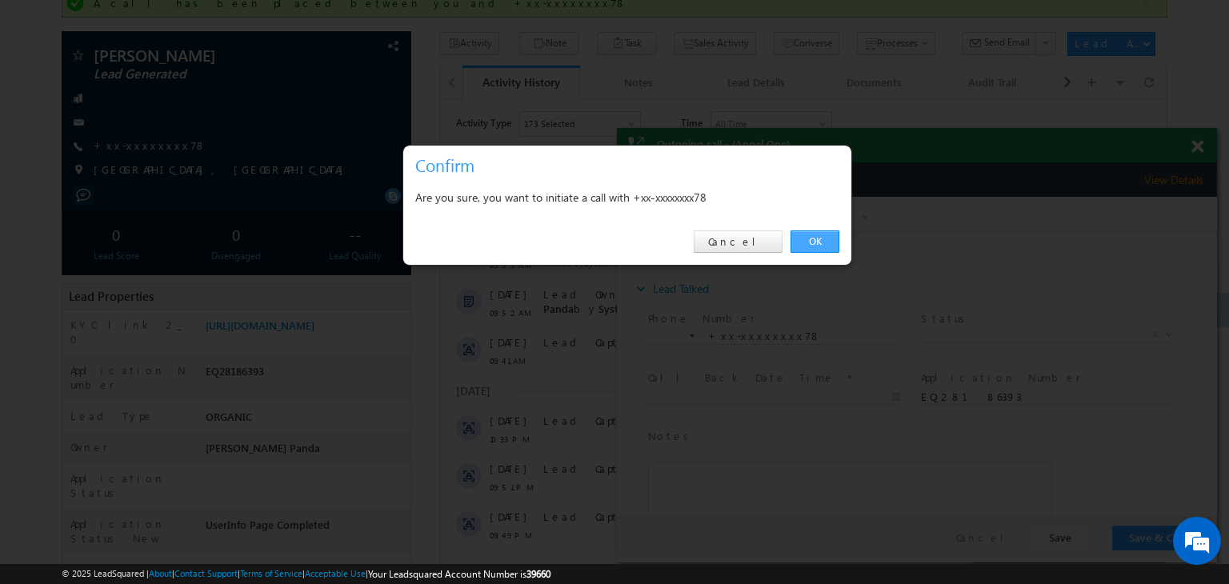
click at [828, 244] on link "OK" at bounding box center [815, 241] width 49 height 22
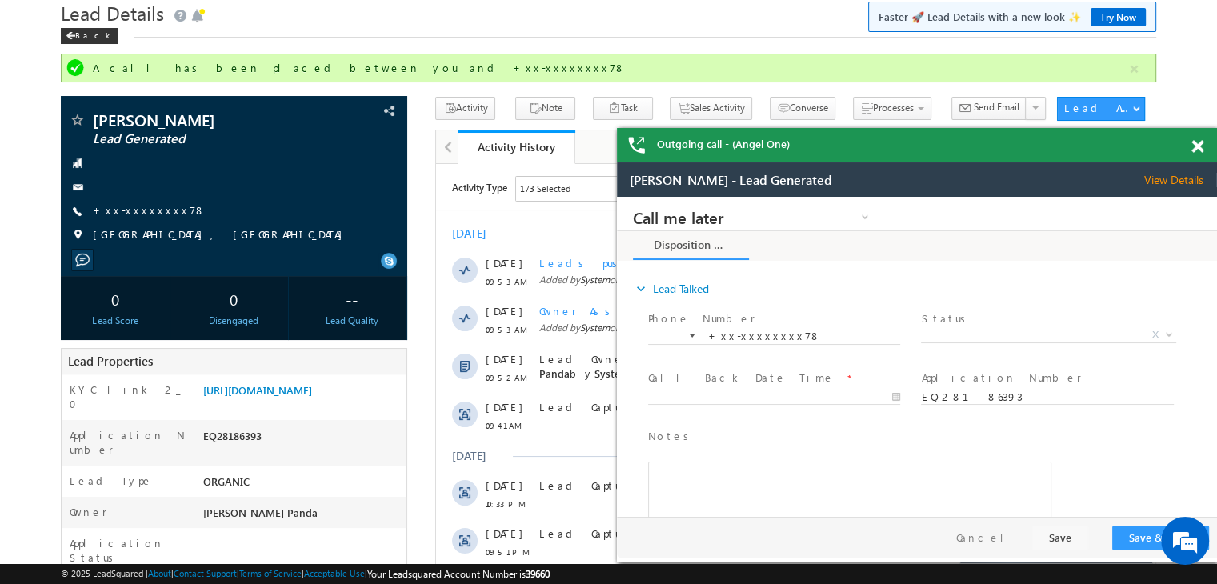
scroll to position [0, 0]
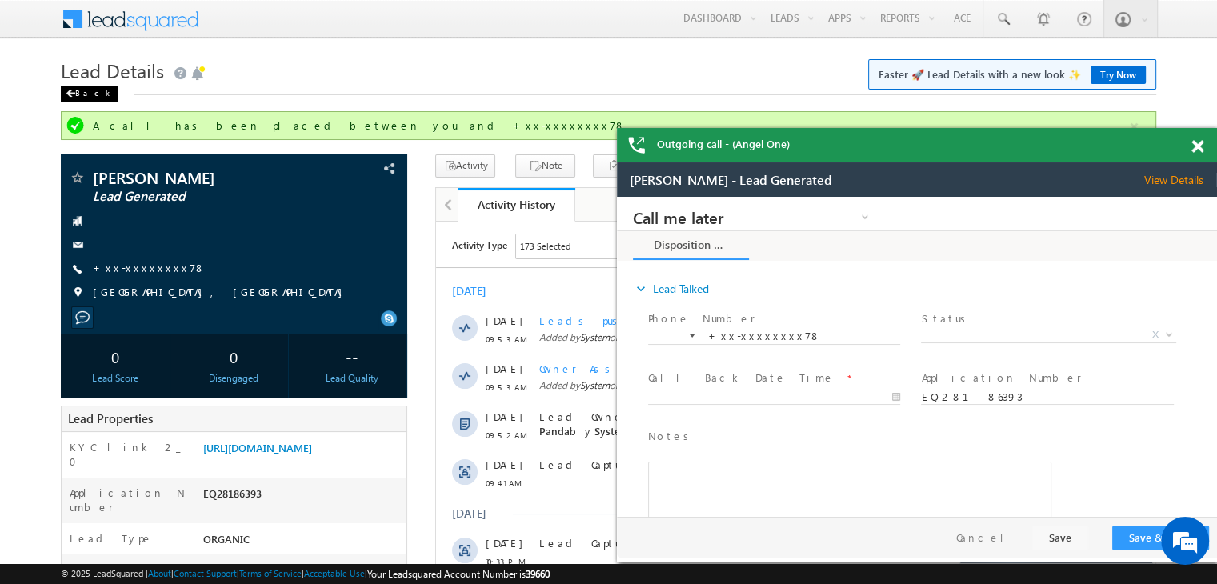
click at [85, 90] on div "Back" at bounding box center [89, 94] width 57 height 16
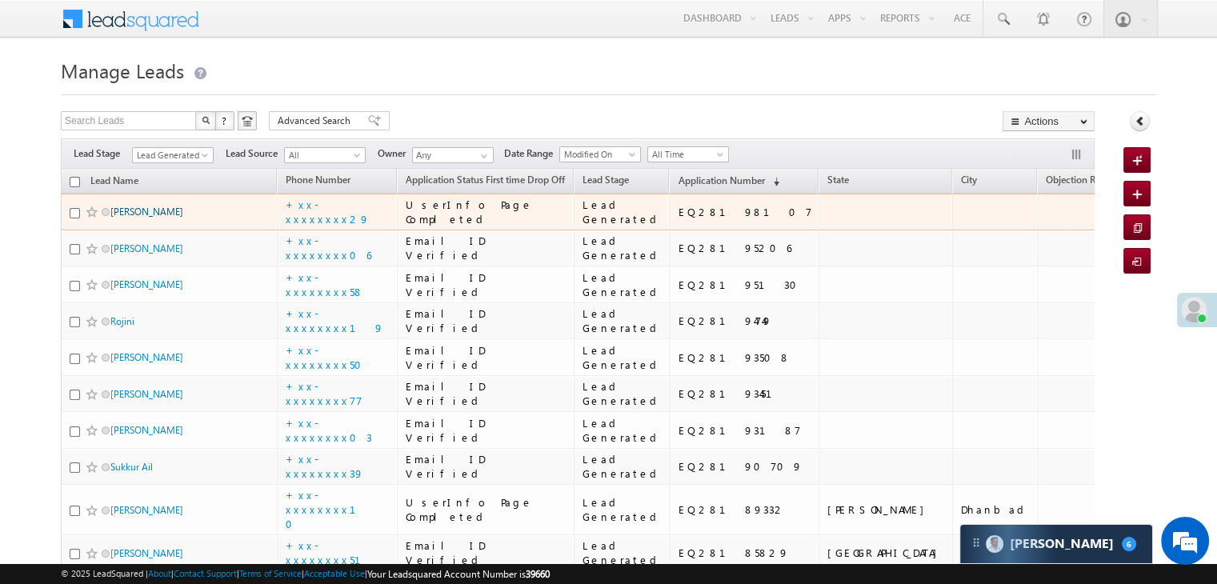
click at [118, 218] on link "Vishal Kumar" at bounding box center [146, 212] width 73 height 12
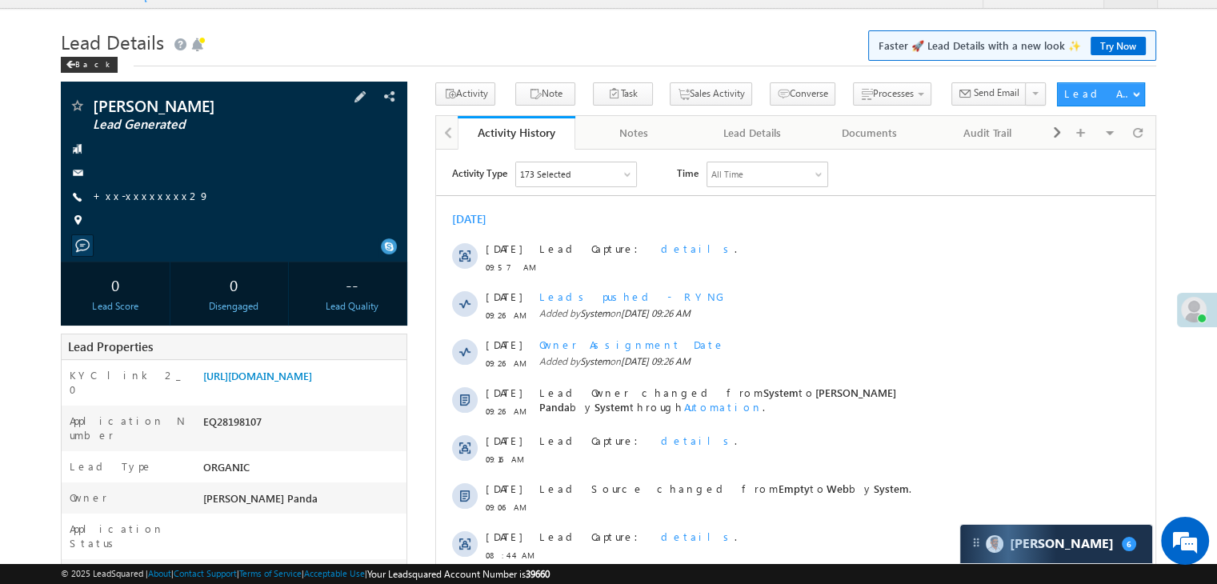
scroll to position [80, 0]
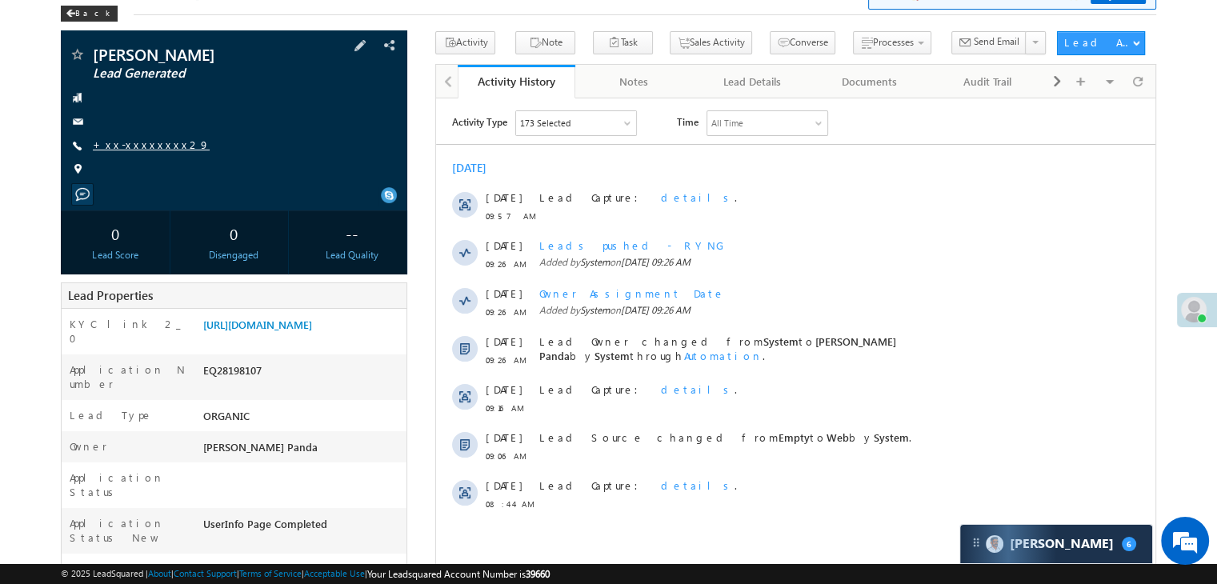
click at [134, 147] on link "+xx-xxxxxxxx29" at bounding box center [151, 145] width 117 height 14
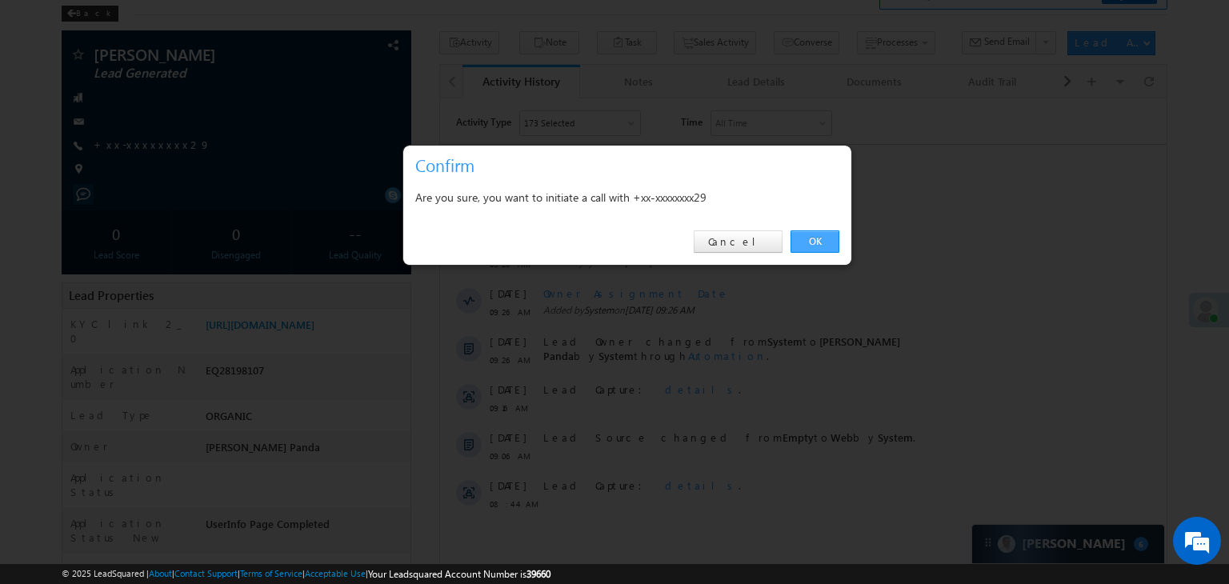
click at [816, 243] on link "OK" at bounding box center [815, 241] width 49 height 22
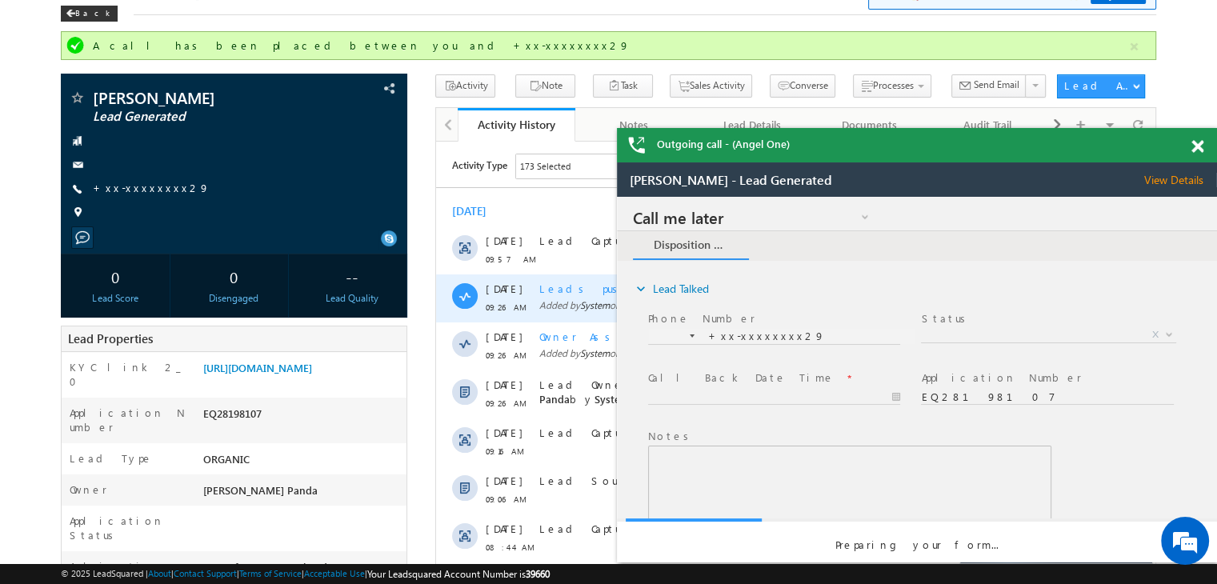
scroll to position [0, 0]
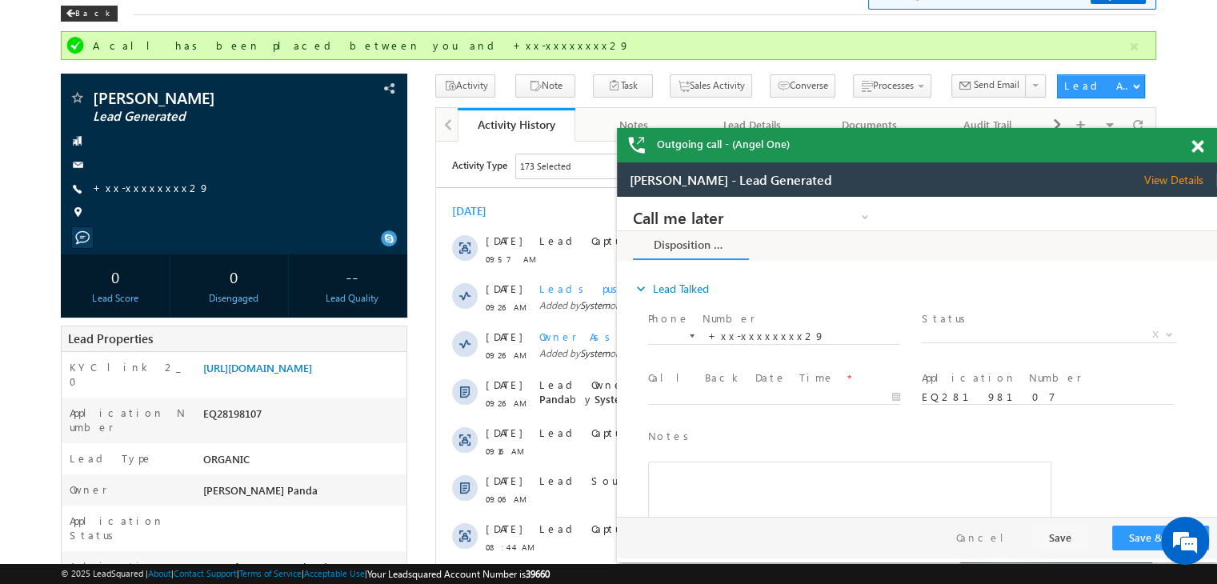
click at [1194, 145] on span at bounding box center [1197, 147] width 12 height 14
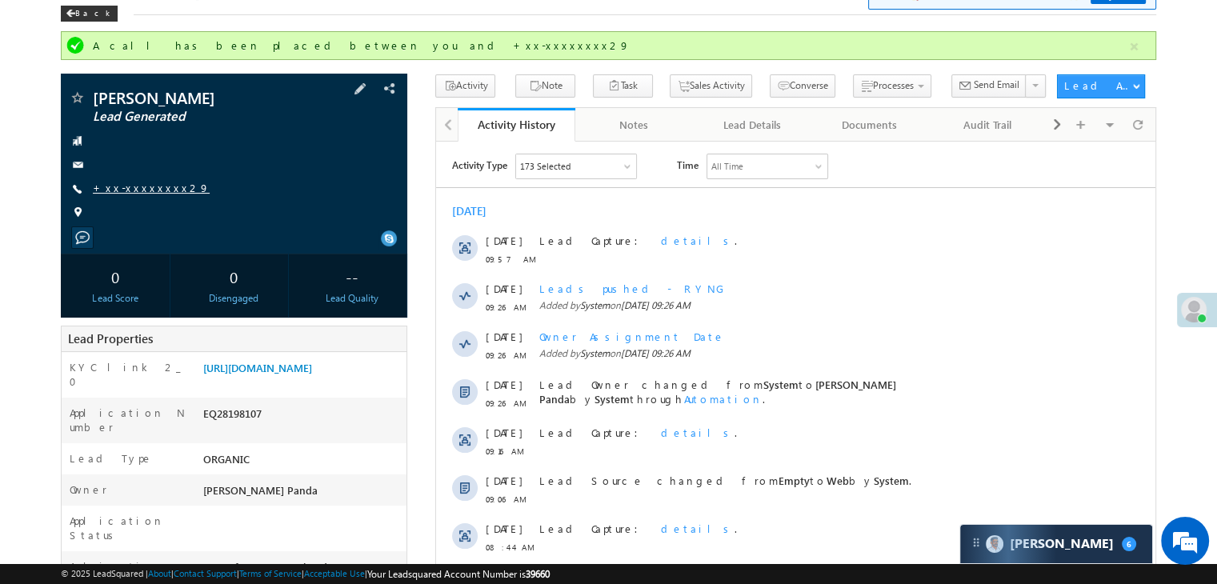
click at [125, 187] on link "+xx-xxxxxxxx29" at bounding box center [151, 188] width 117 height 14
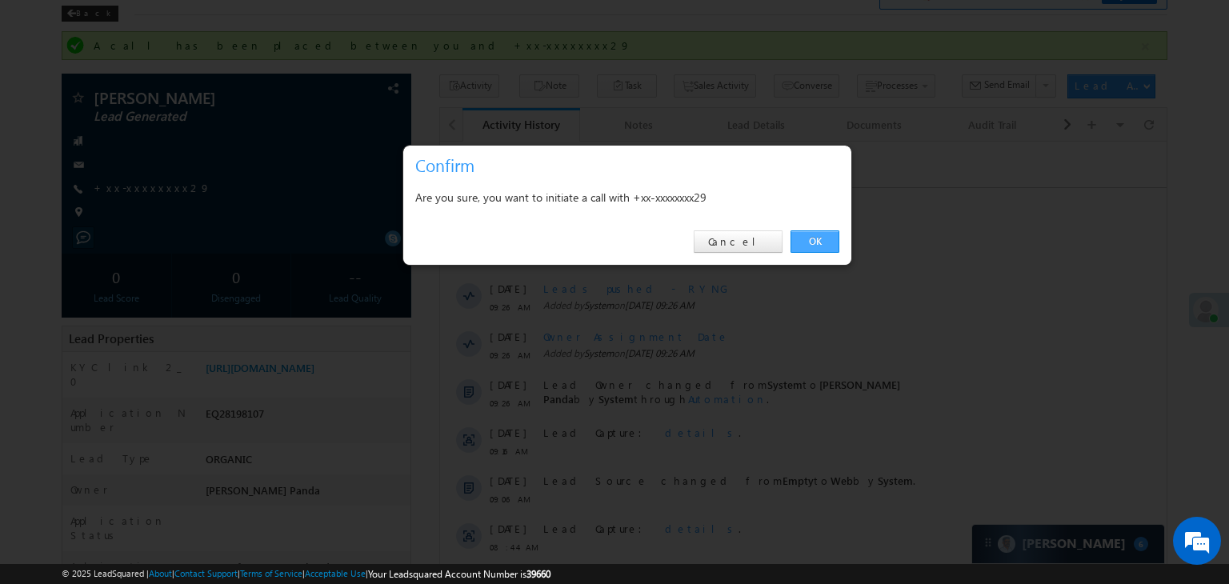
drag, startPoint x: 806, startPoint y: 244, endPoint x: 370, endPoint y: 101, distance: 459.0
click at [806, 244] on link "OK" at bounding box center [815, 241] width 49 height 22
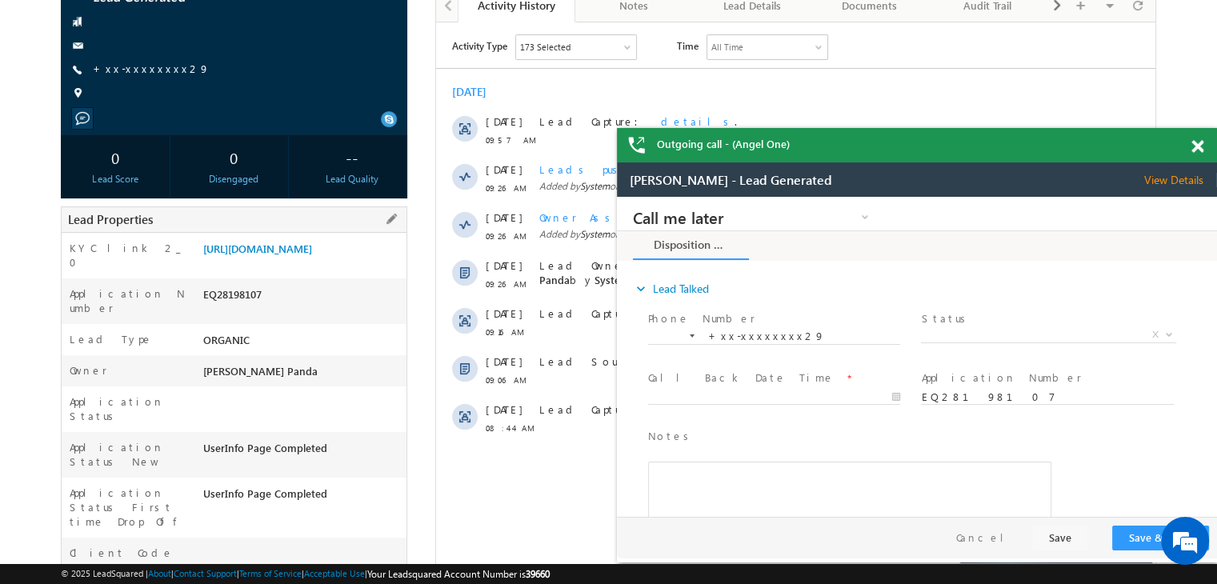
scroll to position [320, 0]
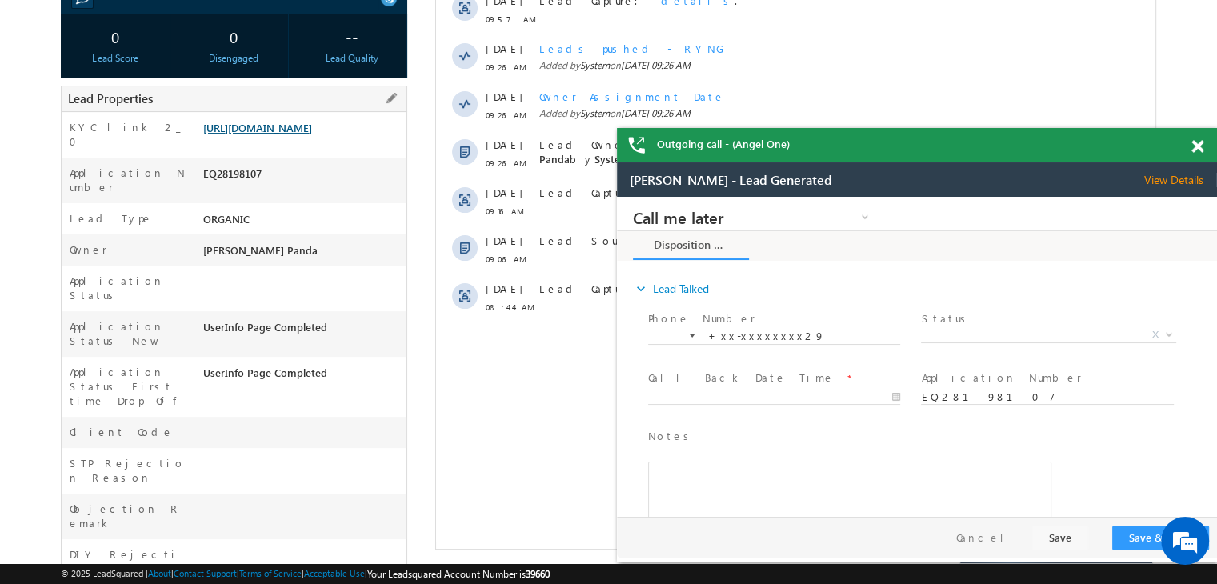
click at [312, 134] on link "https://angelbroking1-pk3em7sa.customui-test.leadsquared.com?leadId=89179efe-e2…" at bounding box center [257, 128] width 109 height 14
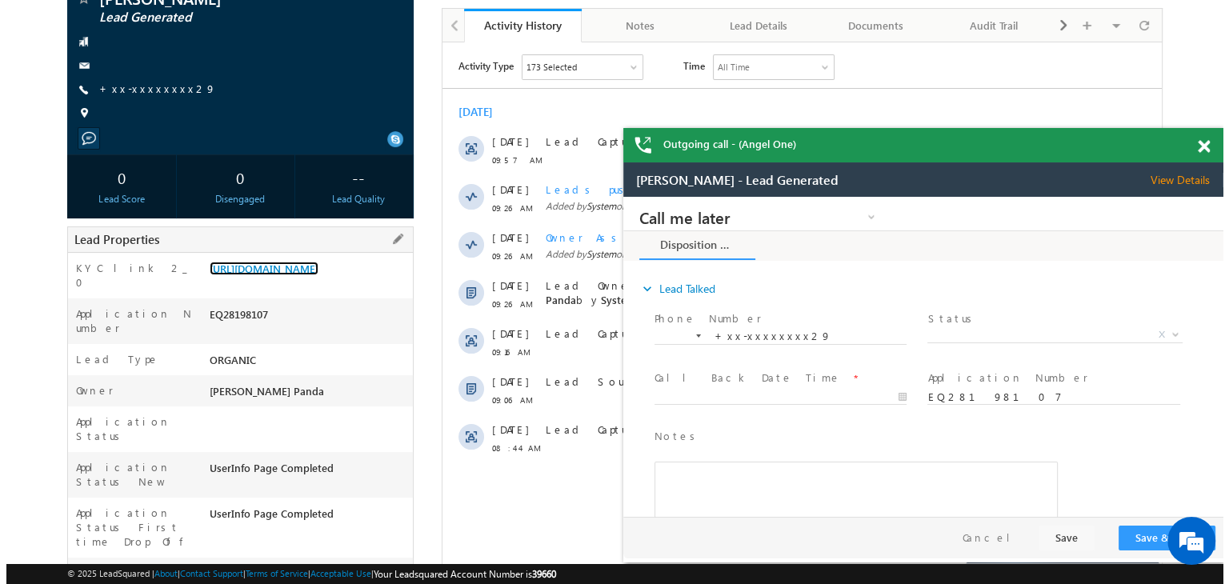
scroll to position [0, 0]
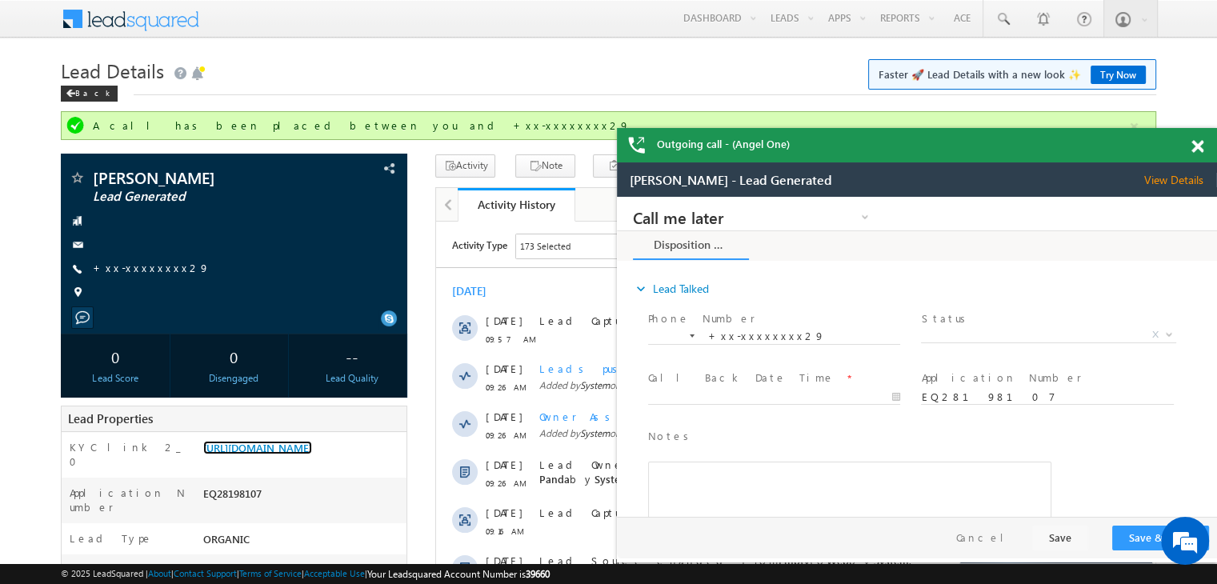
click at [1198, 152] on span at bounding box center [1197, 147] width 12 height 14
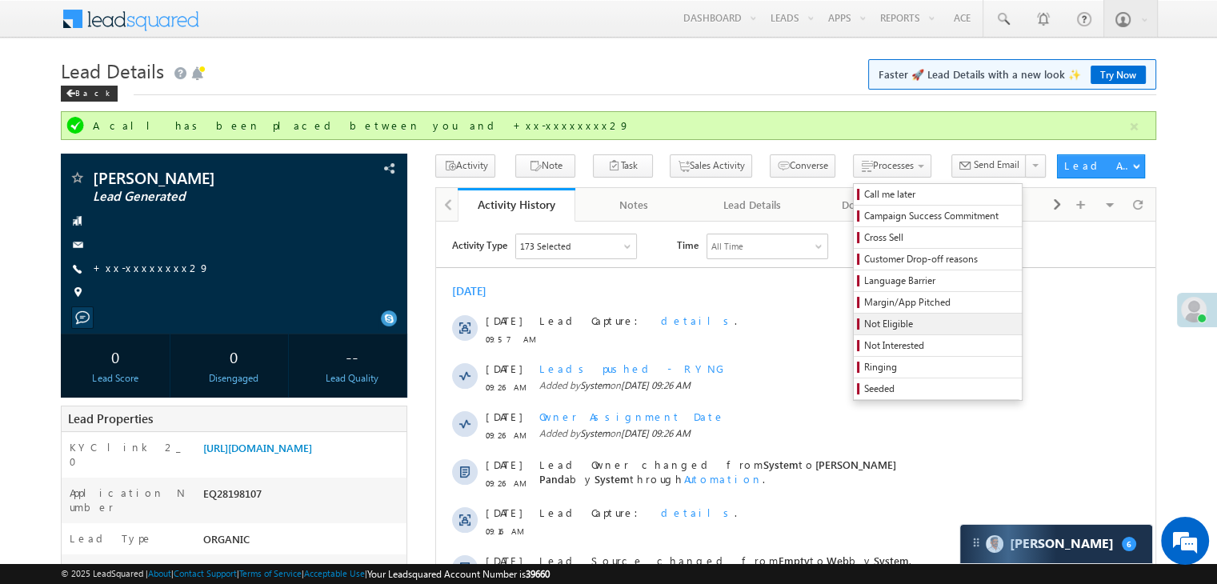
click at [871, 329] on span "Not Eligible" at bounding box center [940, 324] width 152 height 14
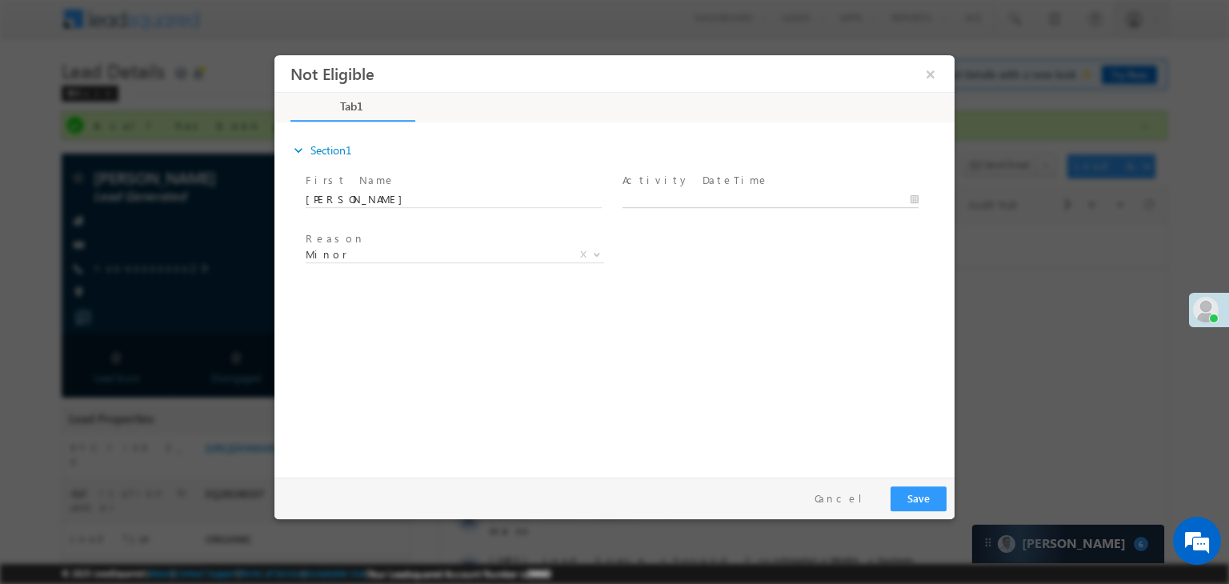
type input "09/02/25 10:40 AM"
click at [752, 202] on input "09/02/25 10:40 AM" at bounding box center [770, 200] width 296 height 16
click at [872, 266] on div "Reason * Minor Existing Client Out of India DRA - FDS Termination DRA - Already…" at bounding box center [628, 257] width 652 height 59
click at [534, 254] on span "Minor" at bounding box center [436, 254] width 260 height 14
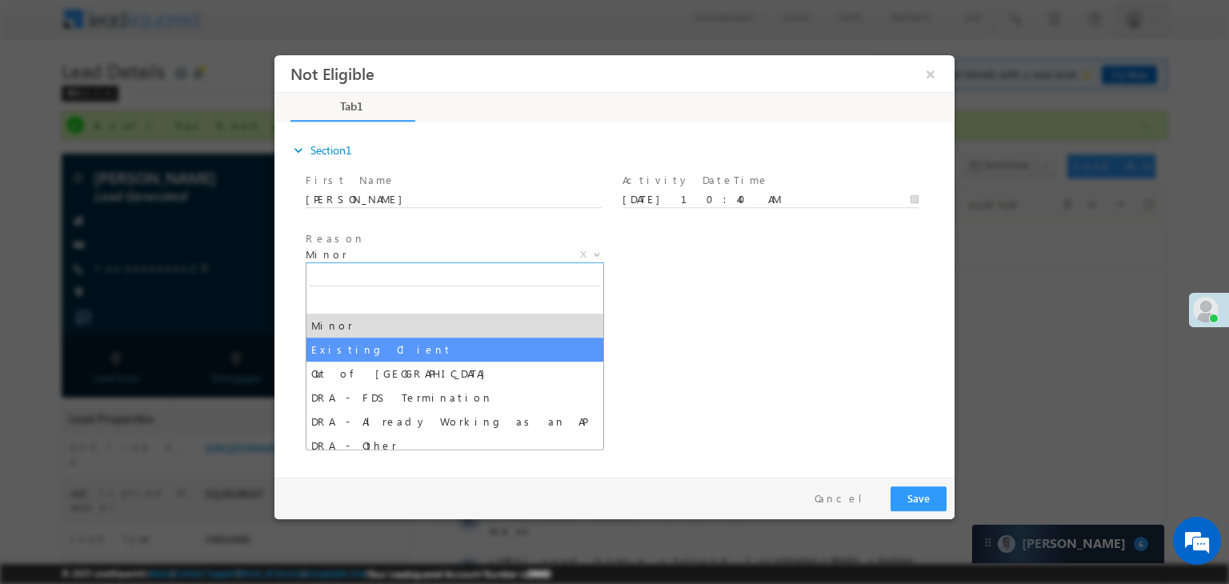
select select "Existing Client"
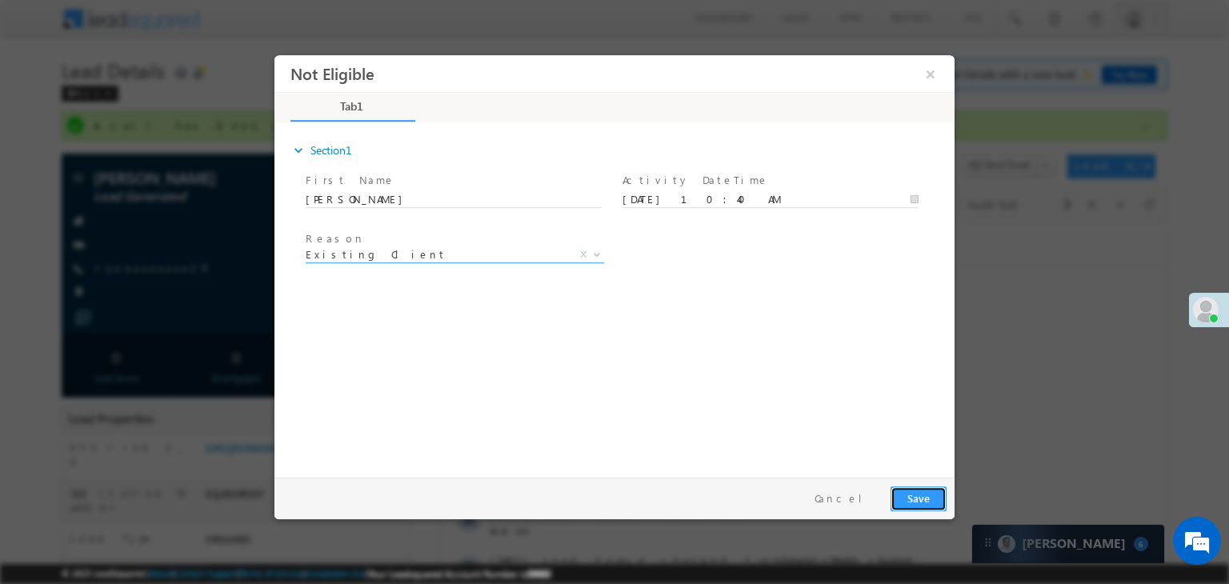
click at [920, 496] on button "Save" at bounding box center [919, 498] width 56 height 25
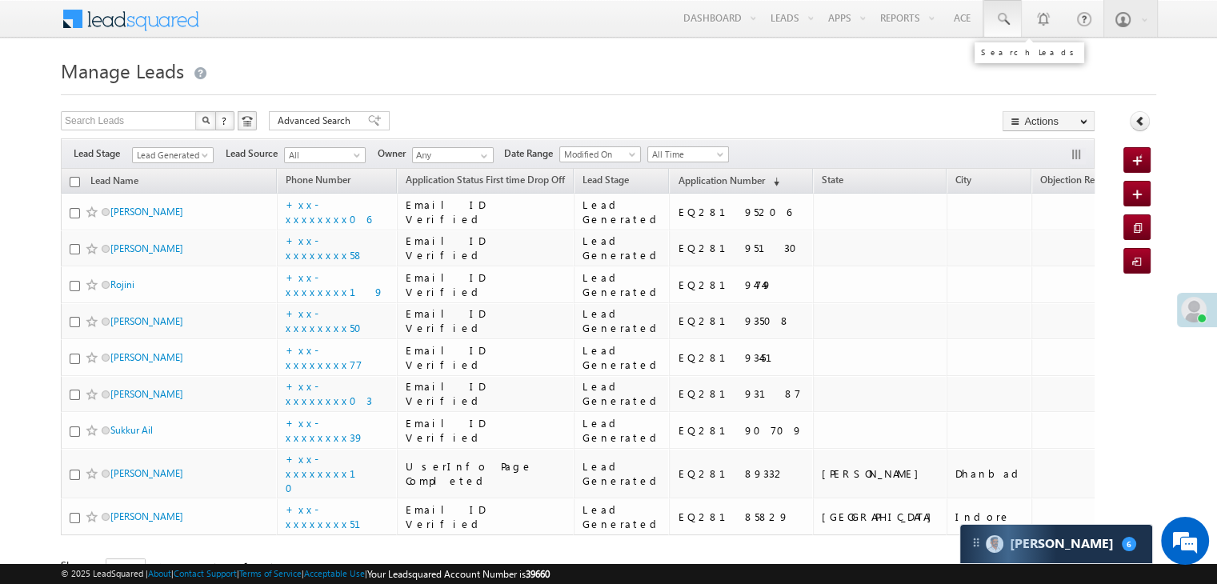
click at [1005, 14] on span at bounding box center [1003, 19] width 16 height 16
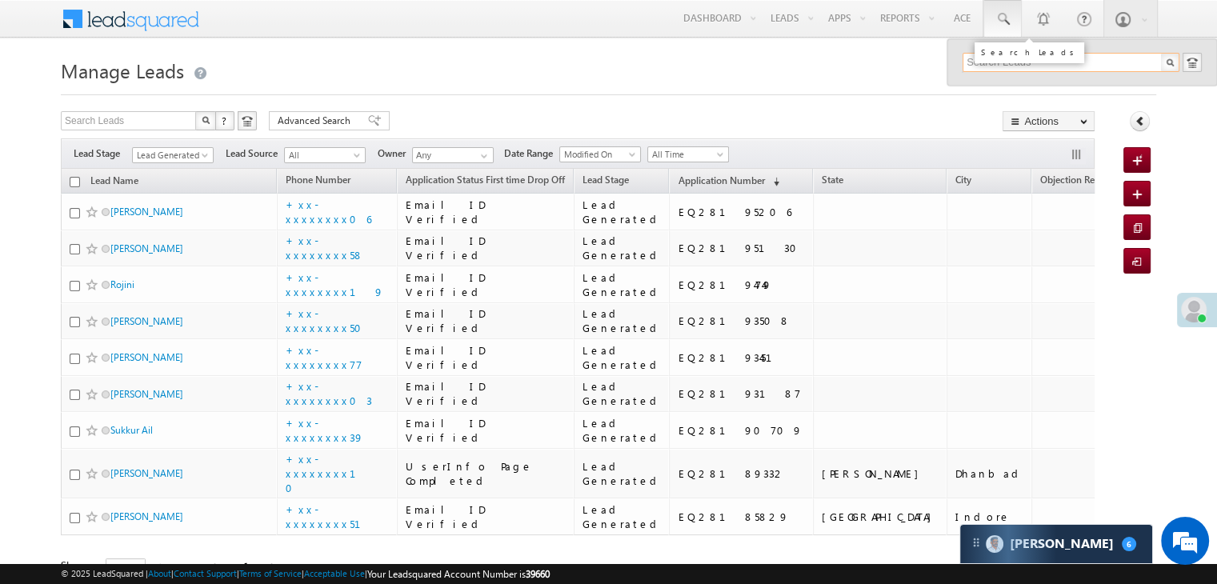
paste input "EQ28198107"
type input "EQ28198107"
click at [990, 90] on div "[PERSON_NAME]" at bounding box center [1078, 86] width 214 height 18
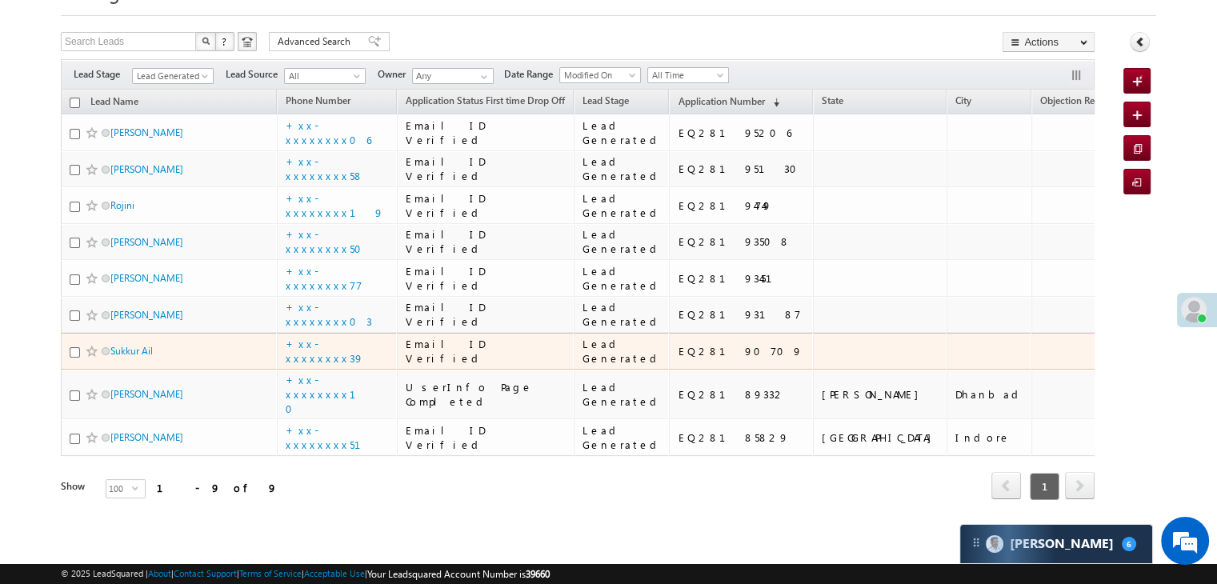
scroll to position [586, 0]
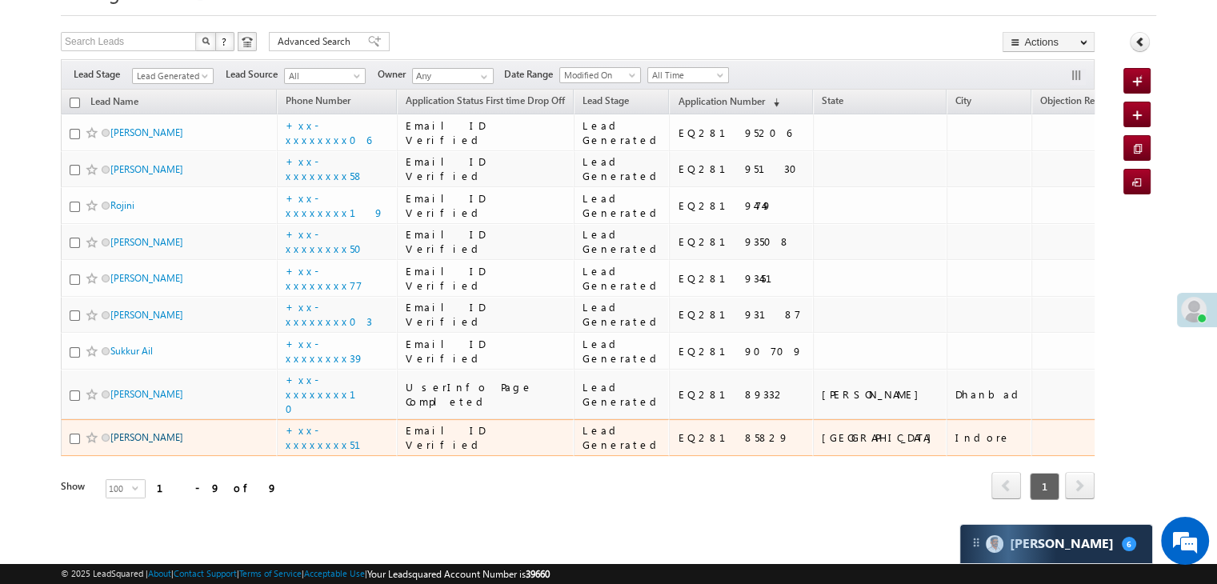
click at [161, 431] on link "[PERSON_NAME]" at bounding box center [146, 437] width 73 height 12
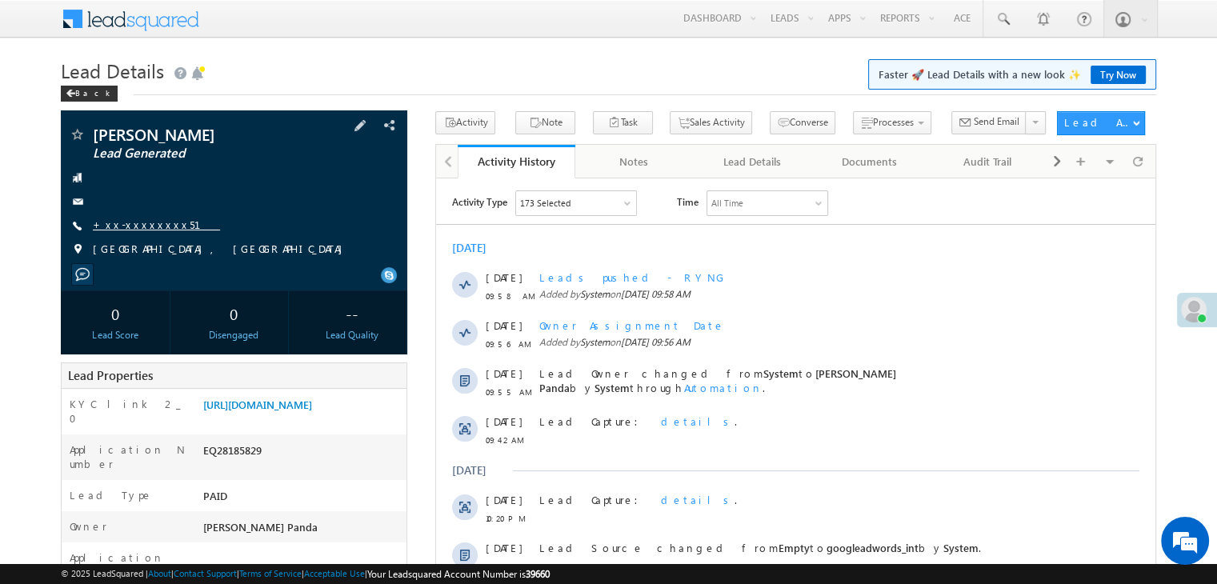
click at [133, 219] on link "+xx-xxxxxxxx51" at bounding box center [156, 225] width 127 height 14
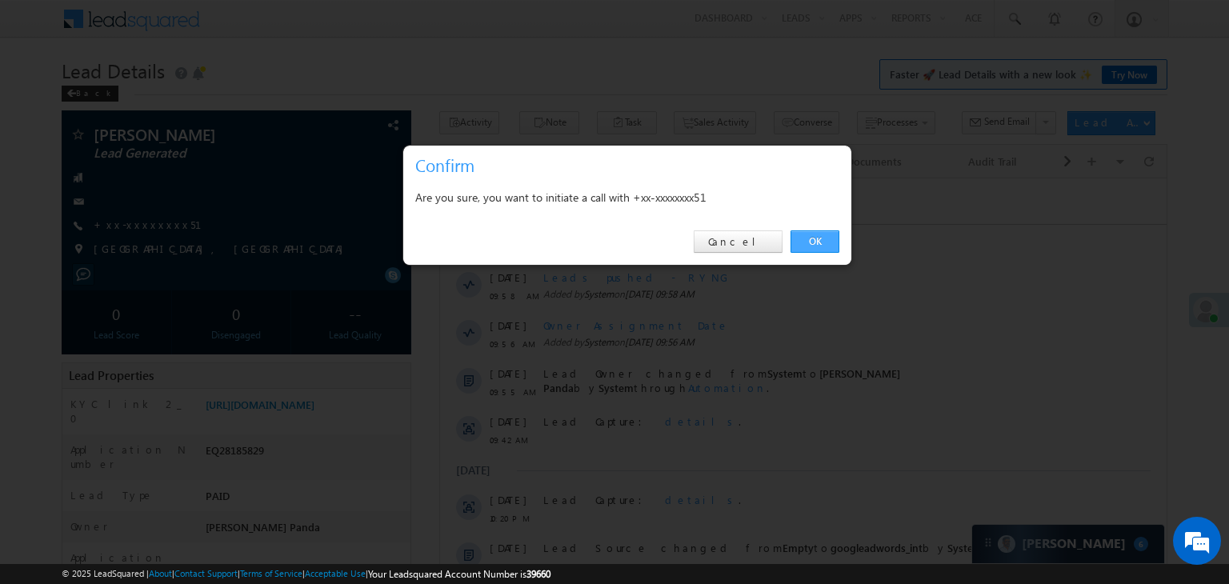
click at [807, 239] on link "OK" at bounding box center [815, 241] width 49 height 22
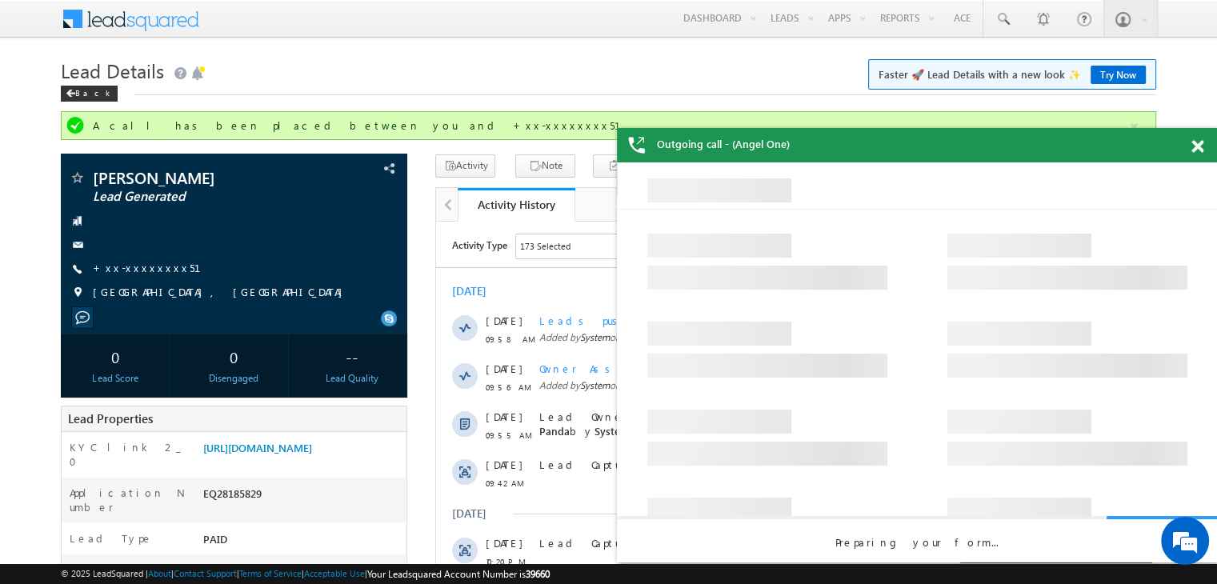
click at [1199, 146] on span at bounding box center [1197, 147] width 12 height 14
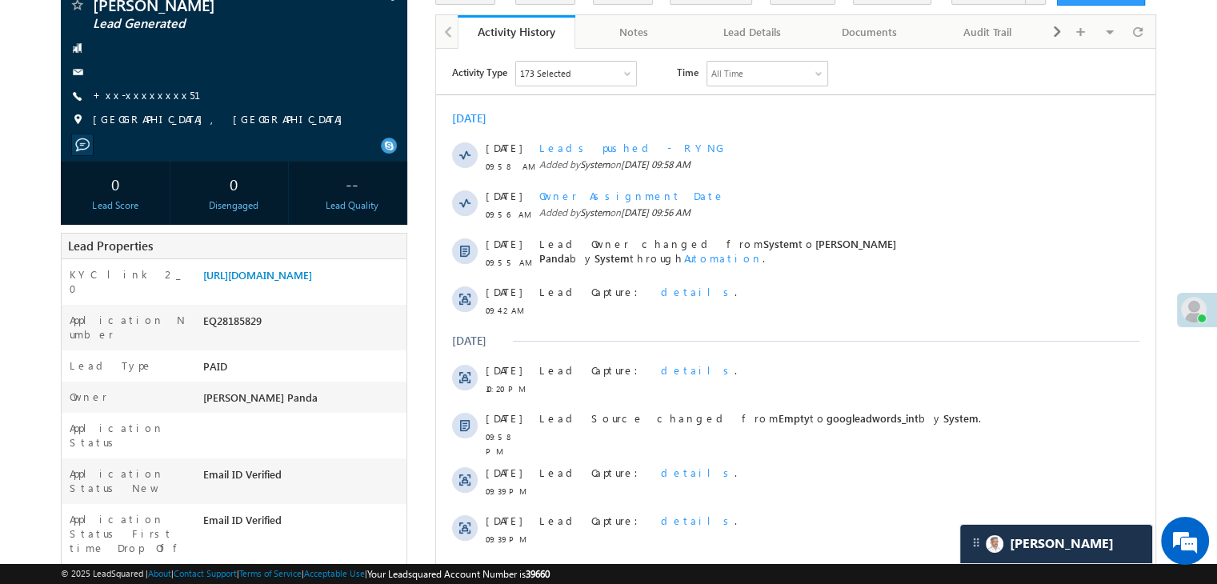
scroll to position [80, 0]
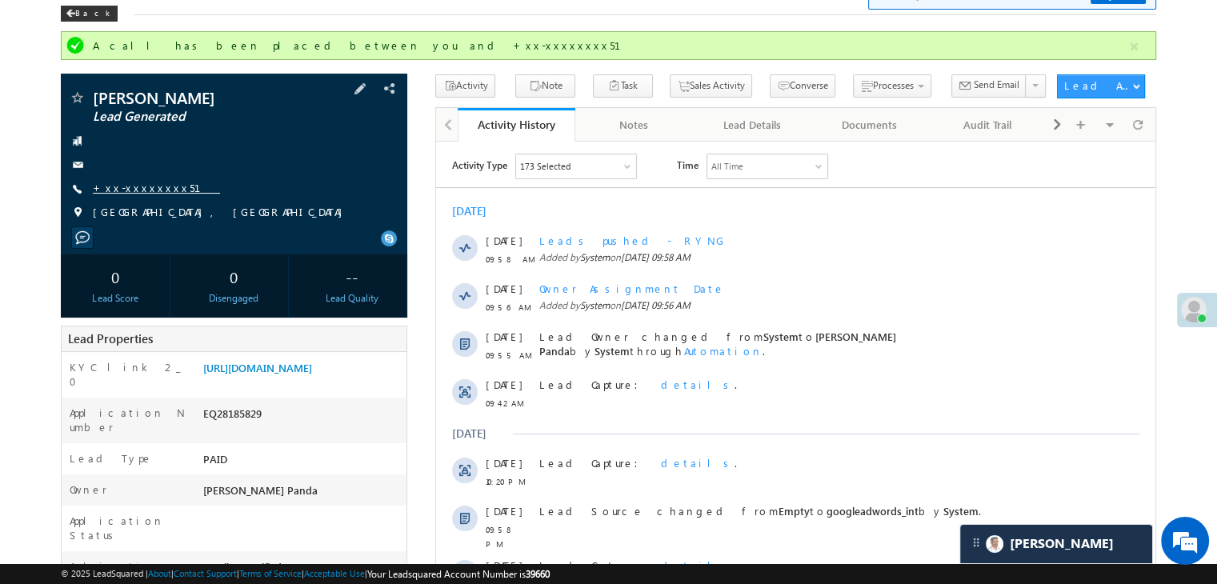
click at [146, 187] on link "+xx-xxxxxxxx51" at bounding box center [156, 188] width 127 height 14
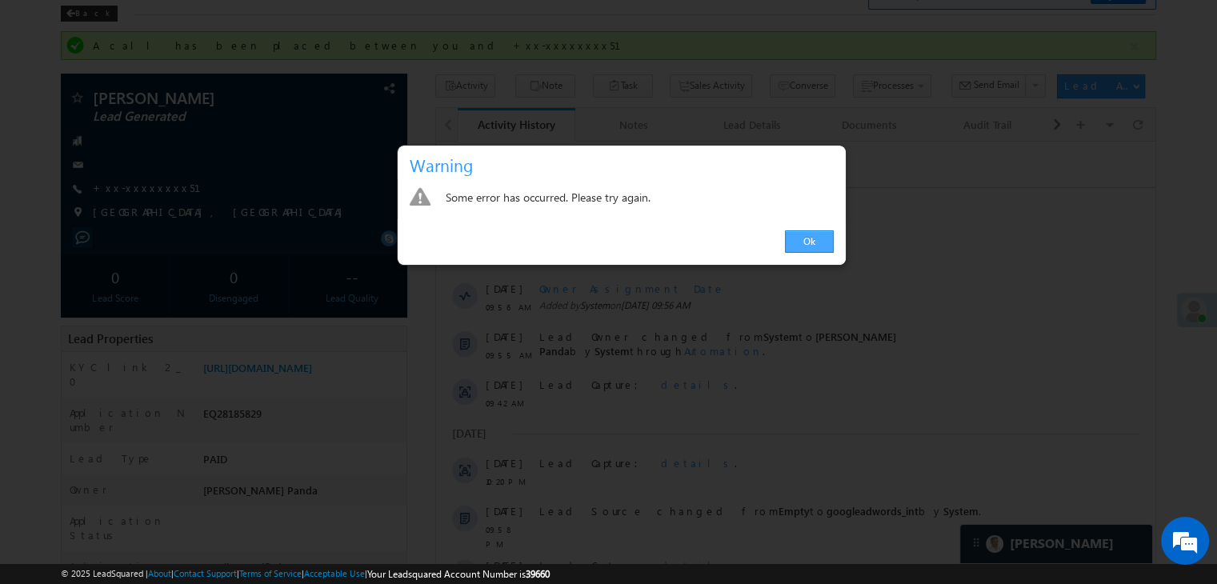
click at [810, 240] on link "Ok" at bounding box center [809, 241] width 49 height 22
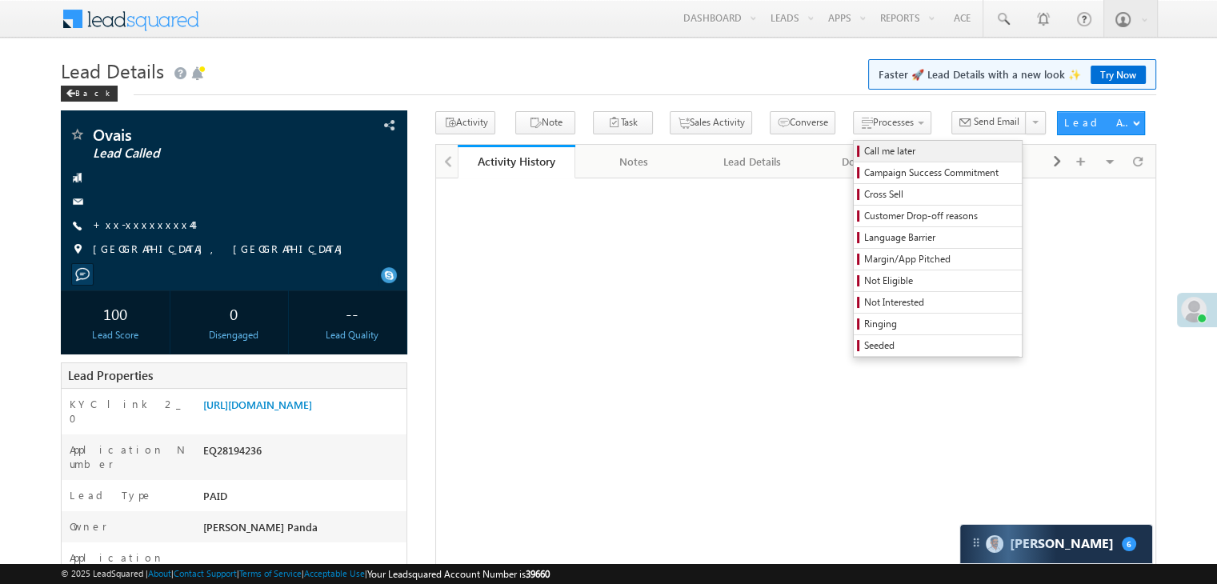
click at [867, 148] on span "Call me later" at bounding box center [940, 151] width 152 height 14
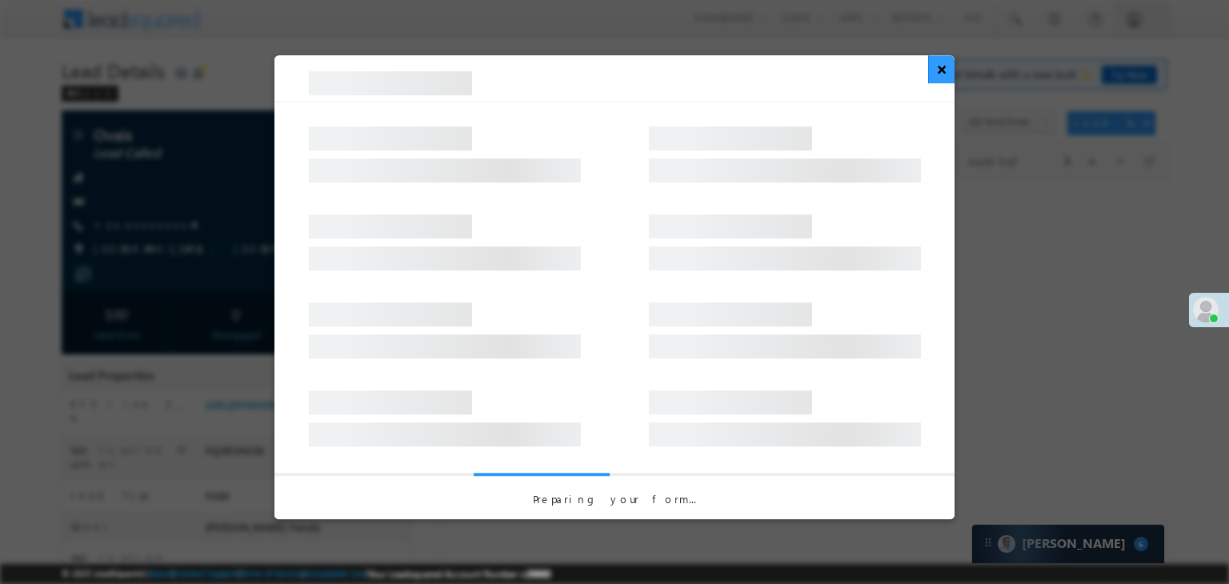
click at [944, 74] on button "×" at bounding box center [941, 69] width 26 height 28
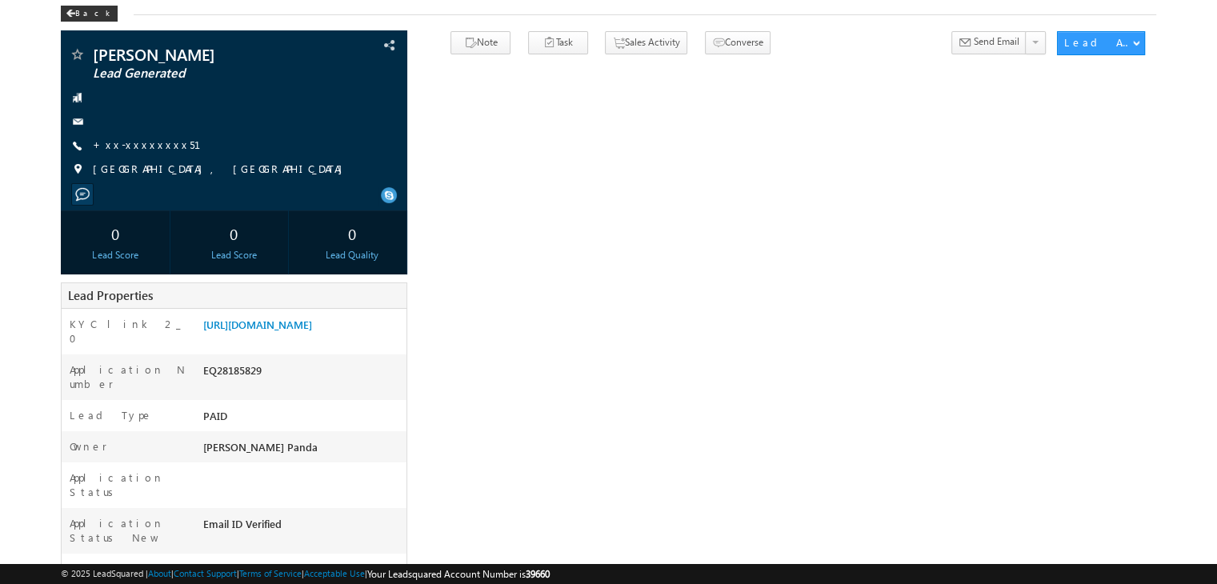
click at [128, 142] on link "+xx-xxxxxxxx51" at bounding box center [156, 145] width 127 height 14
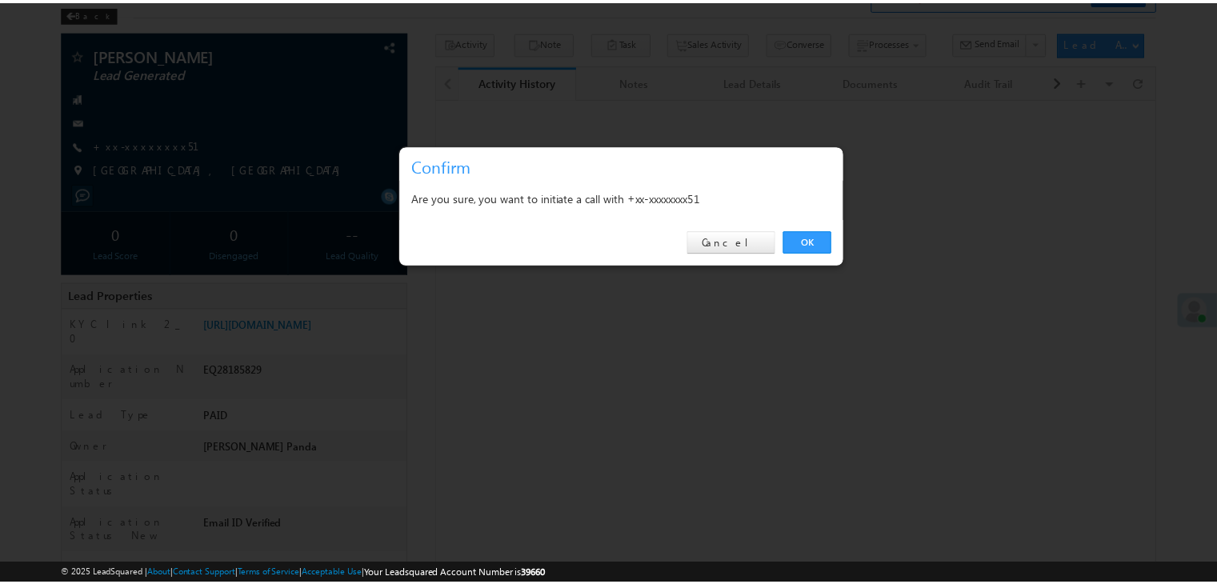
scroll to position [81, 0]
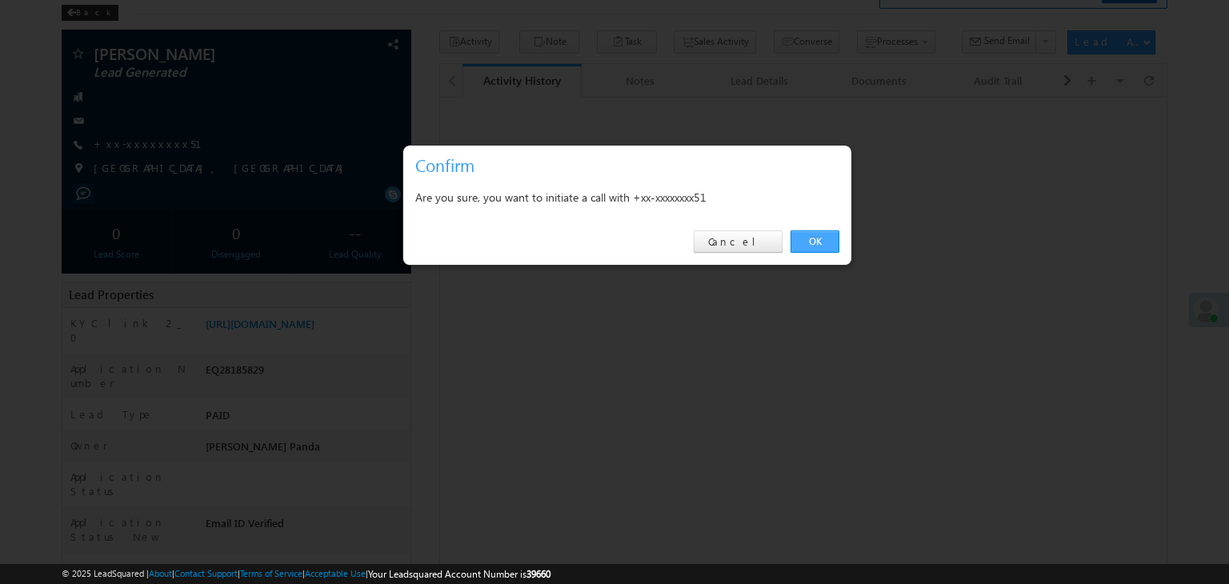
click at [820, 238] on link "OK" at bounding box center [815, 241] width 49 height 22
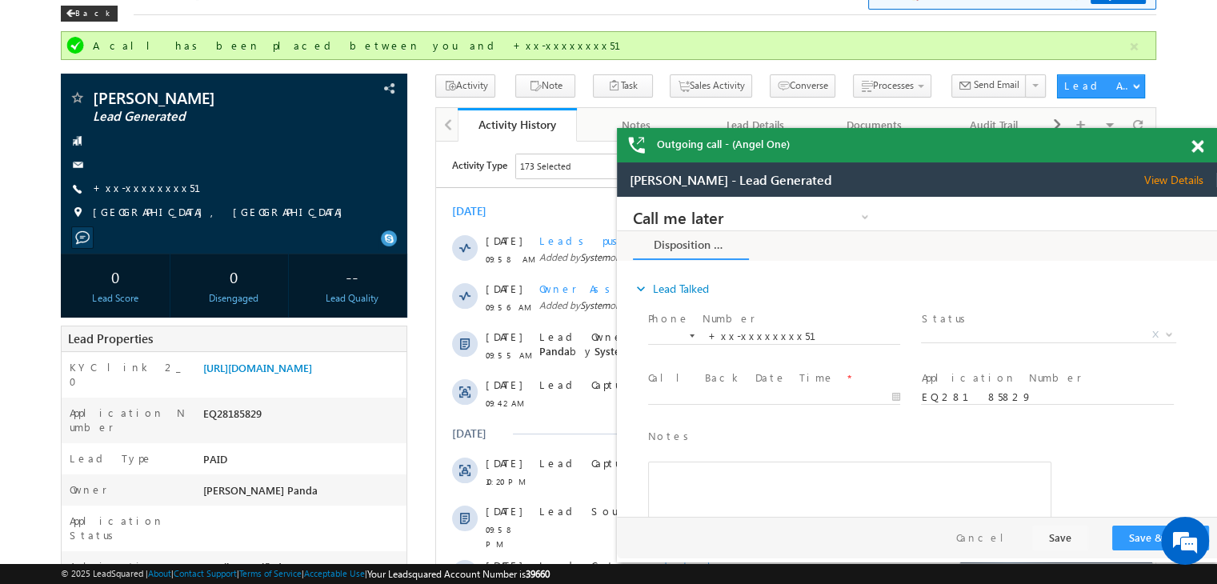
scroll to position [0, 0]
click at [78, 19] on div "Back" at bounding box center [89, 14] width 57 height 16
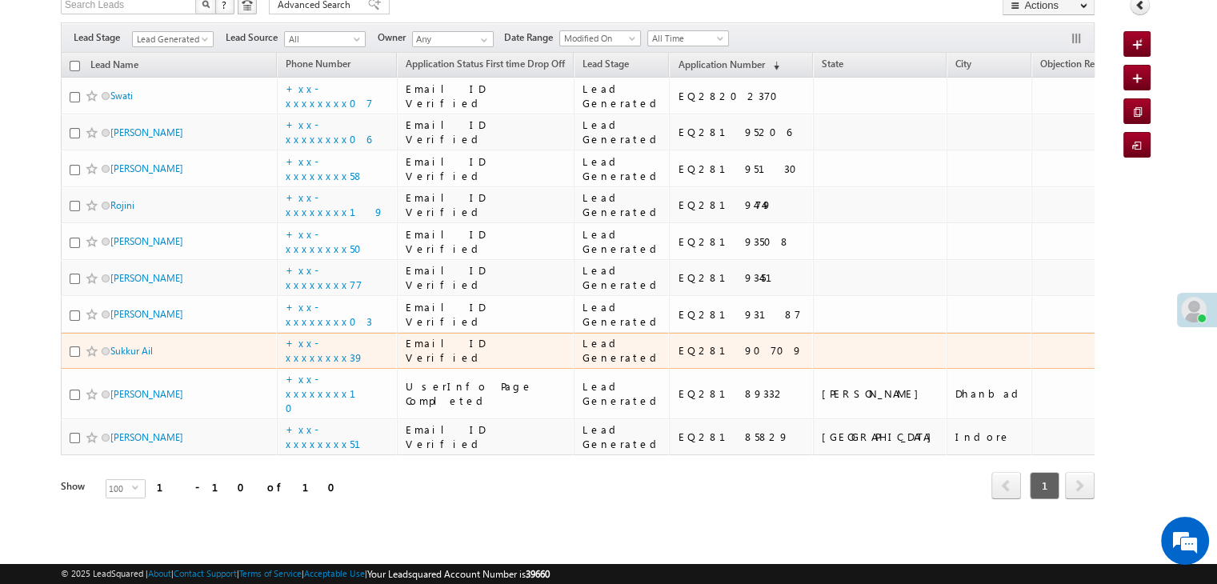
scroll to position [678, 0]
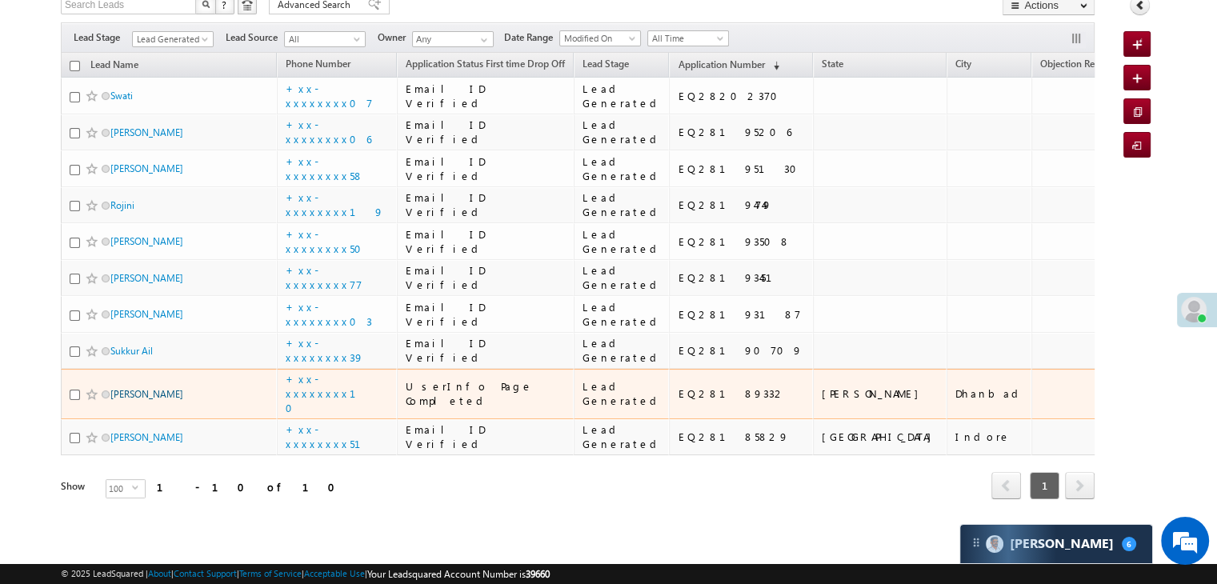
click at [133, 388] on link "[PERSON_NAME]" at bounding box center [146, 394] width 73 height 12
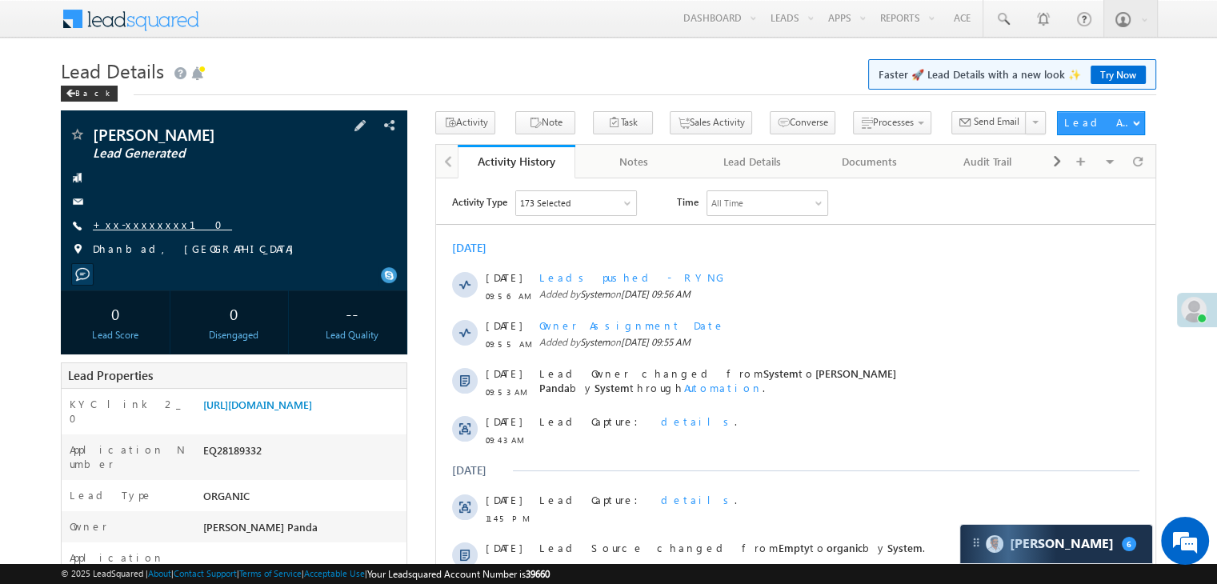
click at [141, 226] on link "+xx-xxxxxxxx10" at bounding box center [162, 225] width 139 height 14
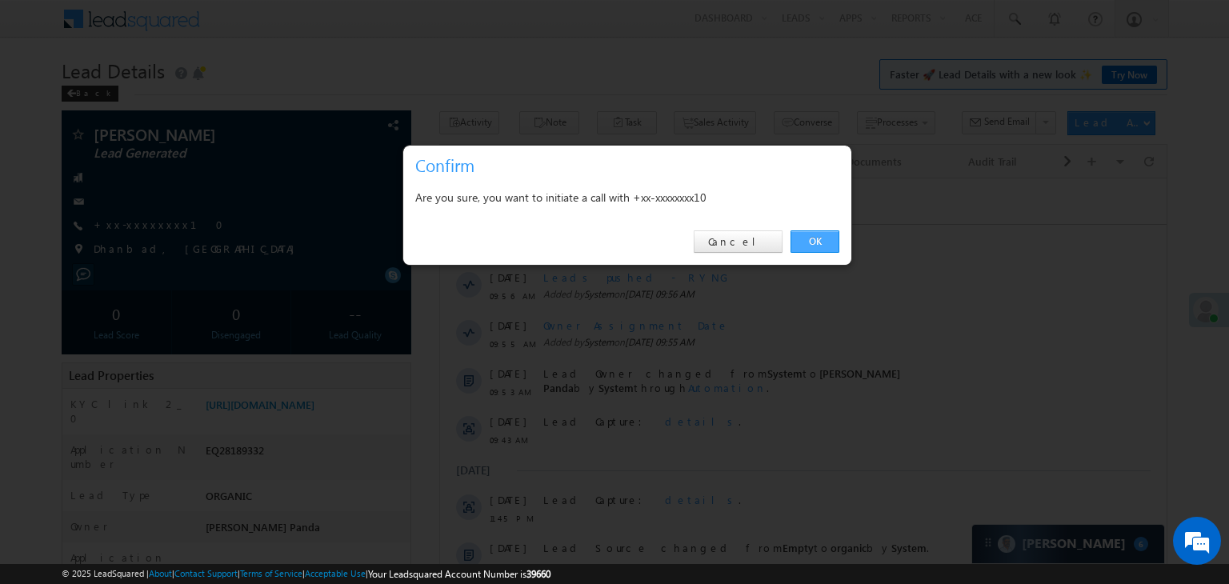
click at [819, 238] on link "OK" at bounding box center [815, 241] width 49 height 22
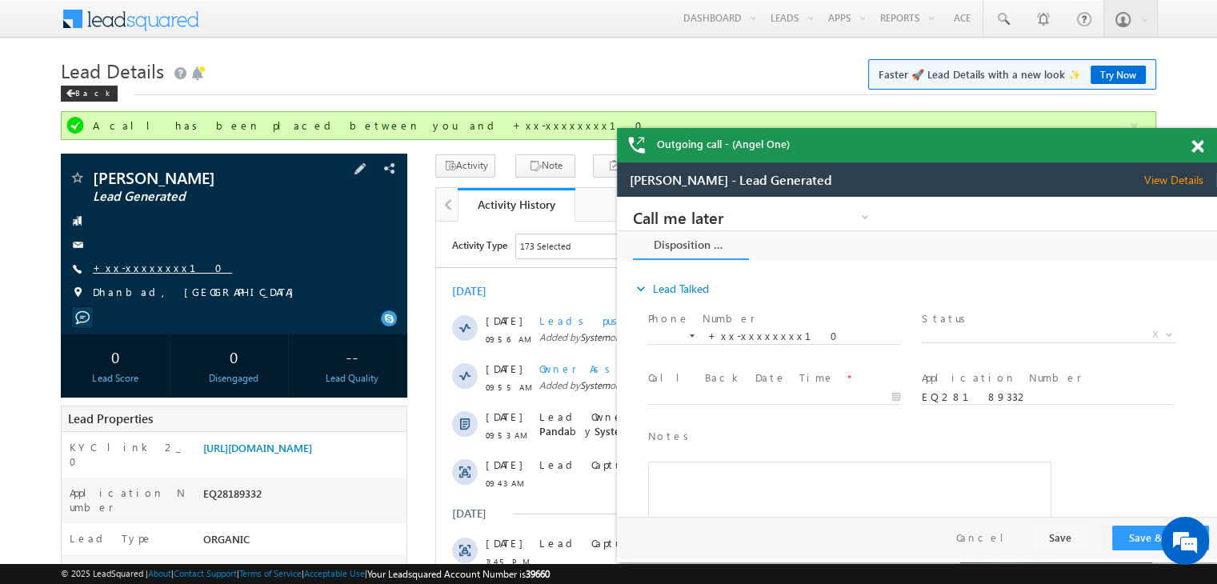
click at [142, 263] on link "+xx-xxxxxxxx10" at bounding box center [162, 268] width 139 height 14
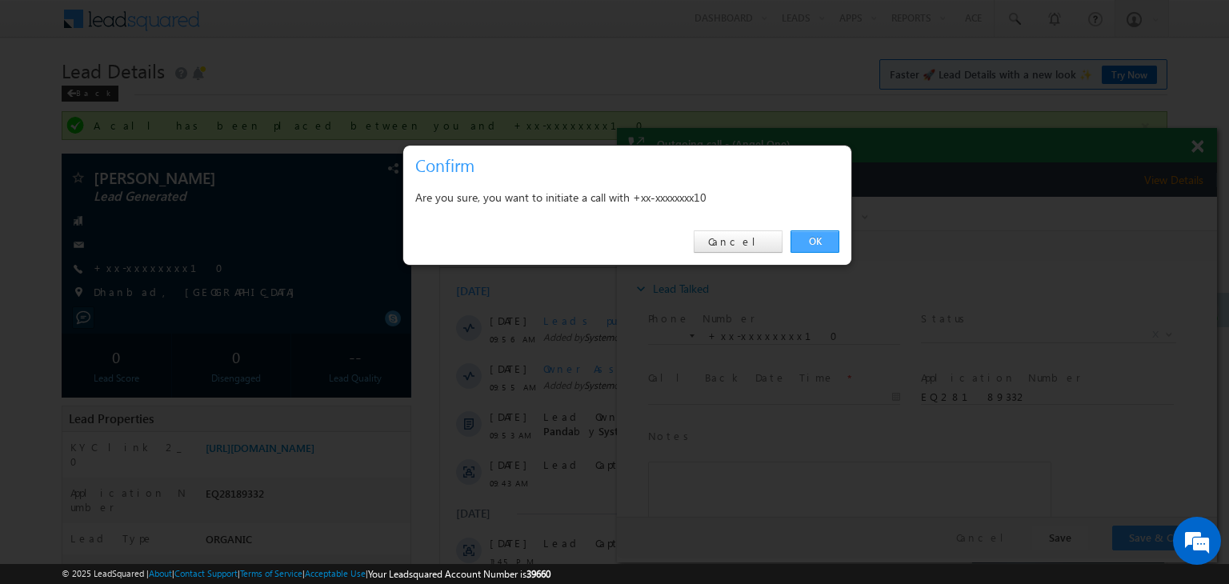
drag, startPoint x: 815, startPoint y: 242, endPoint x: 196, endPoint y: 44, distance: 649.3
click at [815, 242] on link "OK" at bounding box center [815, 241] width 49 height 22
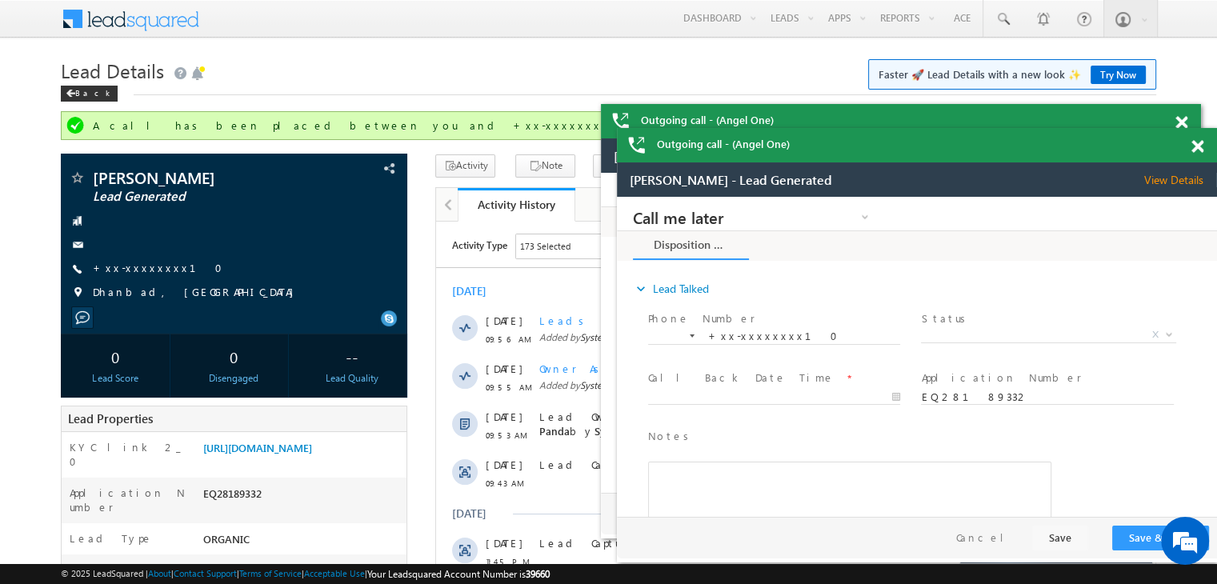
click at [1187, 130] on span at bounding box center [1181, 123] width 12 height 14
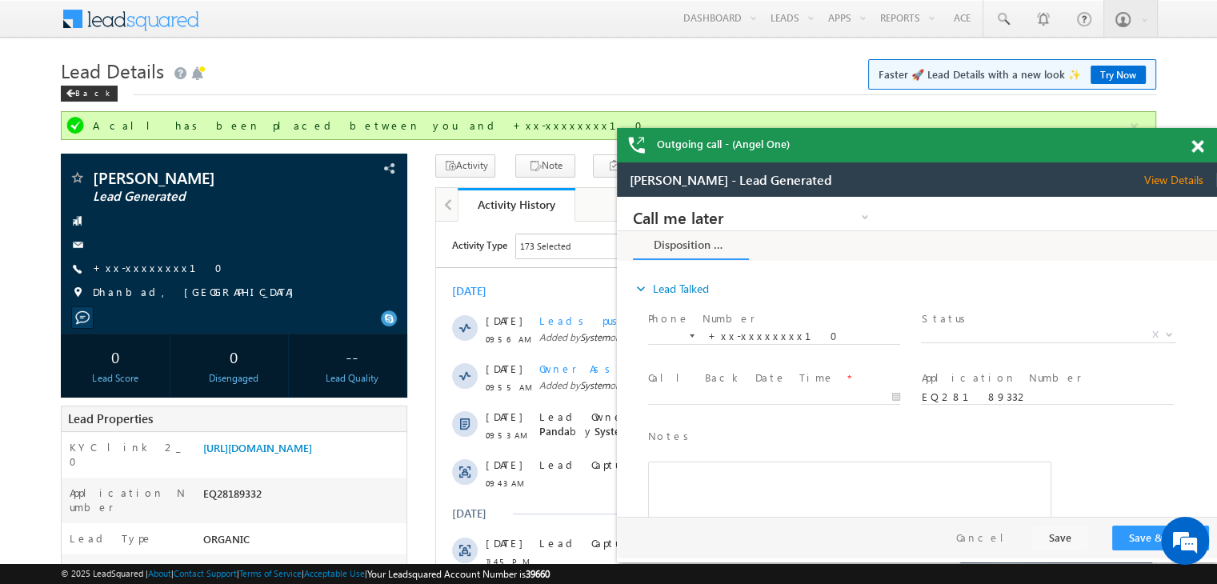
click at [1197, 148] on span at bounding box center [1197, 147] width 12 height 14
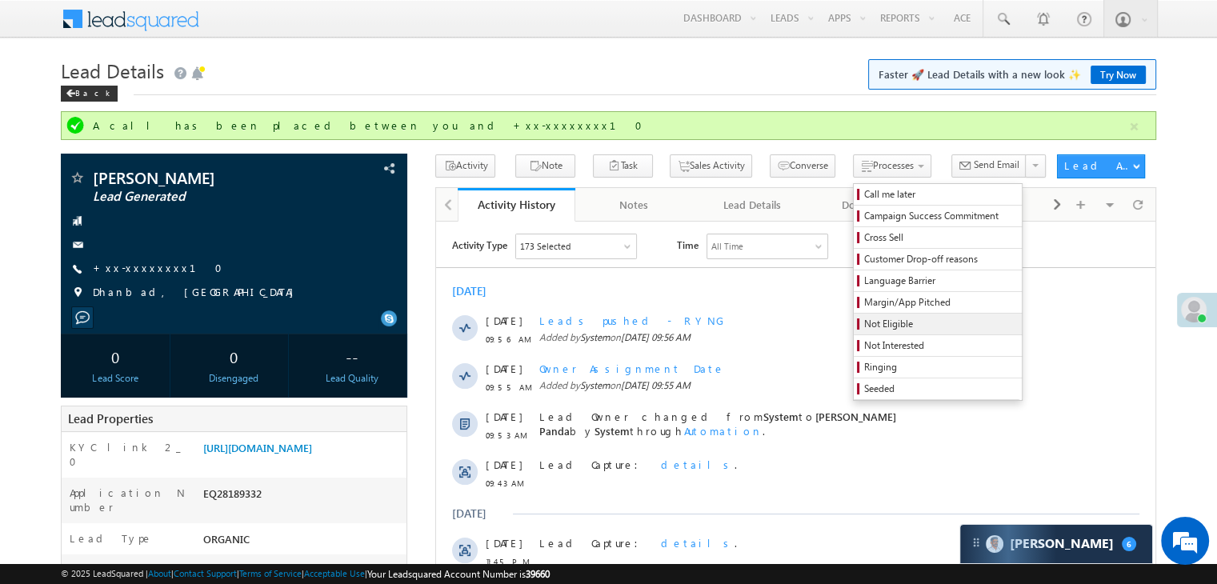
click at [864, 327] on span "Not Eligible" at bounding box center [940, 324] width 152 height 14
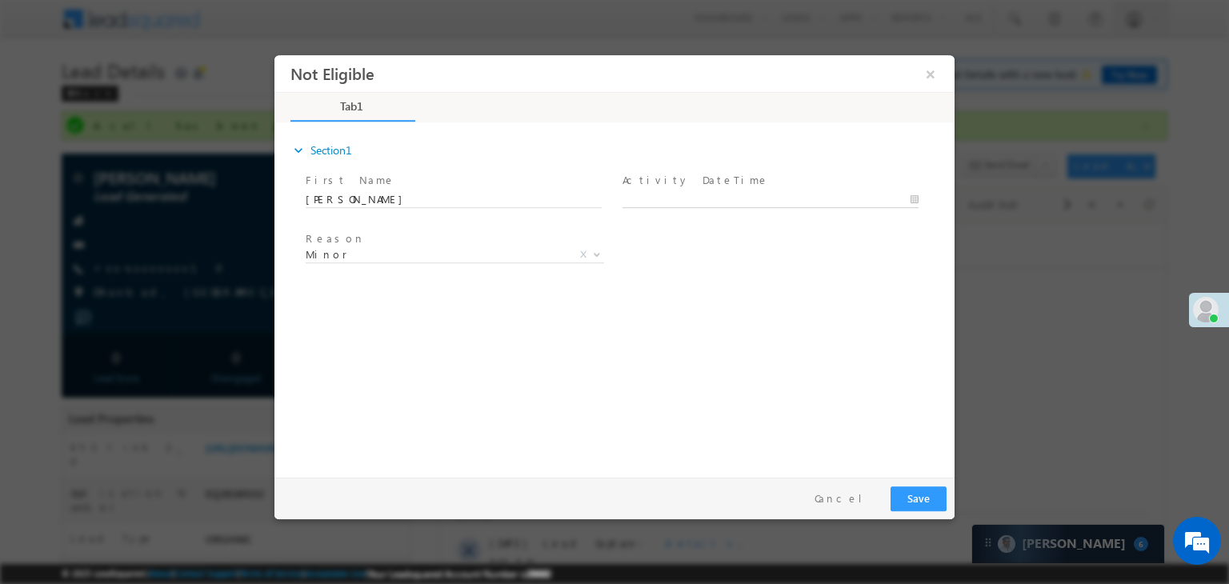
type input "09/02/25 10:52 AM"
click at [762, 202] on input "09/02/25 10:52 AM" at bounding box center [770, 200] width 296 height 16
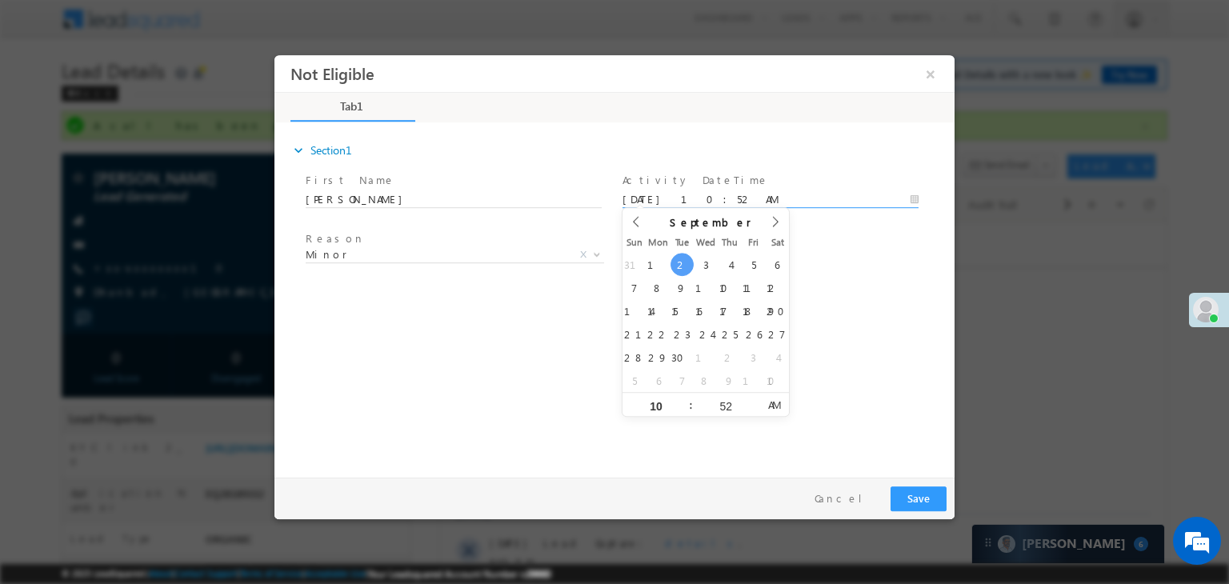
click at [853, 279] on div "Reason * Minor Existing Client Out of India DRA - FDS Termination DRA - Already…" at bounding box center [628, 257] width 652 height 59
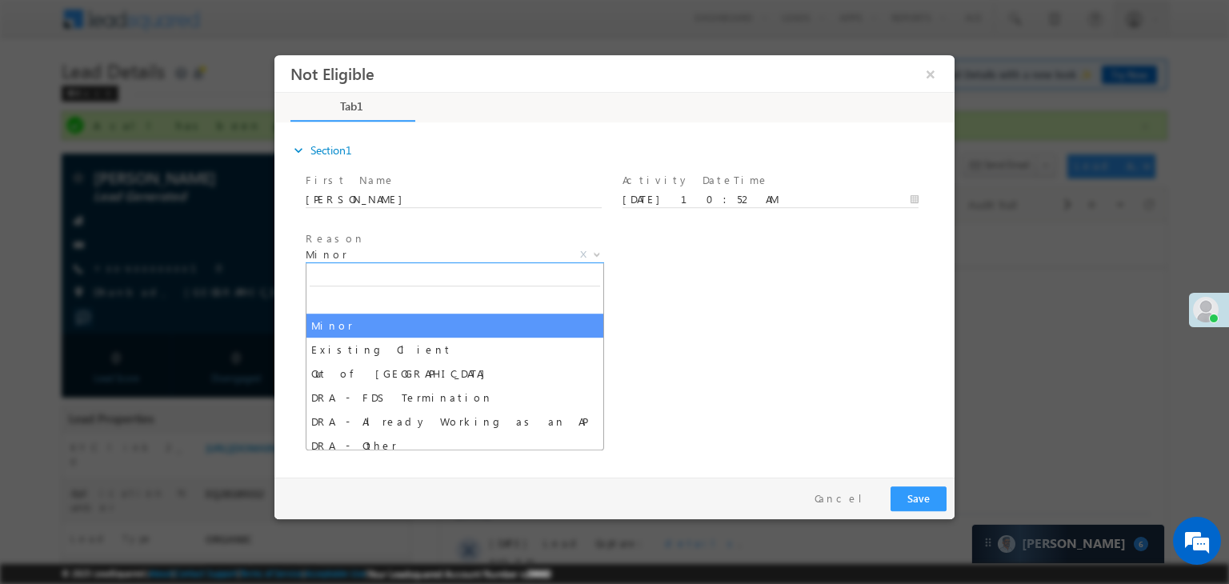
click at [466, 255] on span "Minor" at bounding box center [436, 254] width 260 height 14
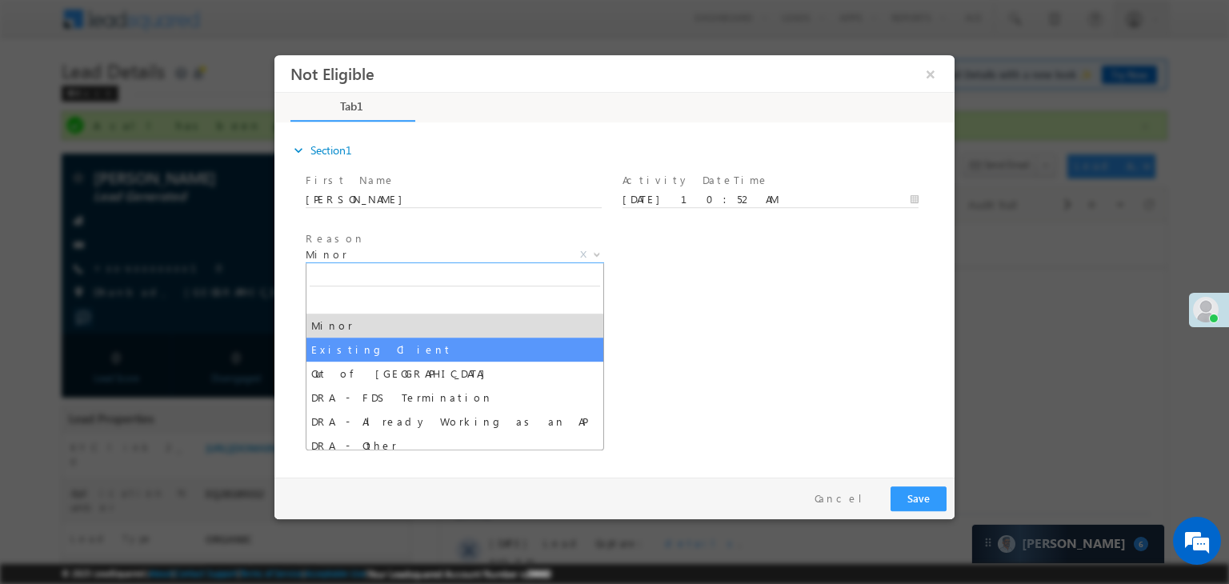
select select "Existing Client"
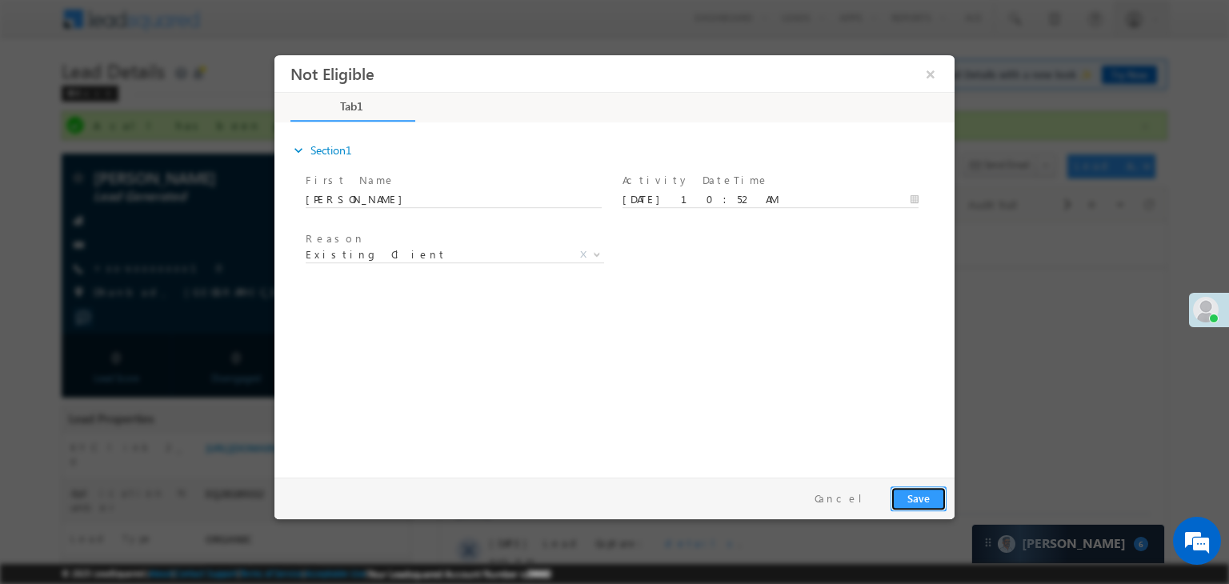
click at [912, 499] on button "Save" at bounding box center [919, 498] width 56 height 25
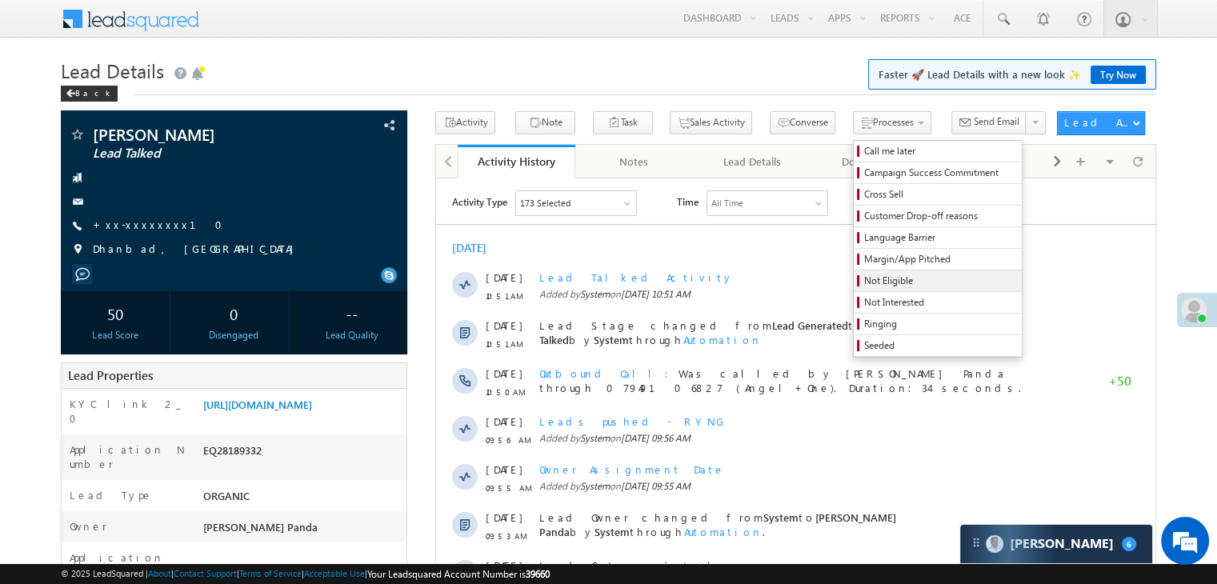
click at [875, 282] on span "Not Eligible" at bounding box center [940, 281] width 152 height 14
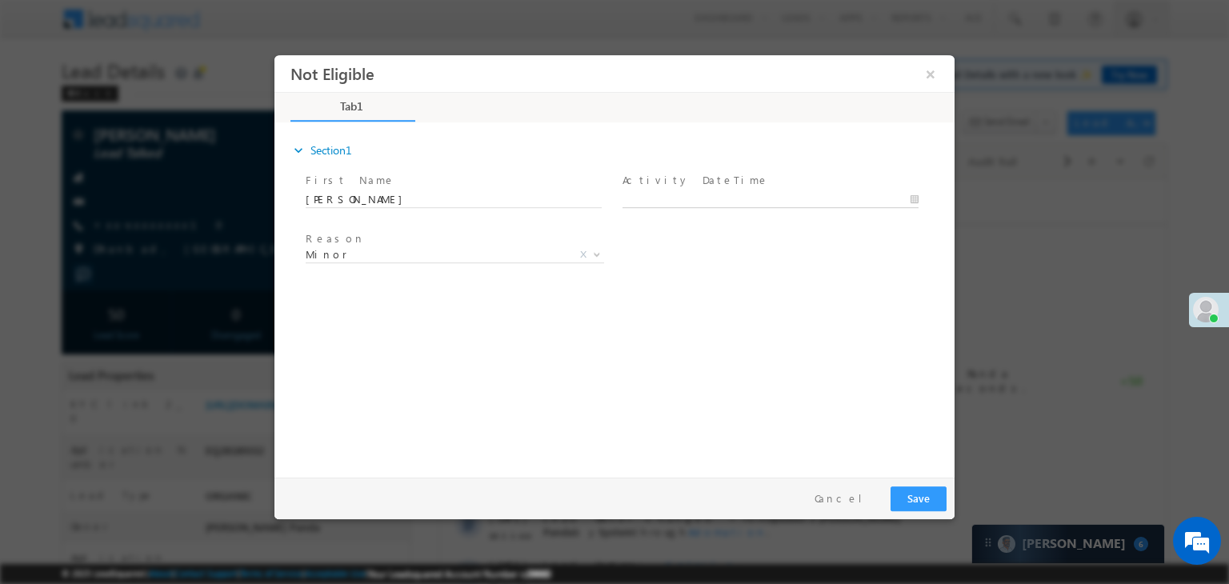
type input "09/02/25 10:53 AM"
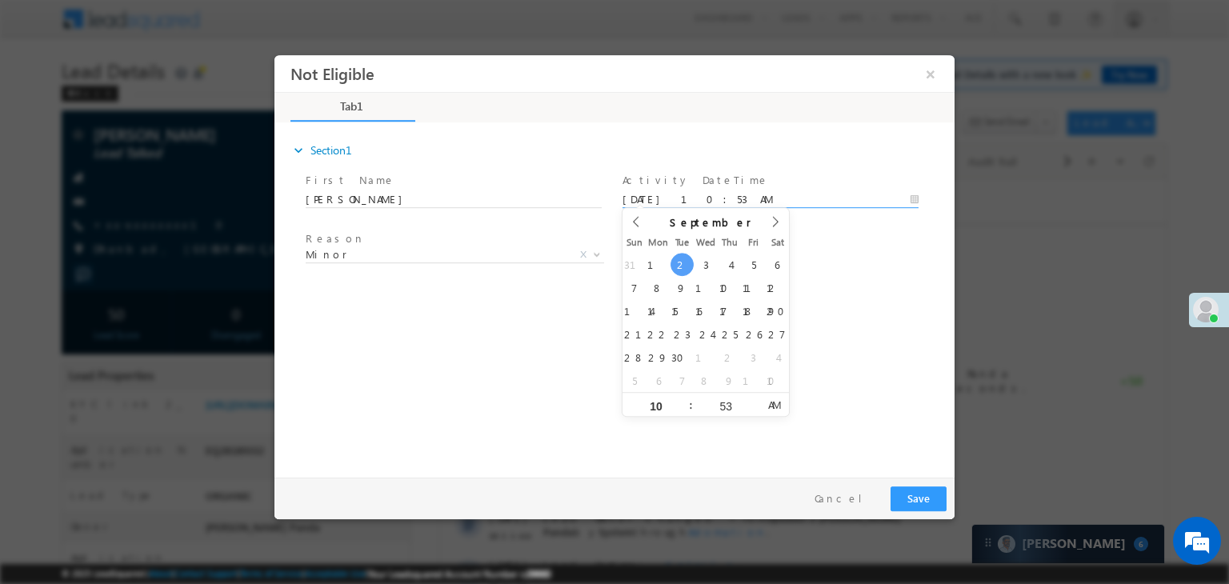
click at [775, 195] on input "09/02/25 10:53 AM" at bounding box center [770, 200] width 296 height 16
click at [882, 259] on div "Reason * Minor Existing Client Out of India DRA - FDS Termination DRA - Already…" at bounding box center [628, 257] width 652 height 59
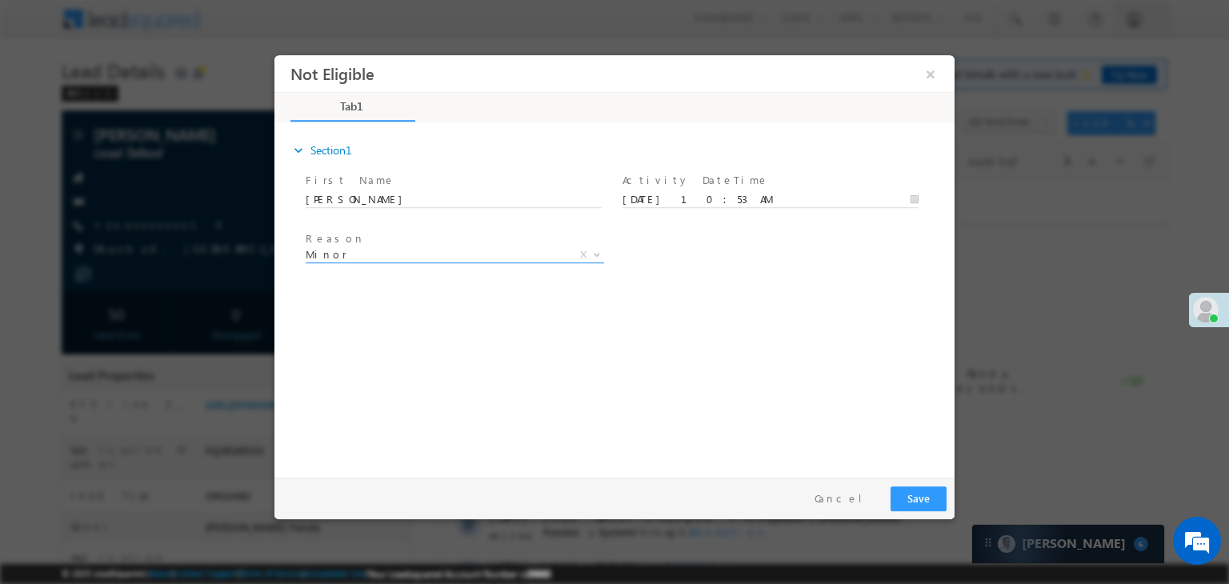
click at [539, 256] on span "Minor" at bounding box center [436, 254] width 260 height 14
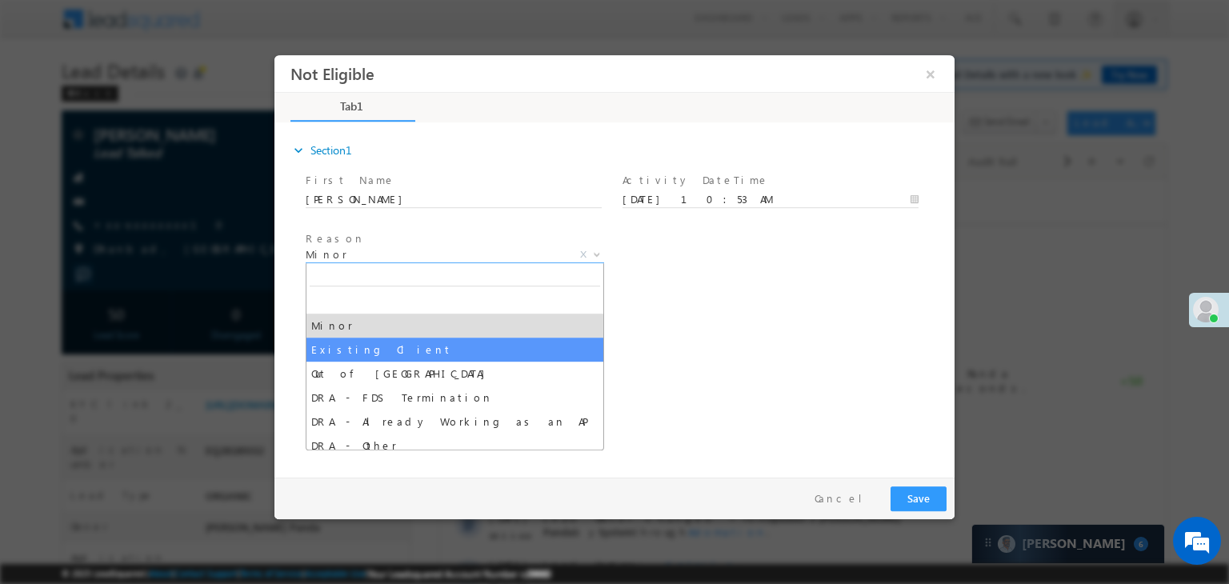
select select "Existing Client"
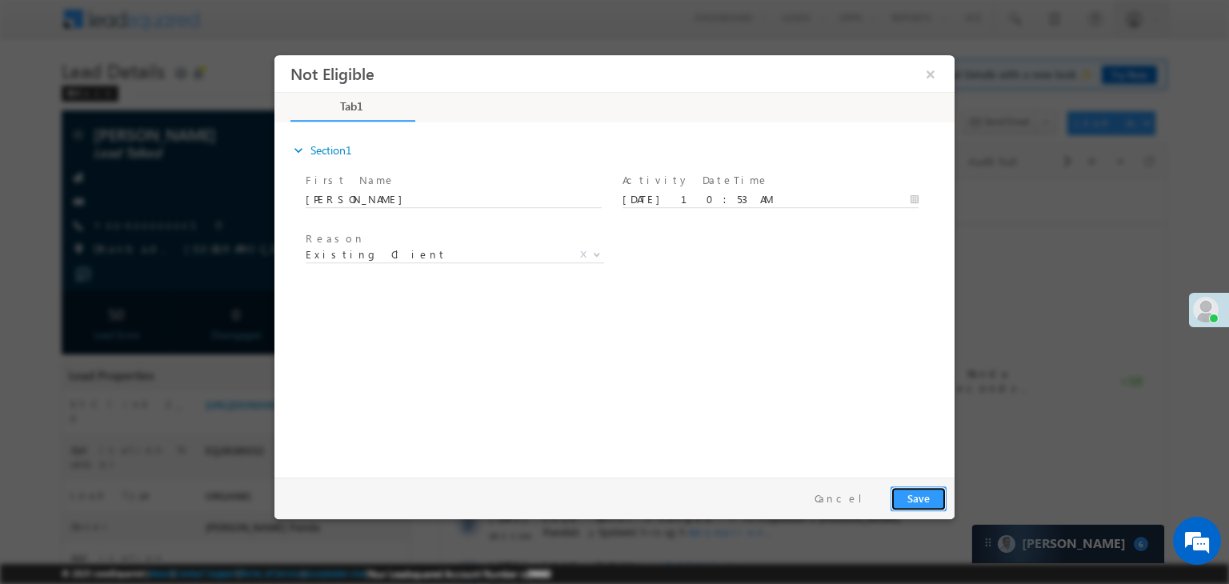
click at [909, 506] on button "Save" at bounding box center [919, 498] width 56 height 25
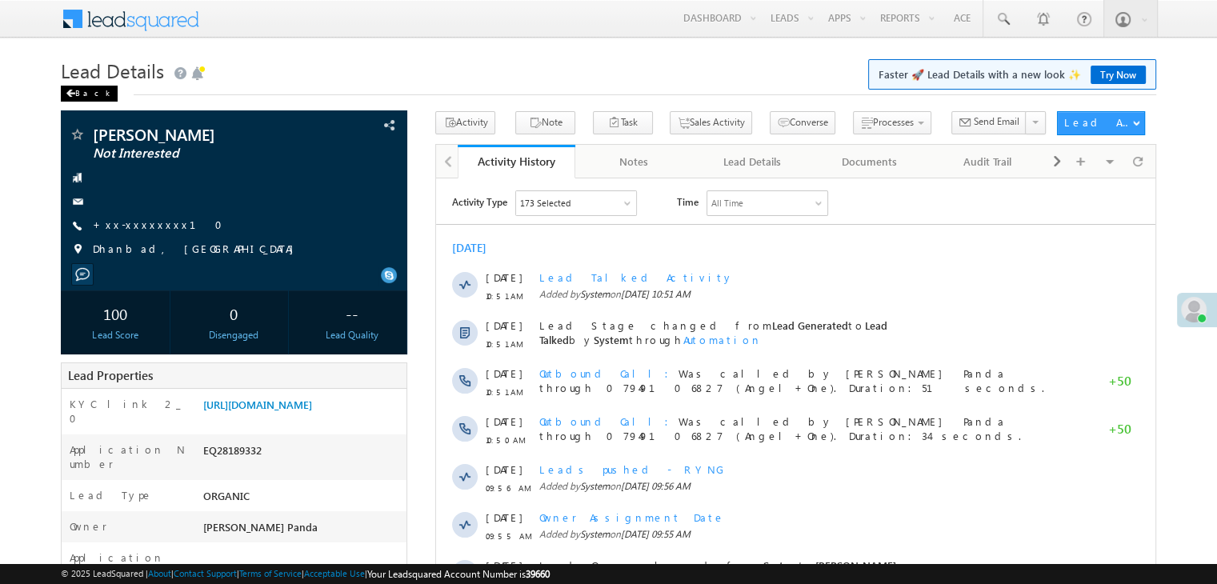
click at [83, 90] on div "Back" at bounding box center [89, 94] width 57 height 16
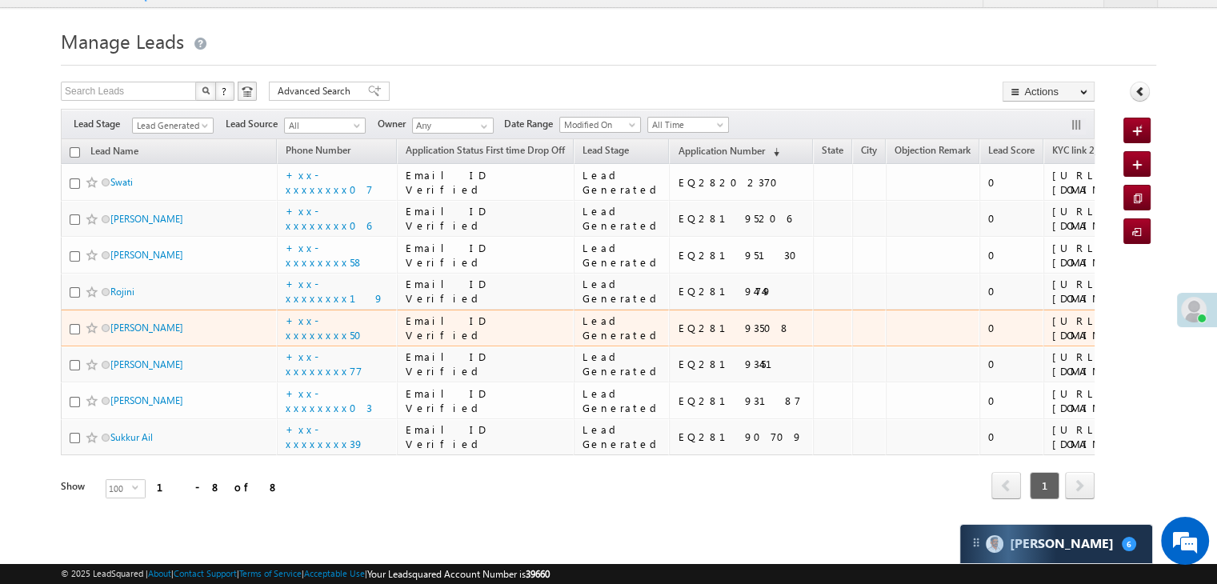
scroll to position [480, 0]
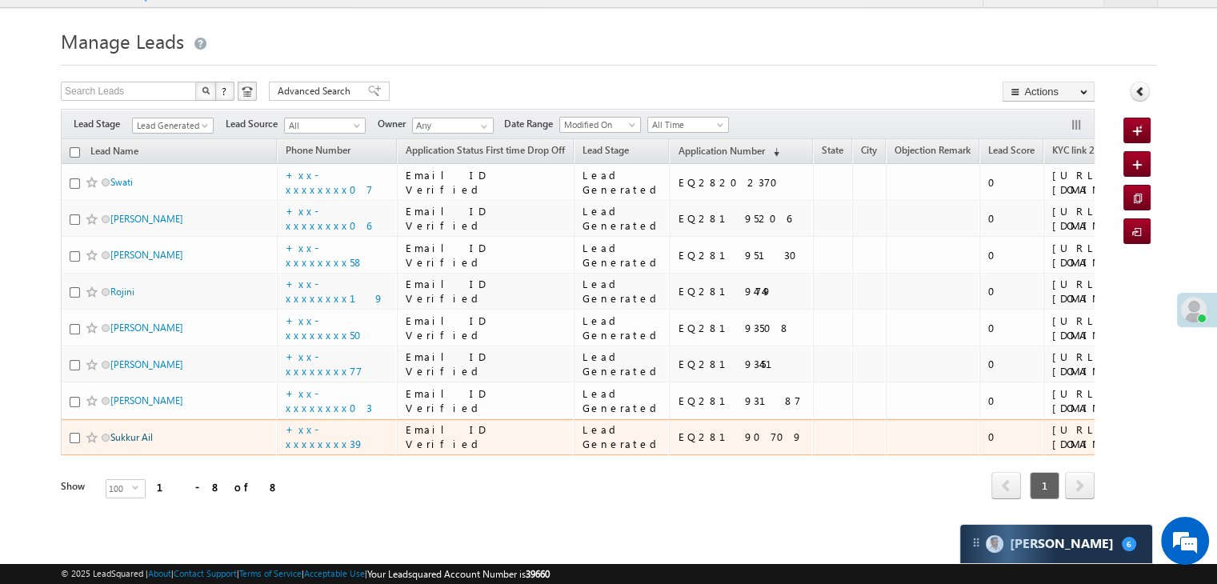
click at [125, 431] on link "Sukkur Ail" at bounding box center [131, 437] width 42 height 12
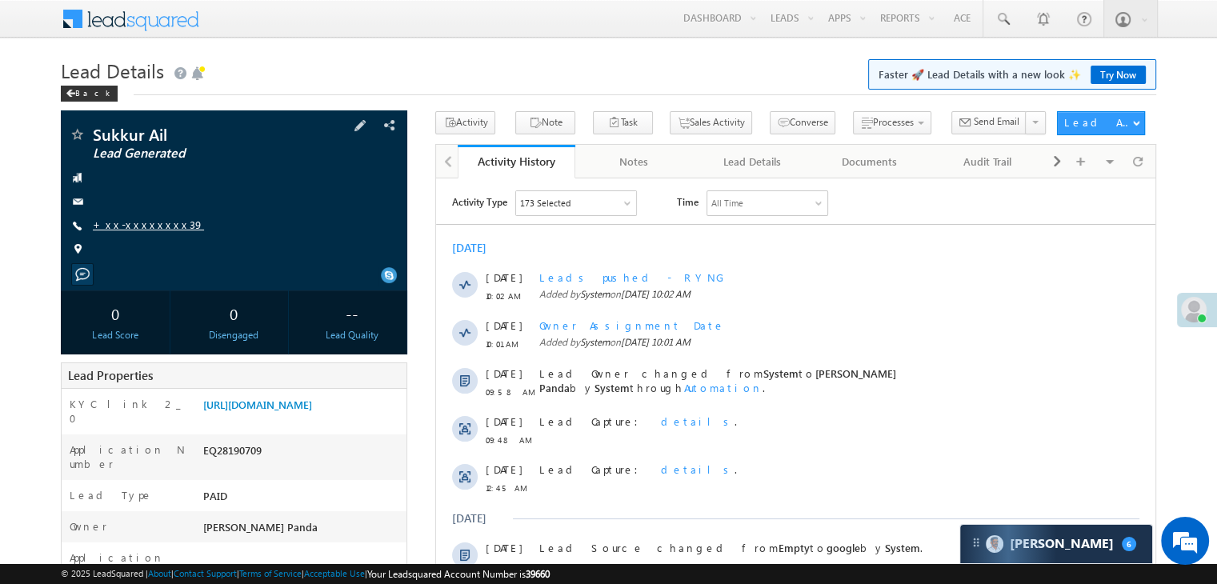
click at [135, 227] on link "+xx-xxxxxxxx39" at bounding box center [148, 225] width 111 height 14
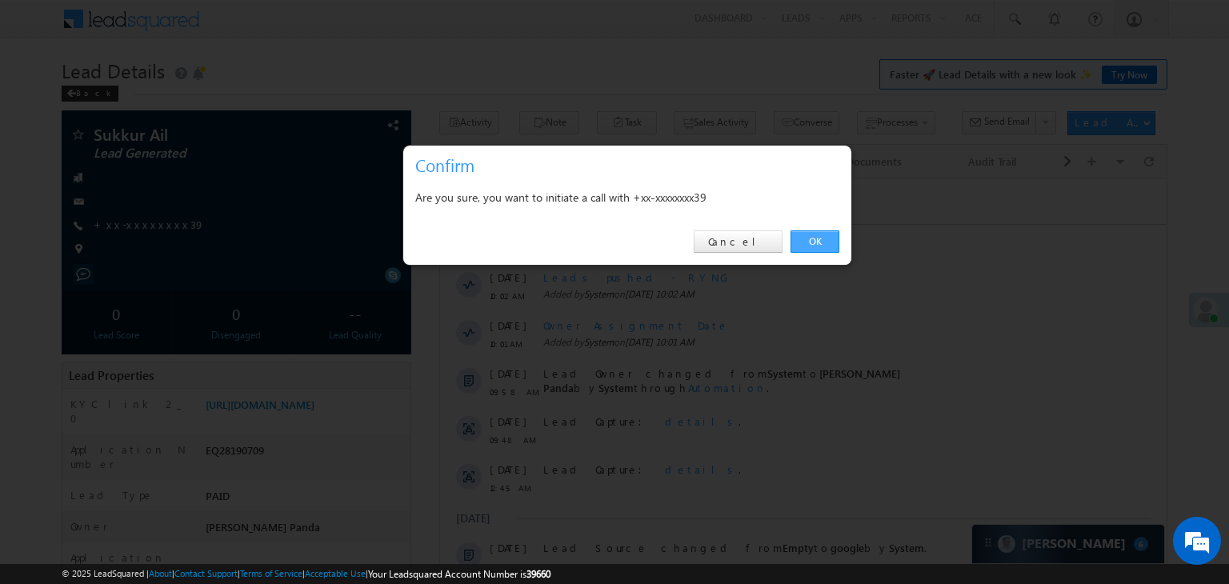
click at [816, 242] on link "OK" at bounding box center [815, 241] width 49 height 22
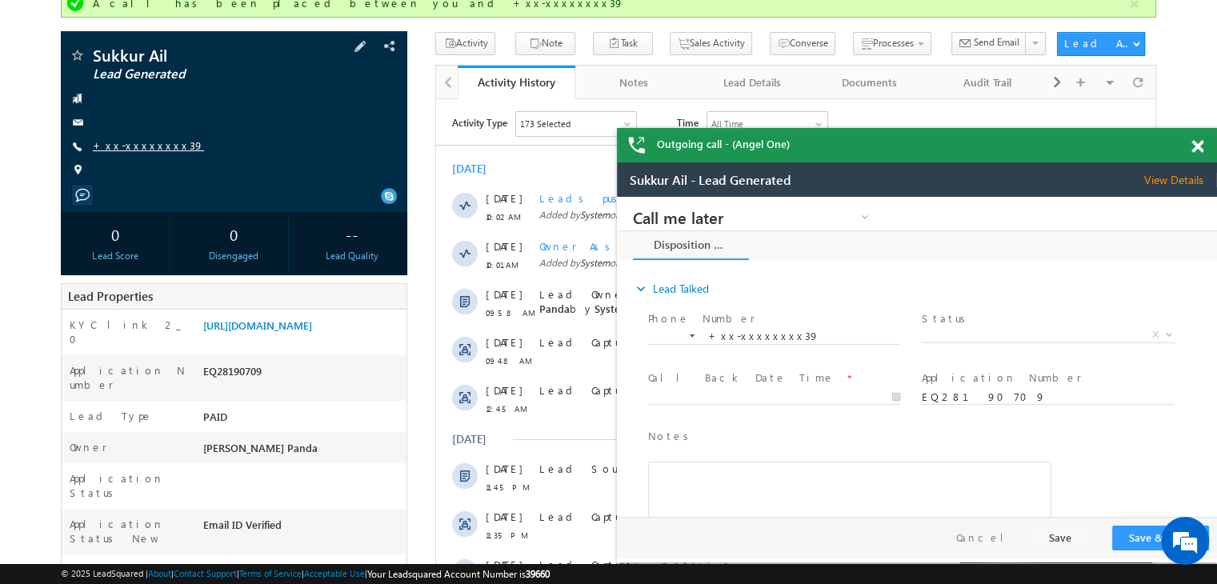
click at [127, 148] on link "+xx-xxxxxxxx39" at bounding box center [148, 145] width 111 height 14
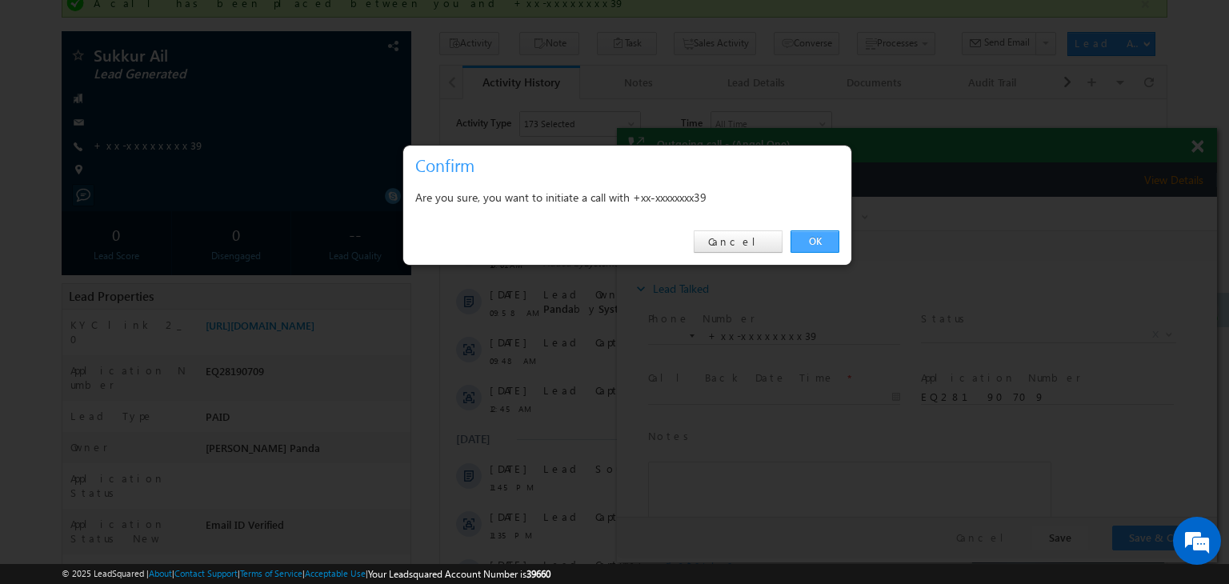
click at [823, 238] on link "OK" at bounding box center [815, 241] width 49 height 22
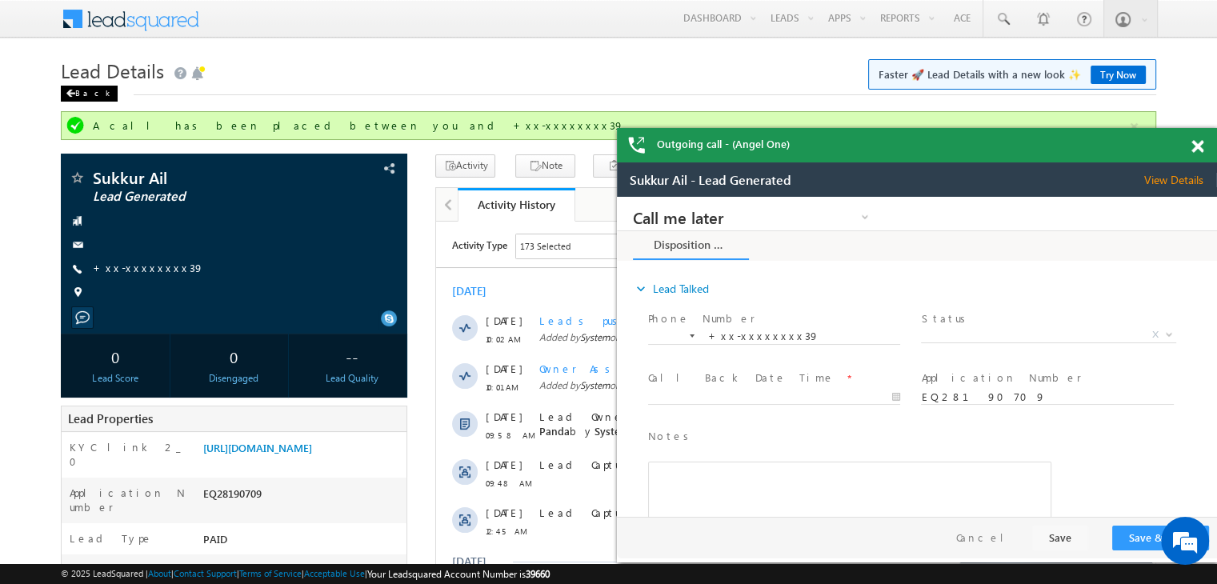
click at [78, 93] on div "Back" at bounding box center [89, 94] width 57 height 16
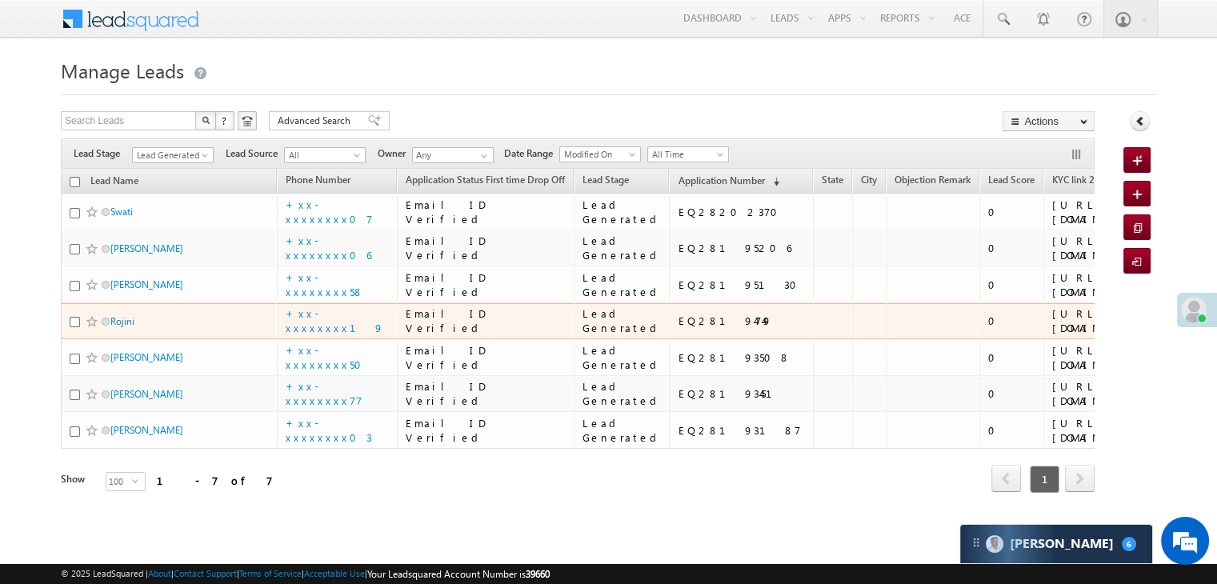
scroll to position [399, 0]
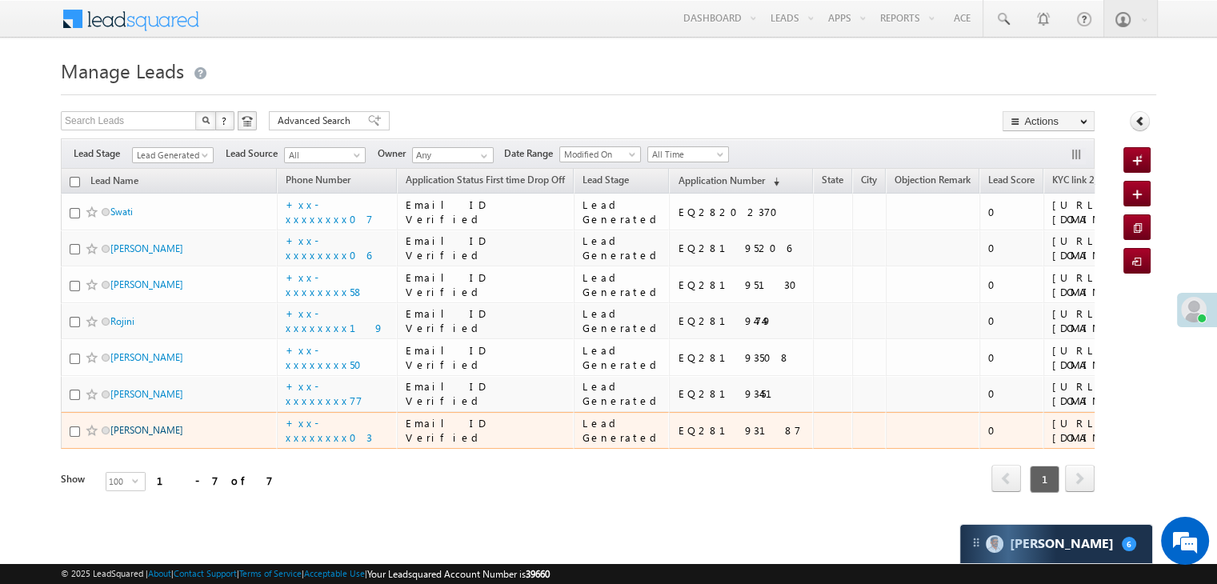
click at [128, 424] on link "[PERSON_NAME]" at bounding box center [146, 430] width 73 height 12
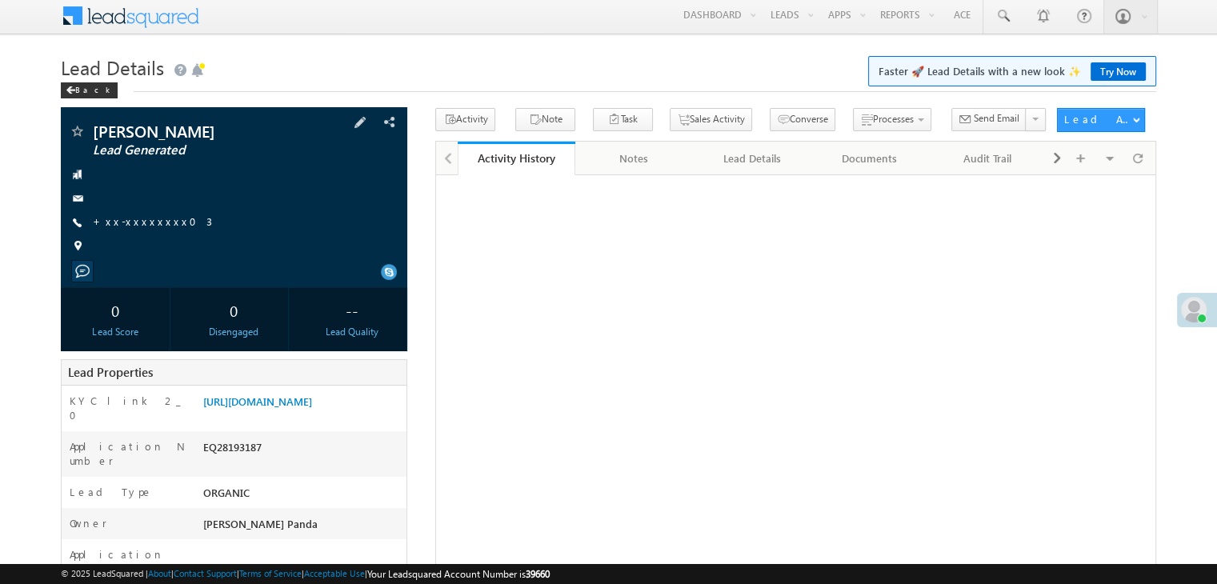
scroll to position [1, 0]
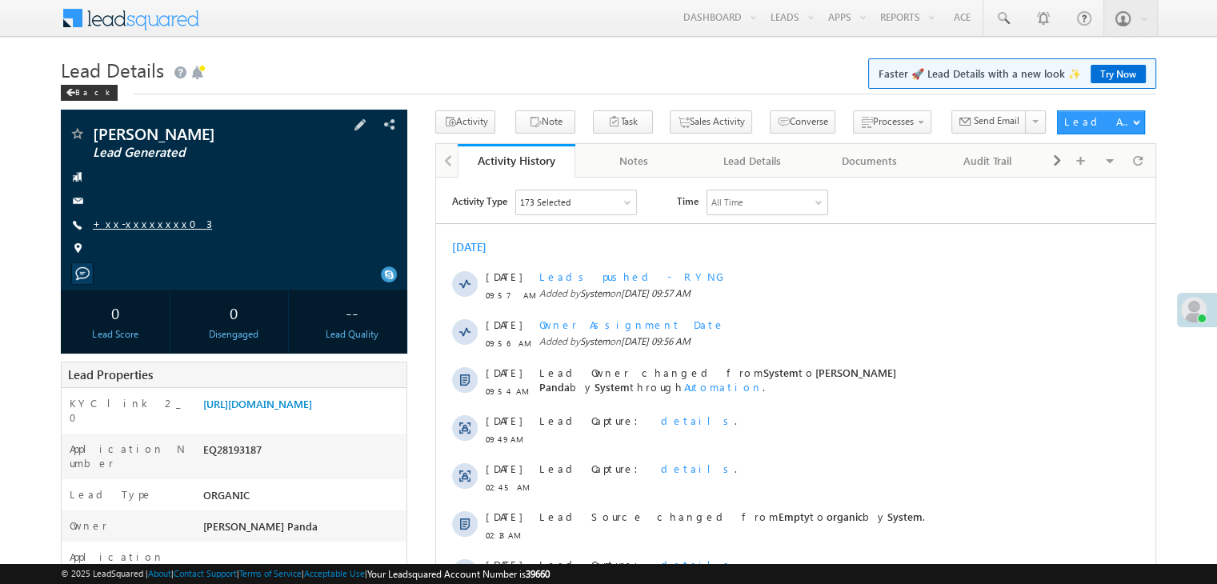
click at [131, 225] on link "+xx-xxxxxxxx03" at bounding box center [152, 224] width 119 height 14
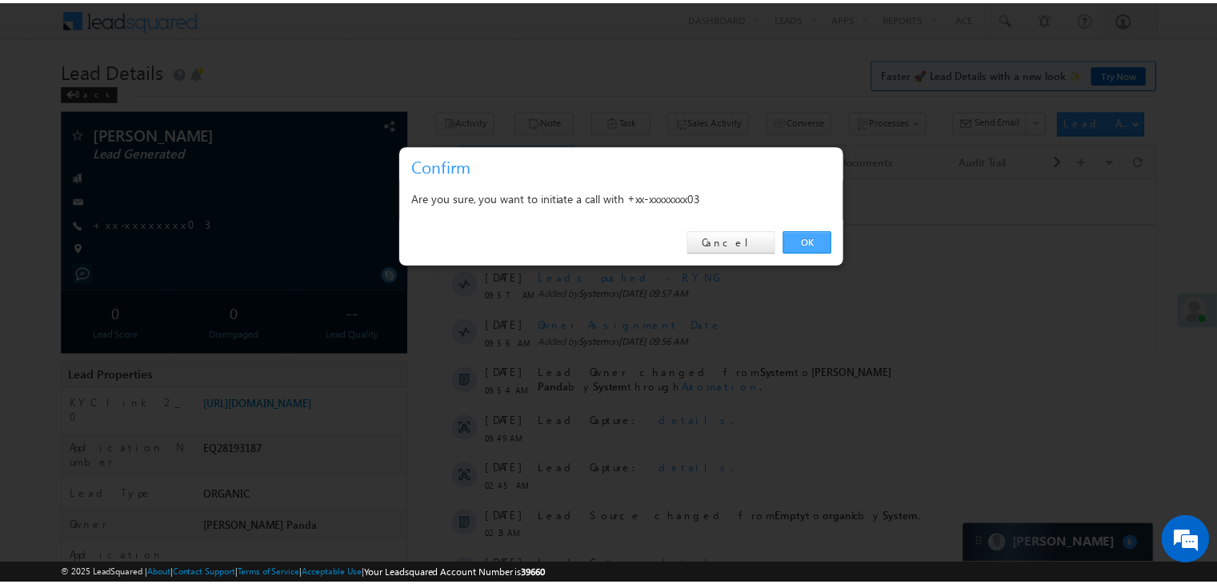
scroll to position [0, 0]
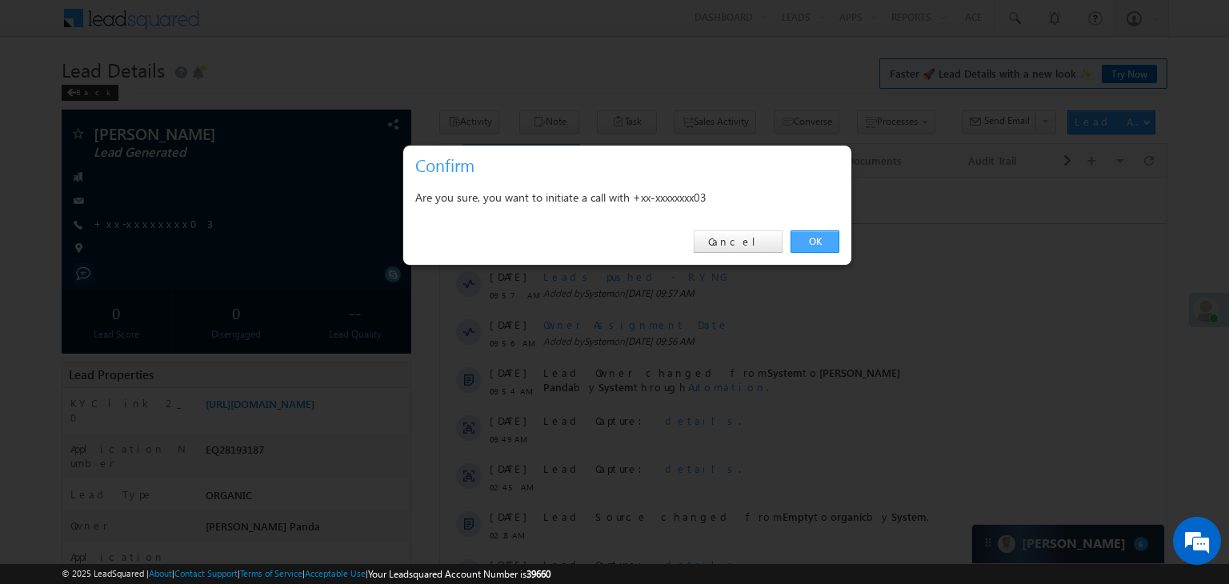
click at [806, 238] on link "OK" at bounding box center [815, 241] width 49 height 22
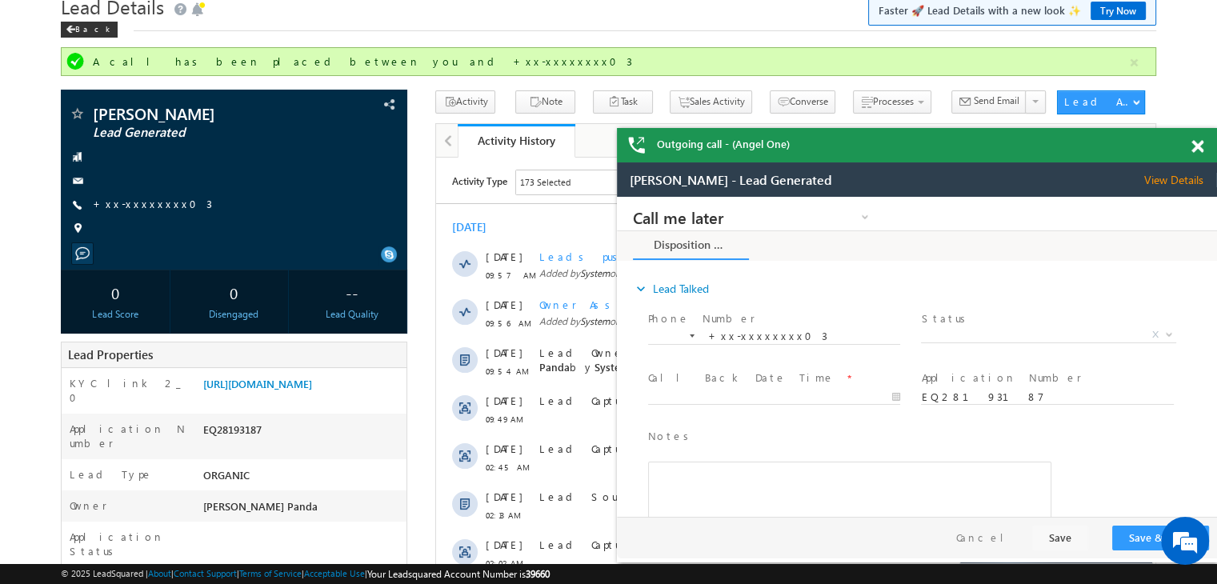
scroll to position [161, 0]
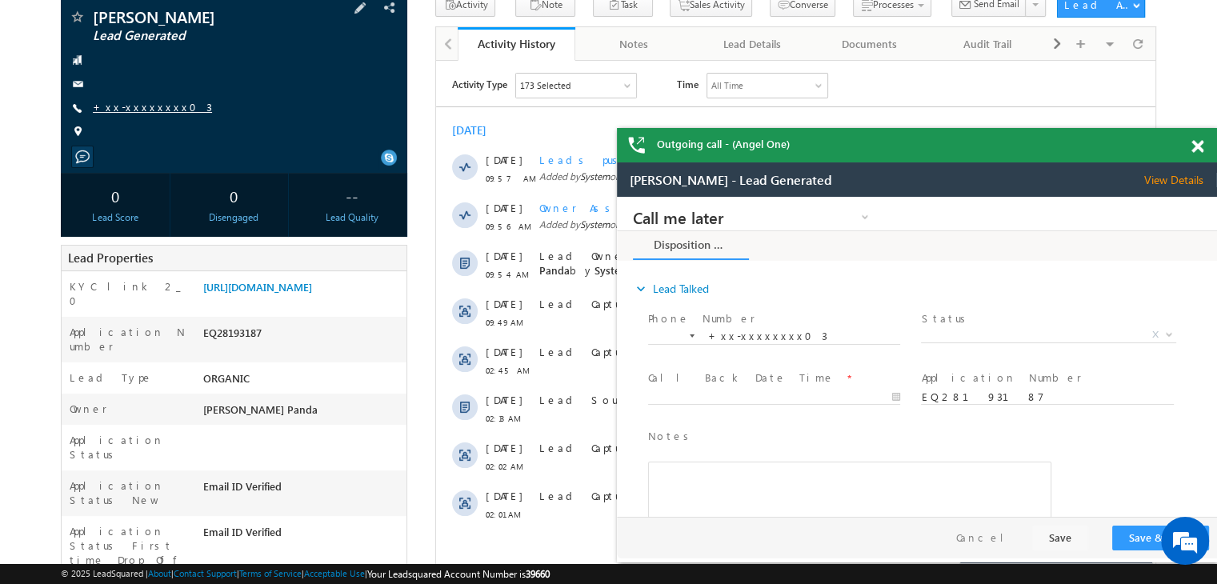
click at [122, 107] on link "+xx-xxxxxxxx03" at bounding box center [152, 107] width 119 height 14
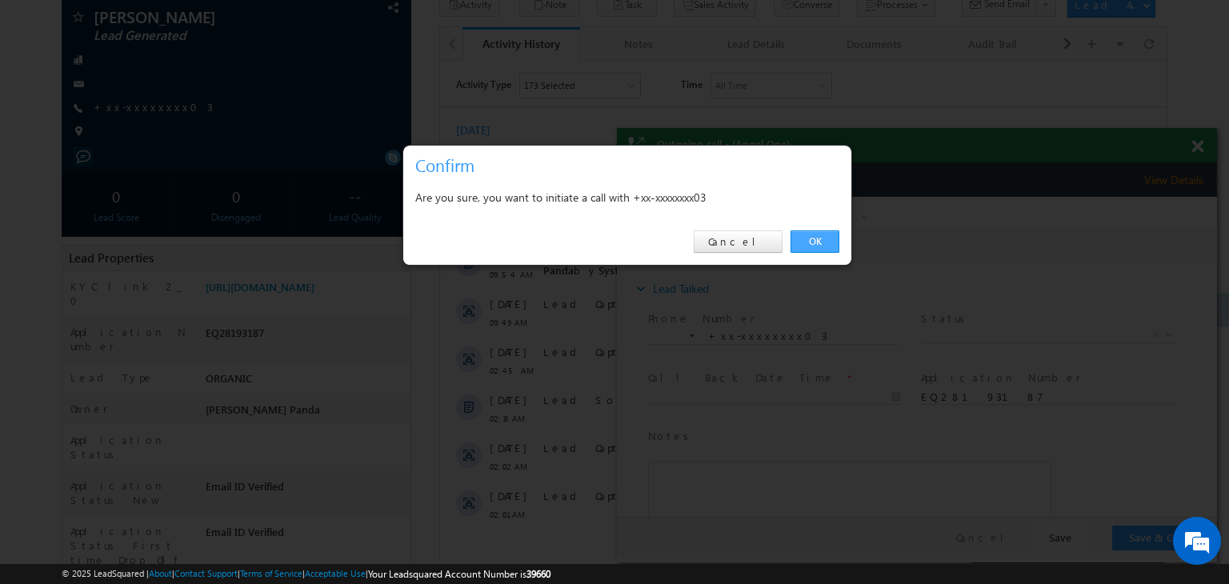
click at [823, 242] on link "OK" at bounding box center [815, 241] width 49 height 22
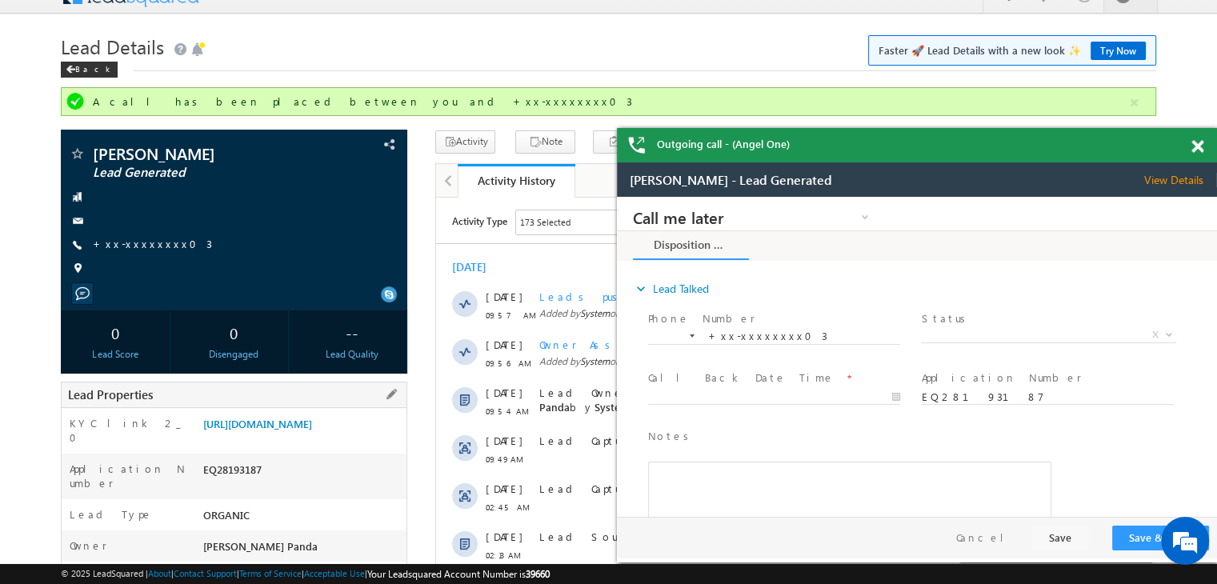
scroll to position [0, 0]
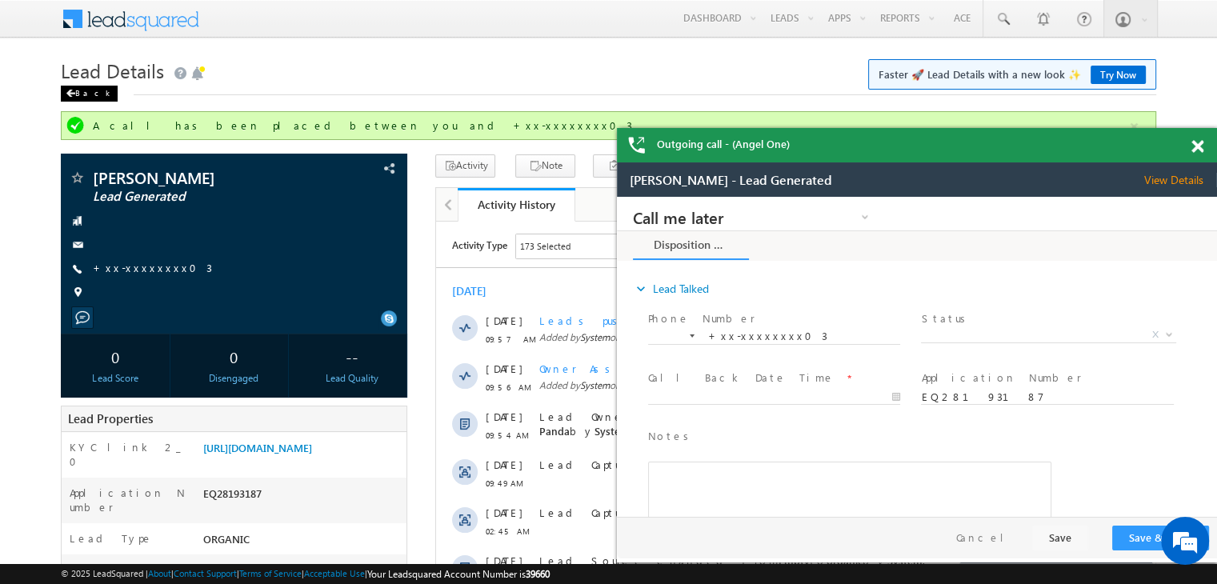
click at [85, 92] on div "Back" at bounding box center [89, 94] width 57 height 16
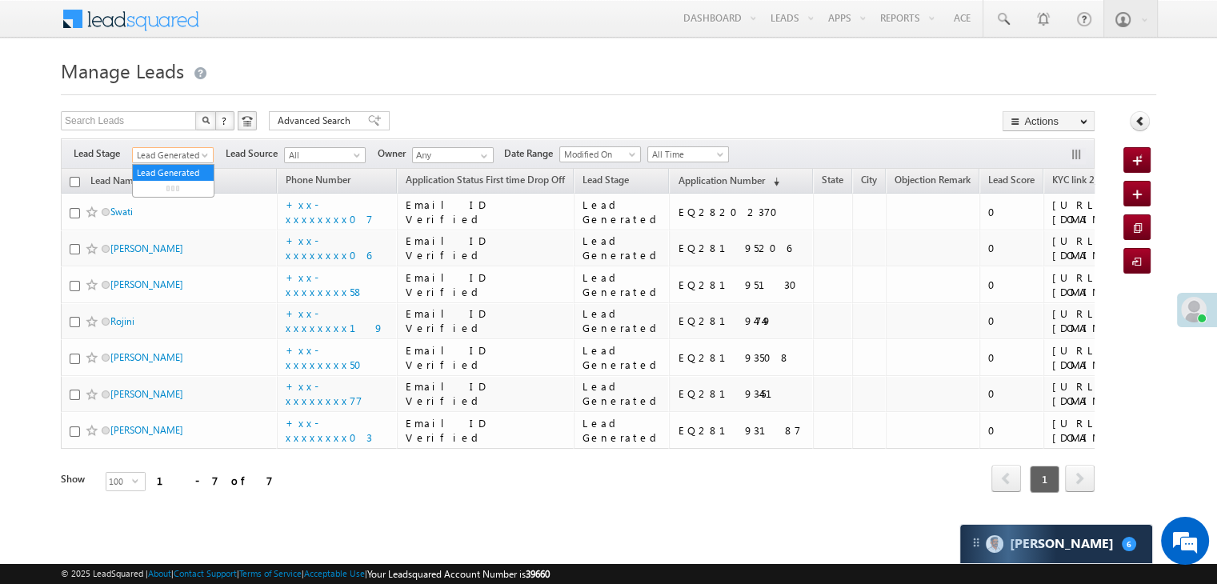
click at [203, 158] on span at bounding box center [206, 158] width 13 height 13
click at [176, 172] on link "All" at bounding box center [173, 173] width 81 height 14
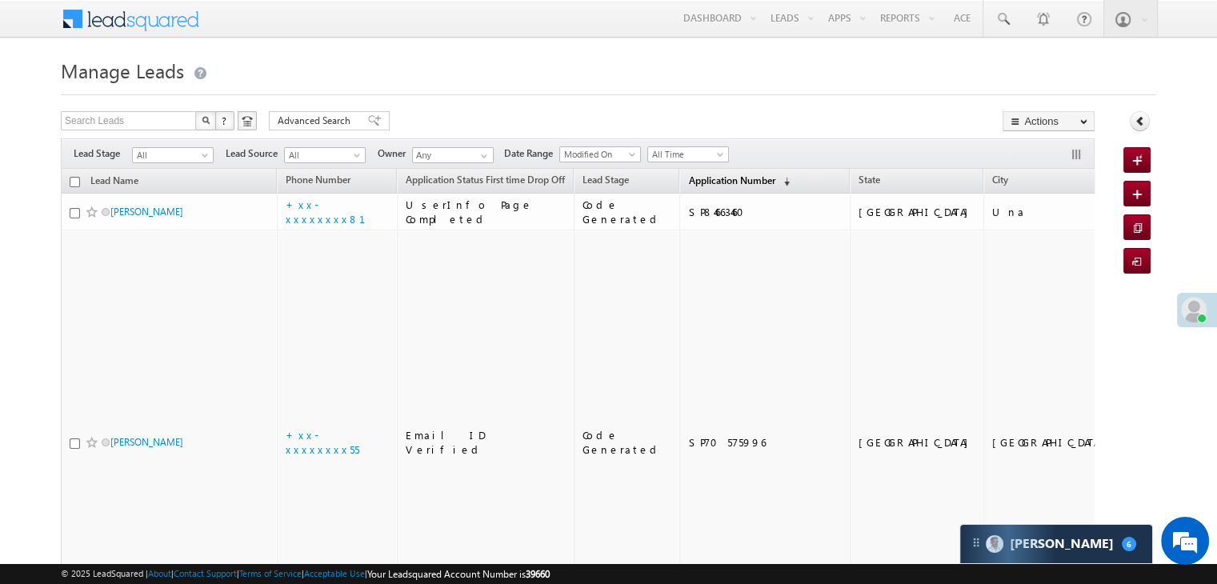
click at [707, 183] on span "Application Number" at bounding box center [731, 180] width 86 height 12
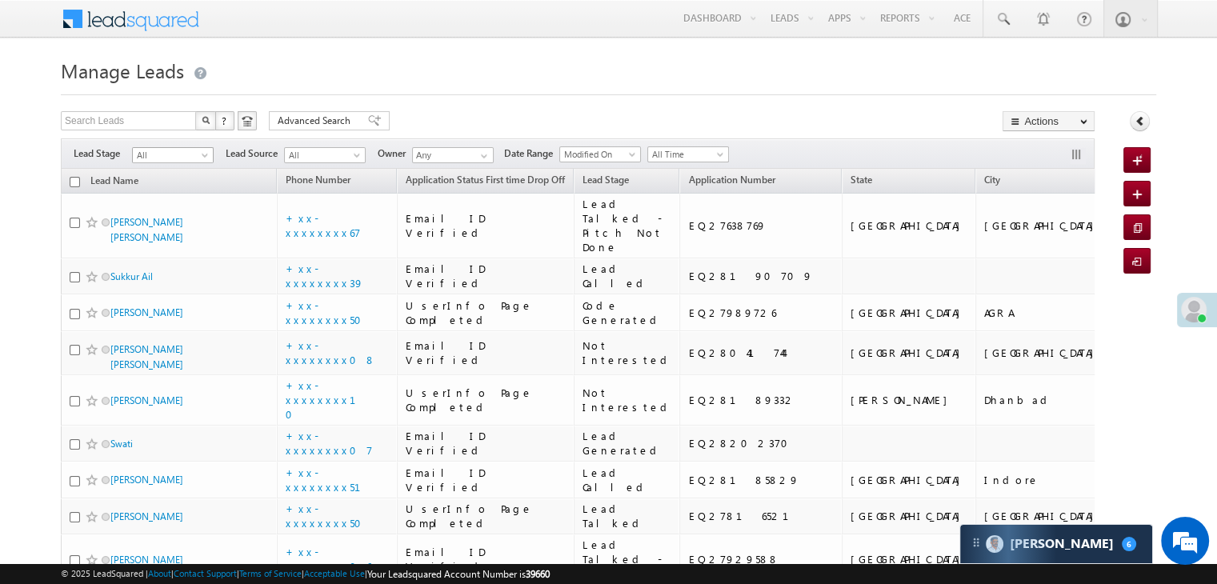
click at [211, 159] on span at bounding box center [206, 158] width 13 height 13
click at [176, 191] on link "Lead Generated" at bounding box center [173, 189] width 81 height 14
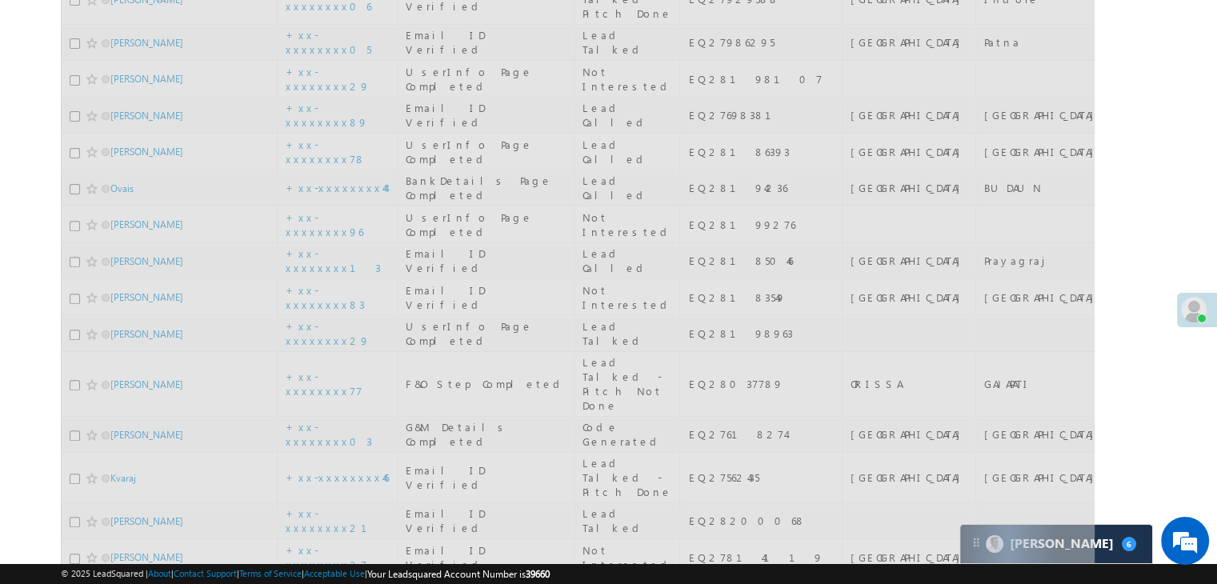
scroll to position [160, 0]
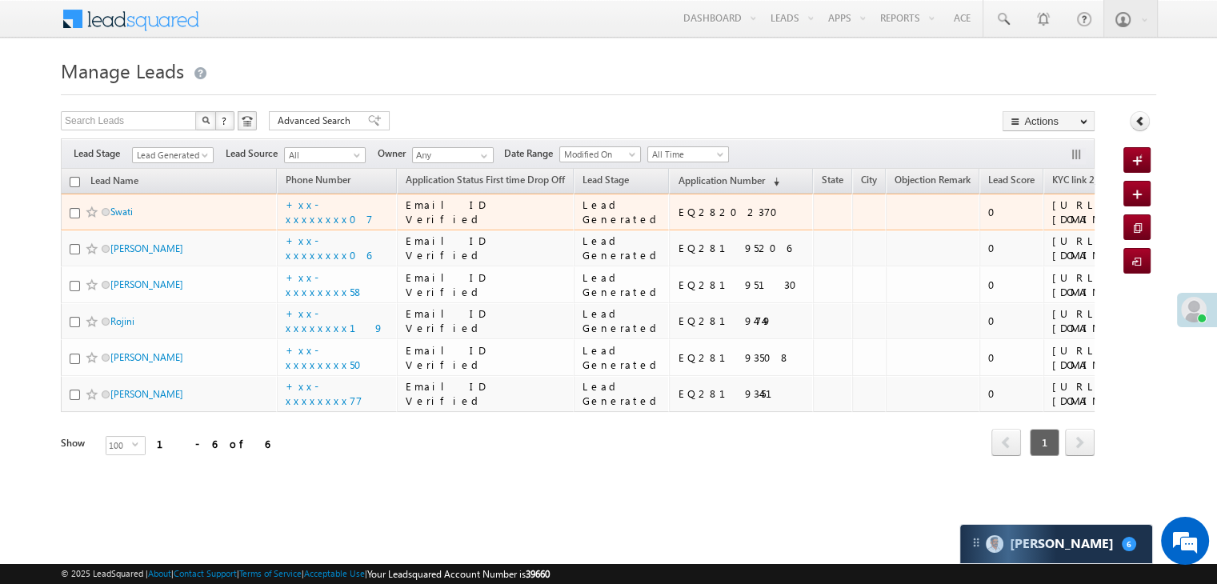
scroll to position [306, 0]
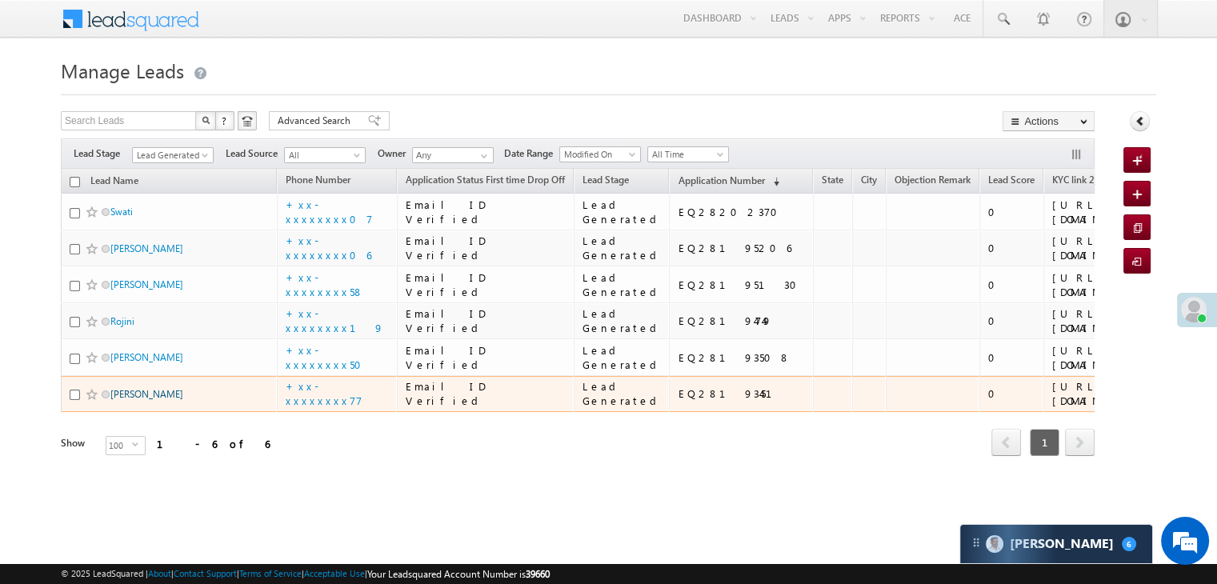
click at [137, 400] on link "[PERSON_NAME]" at bounding box center [146, 394] width 73 height 12
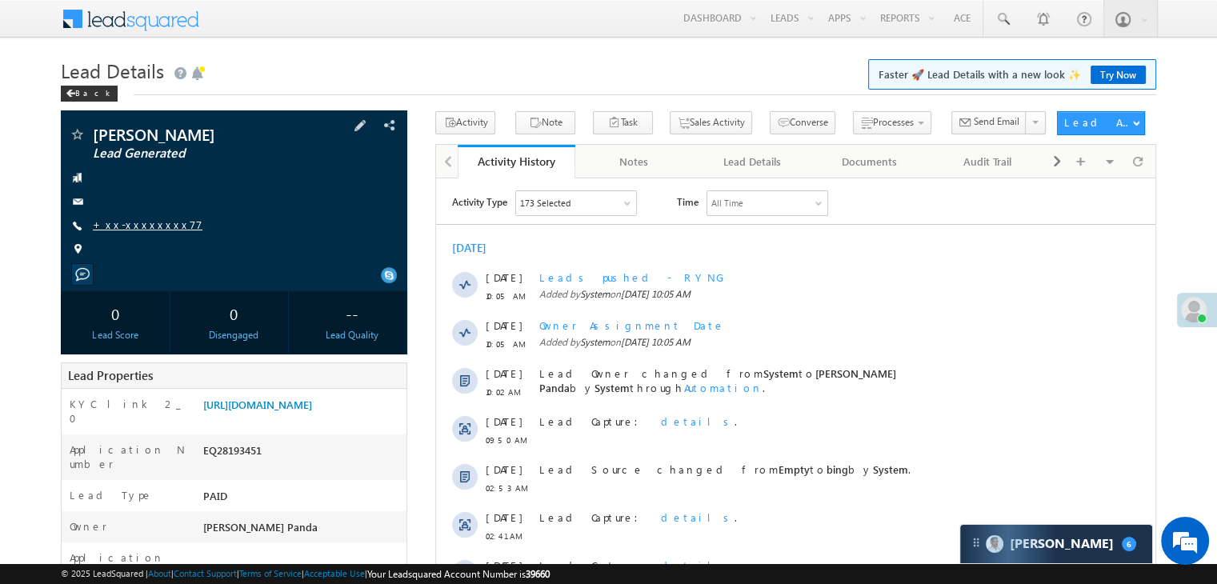
click at [131, 227] on link "+xx-xxxxxxxx77" at bounding box center [148, 225] width 110 height 14
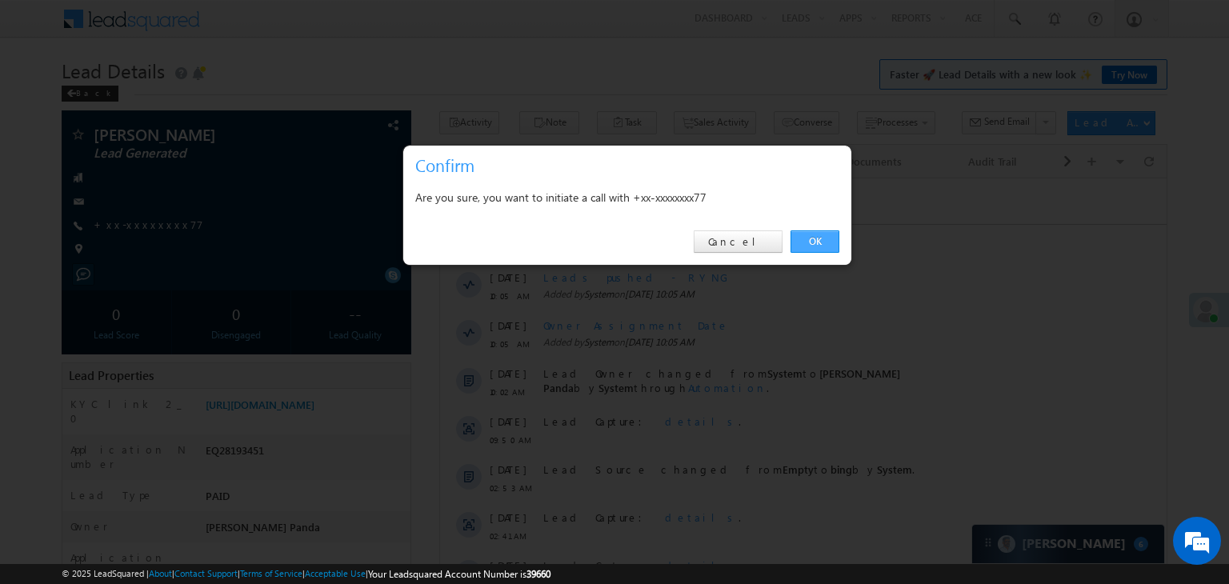
click at [812, 244] on link "OK" at bounding box center [815, 241] width 49 height 22
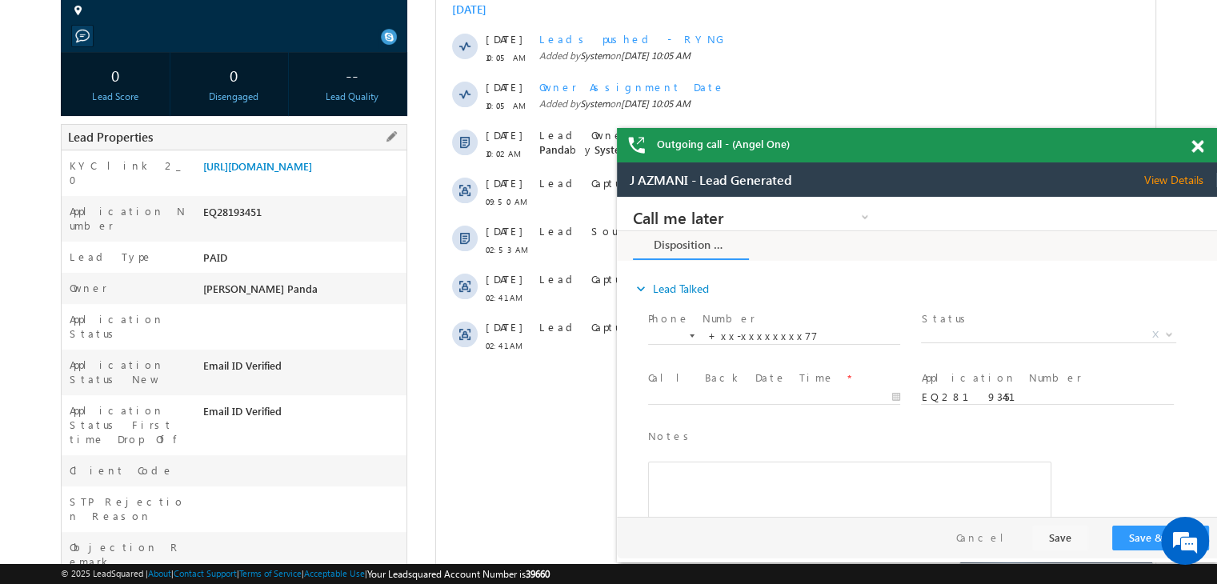
scroll to position [320, 0]
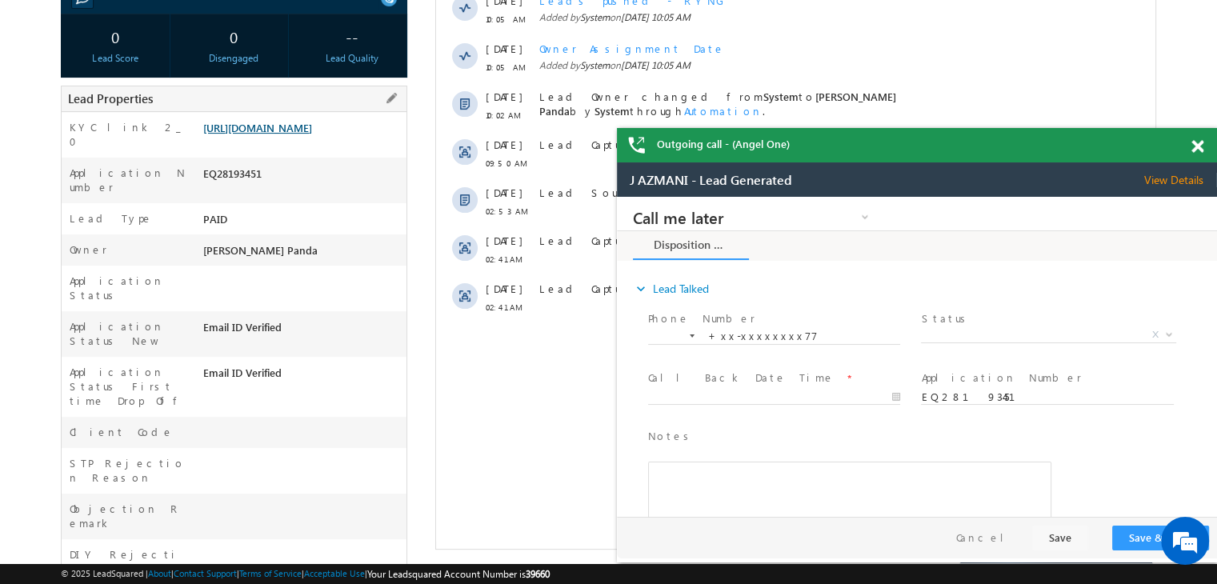
click at [306, 134] on link "https://angelbroking1-pk3em7sa.customui-test.leadsquared.com?leadId=d81640b1-7f…" at bounding box center [257, 128] width 109 height 14
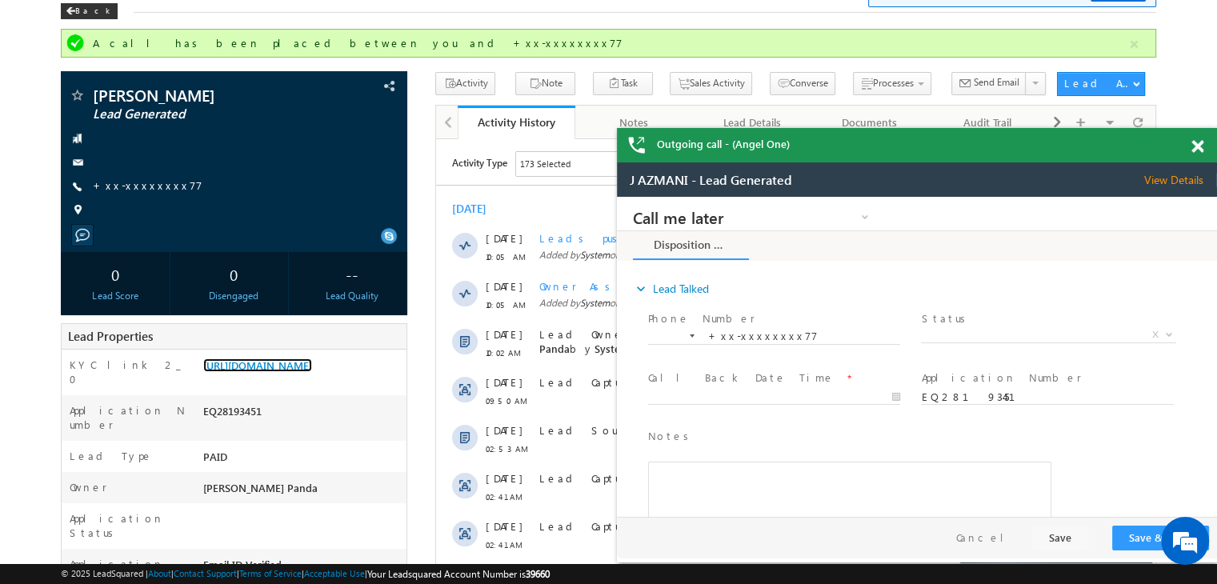
scroll to position [80, 0]
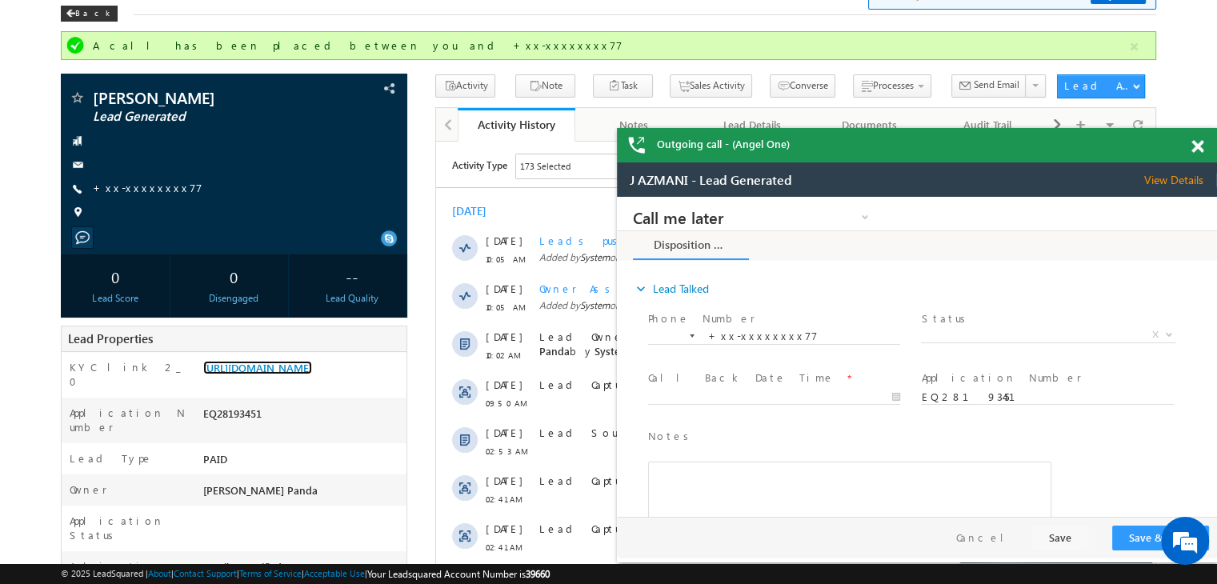
click at [1202, 146] on span at bounding box center [1197, 147] width 12 height 14
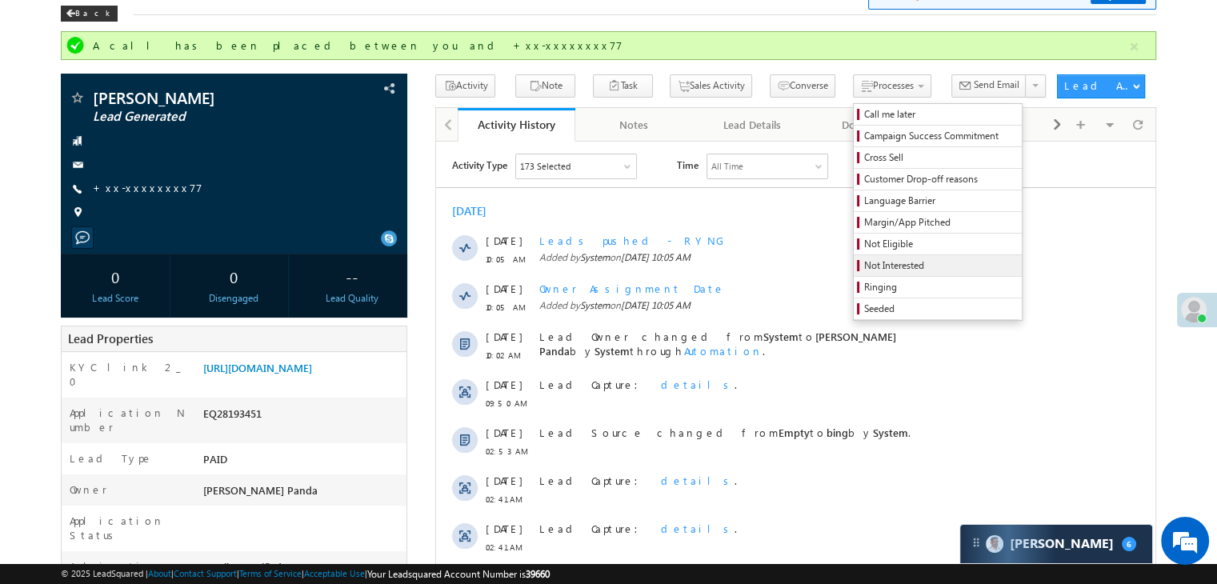
click at [864, 269] on span "Not Interested" at bounding box center [940, 265] width 152 height 14
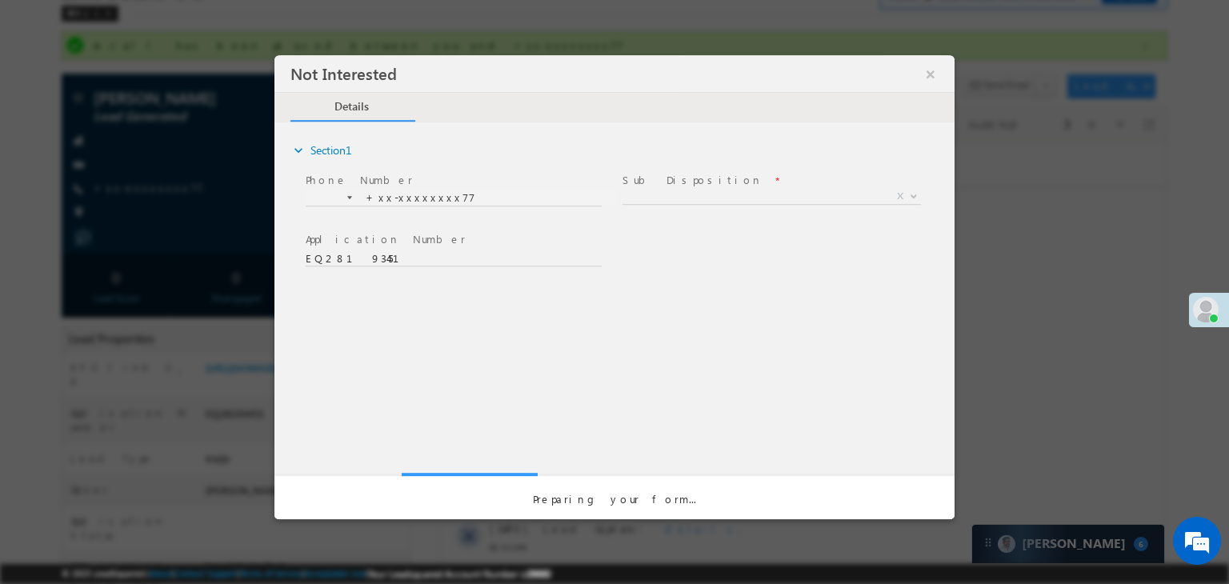
scroll to position [0, 0]
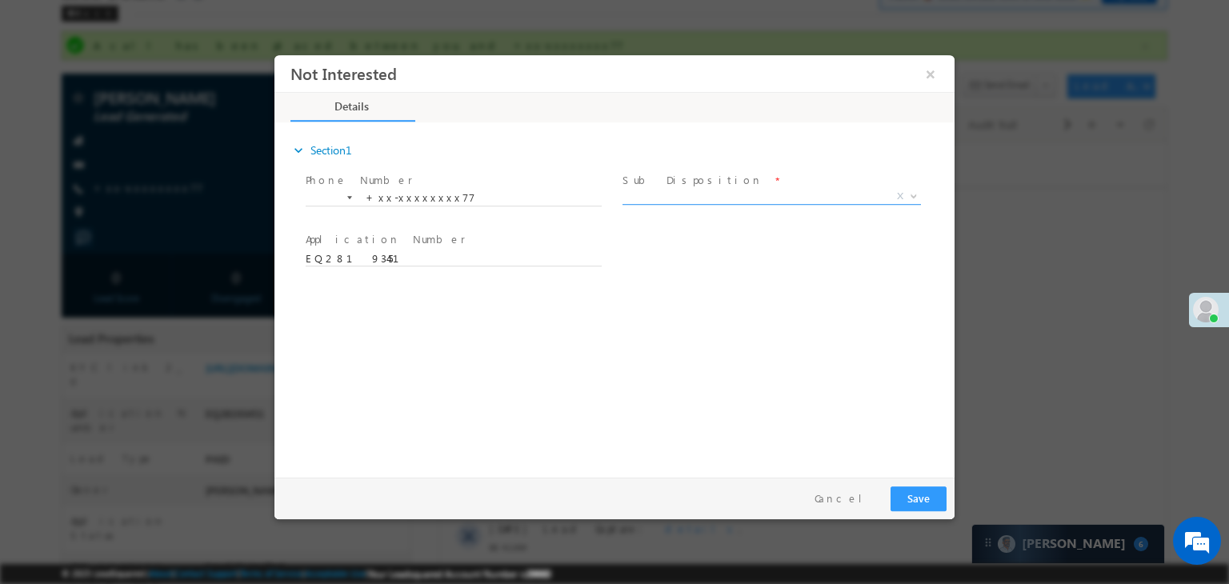
click at [750, 190] on span "X" at bounding box center [771, 197] width 298 height 16
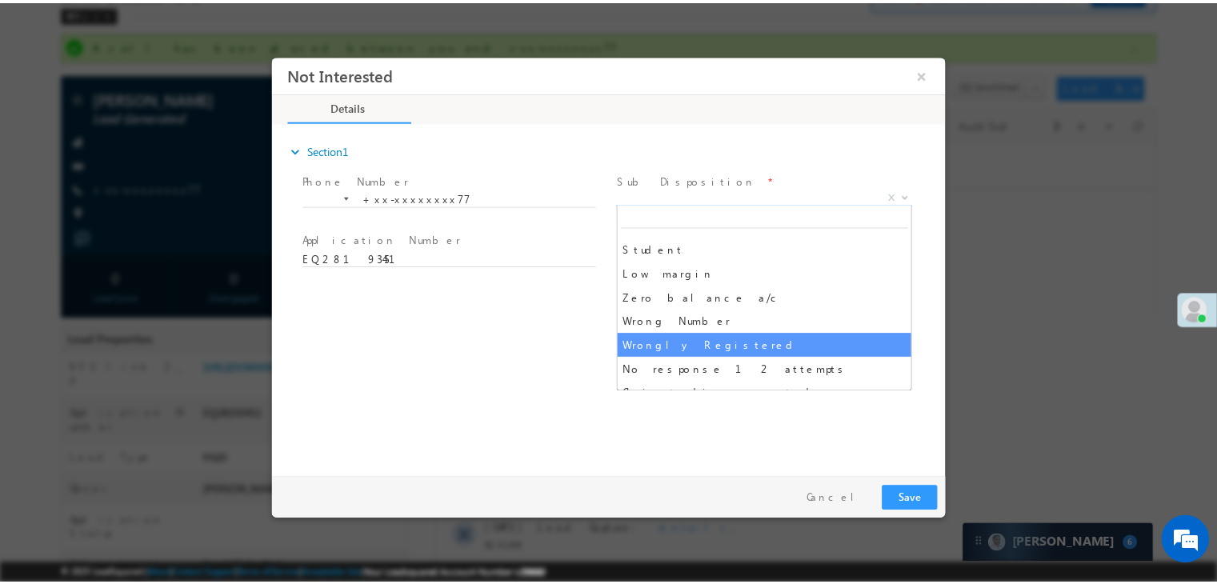
scroll to position [160, 0]
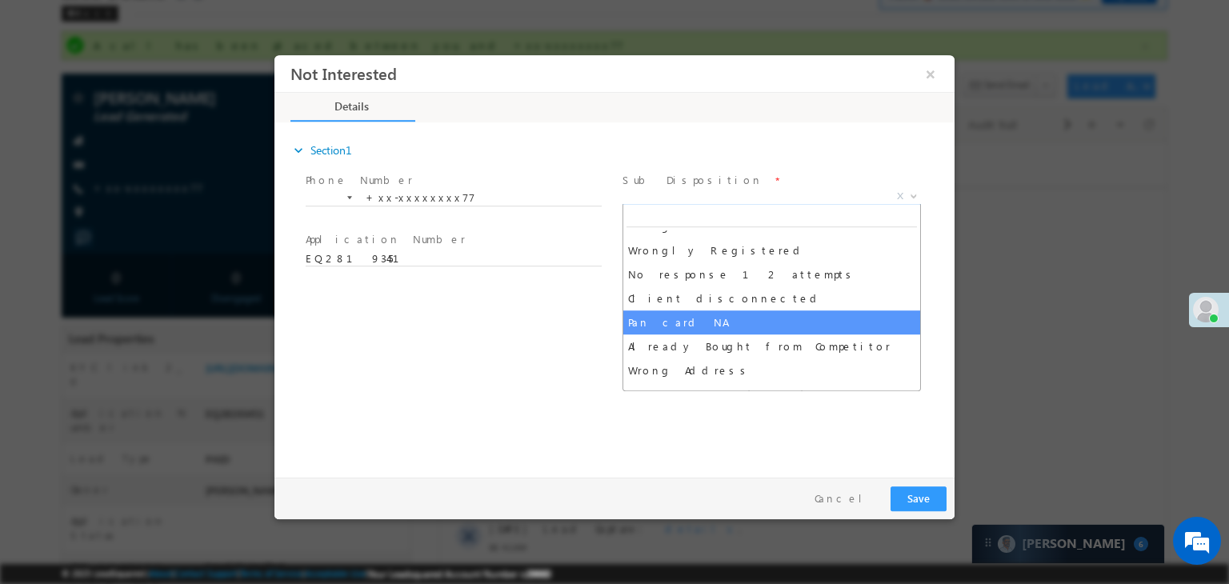
select select "Pan card NA"
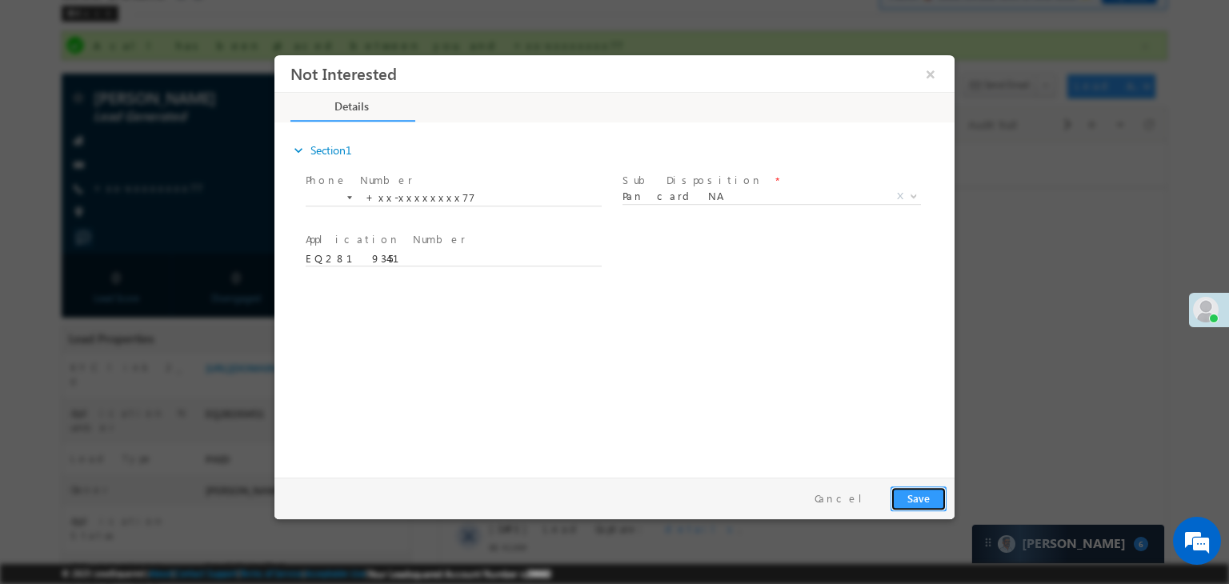
click at [919, 497] on button "Save" at bounding box center [919, 498] width 56 height 25
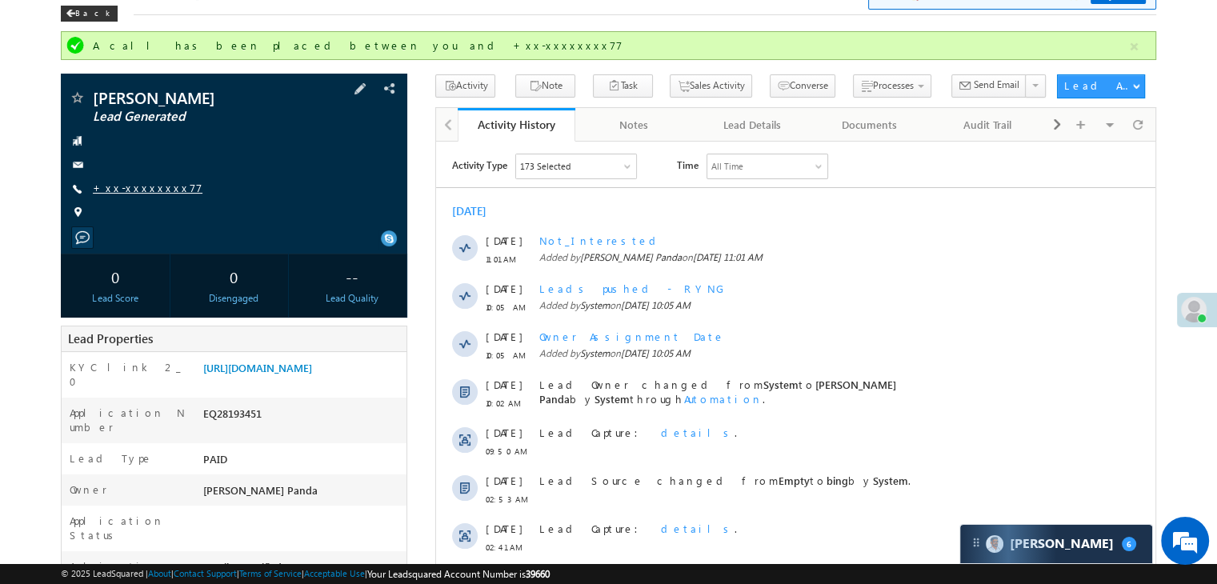
click at [132, 190] on link "+xx-xxxxxxxx77" at bounding box center [148, 188] width 110 height 14
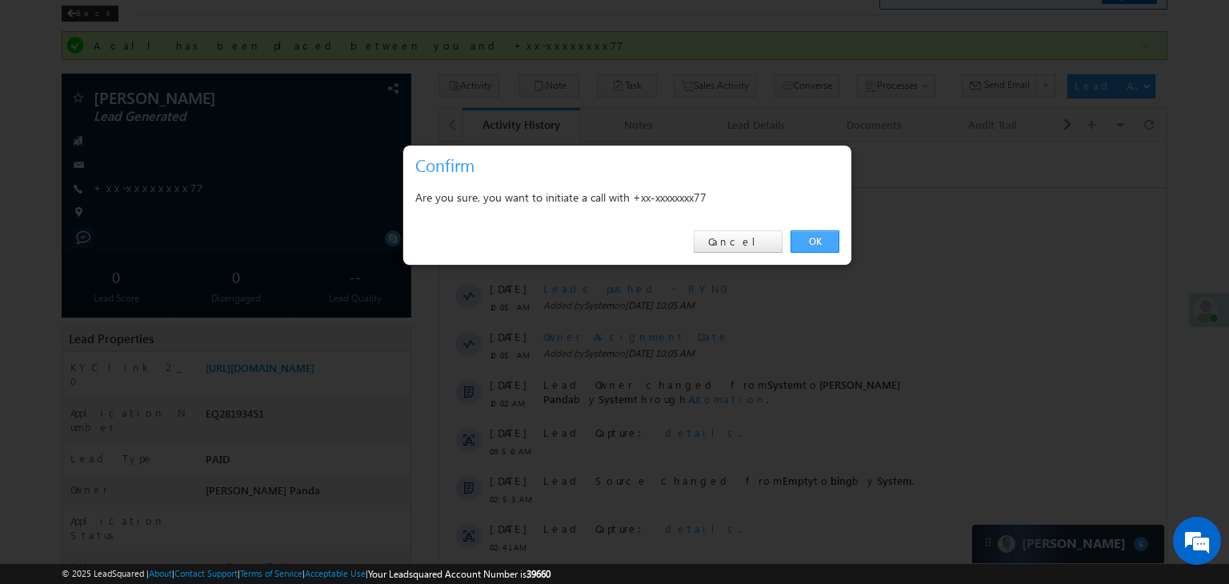
click at [819, 244] on link "OK" at bounding box center [815, 241] width 49 height 22
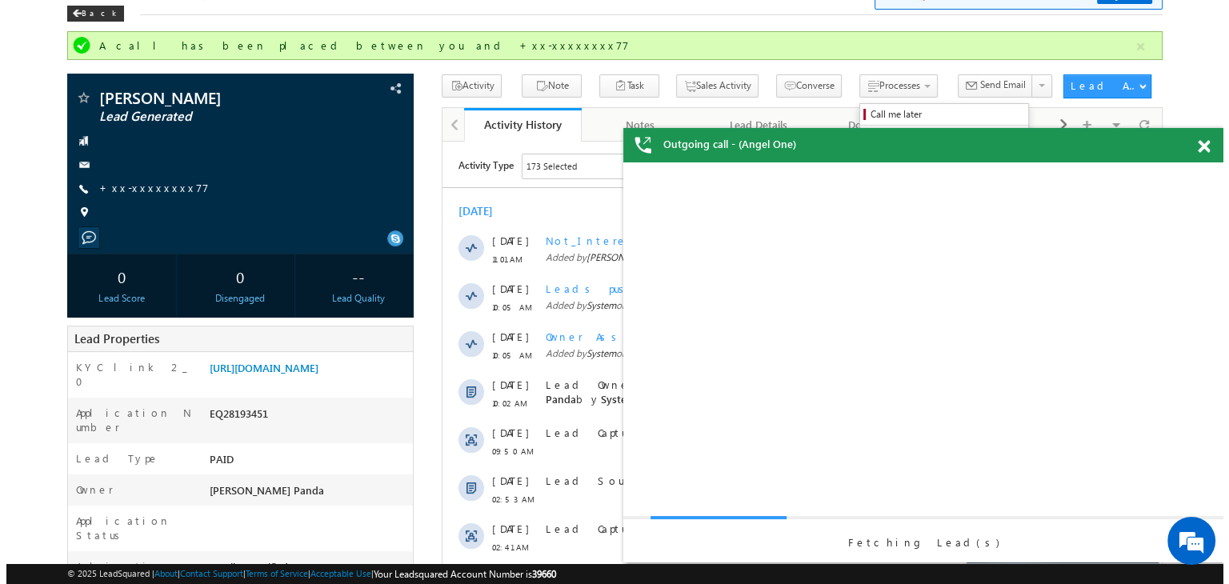
scroll to position [0, 0]
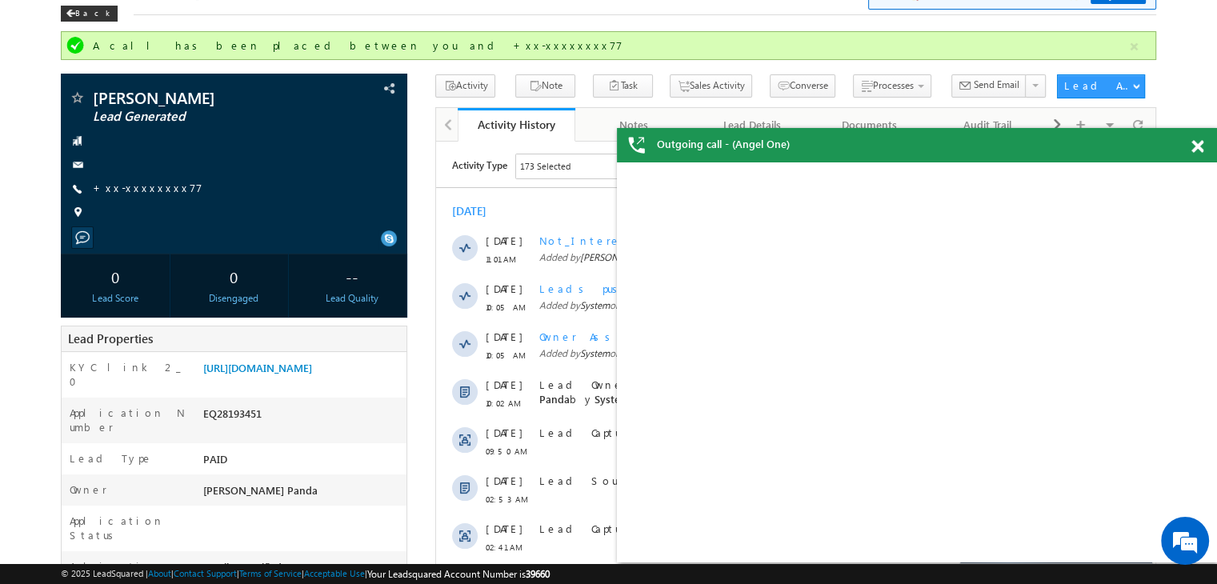
click at [1197, 147] on span at bounding box center [1197, 147] width 12 height 14
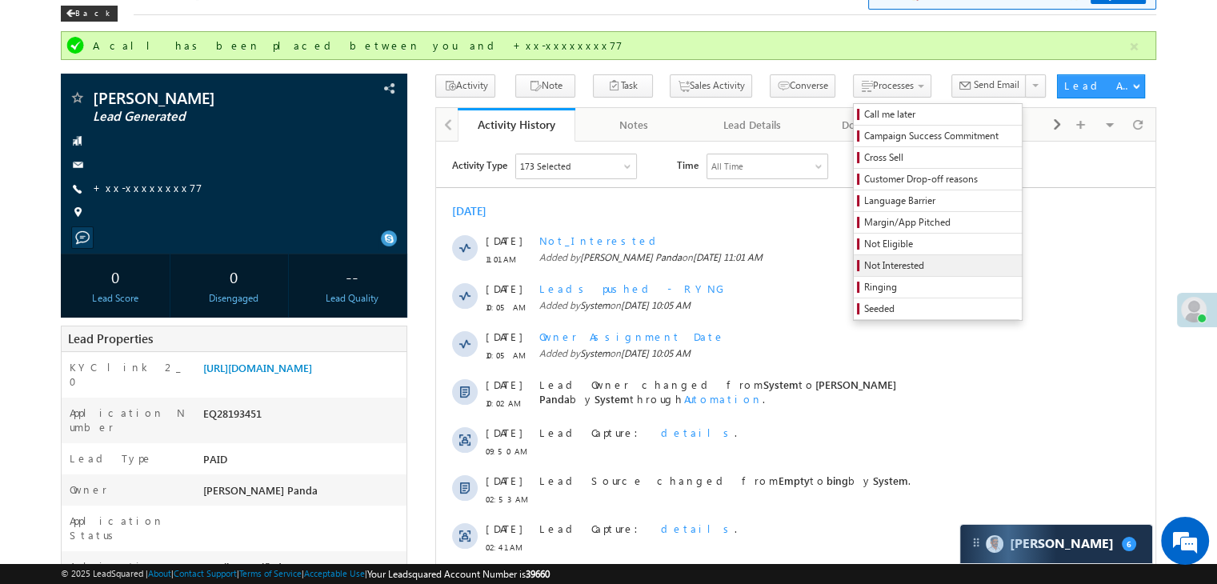
click at [873, 261] on span "Not Interested" at bounding box center [940, 265] width 152 height 14
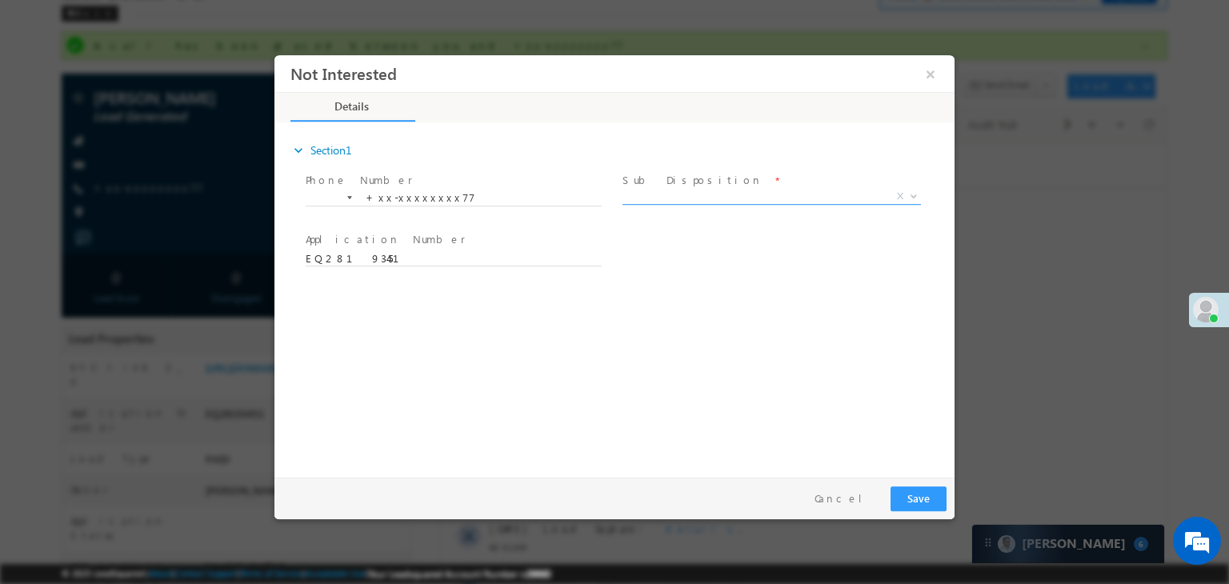
click at [759, 189] on span "X" at bounding box center [771, 197] width 298 height 16
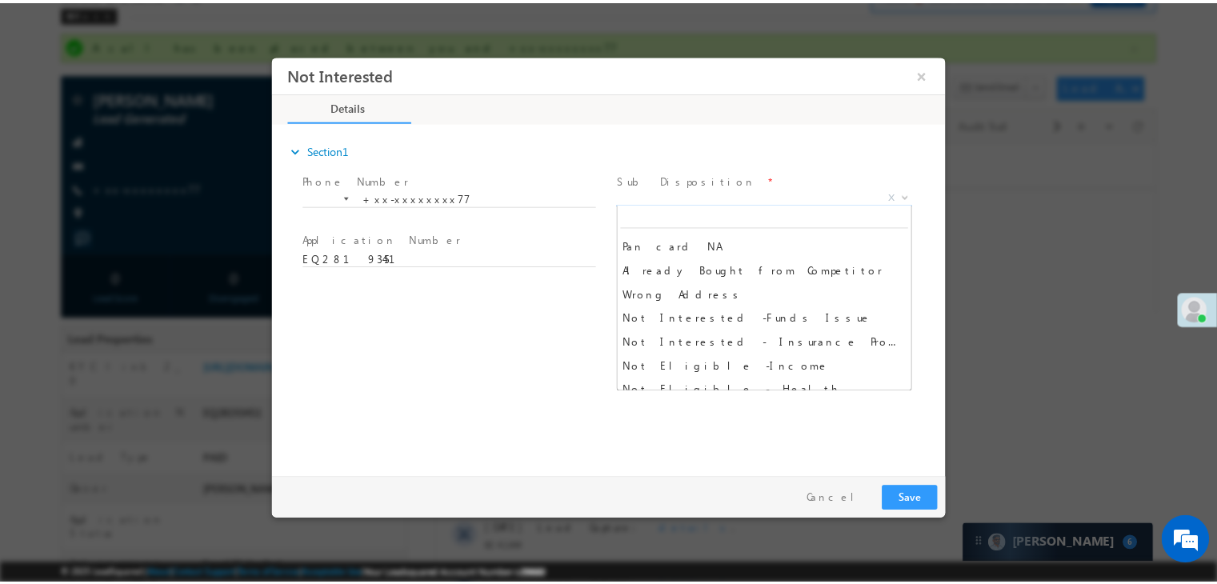
scroll to position [240, 0]
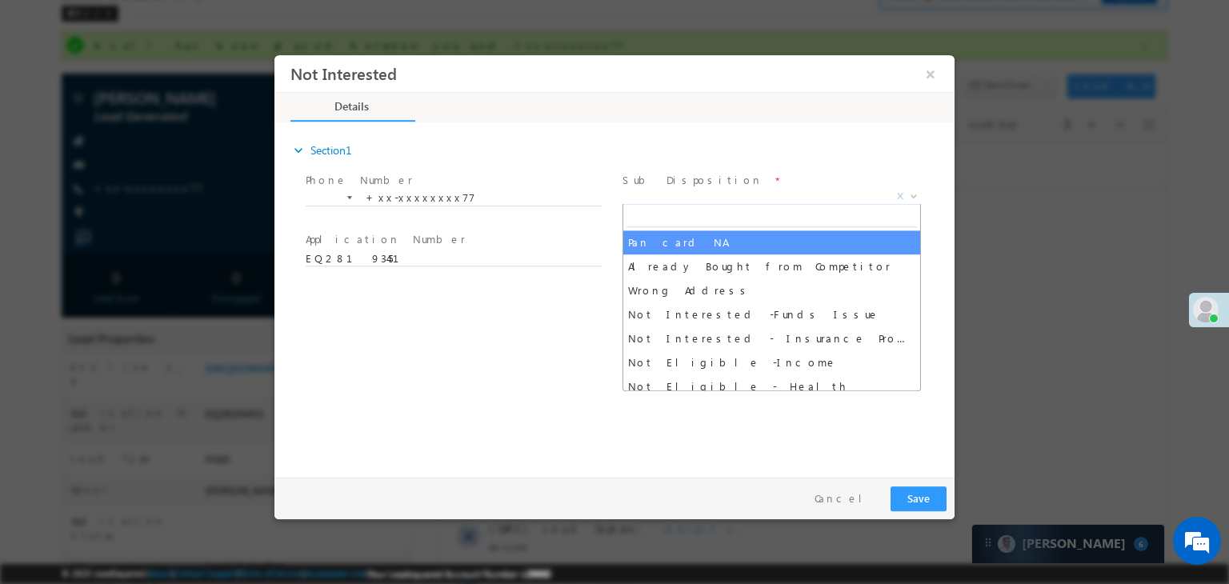
select select "Pan card NA"
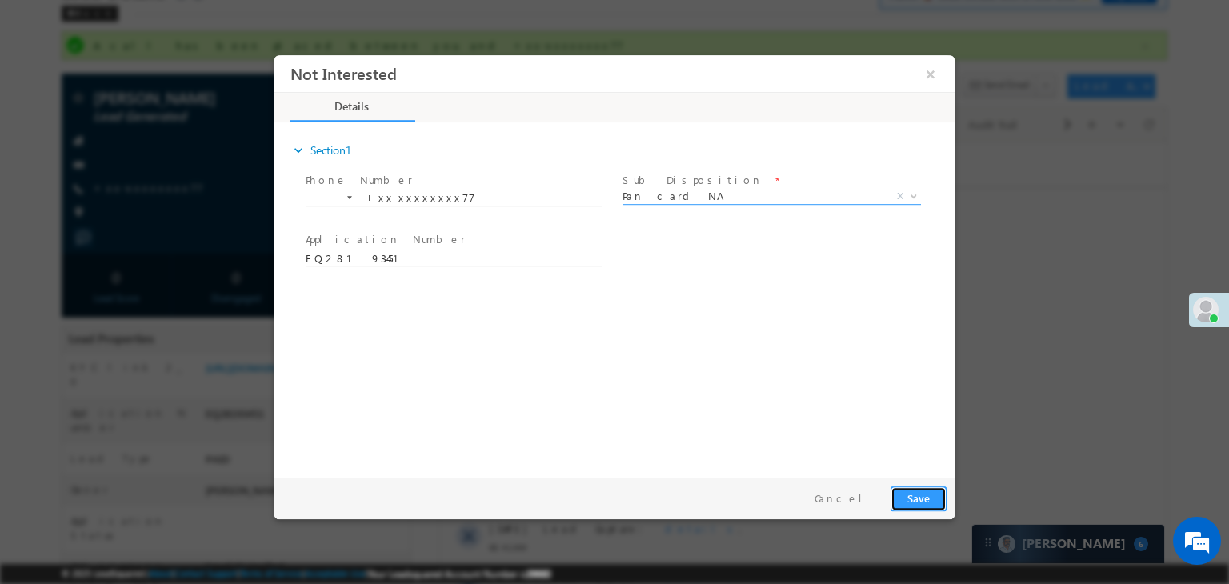
click at [925, 498] on button "Save" at bounding box center [919, 498] width 56 height 25
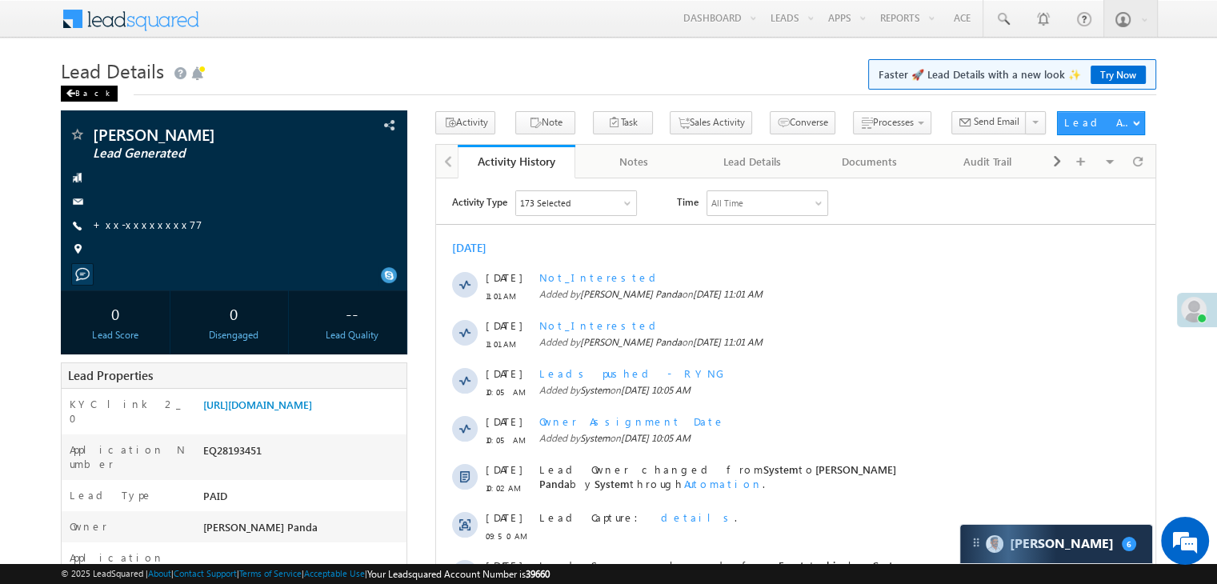
click at [71, 93] on span at bounding box center [71, 94] width 10 height 8
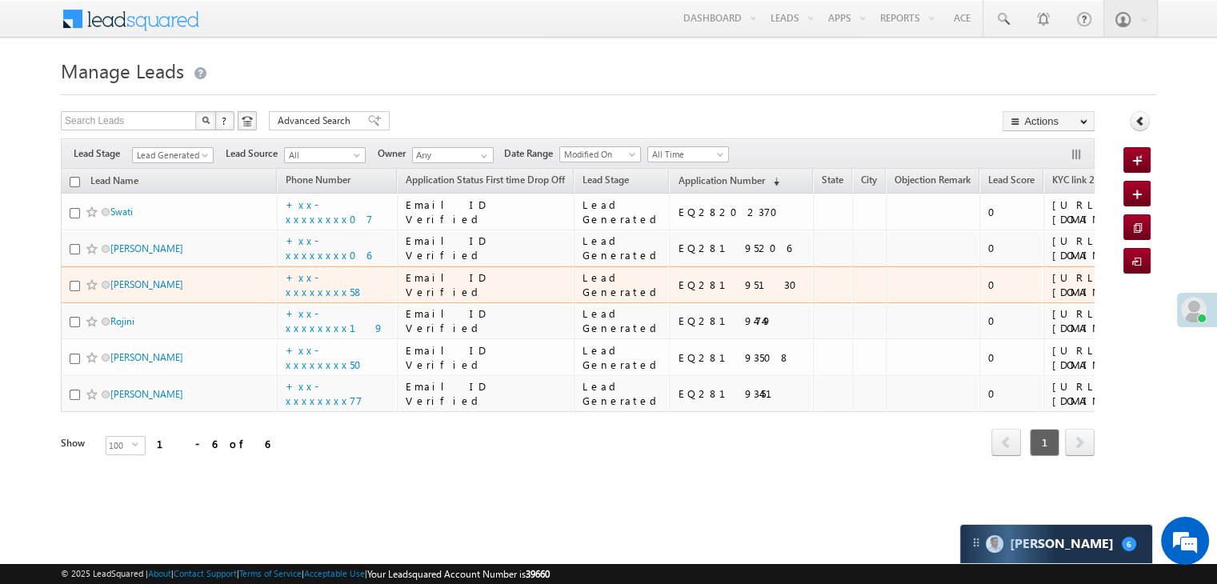
scroll to position [306, 0]
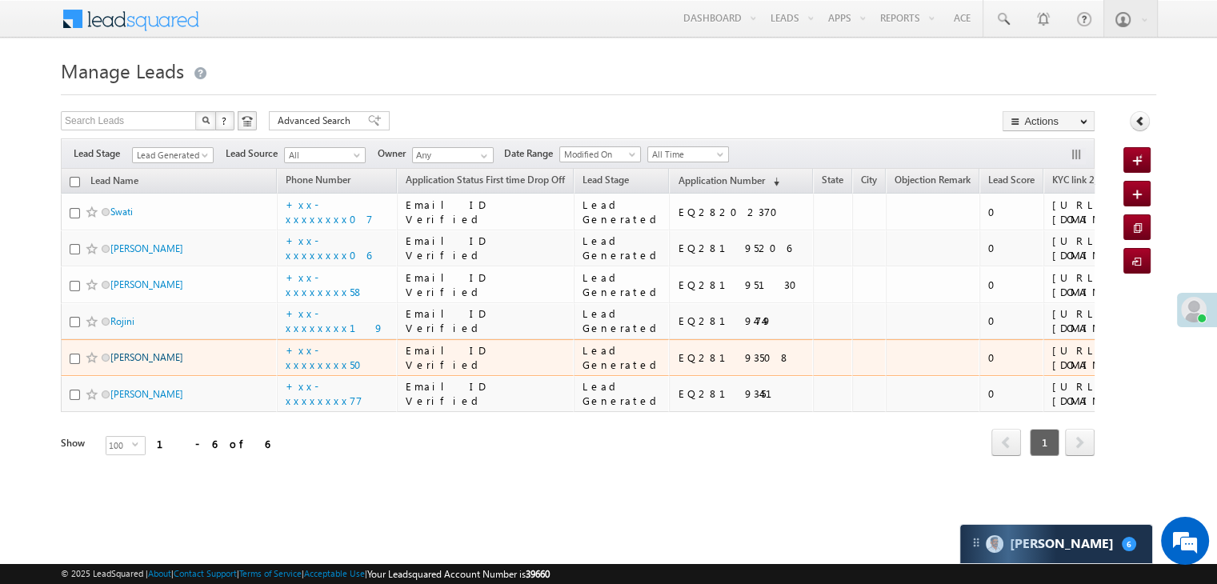
click at [135, 351] on link "[PERSON_NAME]" at bounding box center [146, 357] width 73 height 12
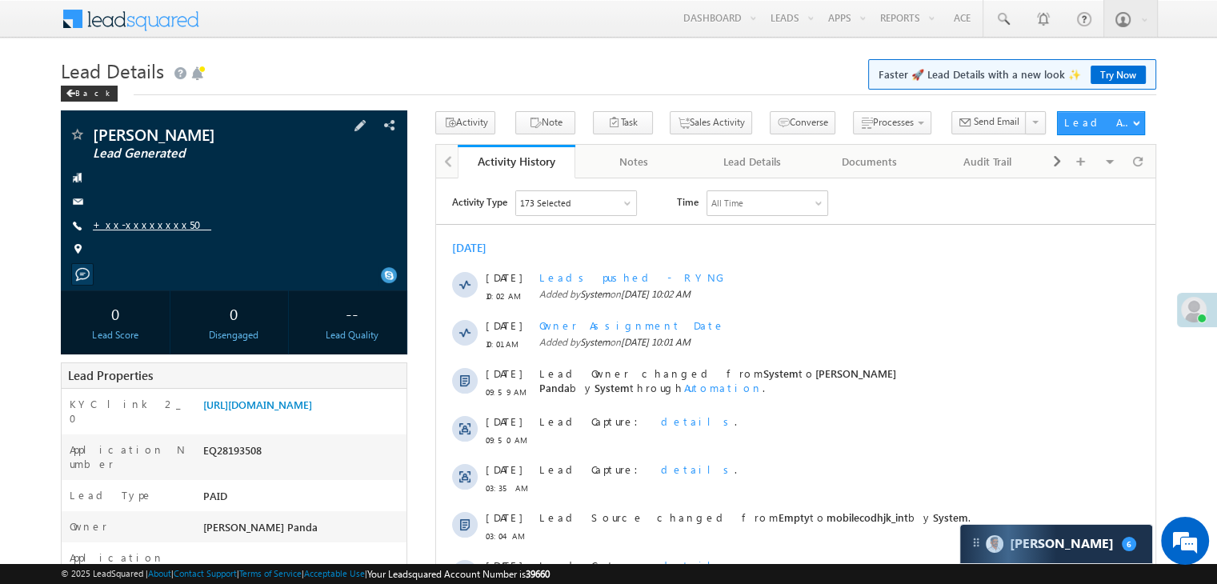
click at [142, 227] on link "+xx-xxxxxxxx50" at bounding box center [152, 225] width 118 height 14
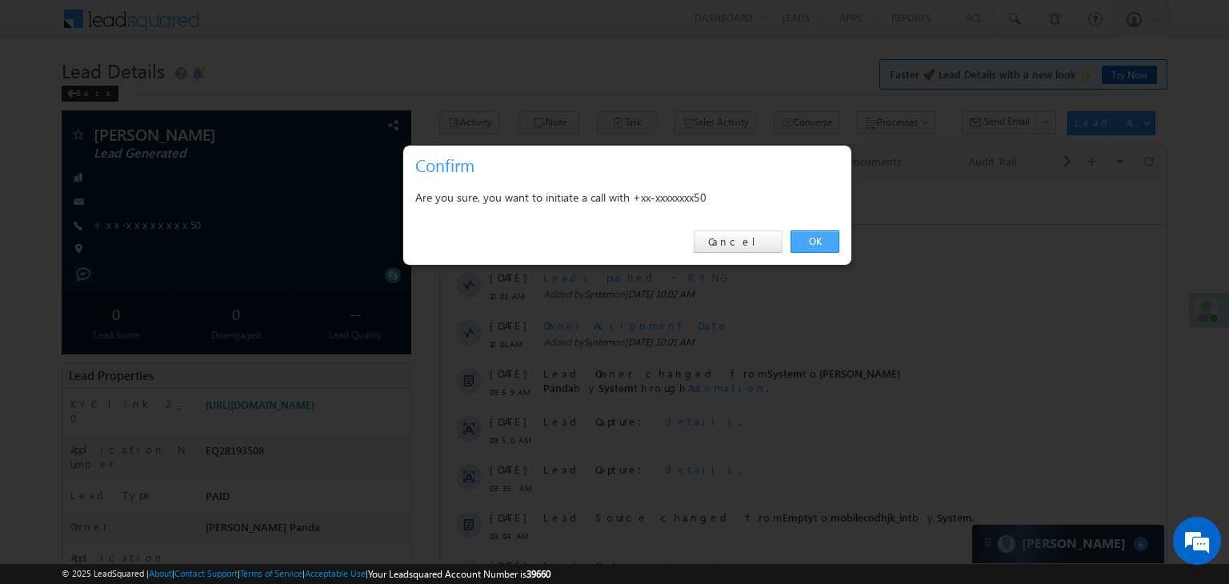
drag, startPoint x: 819, startPoint y: 236, endPoint x: 384, endPoint y: 57, distance: 470.7
click at [819, 236] on link "OK" at bounding box center [815, 241] width 49 height 22
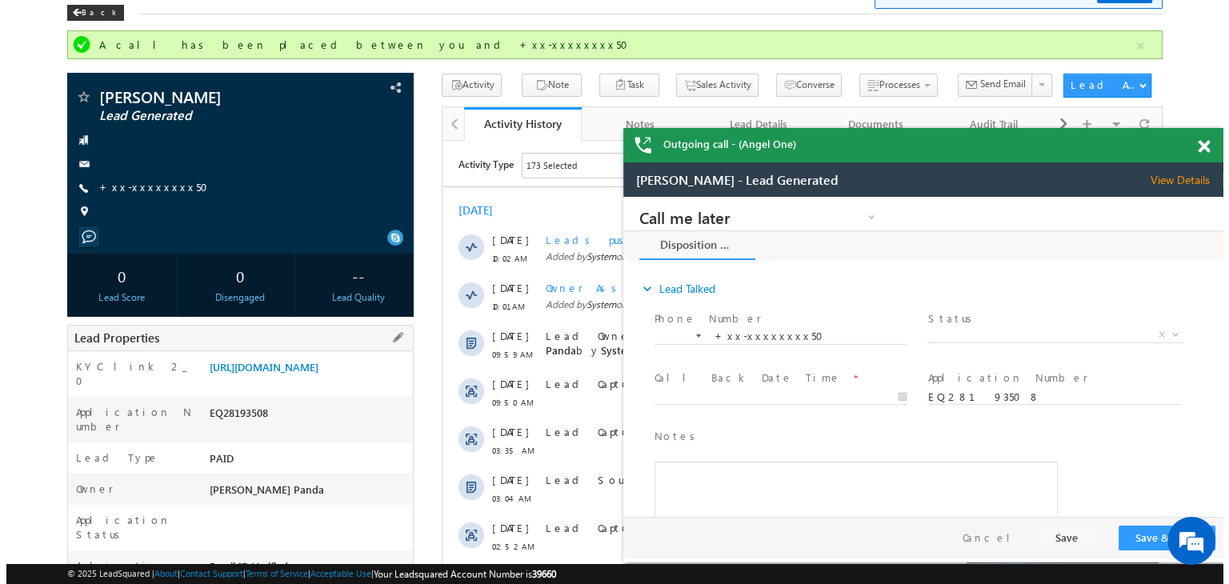
scroll to position [80, 0]
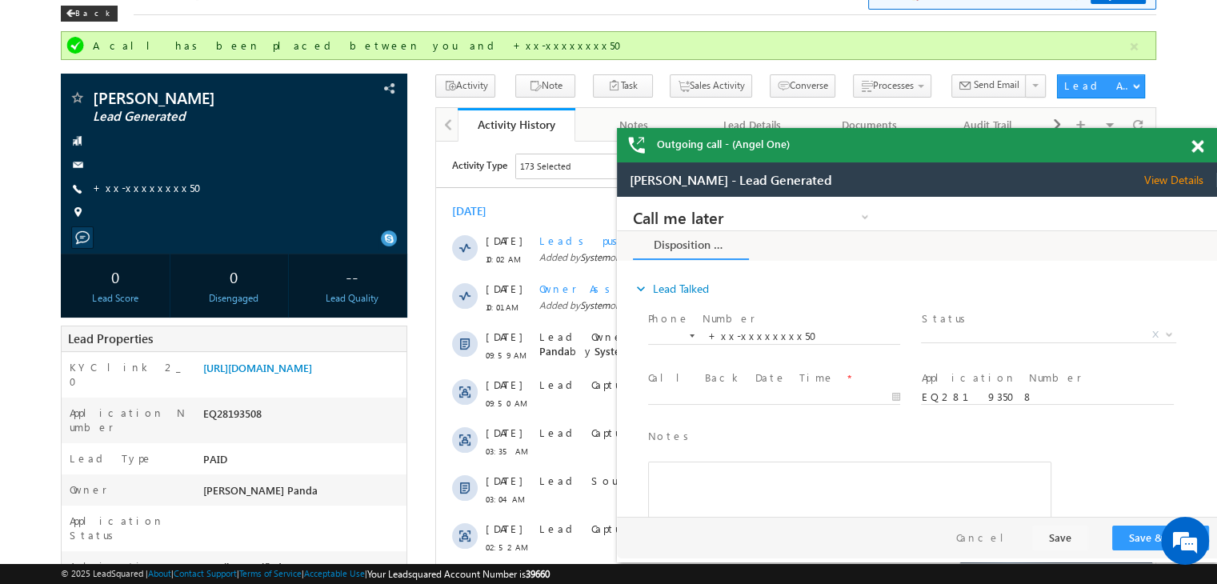
click at [1198, 145] on span at bounding box center [1197, 147] width 12 height 14
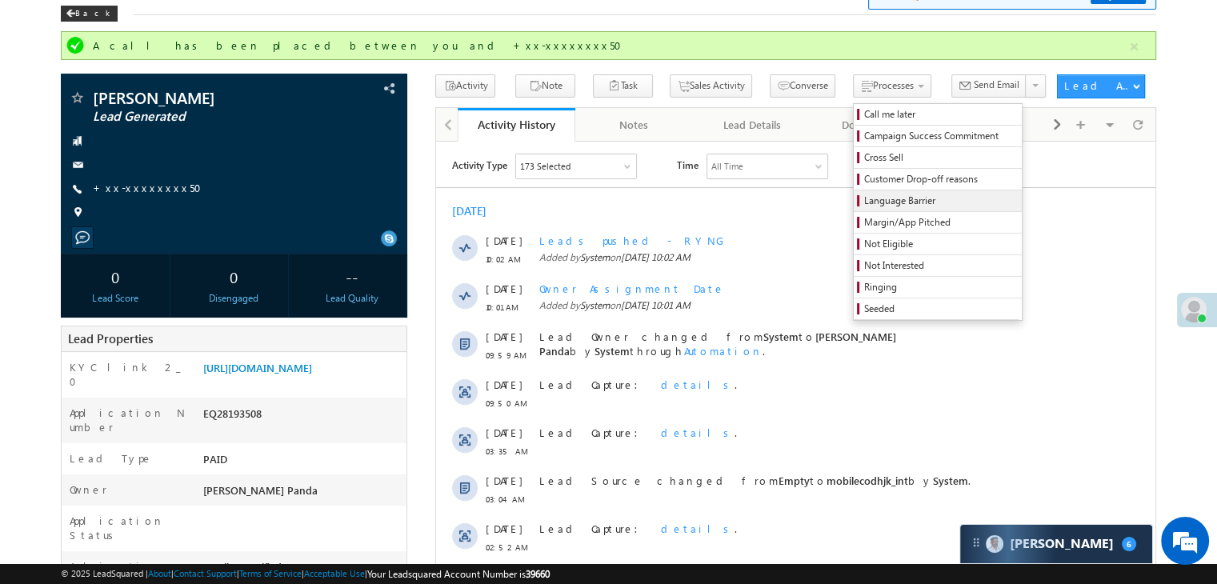
click at [864, 203] on span "Language Barrier" at bounding box center [940, 201] width 152 height 14
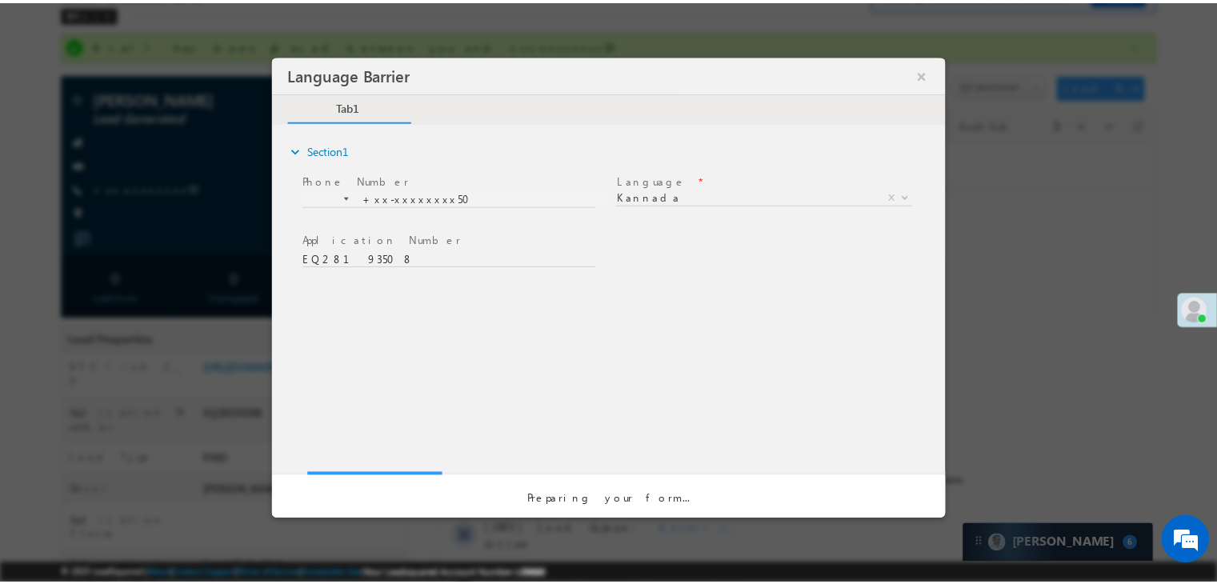
scroll to position [0, 0]
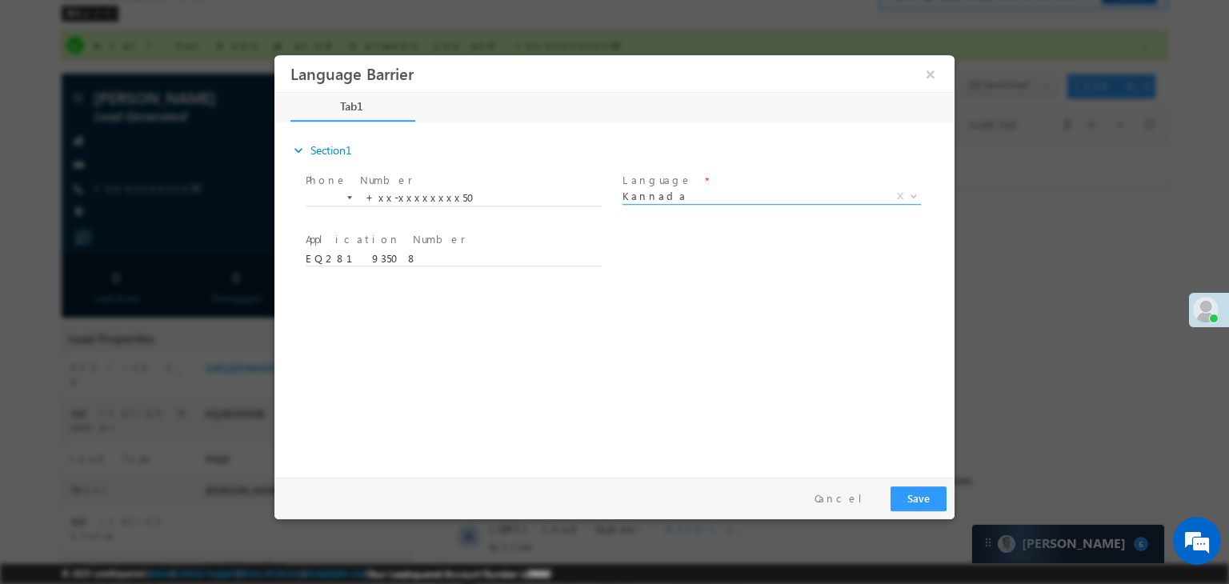
click at [776, 195] on span "Kannada" at bounding box center [752, 196] width 260 height 14
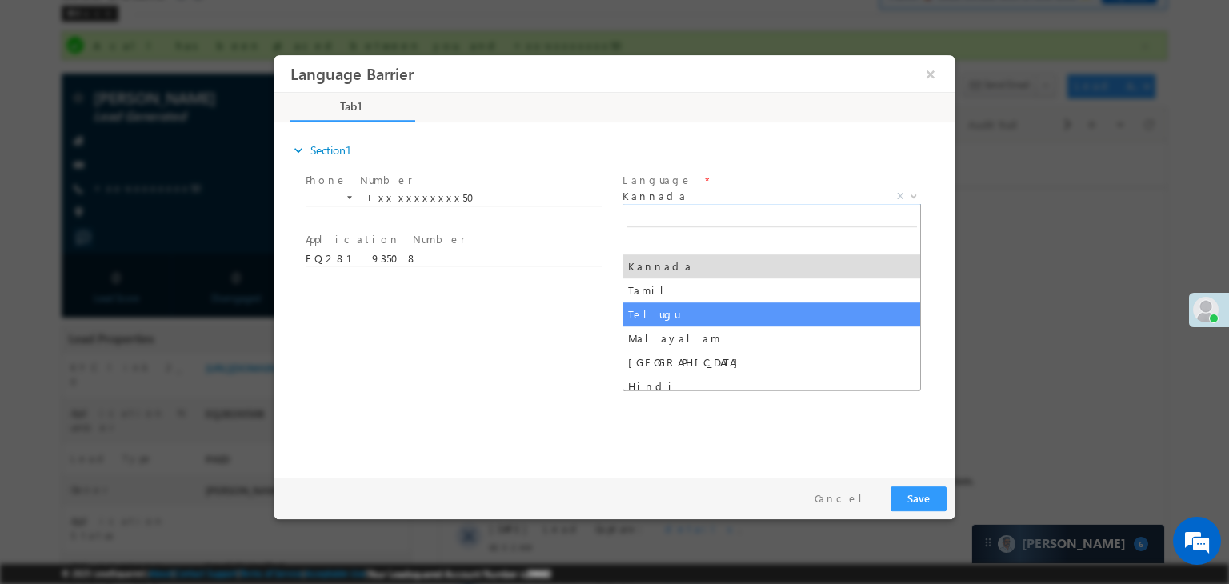
select select "Telugu"
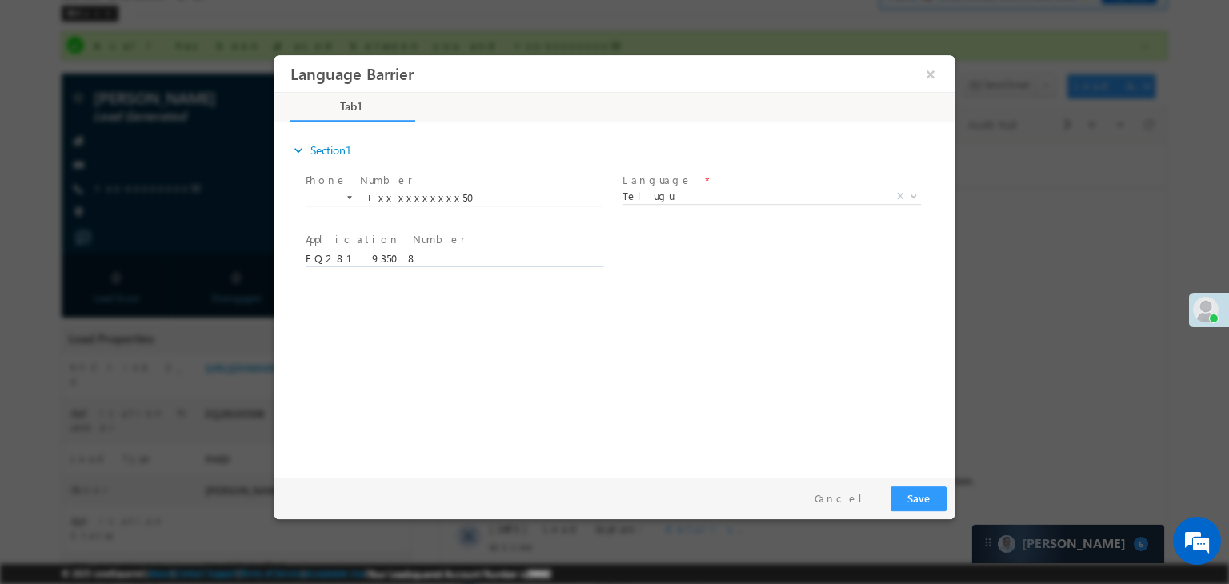
click at [320, 261] on input "EQ28193508" at bounding box center [454, 259] width 296 height 16
click at [924, 490] on button "Save" at bounding box center [919, 498] width 56 height 25
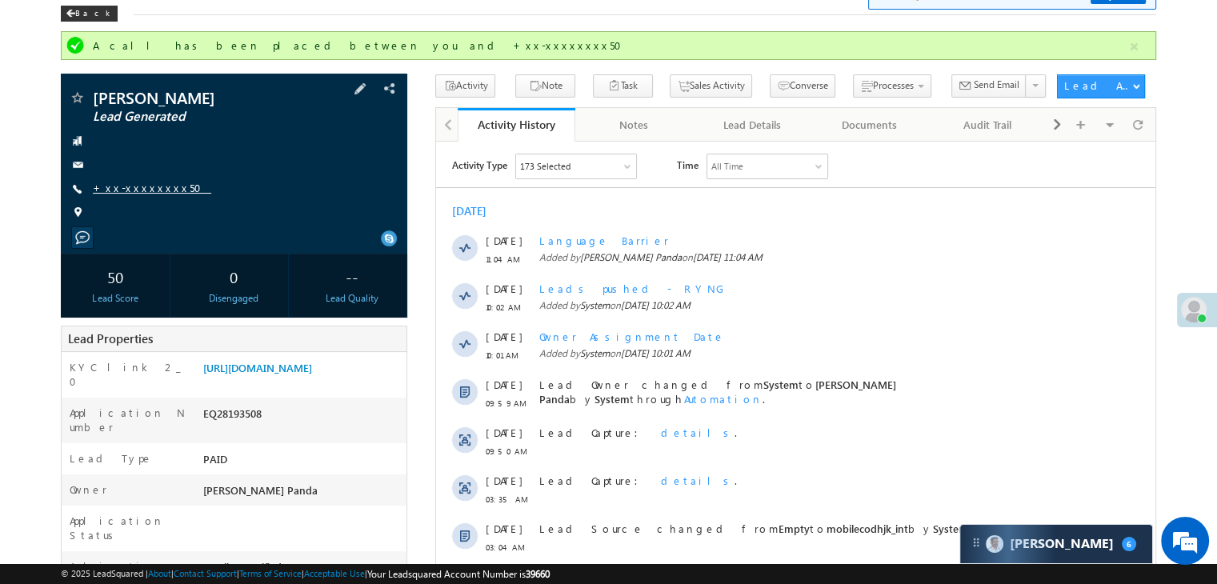
click at [124, 188] on link "+xx-xxxxxxxx50" at bounding box center [152, 188] width 118 height 14
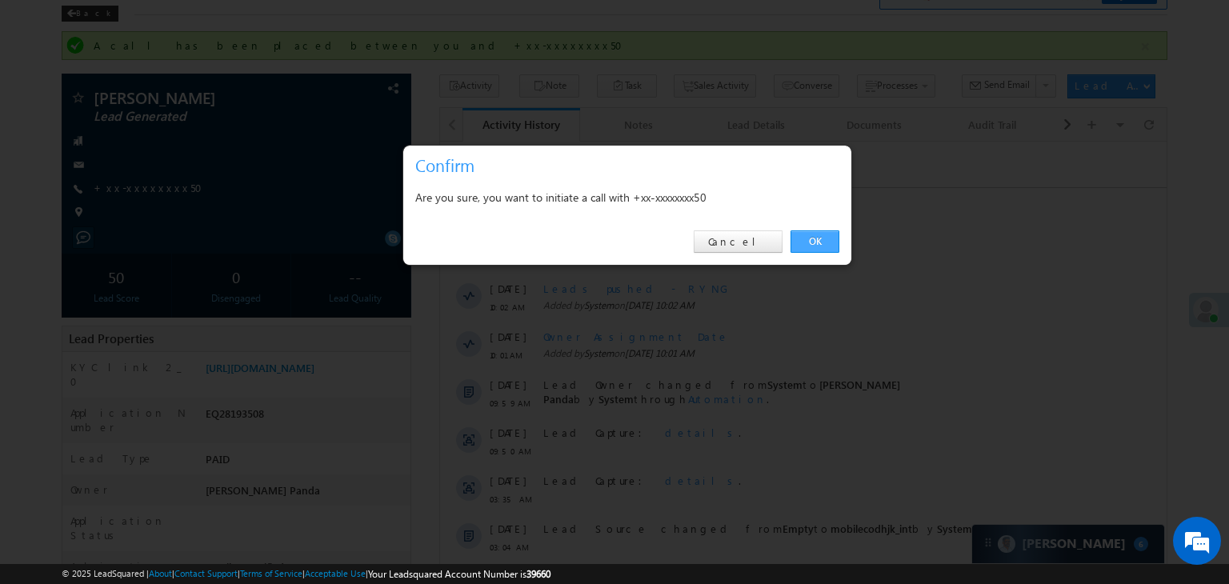
click at [816, 242] on link "OK" at bounding box center [815, 241] width 49 height 22
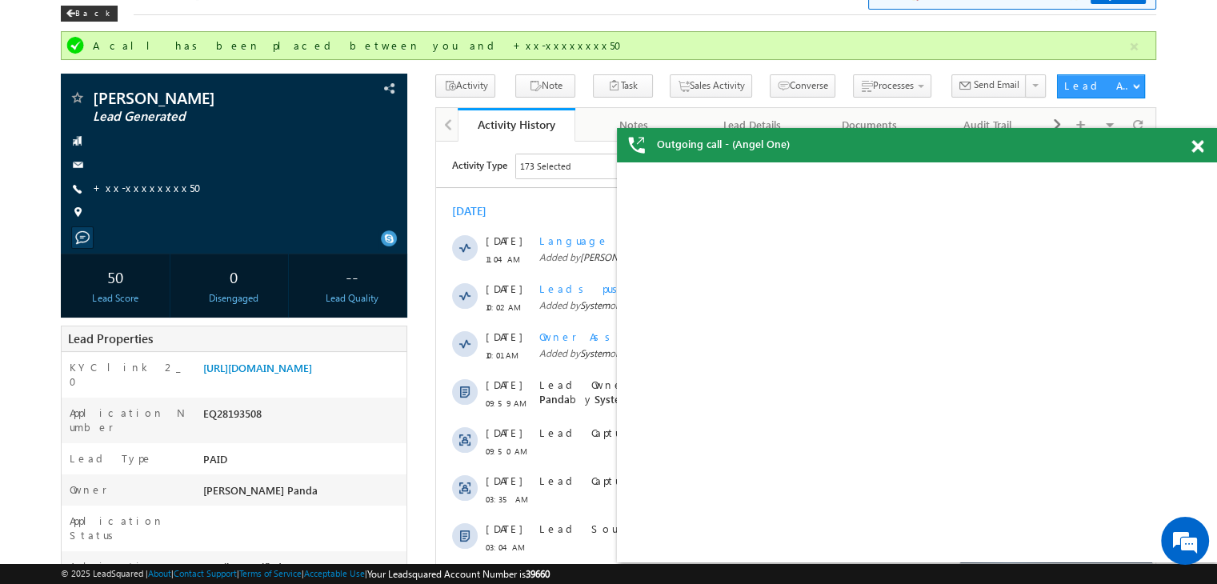
click at [1200, 143] on span at bounding box center [1197, 147] width 12 height 14
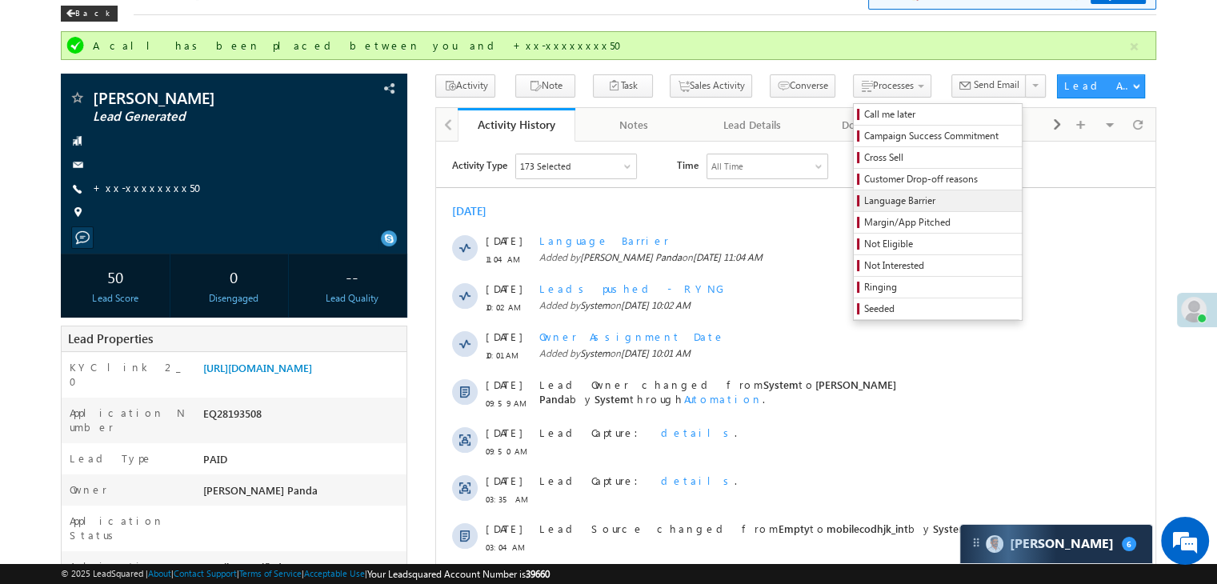
click at [872, 199] on span "Language Barrier" at bounding box center [940, 201] width 152 height 14
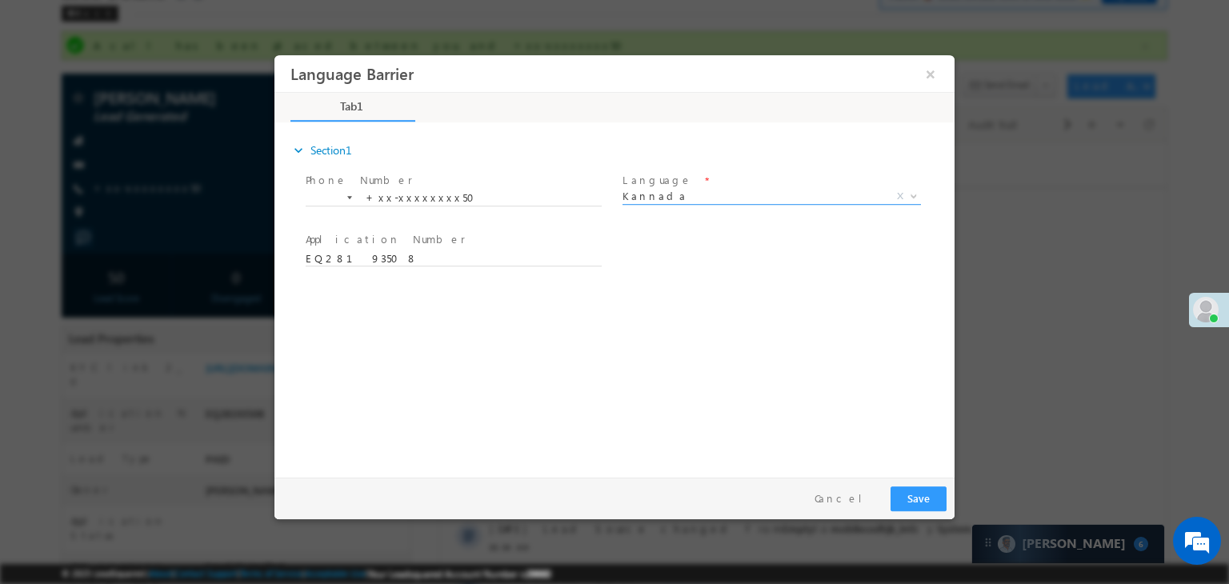
click at [800, 202] on span "Kannada" at bounding box center [752, 196] width 260 height 14
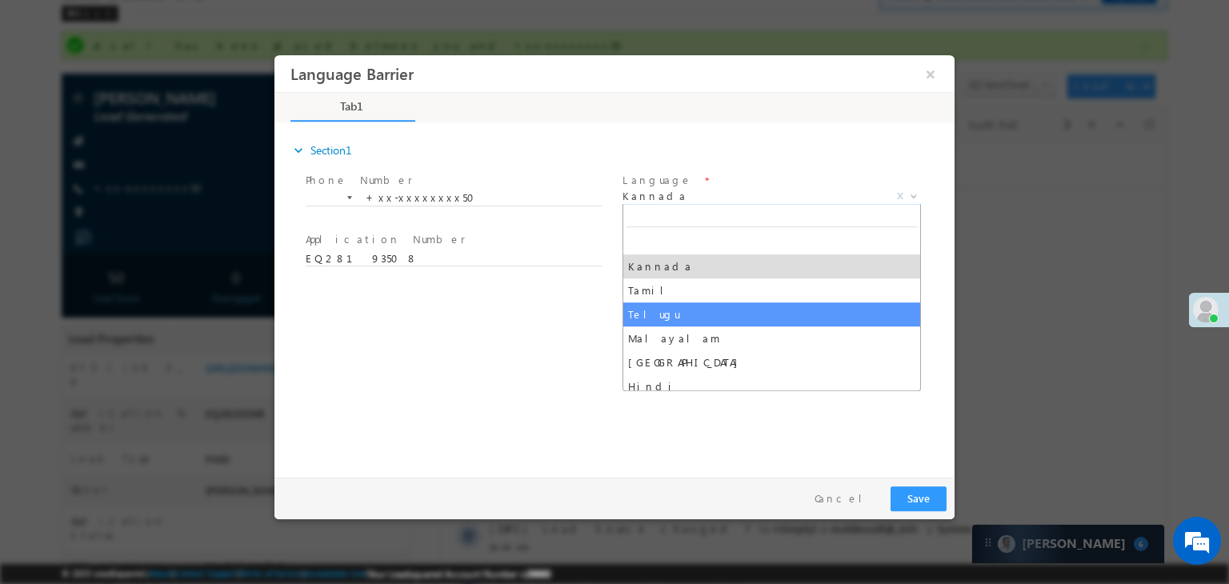
drag, startPoint x: 656, startPoint y: 317, endPoint x: 707, endPoint y: 339, distance: 55.9
select select "Telugu"
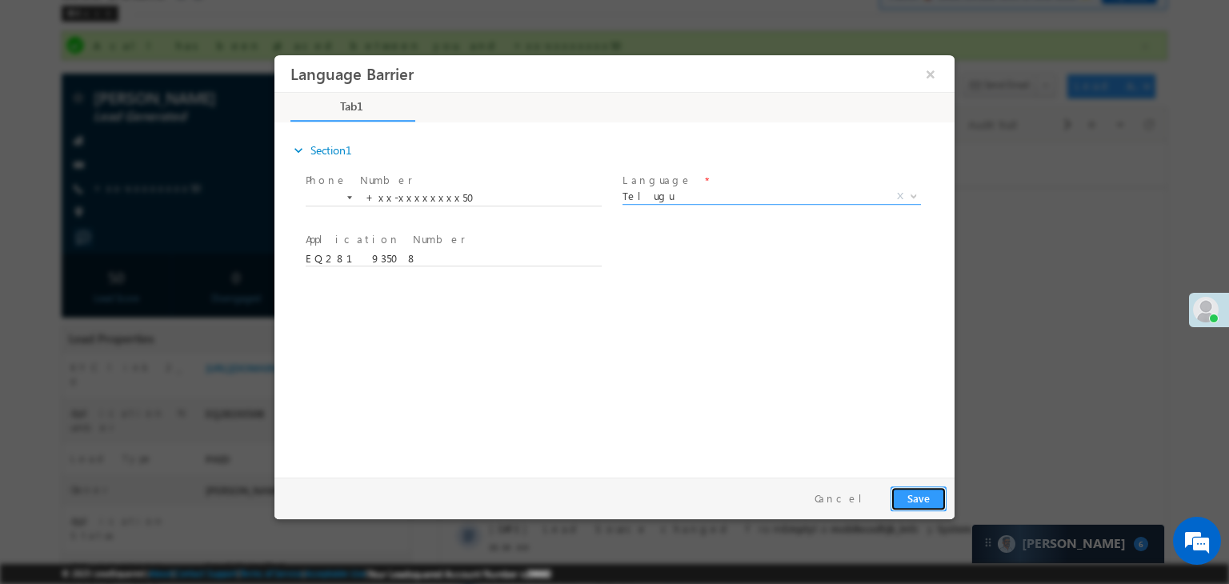
click at [925, 502] on button "Save" at bounding box center [919, 498] width 56 height 25
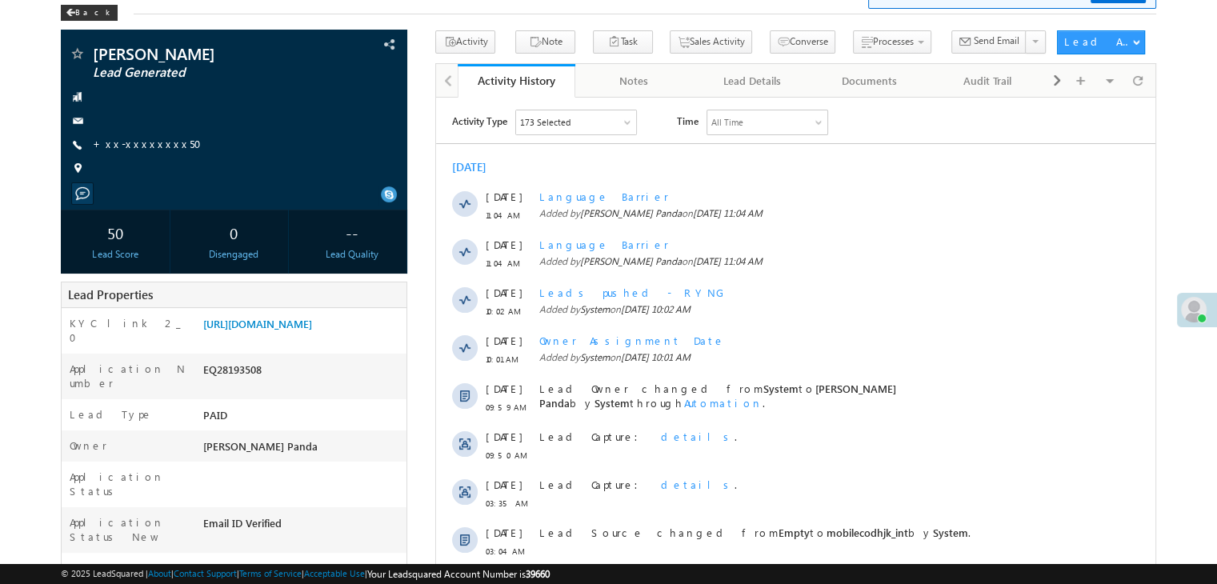
scroll to position [80, 0]
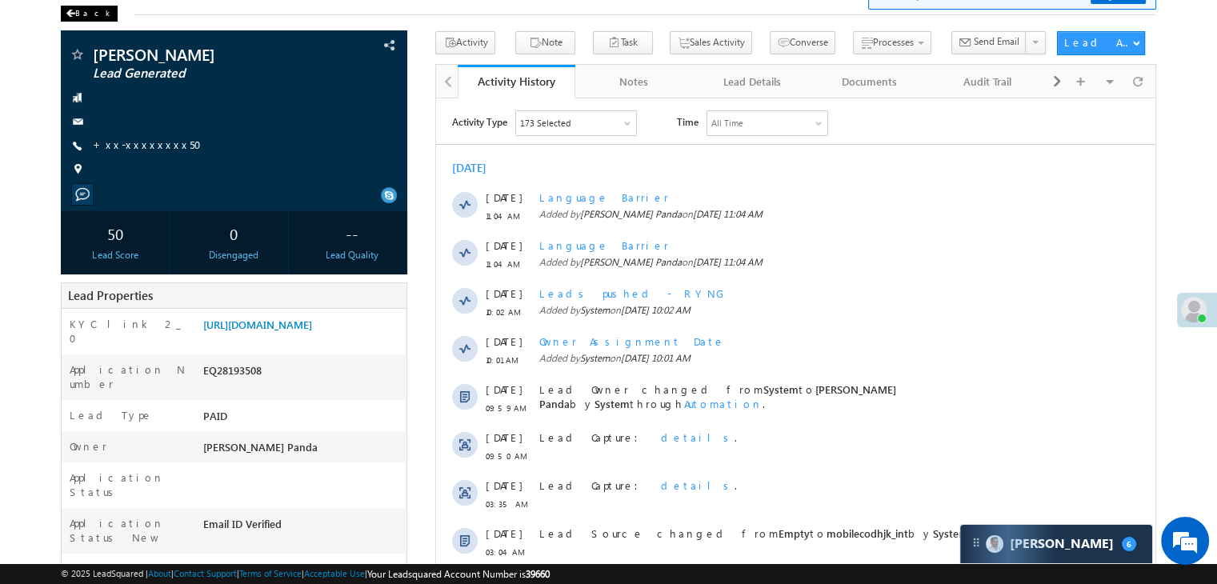
click at [78, 14] on div "Back" at bounding box center [89, 14] width 57 height 16
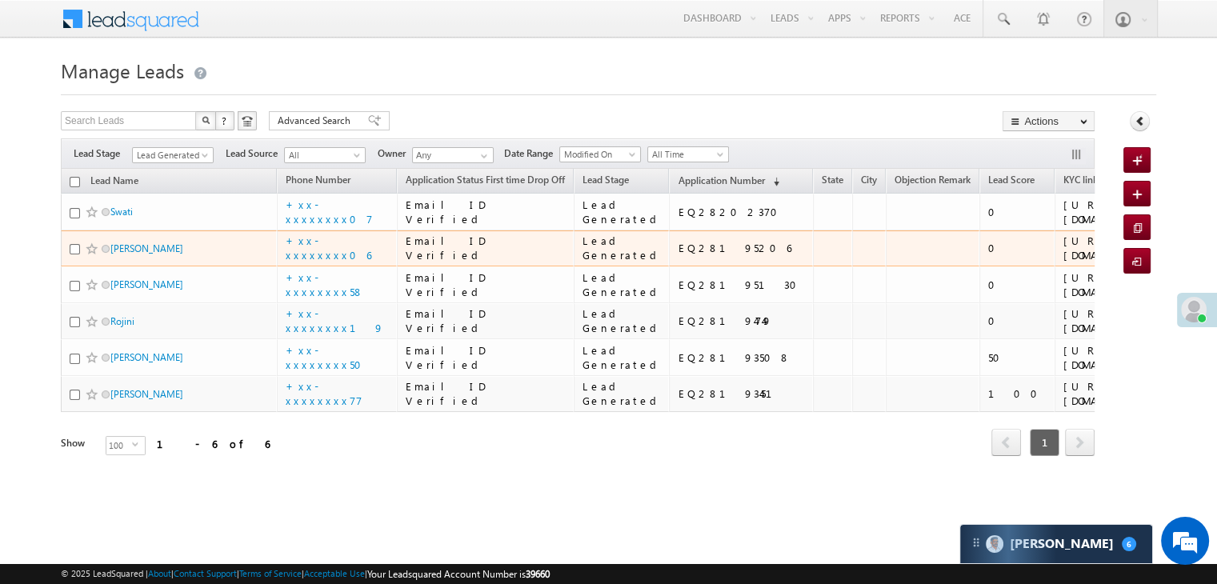
scroll to position [306, 0]
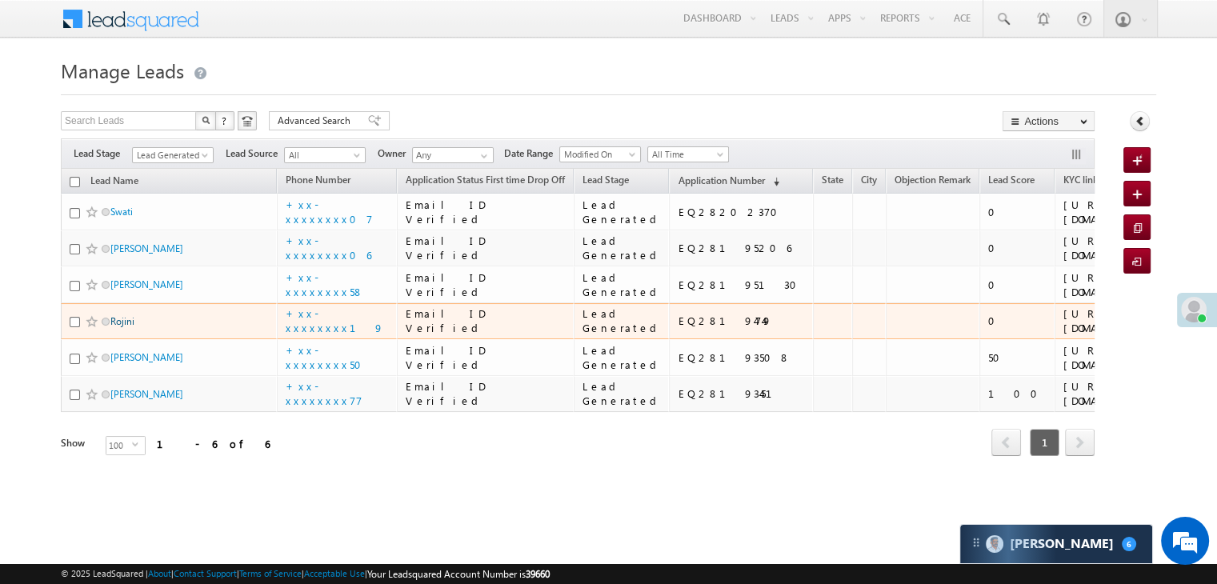
click at [122, 315] on link "Rojini" at bounding box center [122, 321] width 24 height 12
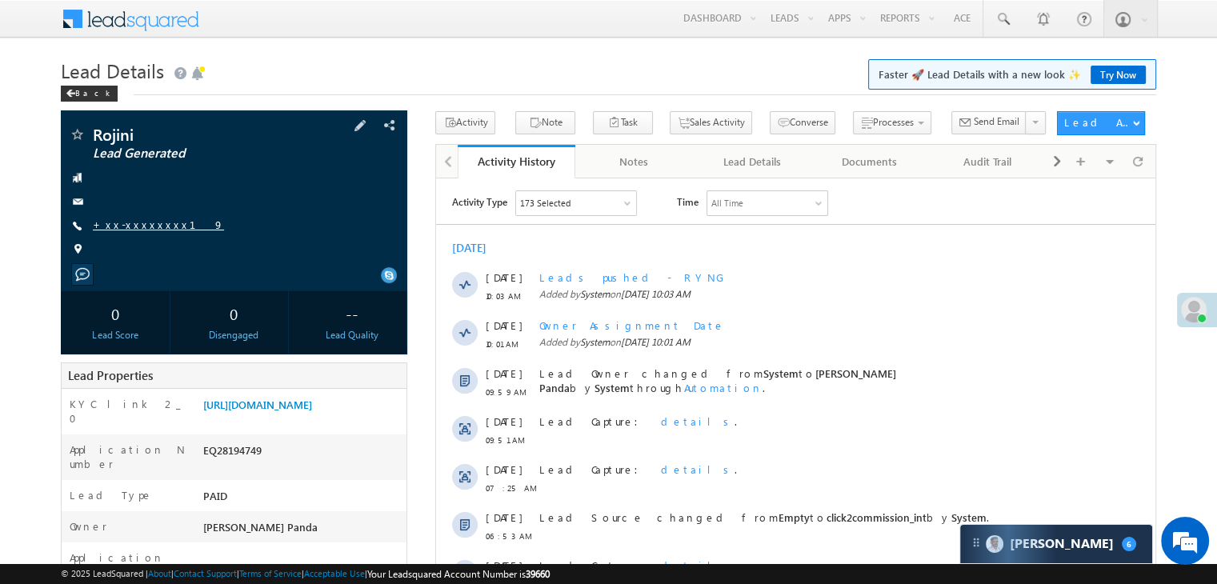
click at [138, 229] on link "+xx-xxxxxxxx19" at bounding box center [158, 225] width 131 height 14
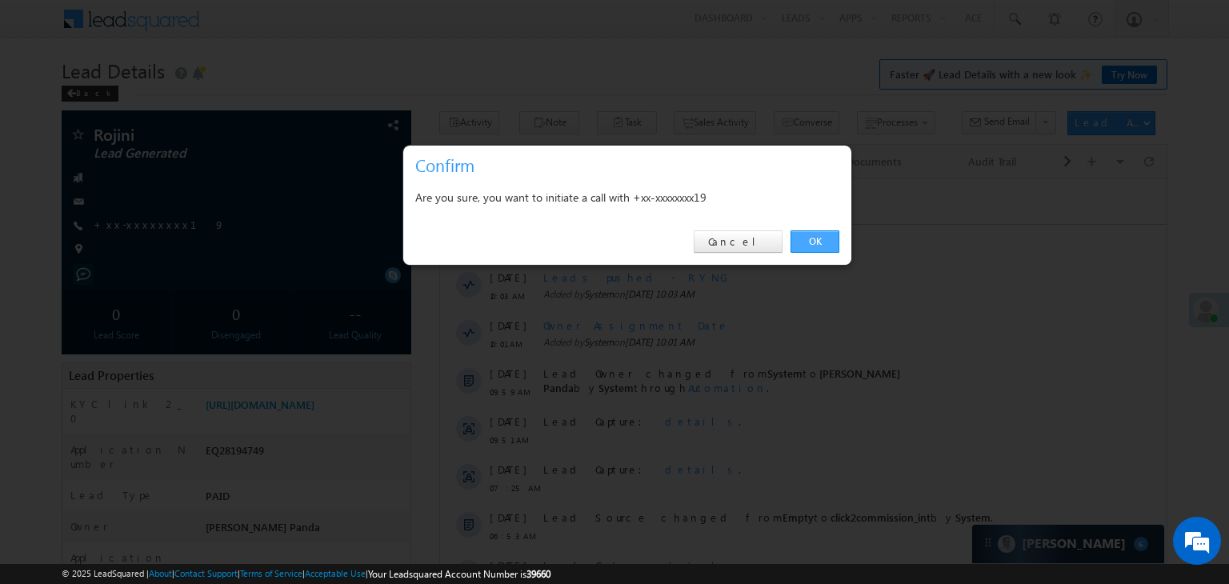
click at [821, 244] on link "OK" at bounding box center [815, 241] width 49 height 22
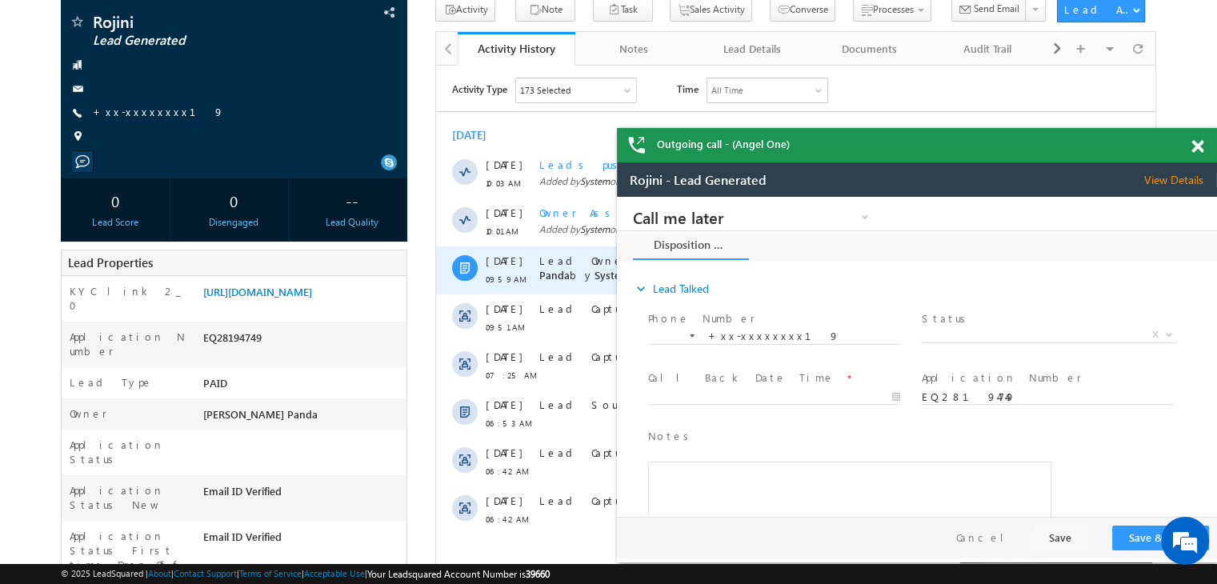
scroll to position [160, 0]
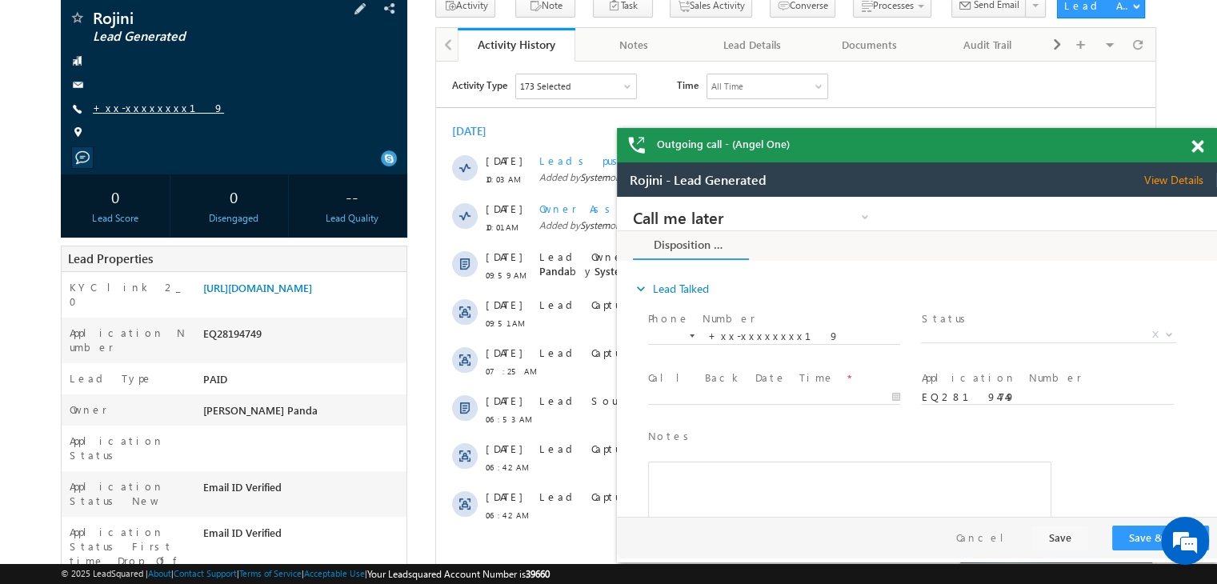
click at [131, 108] on link "+xx-xxxxxxxx19" at bounding box center [158, 108] width 131 height 14
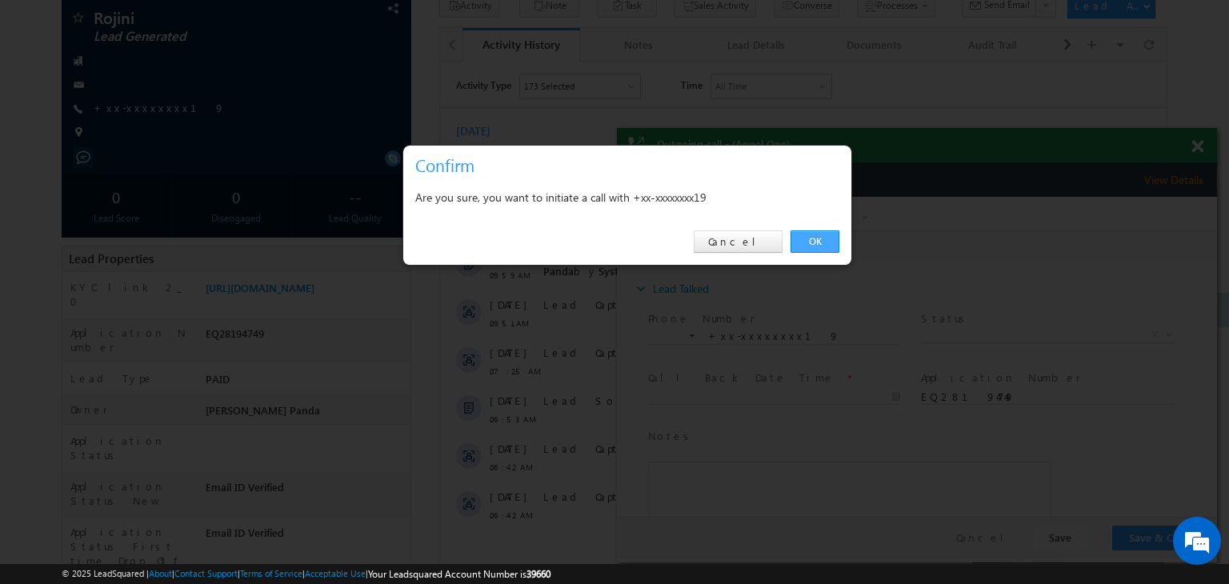
click at [820, 239] on link "OK" at bounding box center [815, 241] width 49 height 22
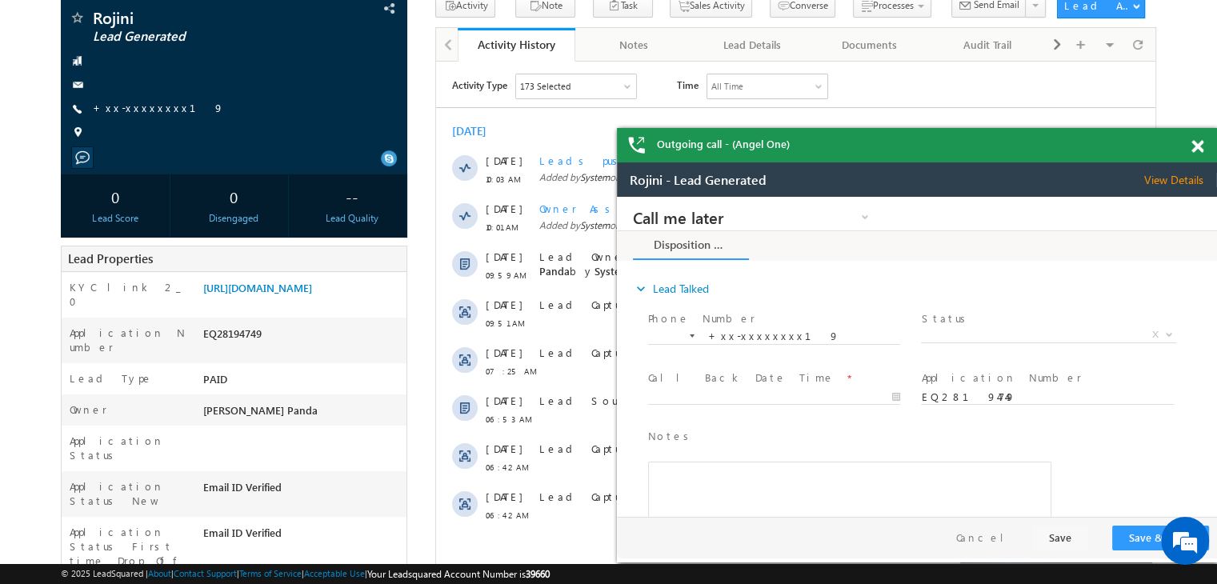
scroll to position [0, 0]
click at [291, 294] on link "https://angelbroking1-pk3em7sa.customui-test.leadsquared.com?leadId=55fdfd89-b9…" at bounding box center [257, 288] width 109 height 14
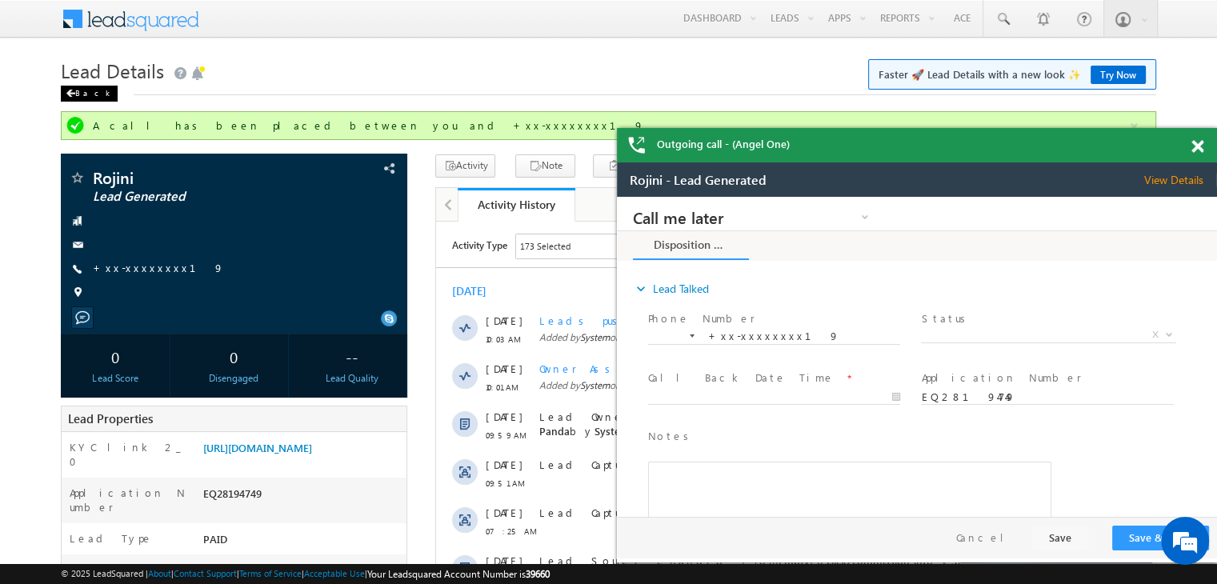
click at [78, 92] on div "Back" at bounding box center [89, 94] width 57 height 16
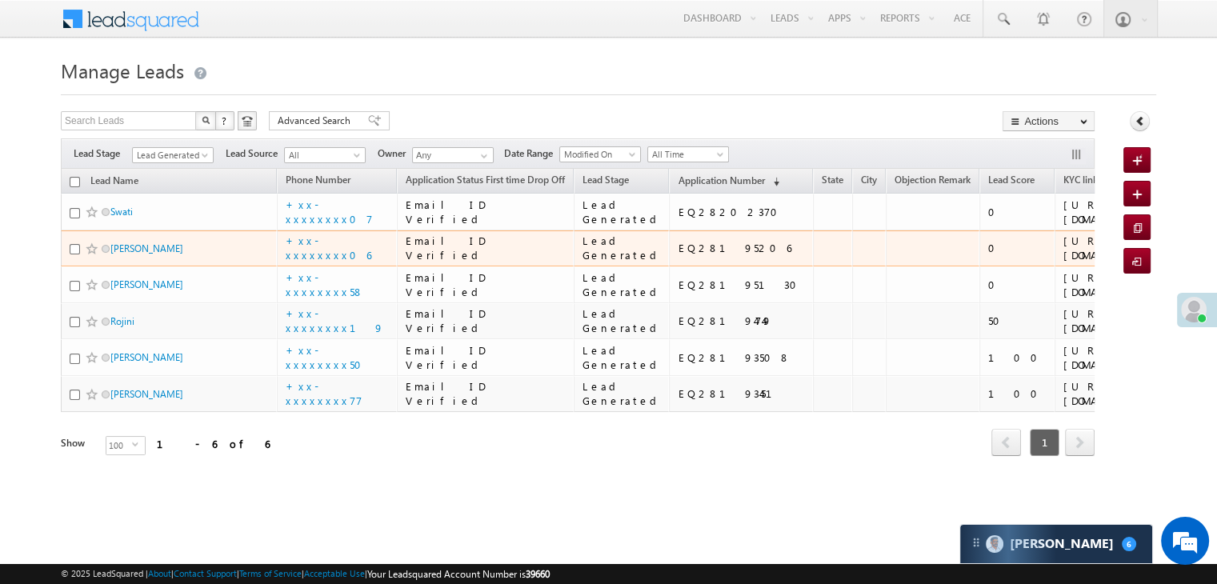
scroll to position [306, 0]
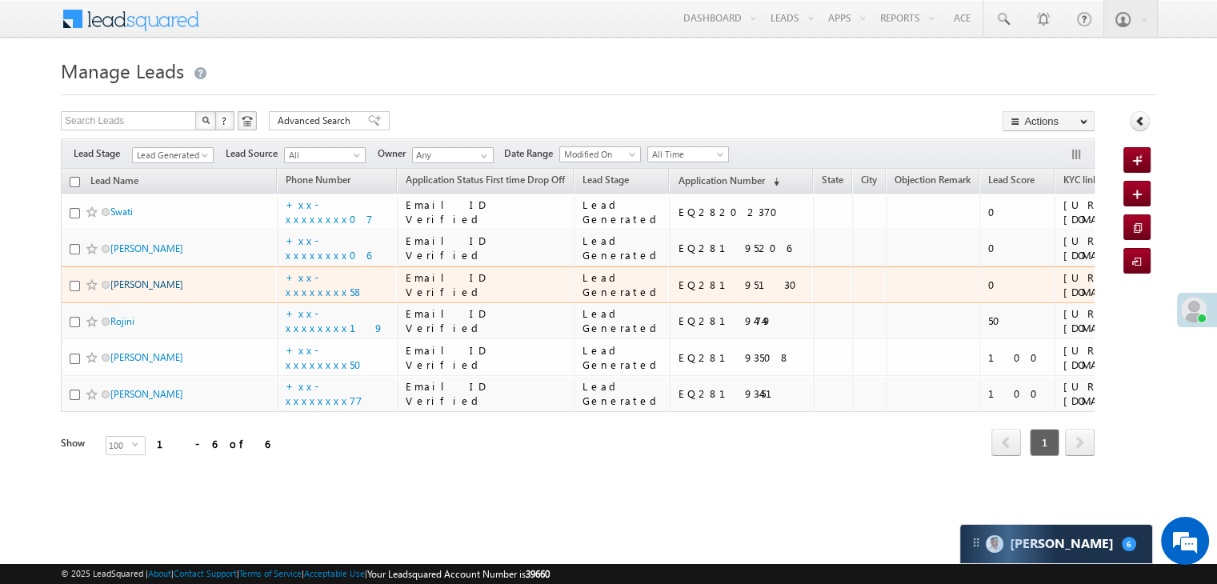
click at [147, 278] on link "[PERSON_NAME]" at bounding box center [146, 284] width 73 height 12
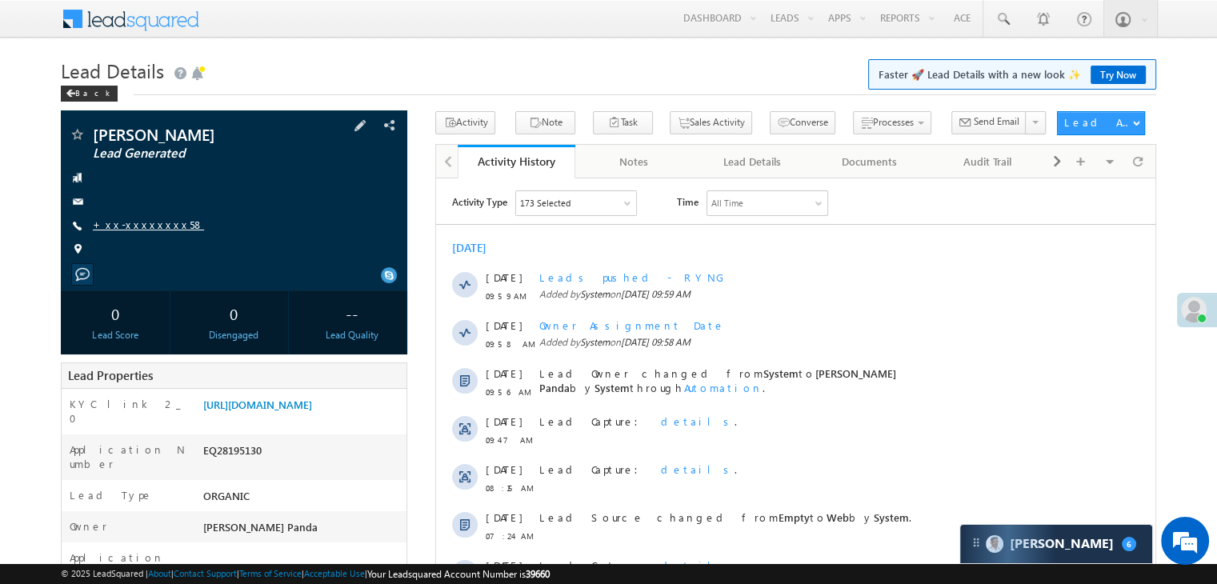
click at [122, 227] on link "+xx-xxxxxxxx58" at bounding box center [148, 225] width 111 height 14
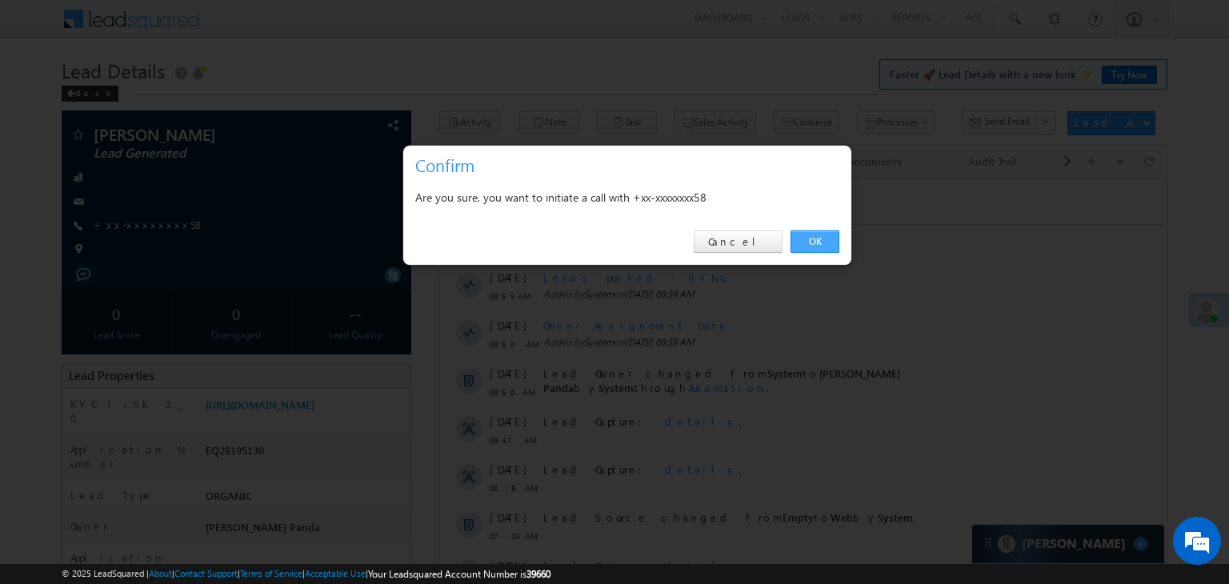
drag, startPoint x: 816, startPoint y: 241, endPoint x: 368, endPoint y: 55, distance: 485.0
click at [816, 241] on link "OK" at bounding box center [815, 241] width 49 height 22
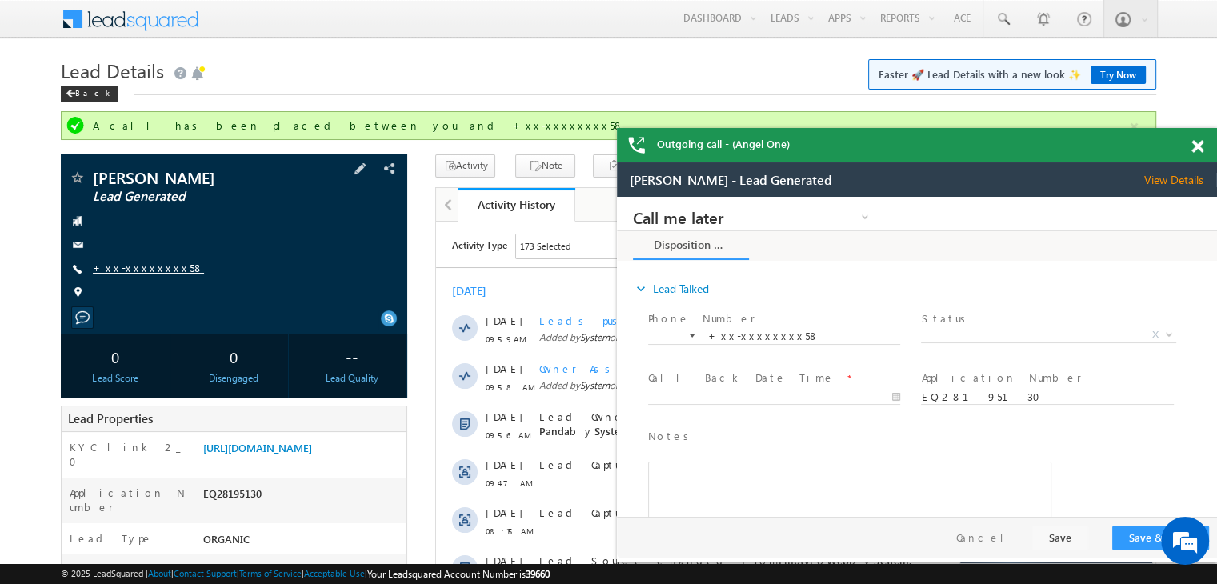
click at [138, 270] on link "+xx-xxxxxxxx58" at bounding box center [148, 268] width 111 height 14
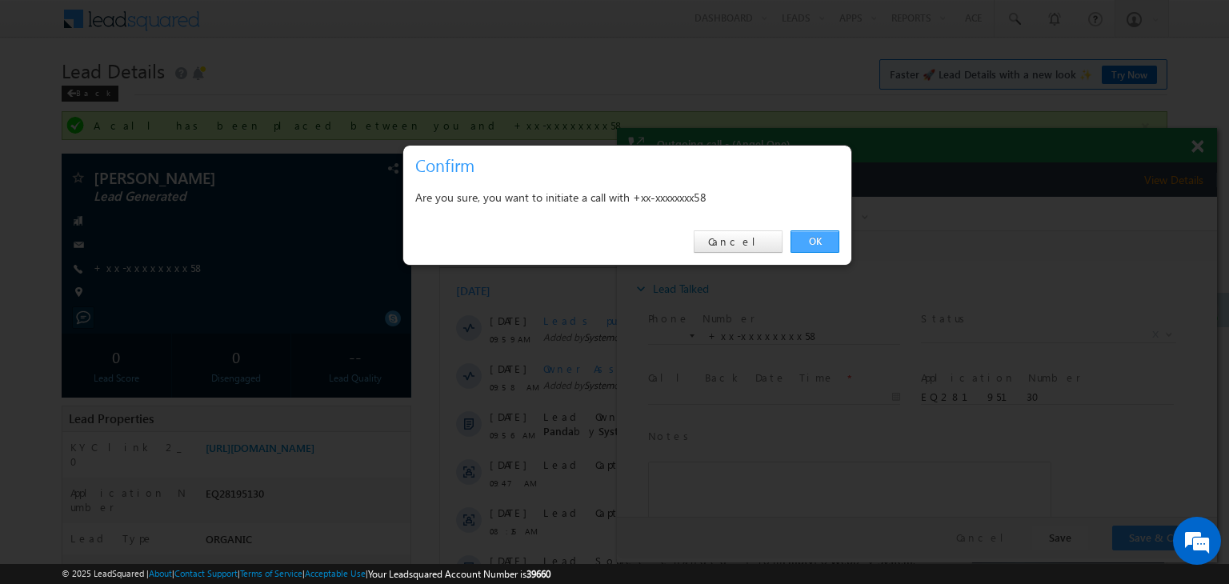
click at [813, 245] on link "OK" at bounding box center [815, 241] width 49 height 22
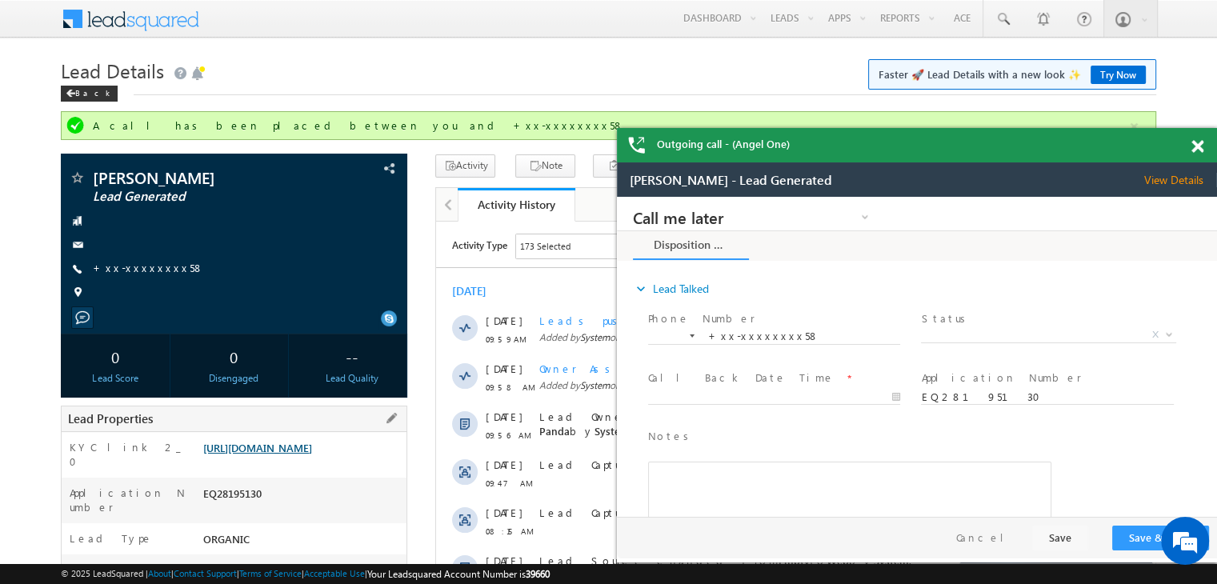
click at [310, 454] on link "https://angelbroking1-pk3em7sa.customui-test.leadsquared.com?leadId=6c2d8bf7-d9…" at bounding box center [257, 448] width 109 height 14
click at [1196, 147] on span at bounding box center [1197, 147] width 12 height 14
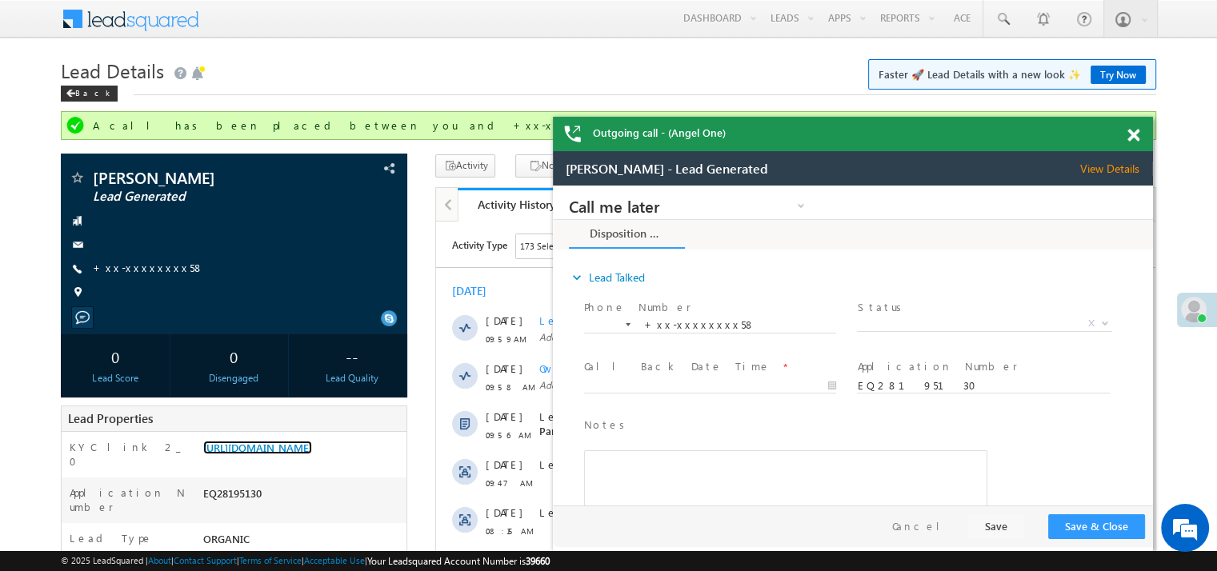
drag, startPoint x: 1127, startPoint y: 170, endPoint x: 1018, endPoint y: 121, distance: 119.6
click at [1015, 122] on div "Outgoing call - (Angel One)" at bounding box center [853, 134] width 600 height 34
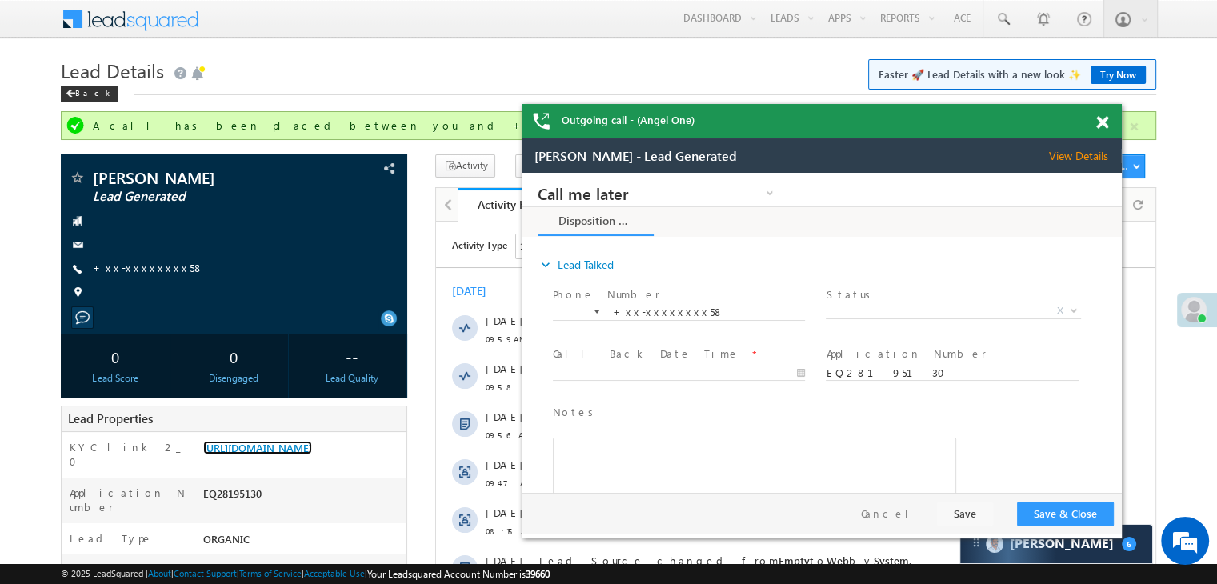
click at [1099, 125] on span at bounding box center [1102, 123] width 12 height 14
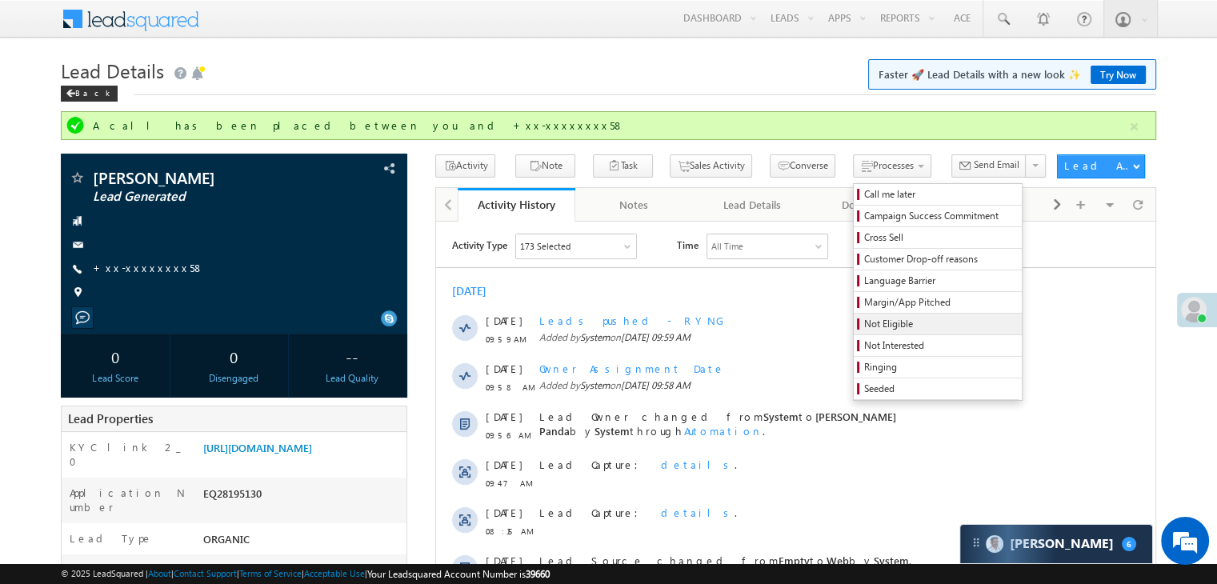
click at [864, 327] on span "Not Eligible" at bounding box center [940, 324] width 152 height 14
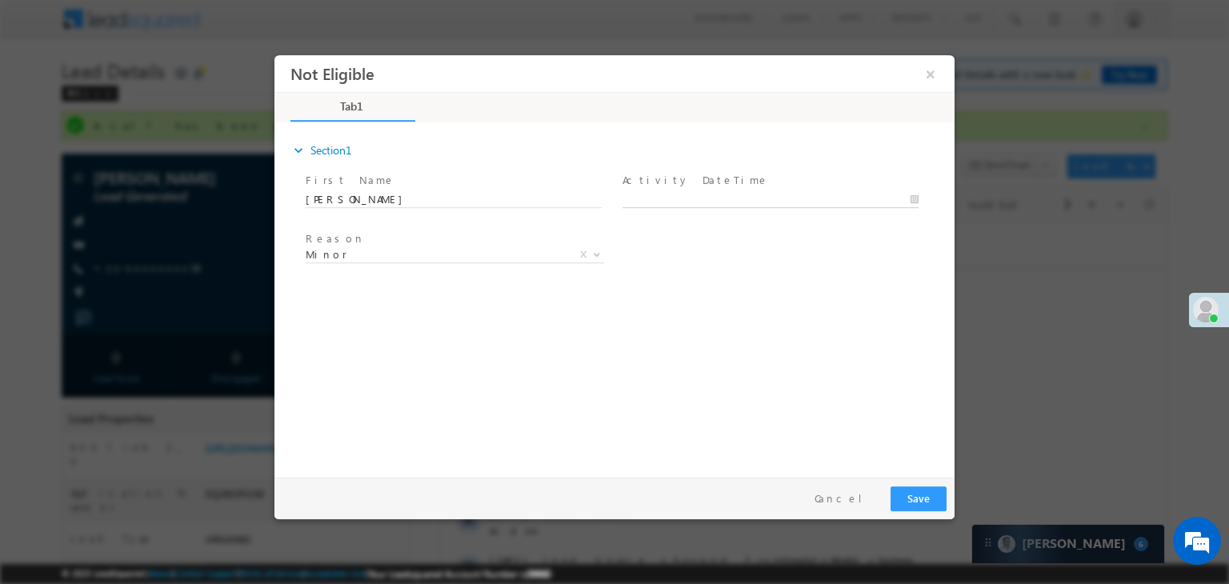
type input "09/02/25 11:09 AM"
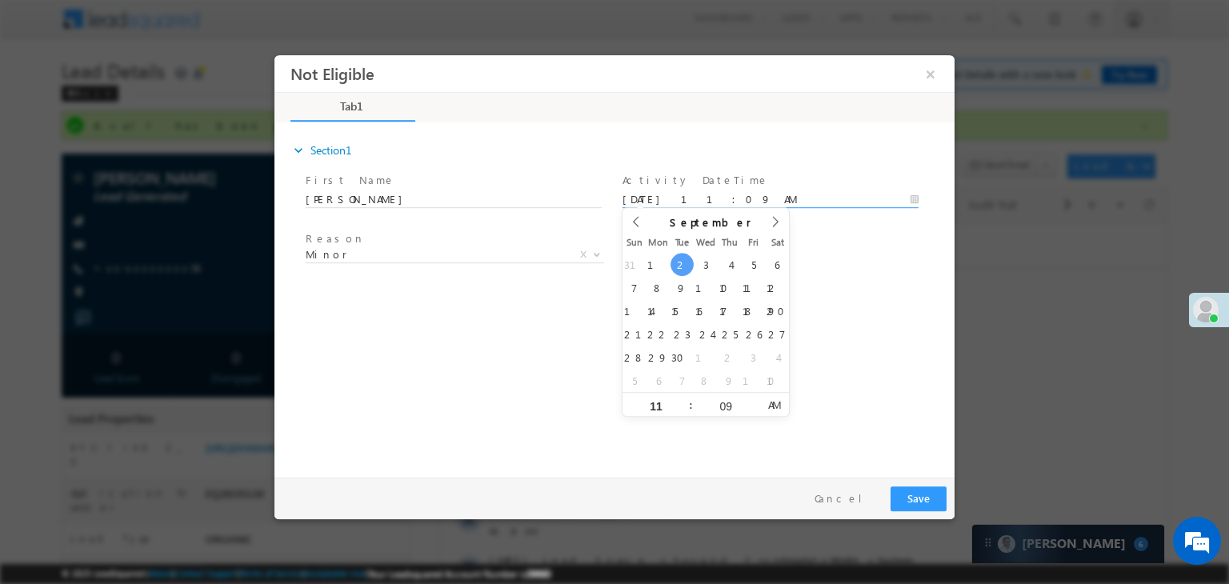
click at [742, 200] on body "Not Eligible ×" at bounding box center [614, 262] width 680 height 415
click at [813, 265] on div "Reason * Minor Existing Client Out of India DRA - FDS Termination DRA - Already…" at bounding box center [628, 257] width 652 height 59
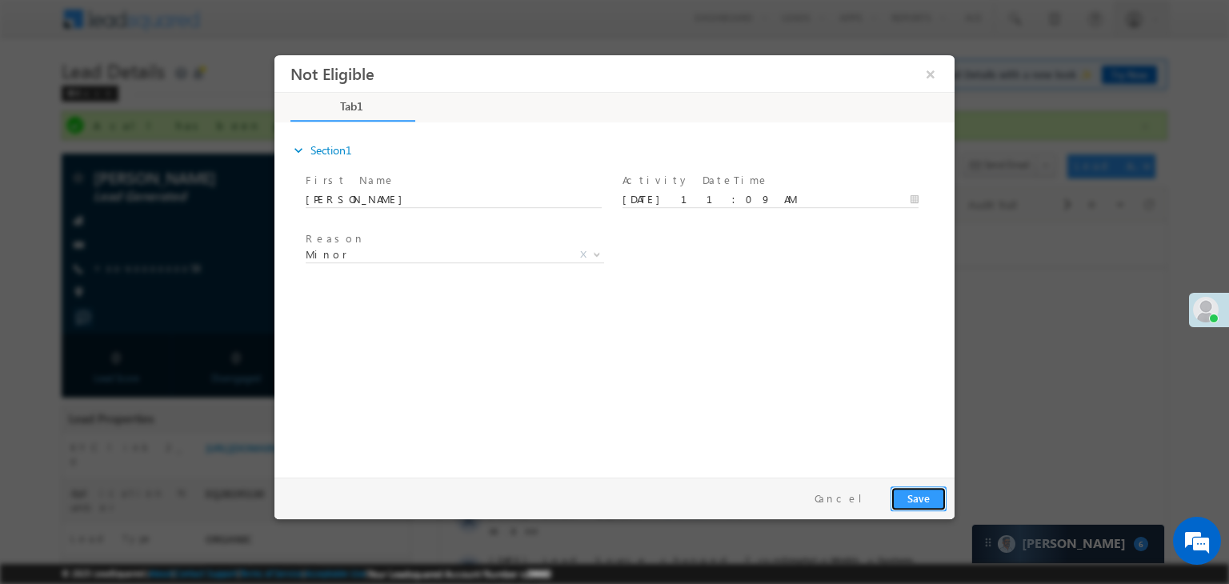
click at [916, 502] on button "Save" at bounding box center [919, 498] width 56 height 25
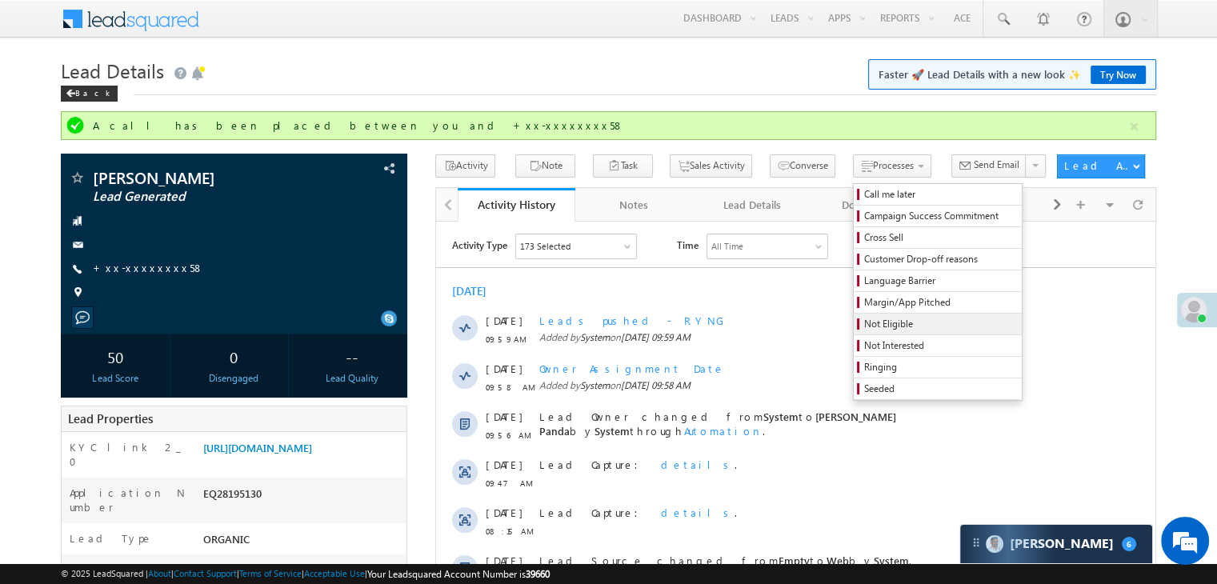
click at [864, 325] on span "Not Eligible" at bounding box center [940, 324] width 152 height 14
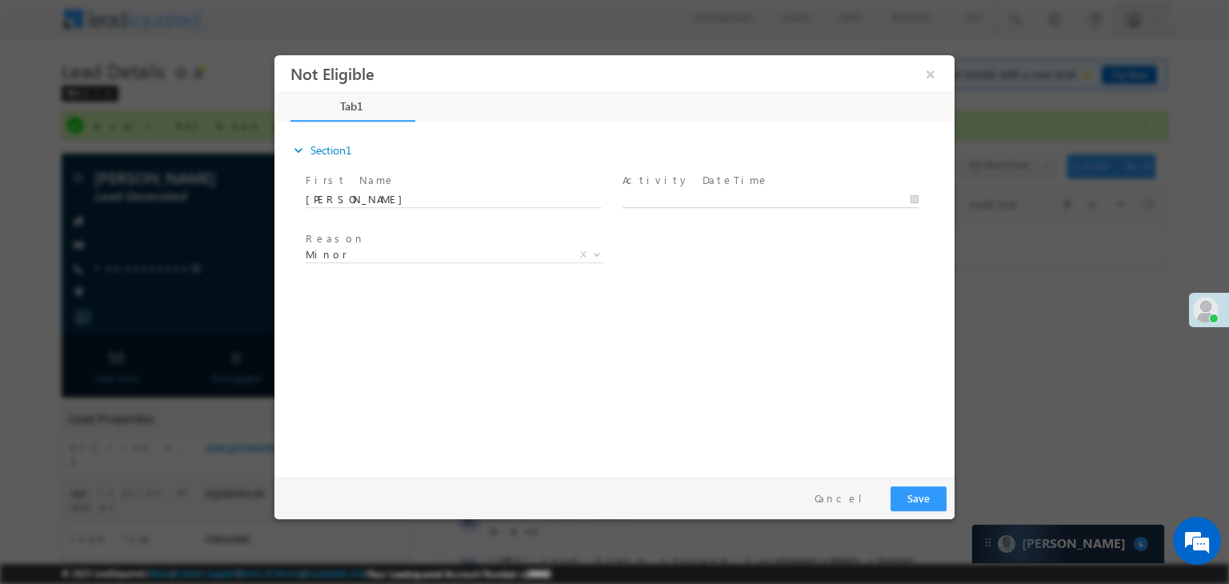
type input "09/02/25 11:09 AM"
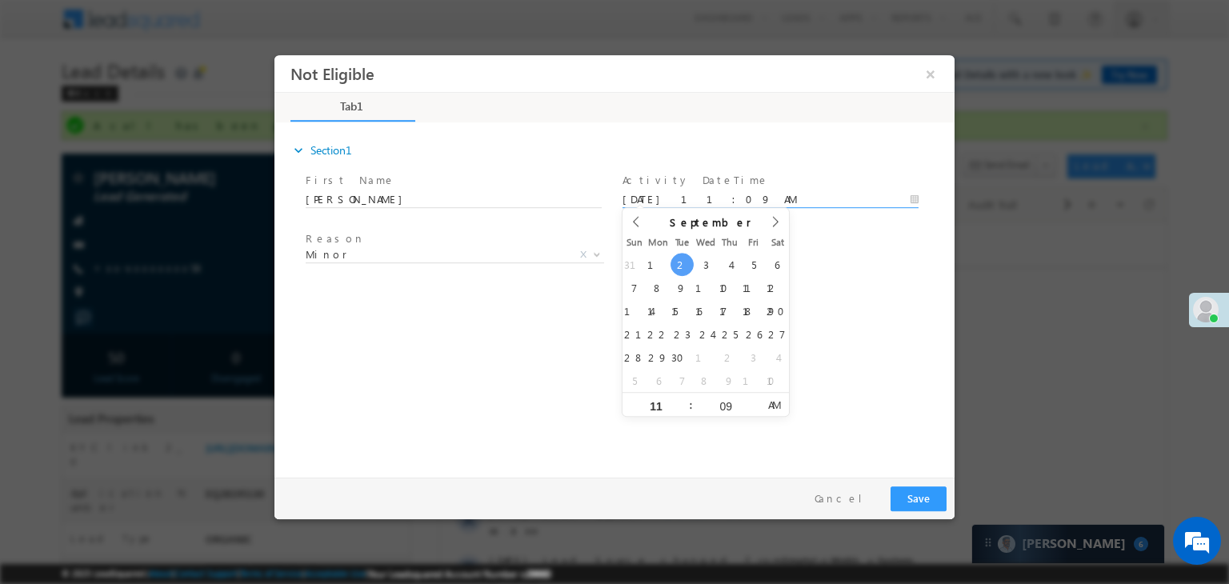
click at [819, 192] on input "09/02/25 11:09 AM" at bounding box center [770, 200] width 296 height 16
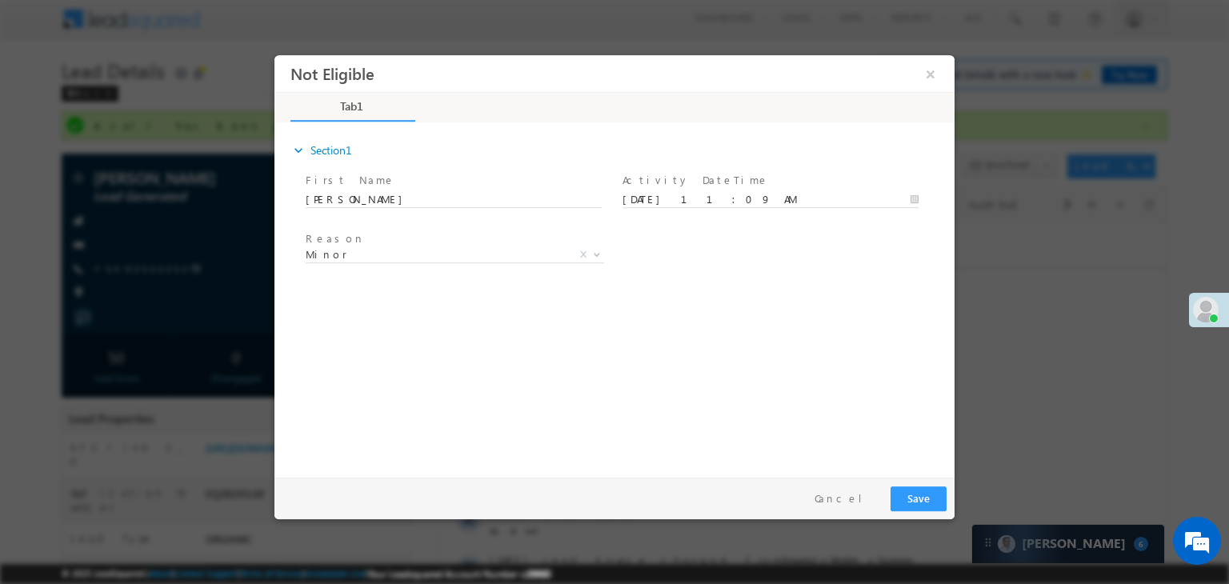
click at [867, 259] on div "Reason * Minor Existing Client Out of India DRA - FDS Termination DRA - Already…" at bounding box center [628, 257] width 652 height 59
click at [913, 501] on button "Save" at bounding box center [919, 498] width 56 height 25
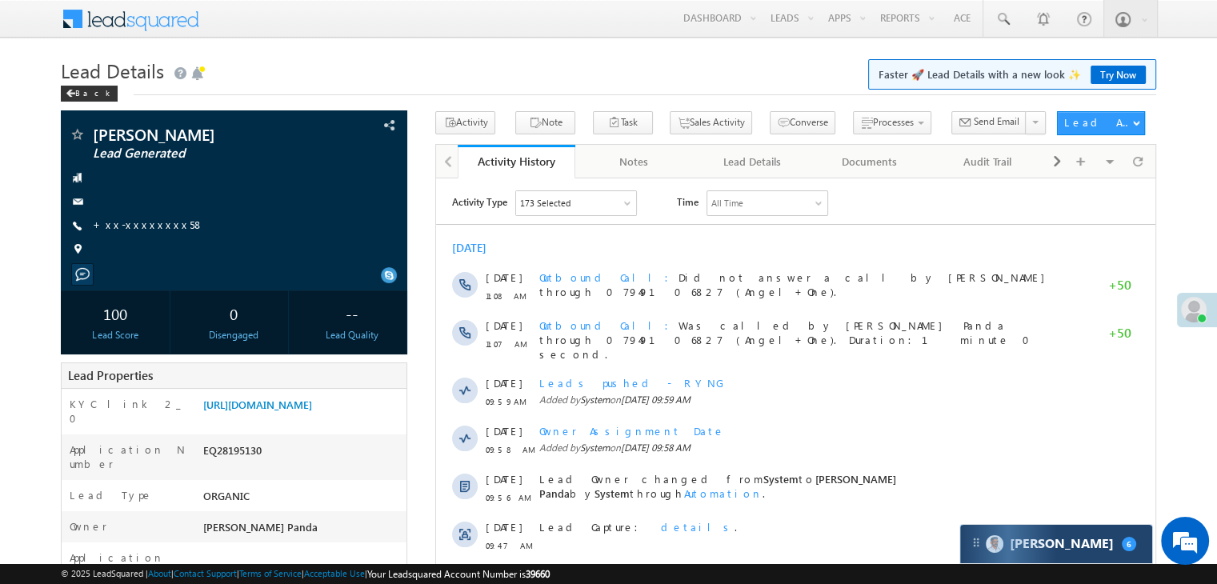
click at [1091, 559] on div "Carter 6" at bounding box center [1056, 544] width 192 height 38
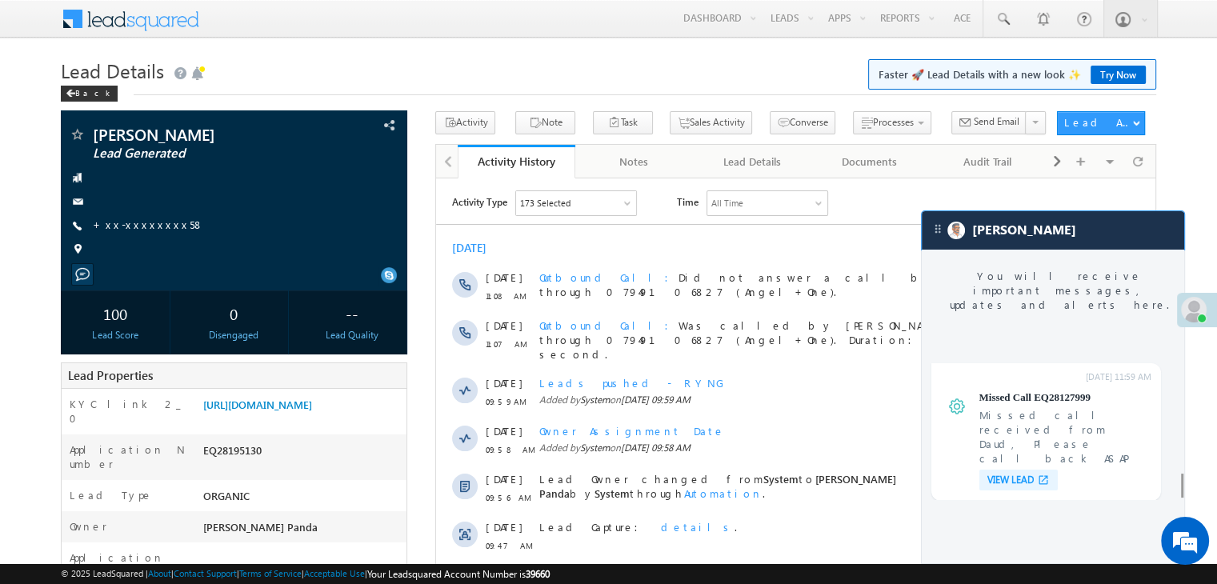
scroll to position [6193, 0]
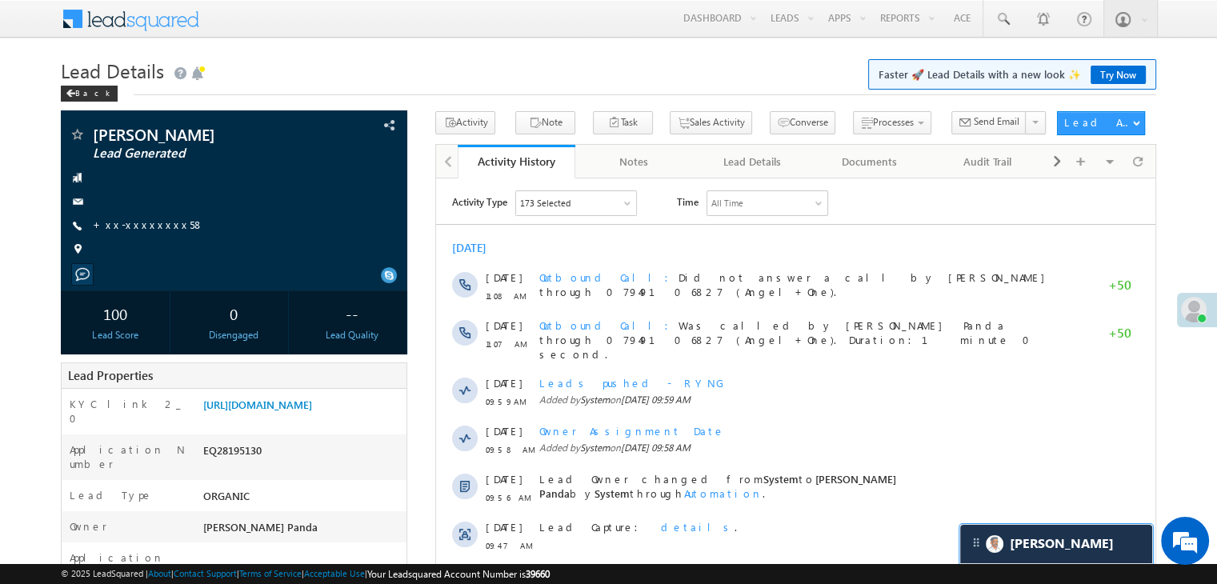
scroll to position [0, 0]
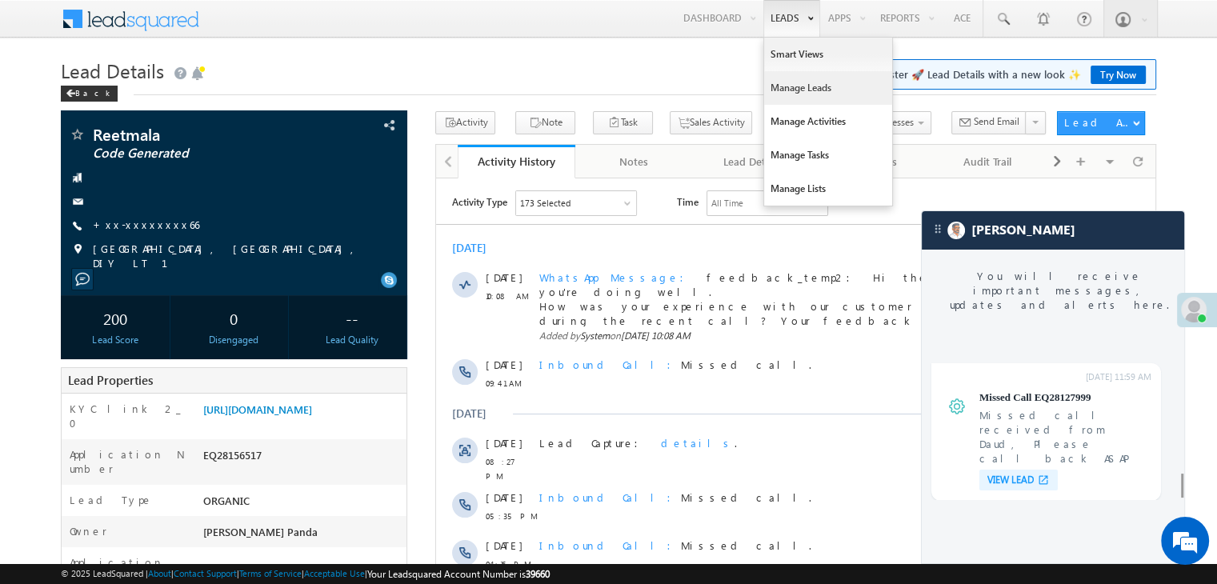
scroll to position [6158, 0]
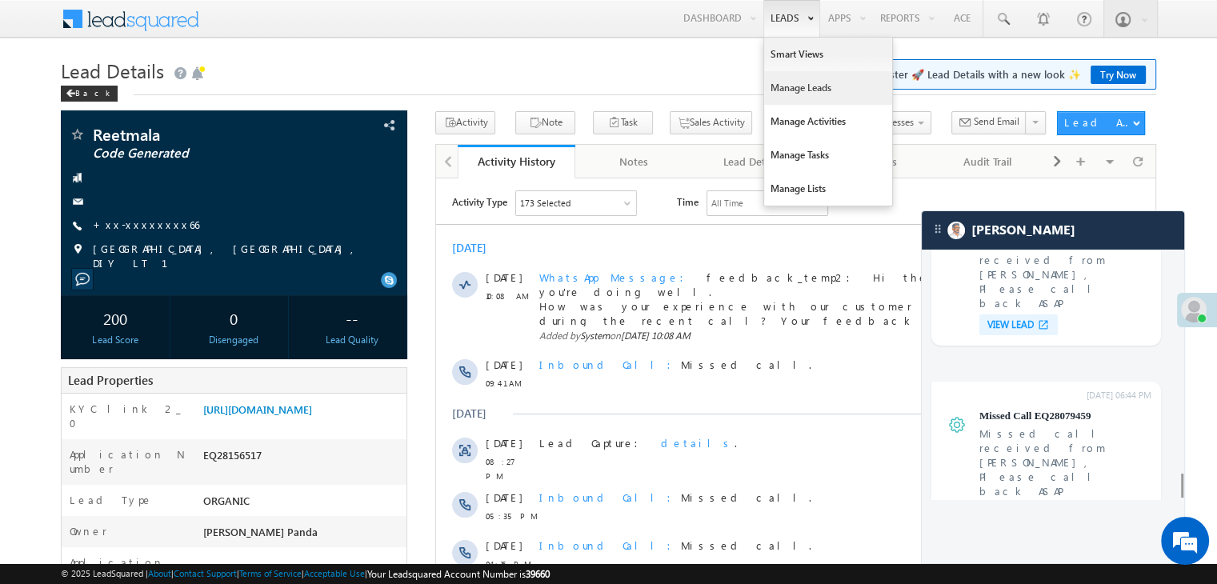
click at [789, 86] on link "Manage Leads" at bounding box center [828, 88] width 128 height 34
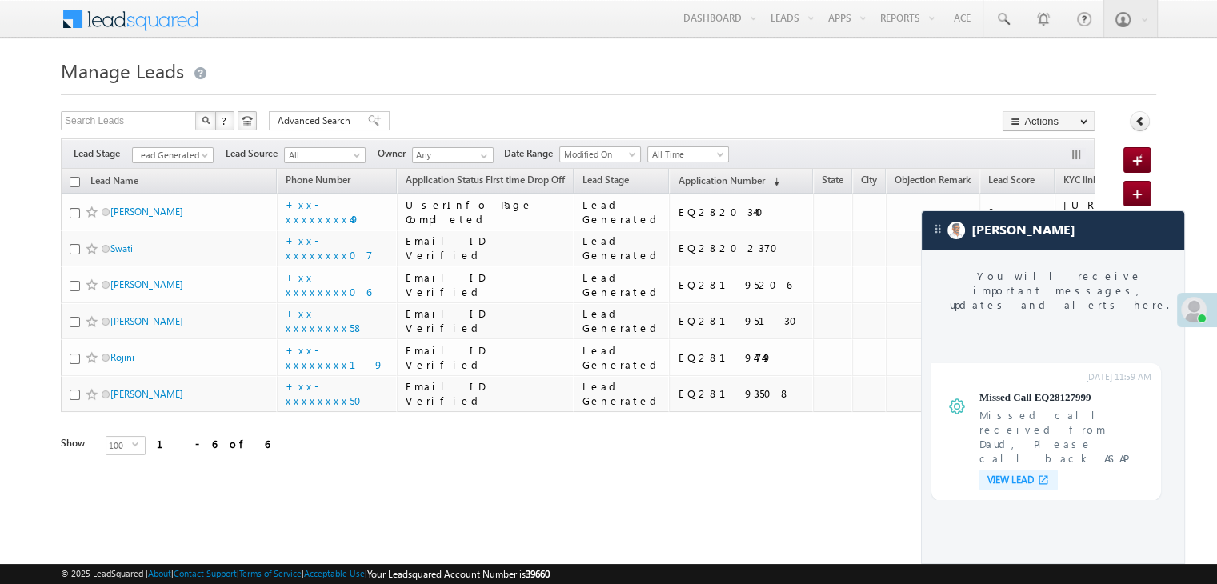
scroll to position [6158, 0]
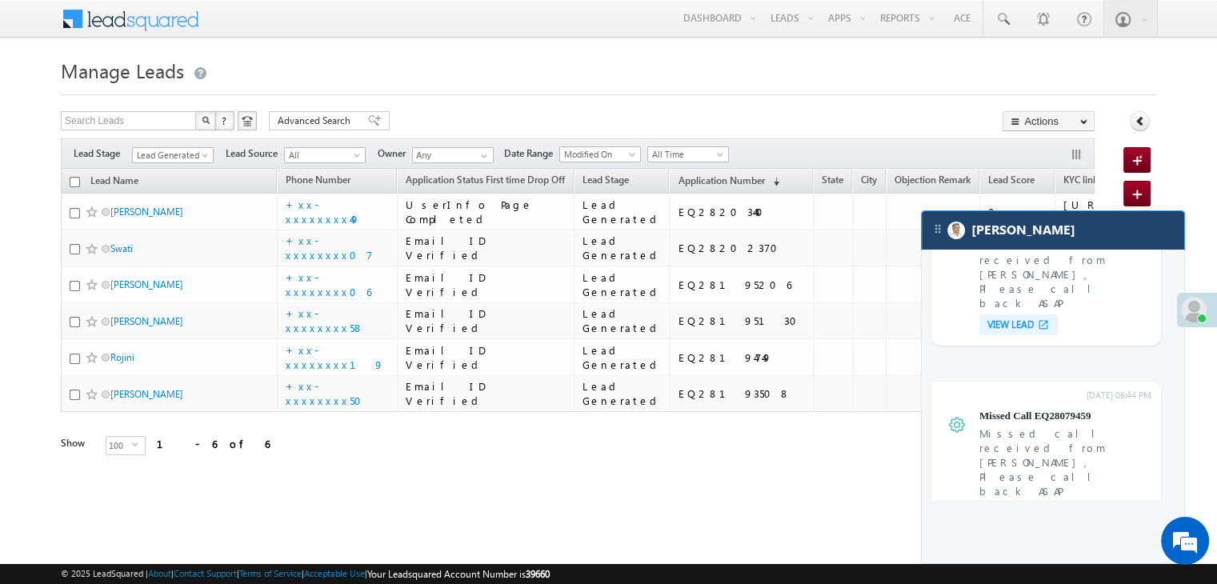
click at [1047, 232] on div "[PERSON_NAME]" at bounding box center [1053, 230] width 262 height 38
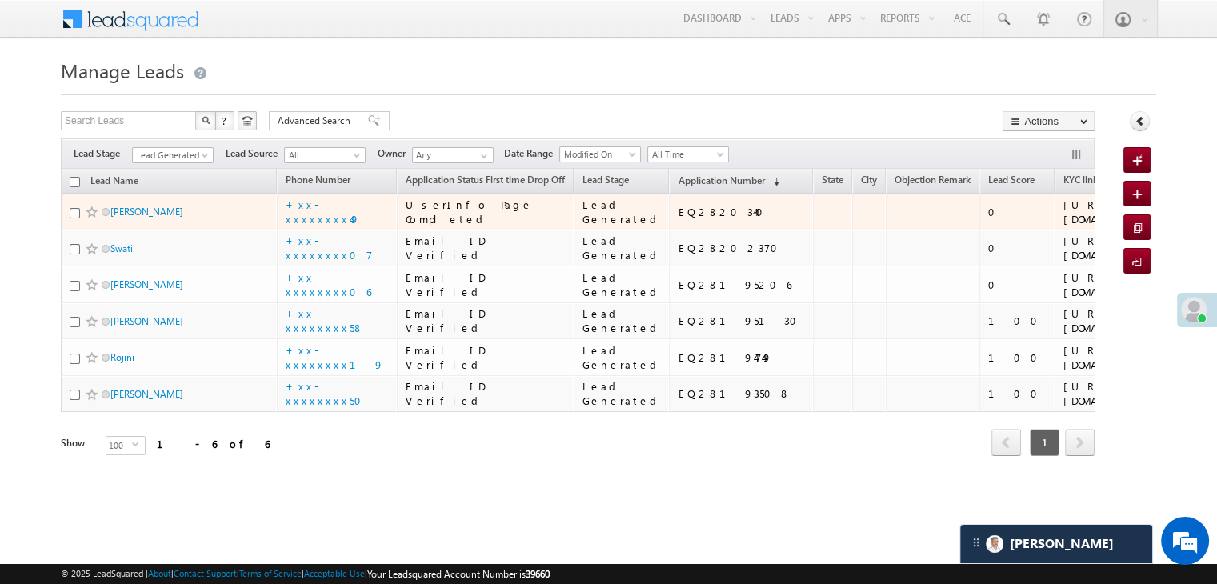
scroll to position [306, 0]
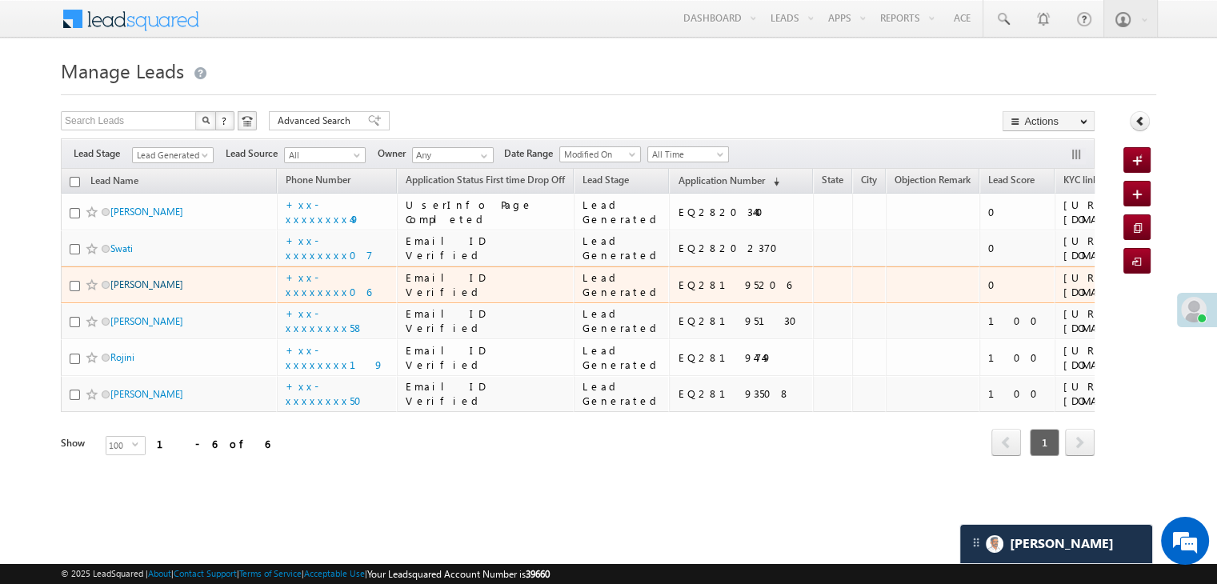
click at [162, 278] on link "Sachin Dnyaneshwar Jagdale" at bounding box center [146, 284] width 73 height 12
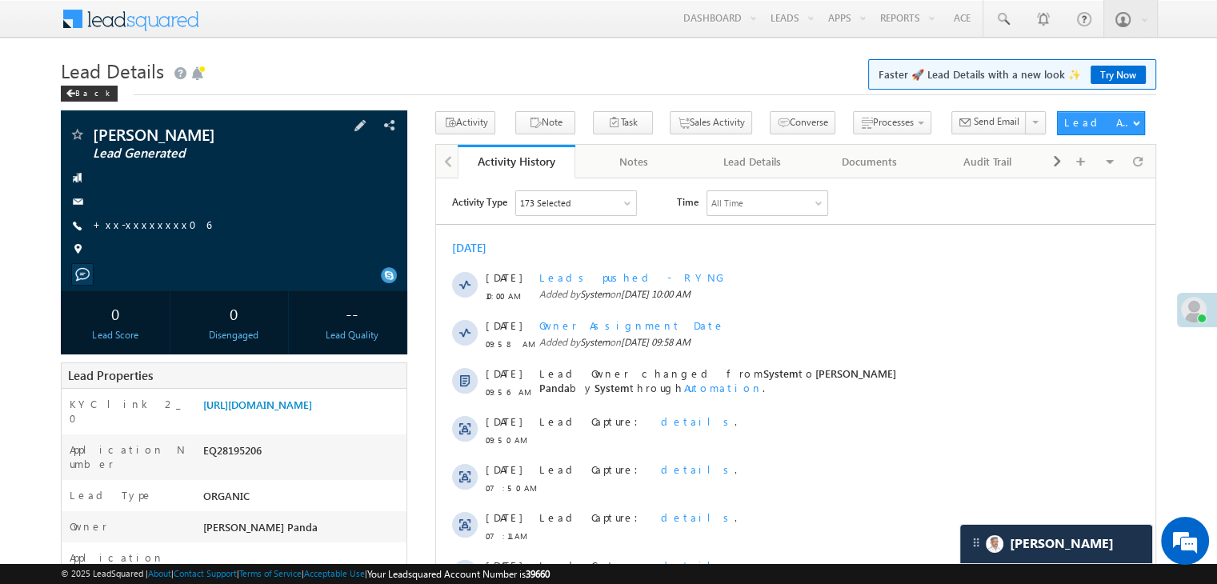
scroll to position [7472, 0]
click at [125, 228] on link "+xx-xxxxxxxx06" at bounding box center [152, 225] width 118 height 14
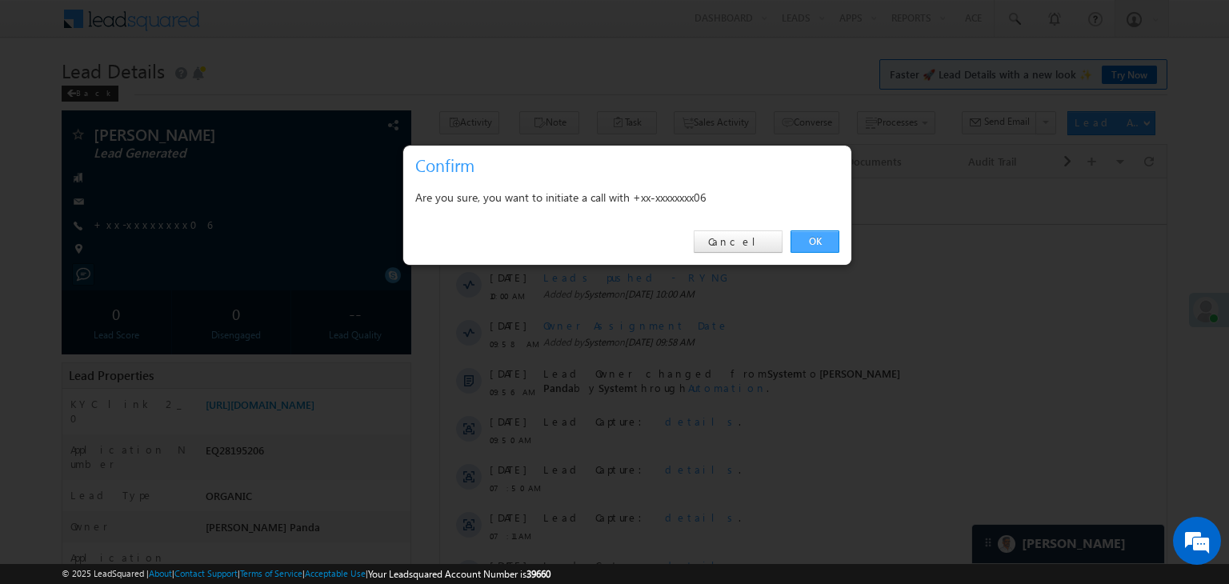
click at [816, 245] on link "OK" at bounding box center [815, 241] width 49 height 22
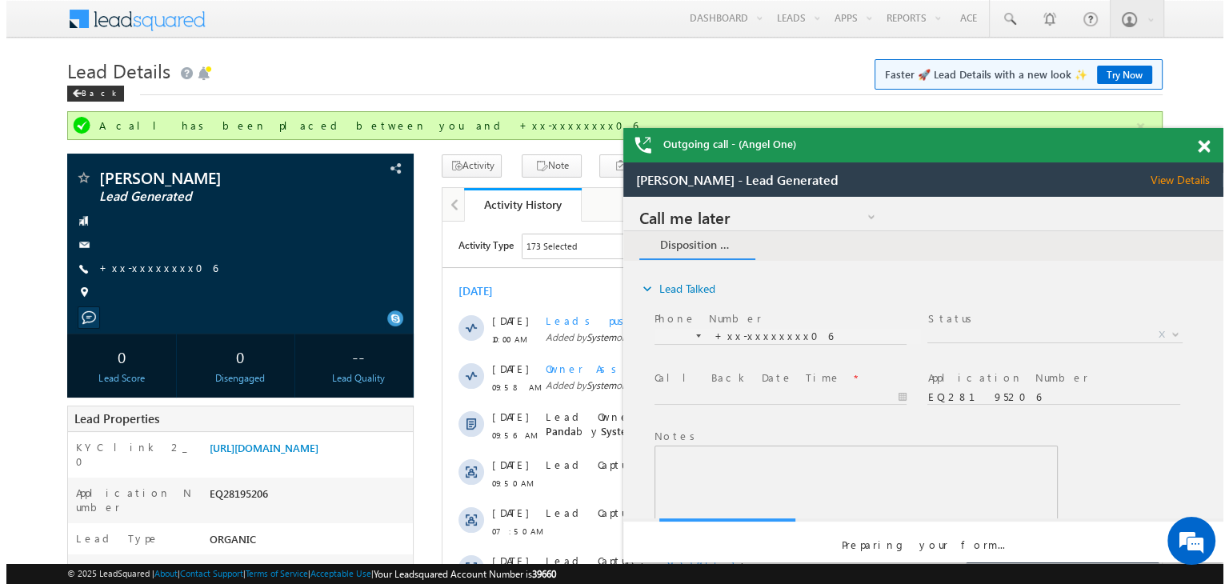
scroll to position [0, 0]
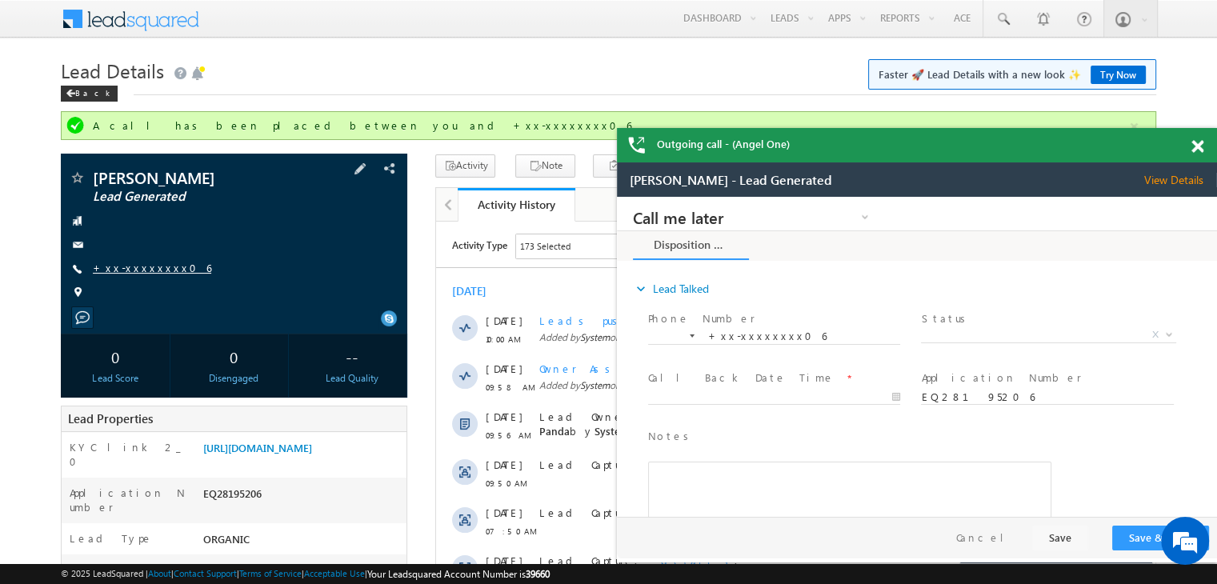
click at [146, 274] on link "+xx-xxxxxxxx06" at bounding box center [152, 268] width 118 height 14
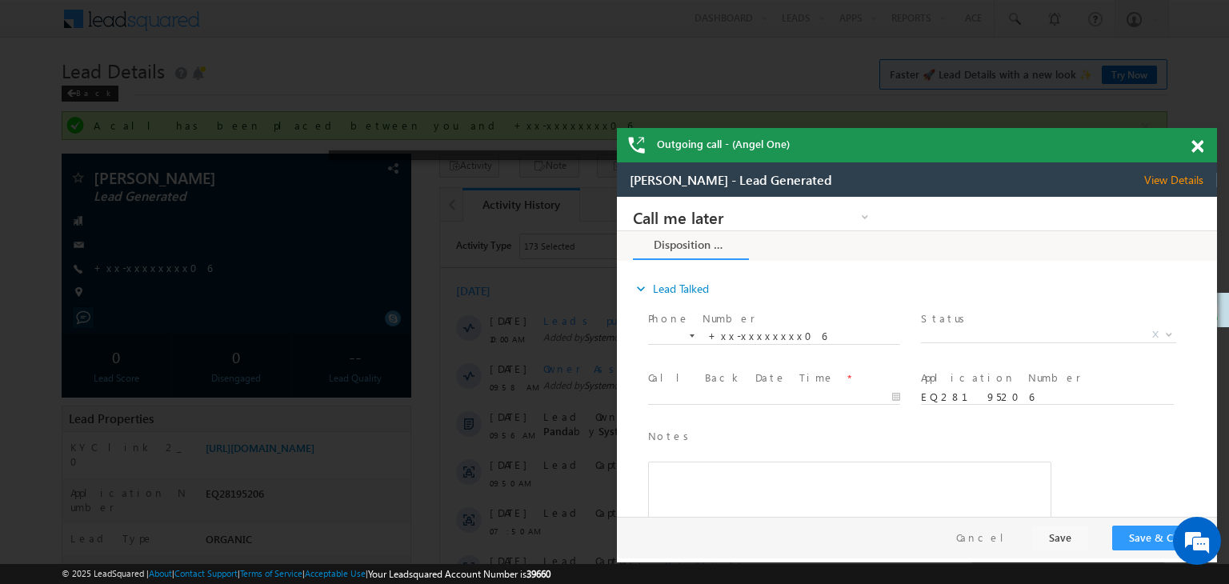
click at [1203, 149] on span at bounding box center [1197, 147] width 12 height 14
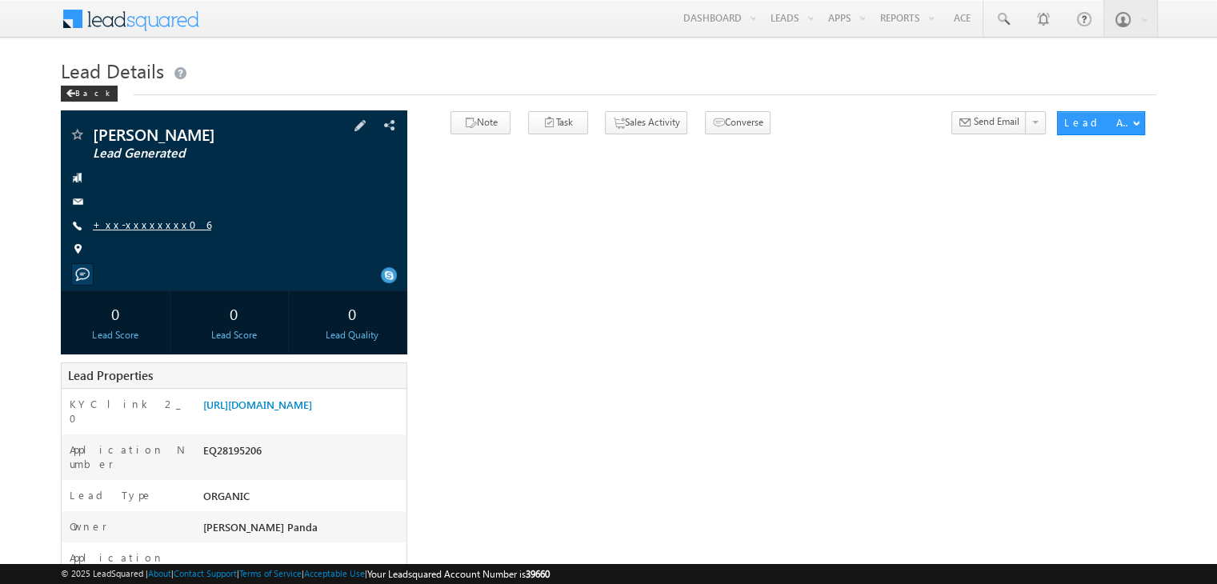
click at [137, 230] on link "+xx-xxxxxxxx06" at bounding box center [152, 225] width 118 height 14
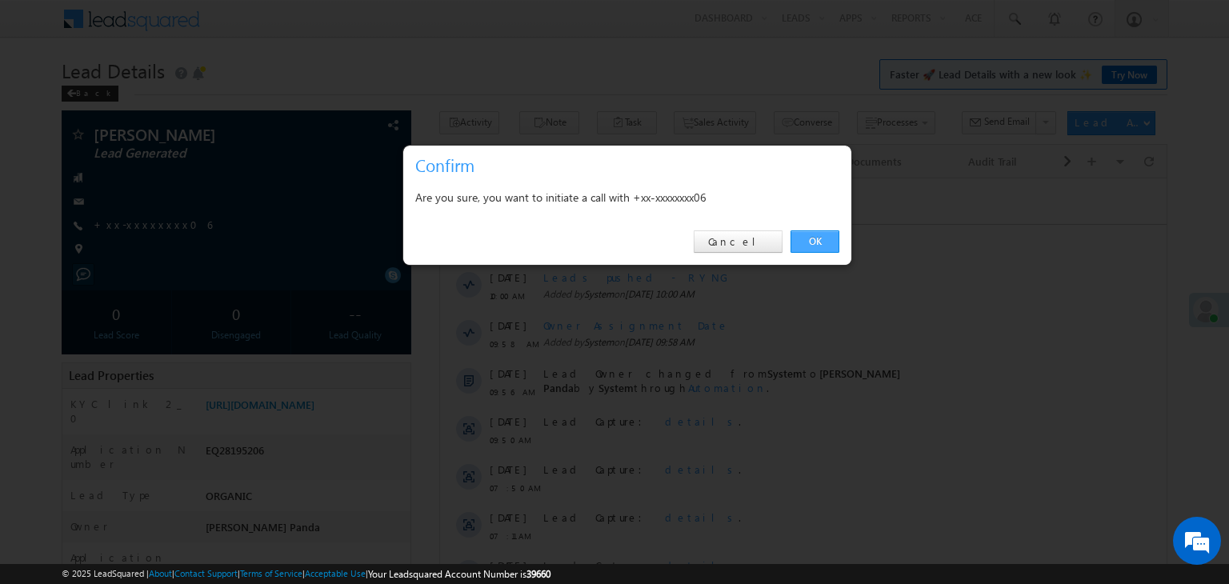
click at [823, 246] on link "OK" at bounding box center [815, 241] width 49 height 22
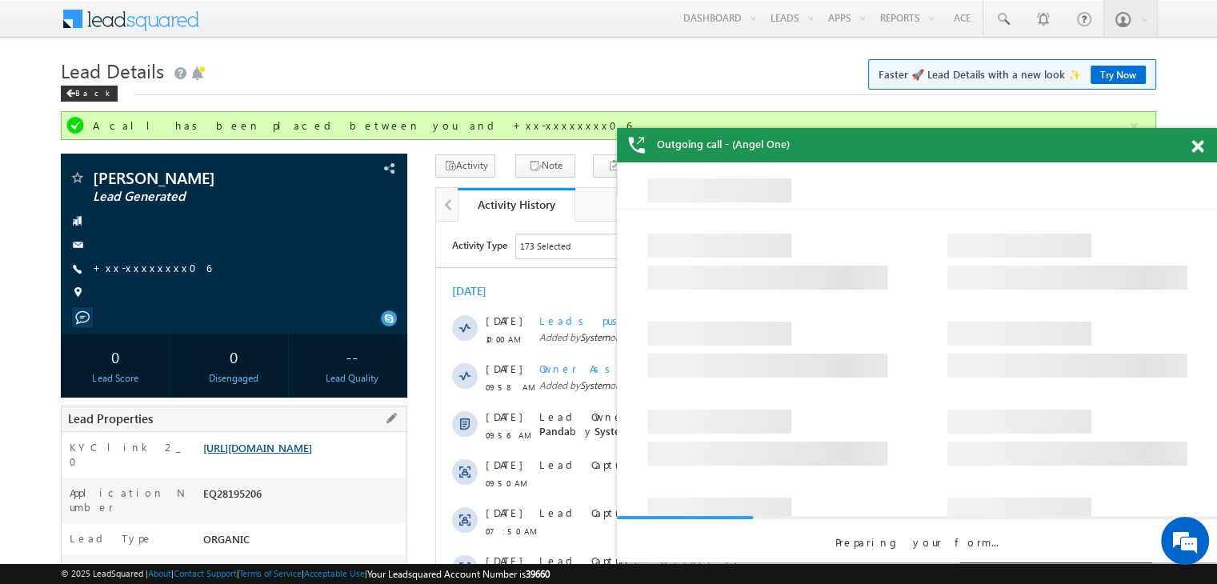
click at [288, 454] on link "[URL][DOMAIN_NAME]" at bounding box center [257, 448] width 109 height 14
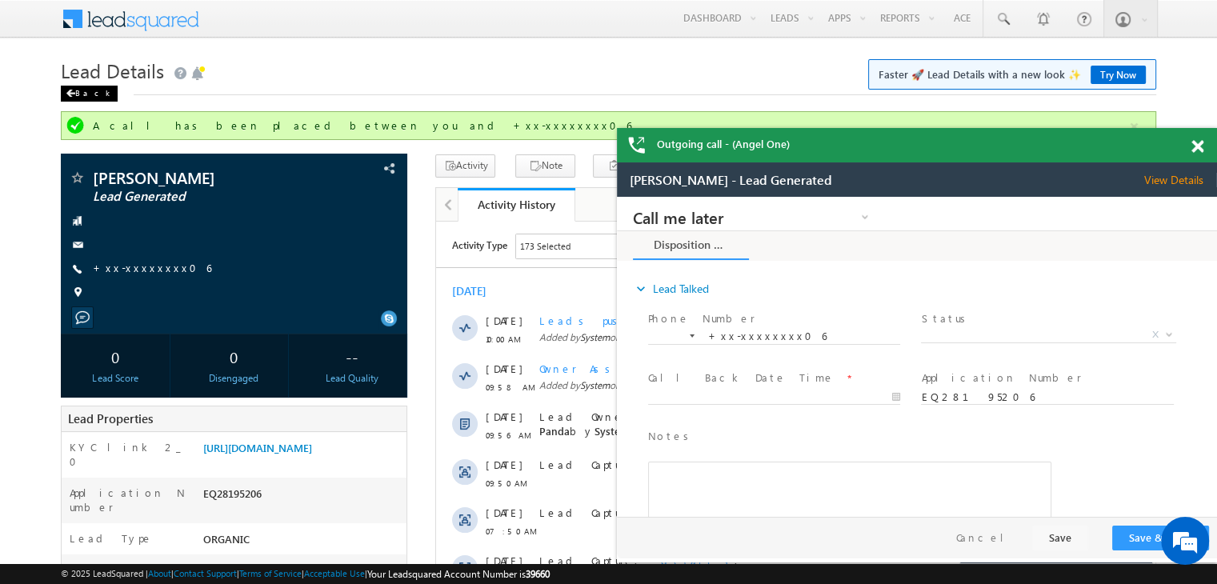
click at [82, 95] on div "Back" at bounding box center [89, 94] width 57 height 16
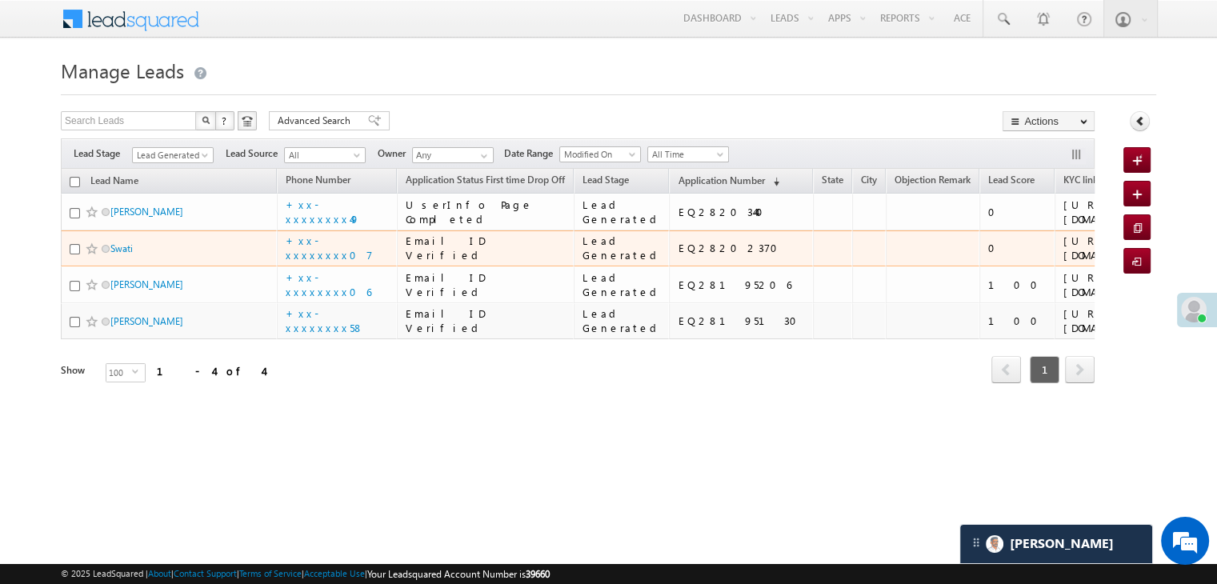
scroll to position [121, 0]
click at [125, 242] on link "Swati" at bounding box center [121, 248] width 22 height 12
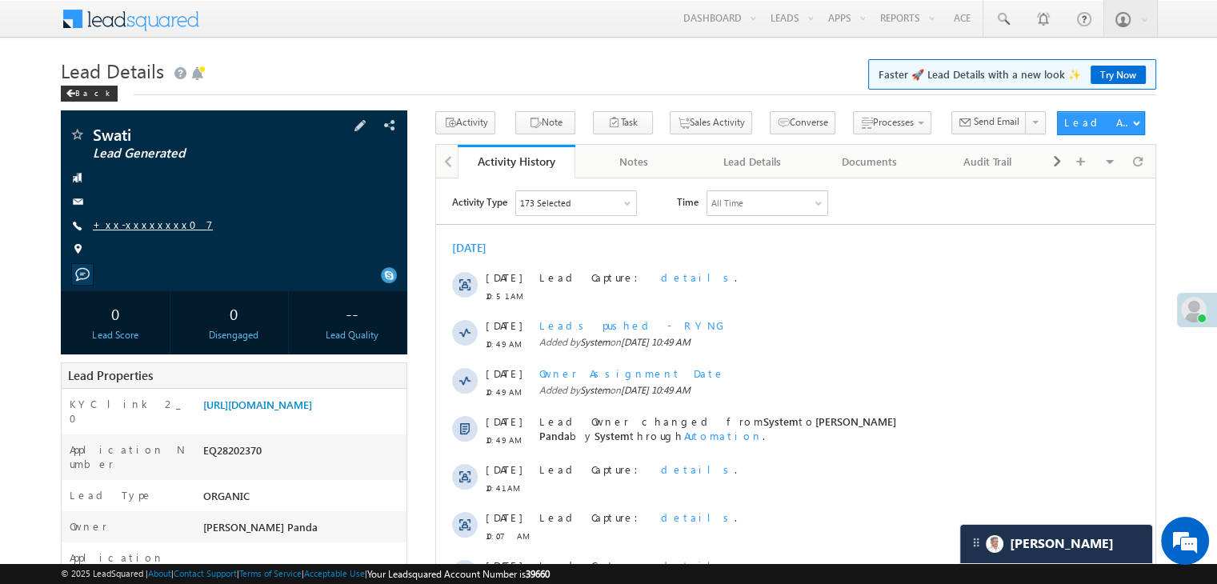
click at [134, 226] on link "+xx-xxxxxxxx07" at bounding box center [153, 225] width 120 height 14
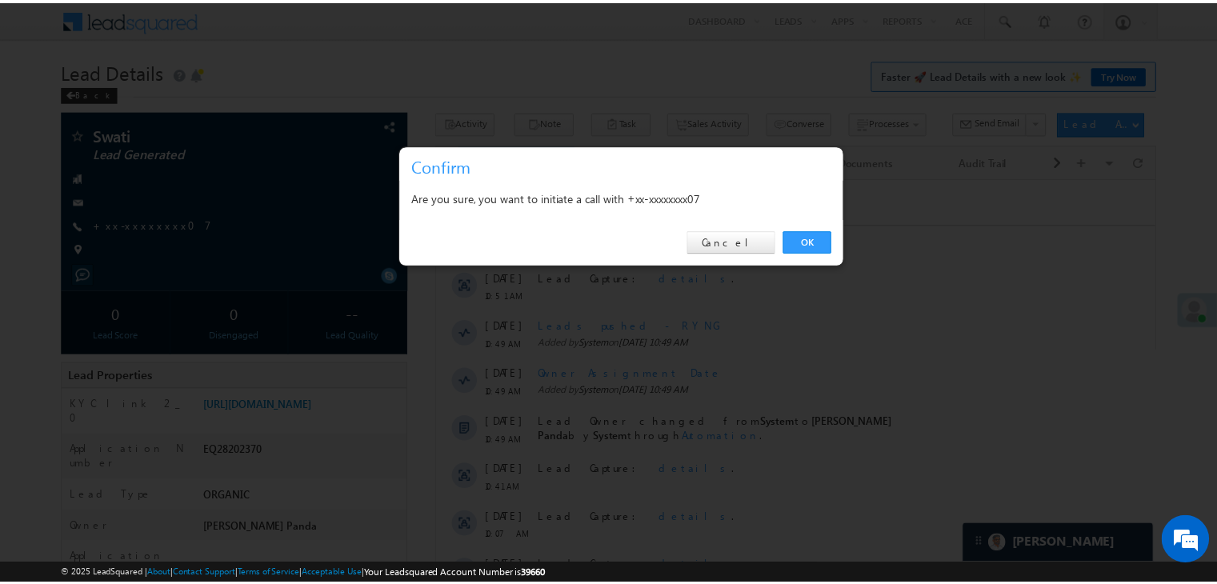
scroll to position [7472, 0]
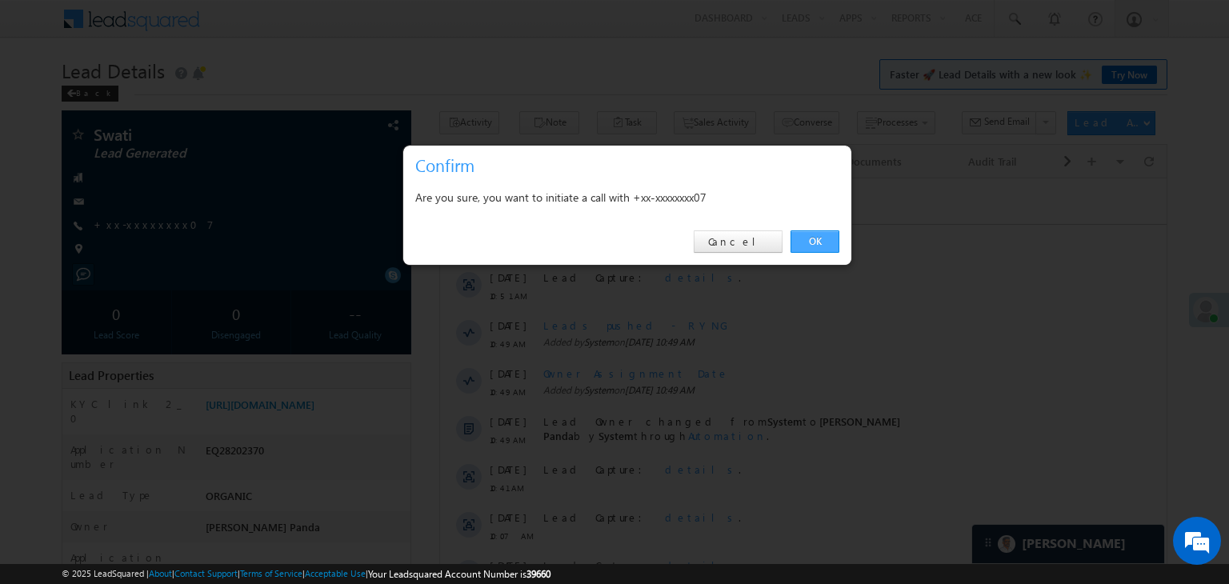
click at [820, 239] on link "OK" at bounding box center [815, 241] width 49 height 22
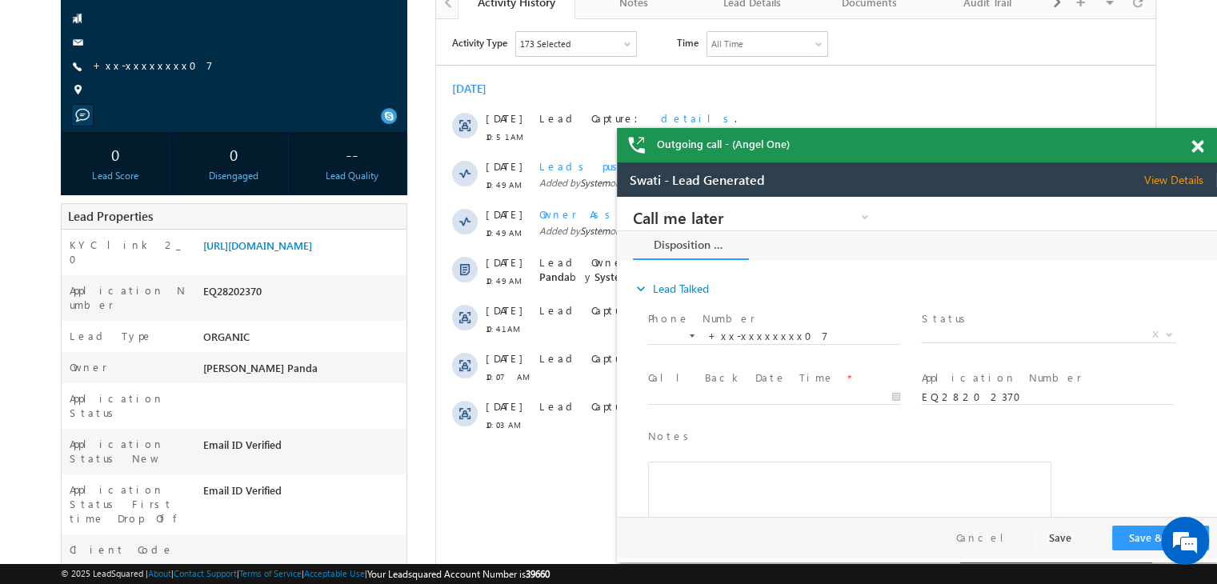
scroll to position [0, 0]
click at [1200, 148] on span at bounding box center [1197, 147] width 12 height 14
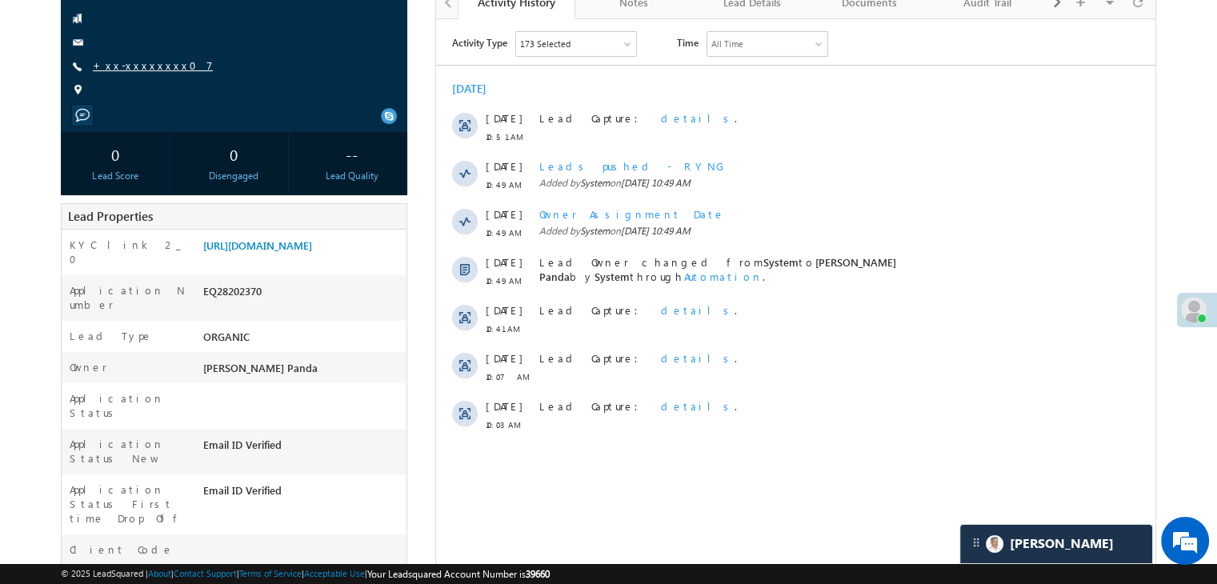
click at [128, 70] on link "+xx-xxxxxxxx07" at bounding box center [153, 65] width 120 height 14
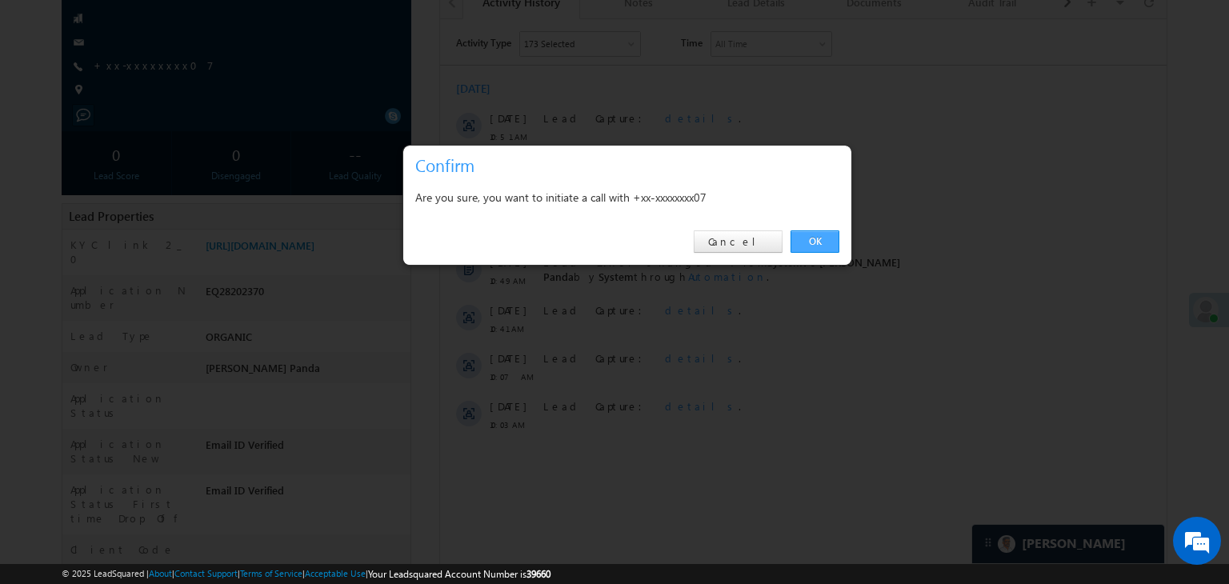
click at [816, 243] on link "OK" at bounding box center [815, 241] width 49 height 22
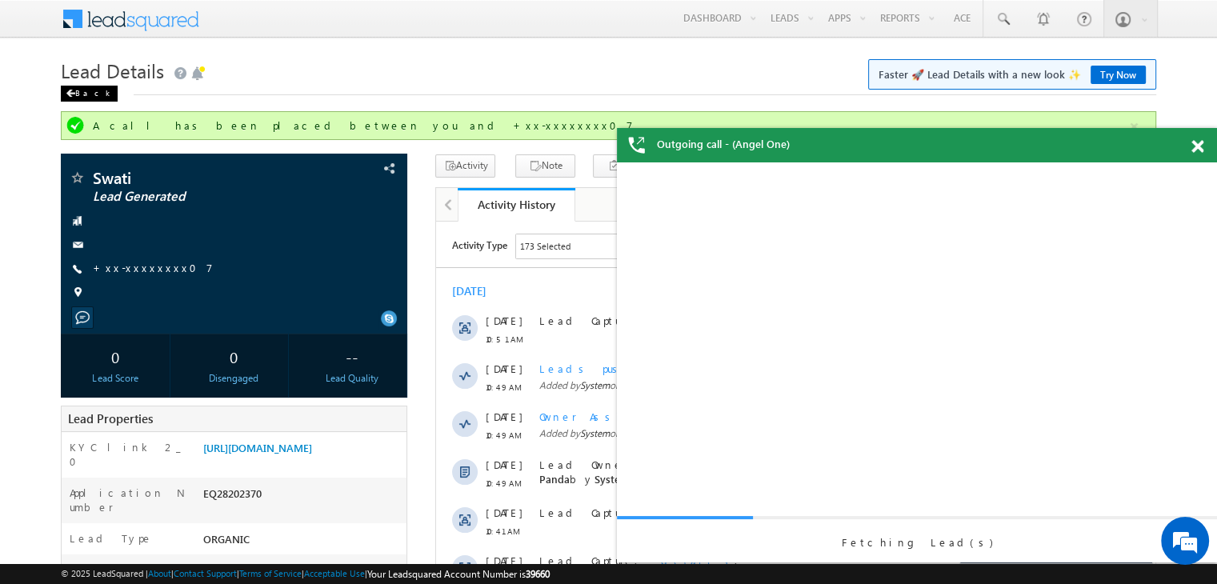
click at [71, 94] on span at bounding box center [71, 94] width 10 height 8
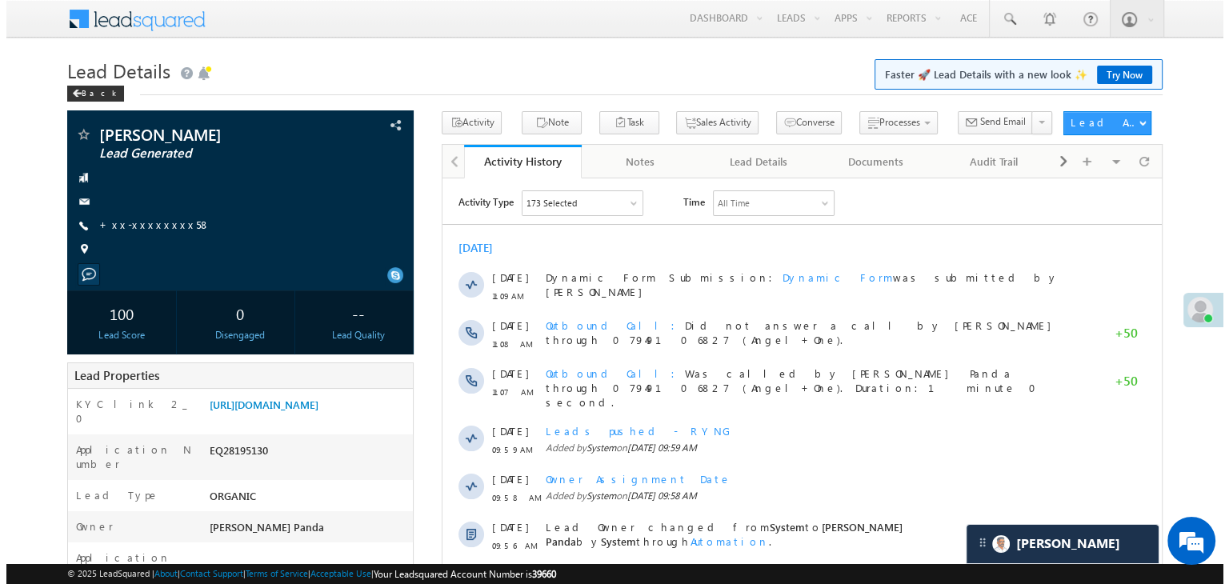
scroll to position [7472, 0]
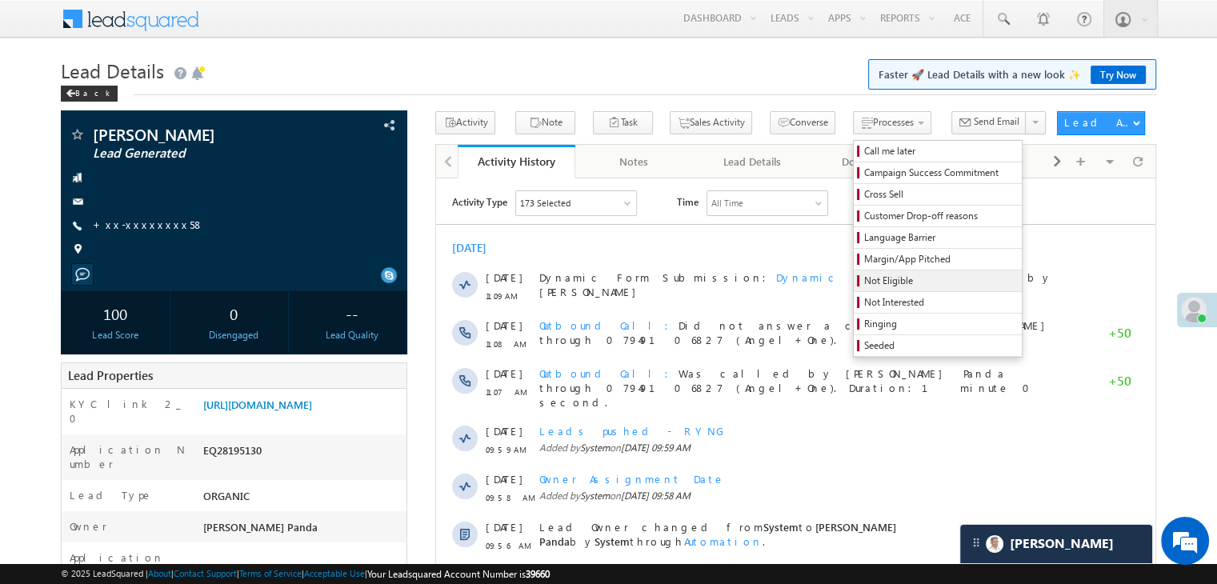
click at [864, 283] on span "Not Eligible" at bounding box center [940, 281] width 152 height 14
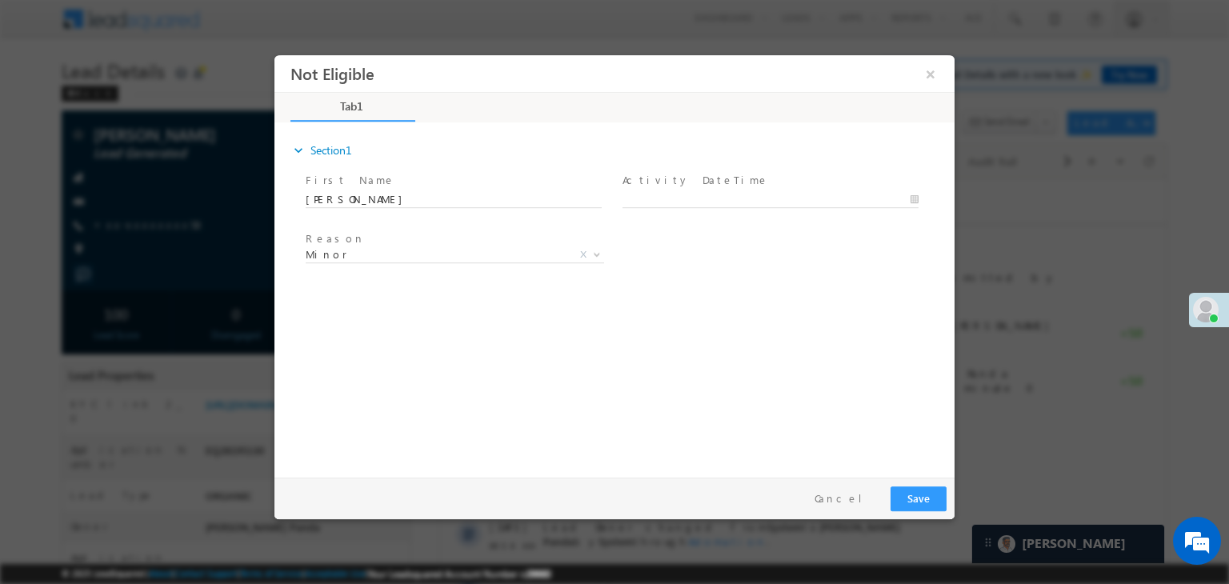
scroll to position [0, 0]
type input "[DATE] 11:13 AM"
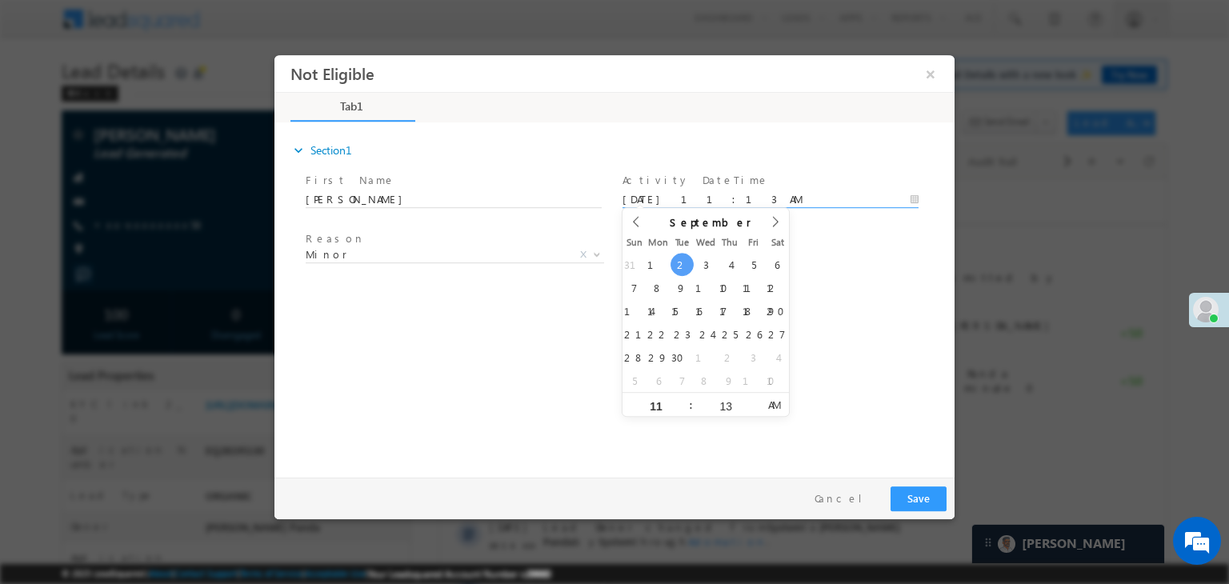
click at [784, 192] on input "[DATE] 11:13 AM" at bounding box center [770, 200] width 296 height 16
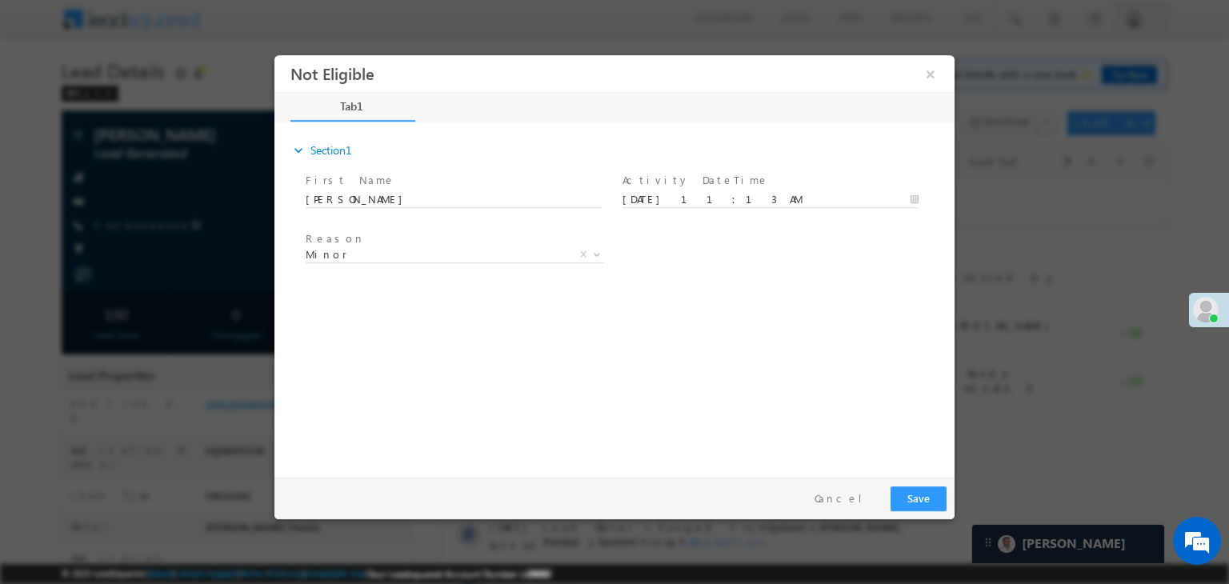
click at [855, 230] on div "Reason * Minor Existing Client Out of India DRA - FDS Termination DRA - Already…" at bounding box center [628, 257] width 652 height 59
click at [914, 502] on button "Save" at bounding box center [919, 498] width 56 height 25
